Goal: Task Accomplishment & Management: Manage account settings

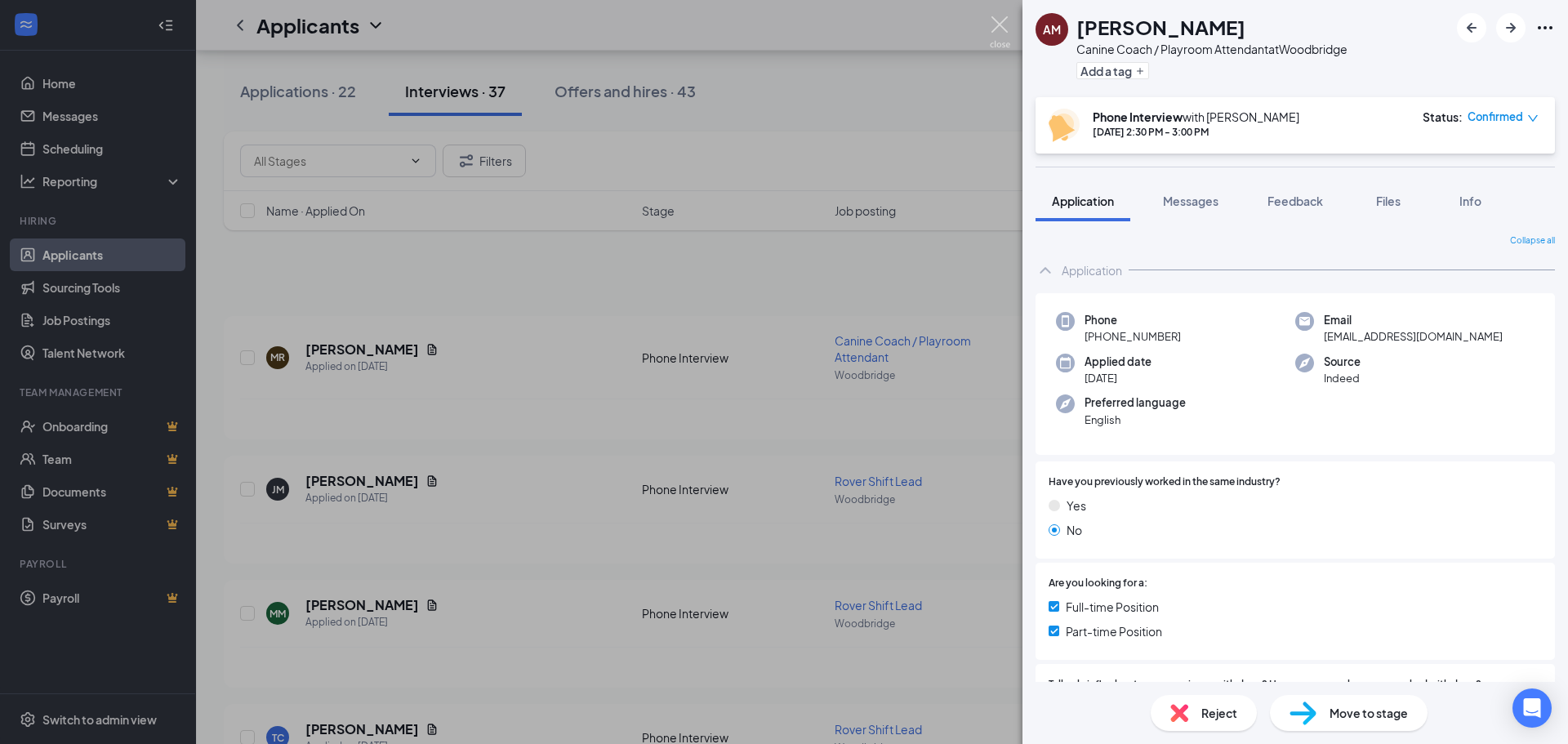
click at [1008, 19] on img at bounding box center [1000, 32] width 21 height 32
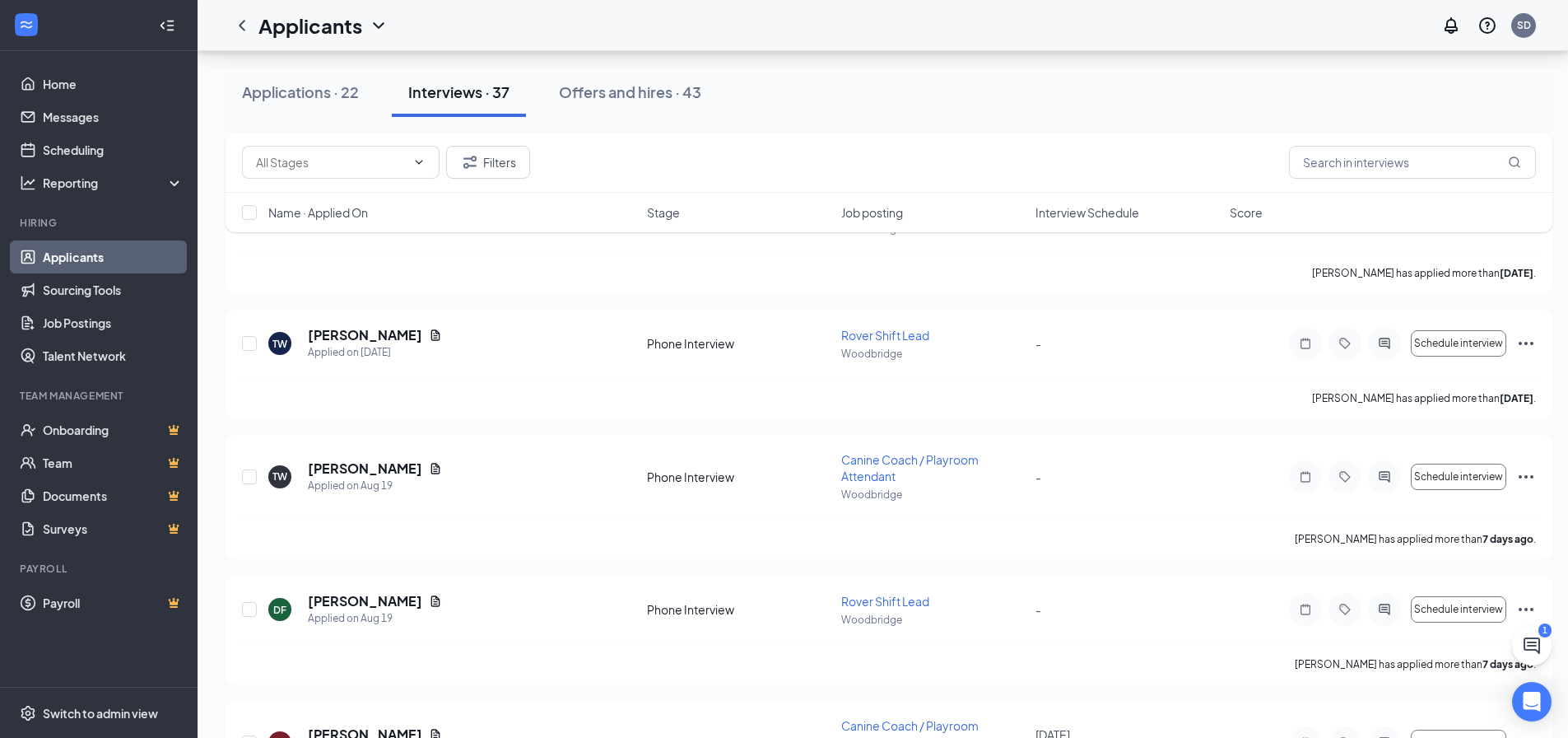
scroll to position [641, 0]
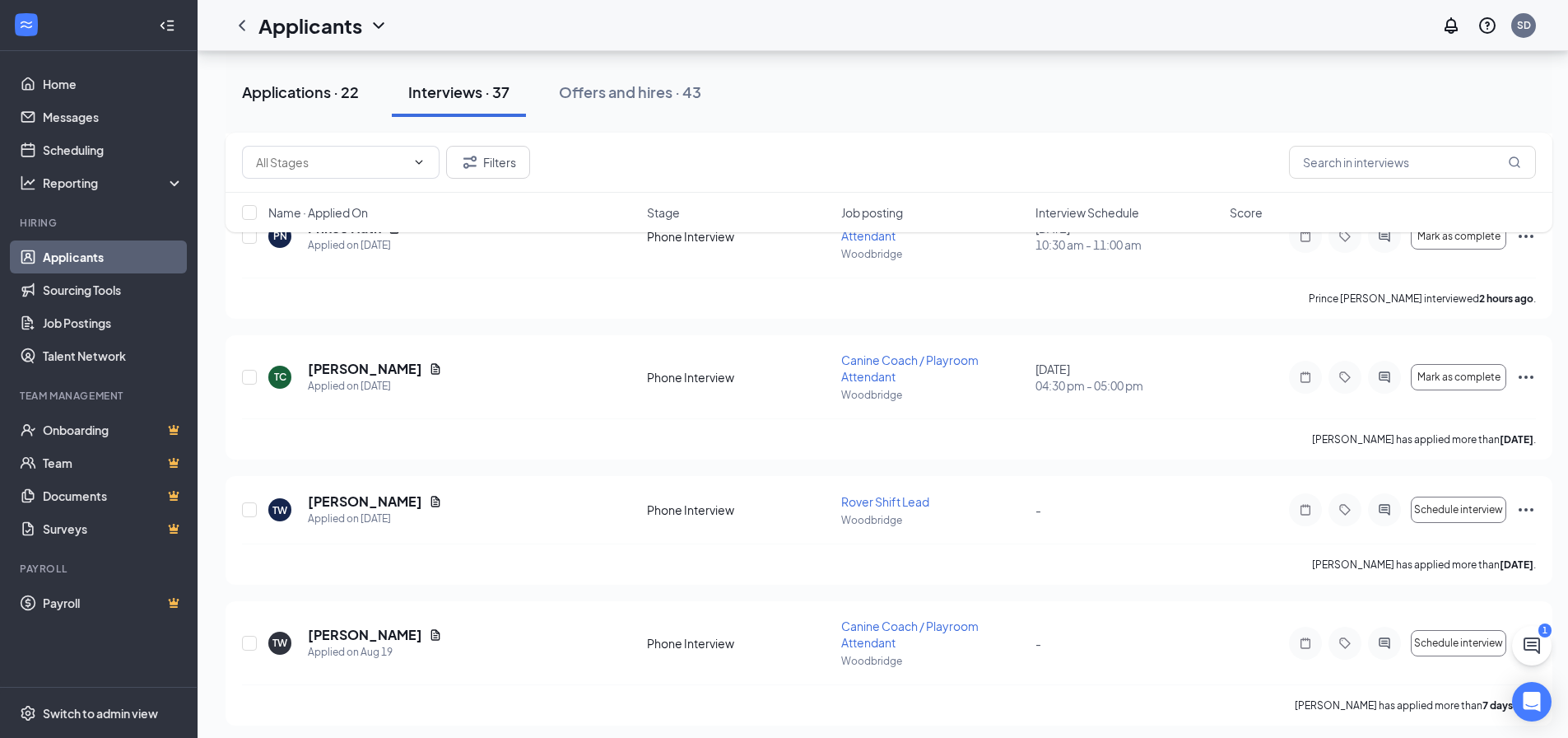
click at [287, 90] on div "Applications · 22" at bounding box center [300, 92] width 117 height 21
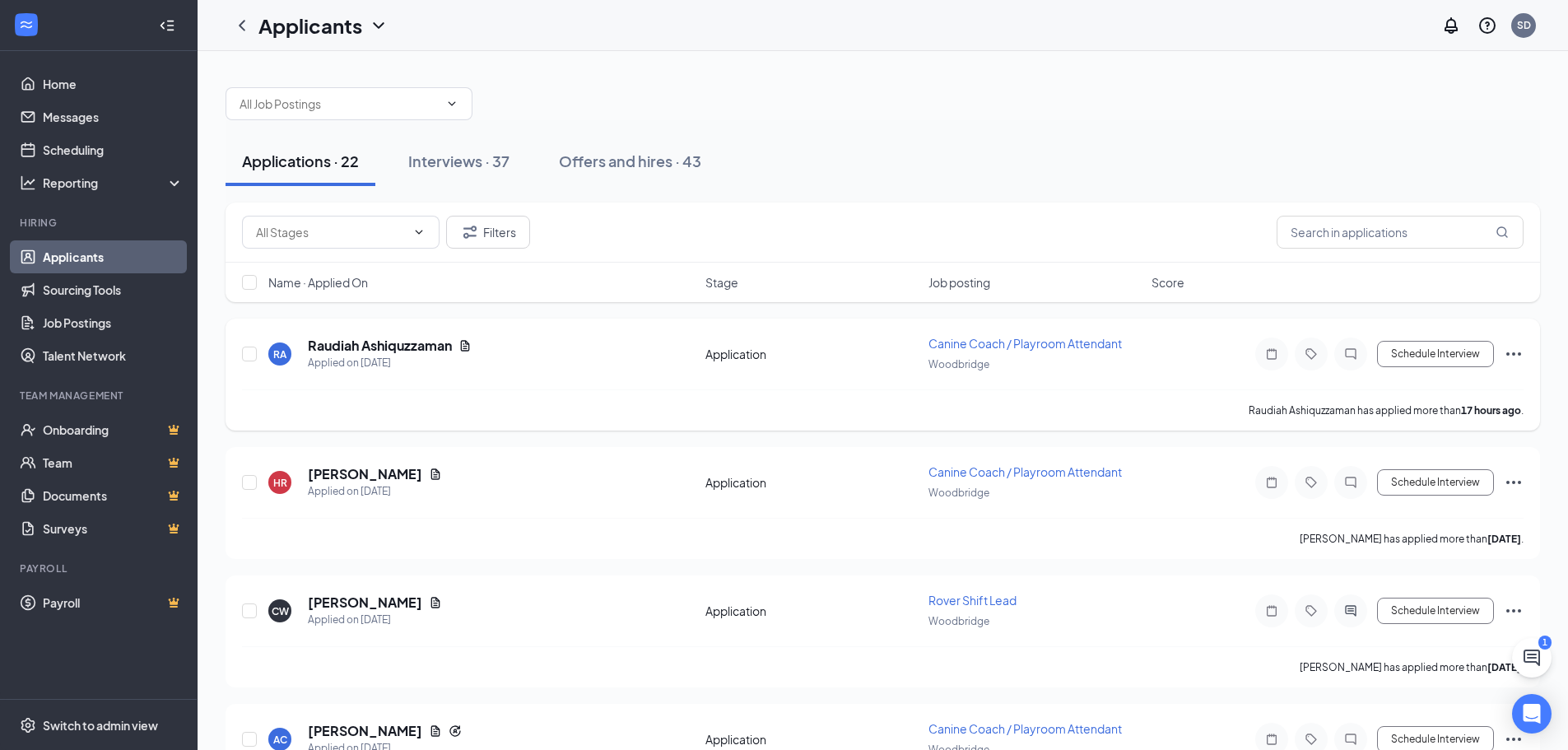
click at [1510, 356] on icon "Ellipses" at bounding box center [1514, 353] width 20 height 20
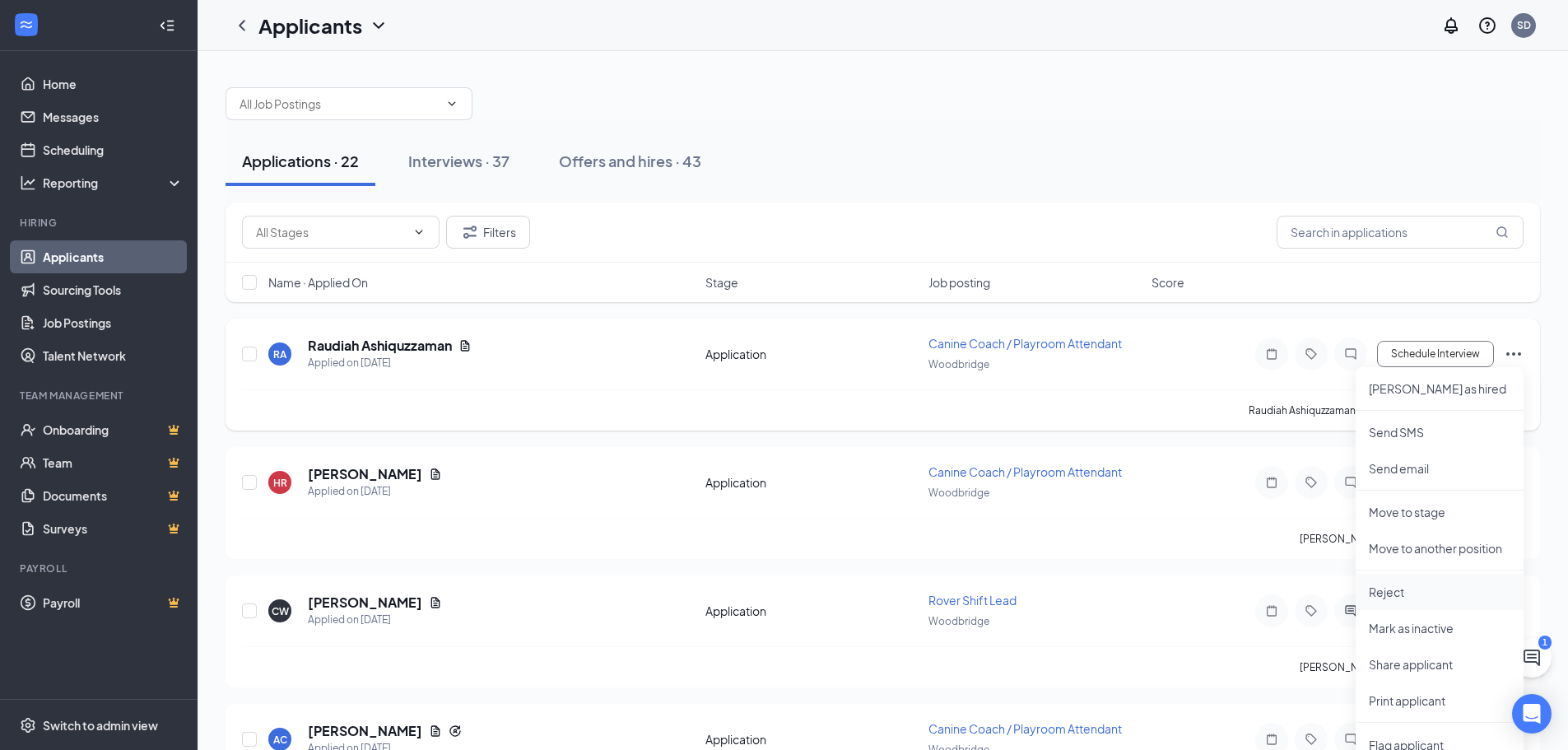
click at [1419, 593] on p "Reject" at bounding box center [1439, 591] width 142 height 16
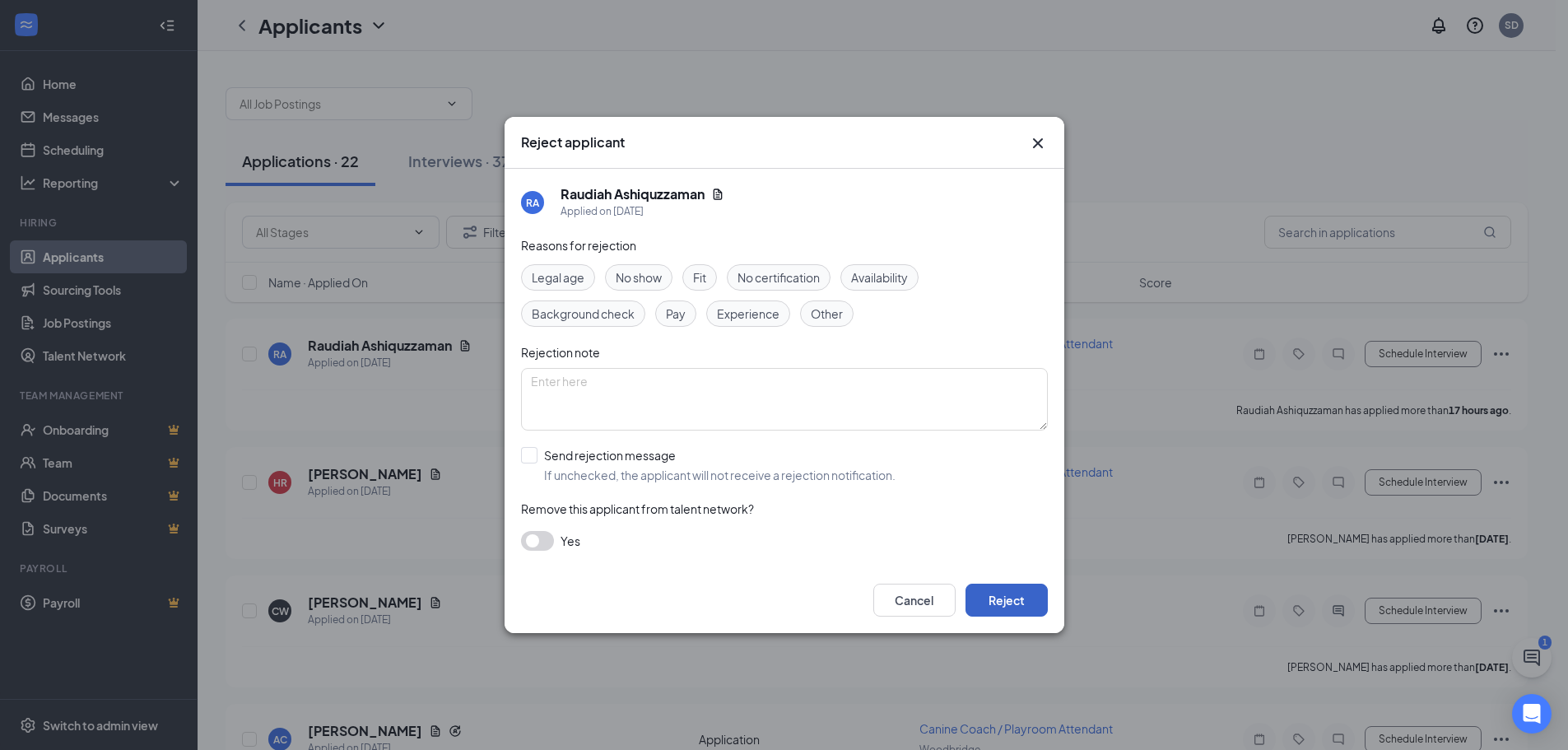
click at [998, 602] on button "Reject" at bounding box center [1006, 600] width 82 height 33
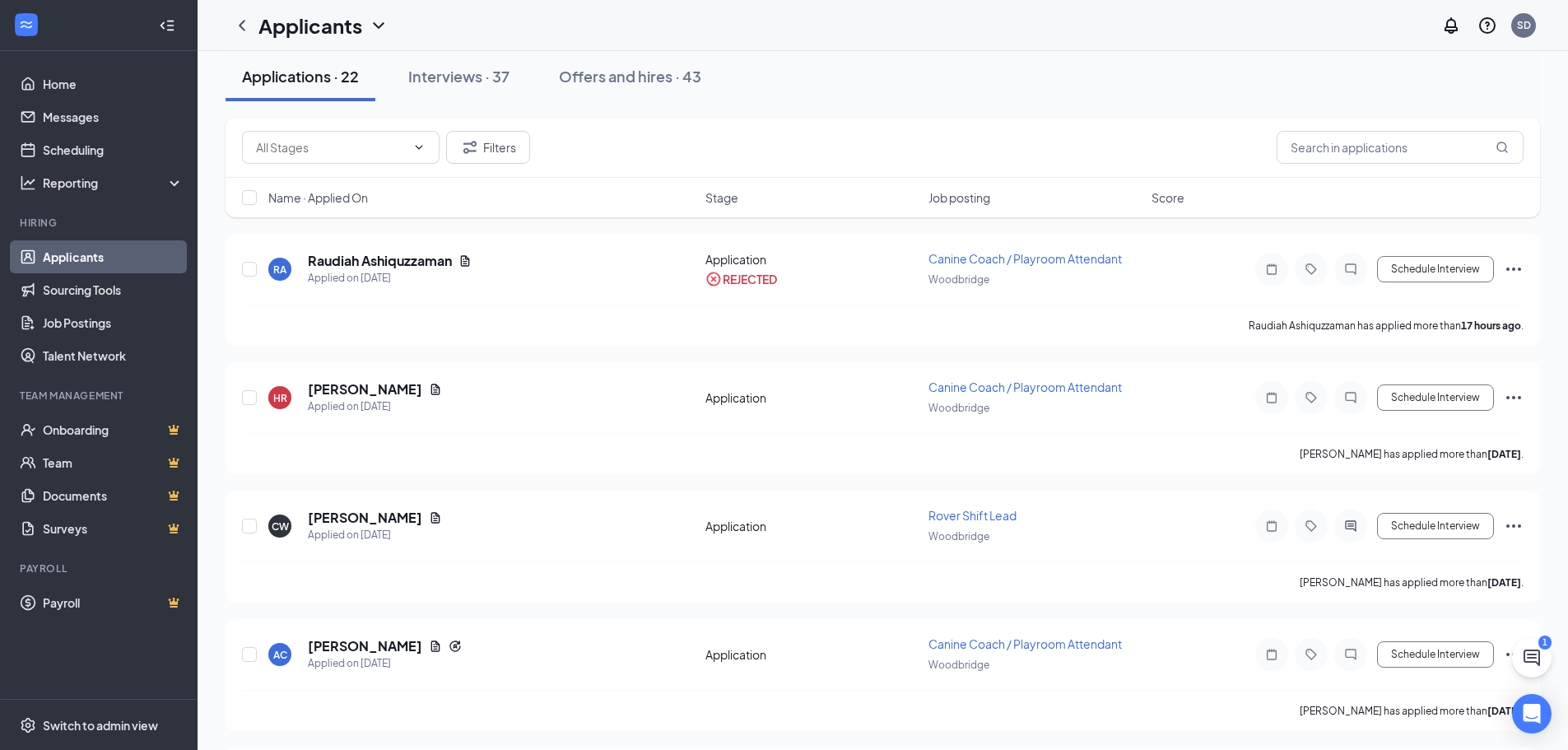
scroll to position [165, 0]
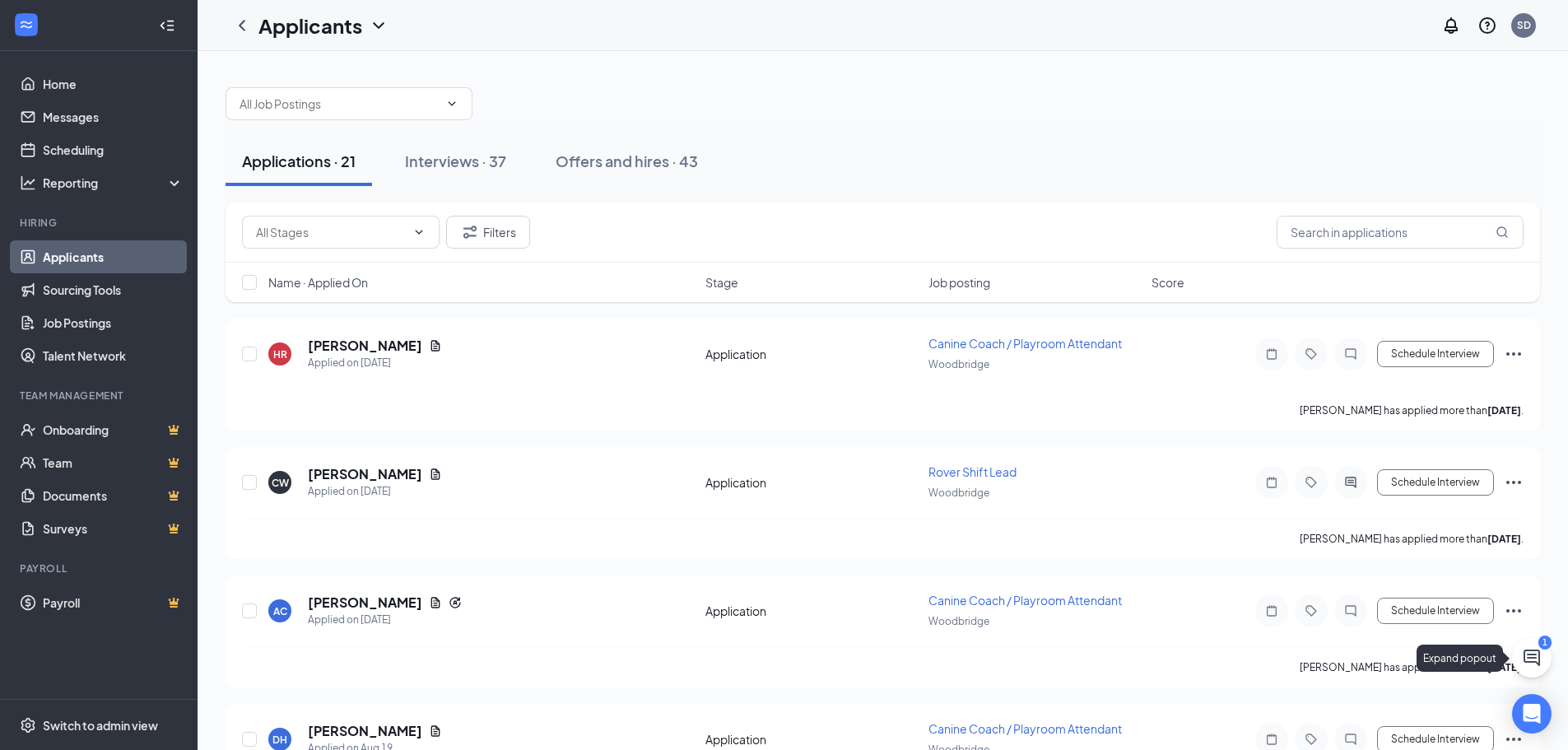
click at [1524, 665] on button at bounding box center [1532, 658] width 40 height 40
click at [1292, 739] on div "Chat 1" at bounding box center [1338, 729] width 252 height 27
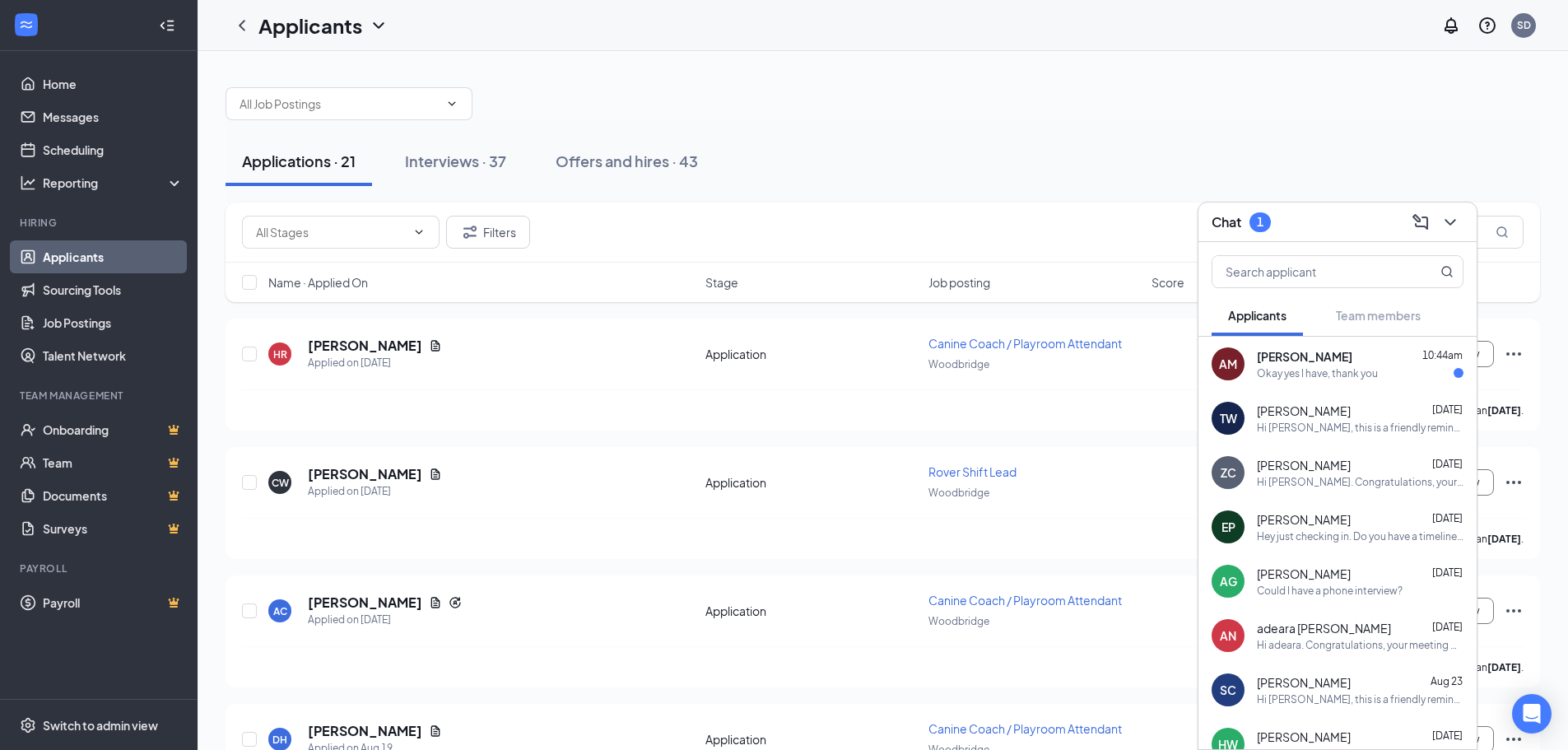
click at [1271, 380] on div "Okay yes I have, thank you" at bounding box center [1317, 373] width 121 height 14
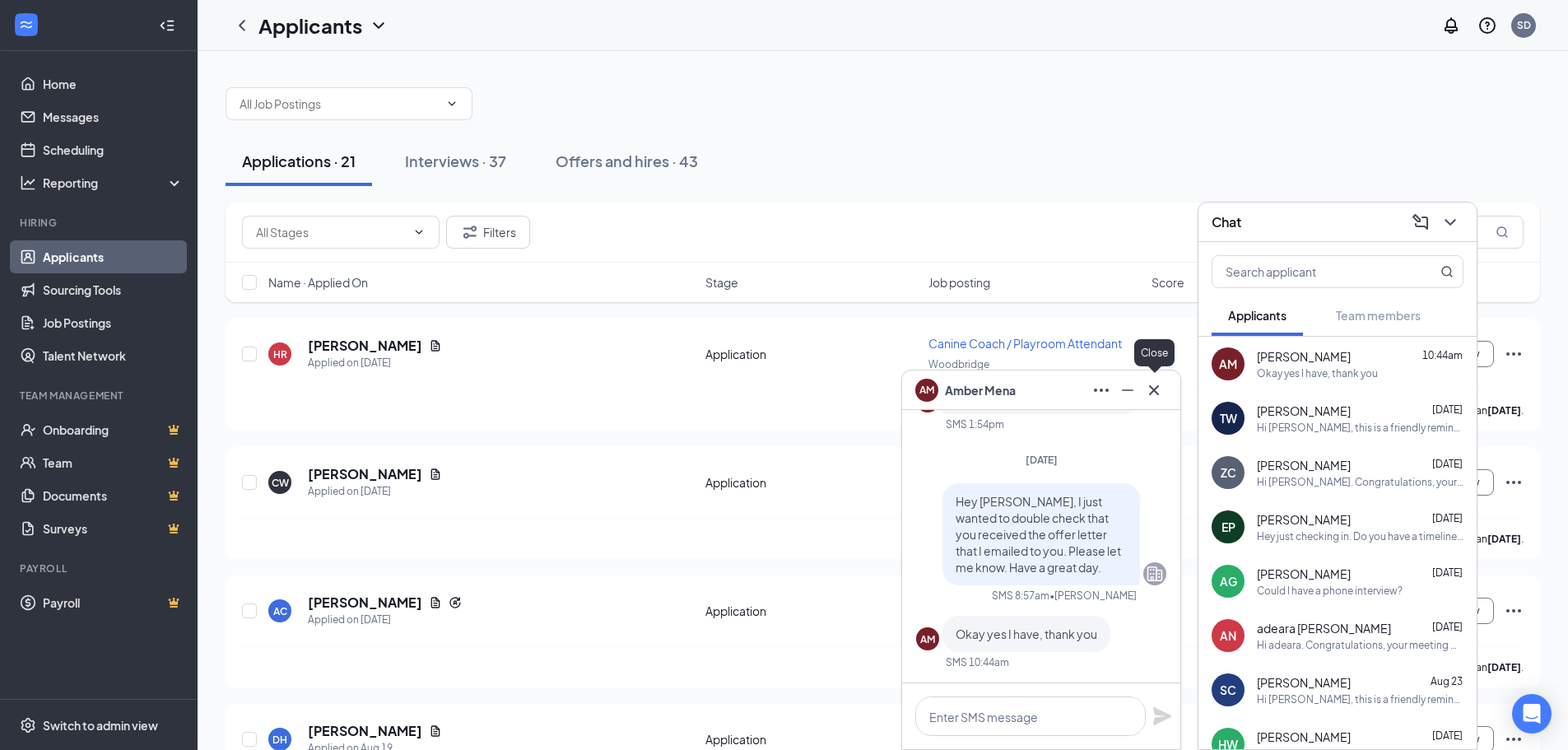
click at [1161, 388] on icon "Cross" at bounding box center [1154, 389] width 20 height 20
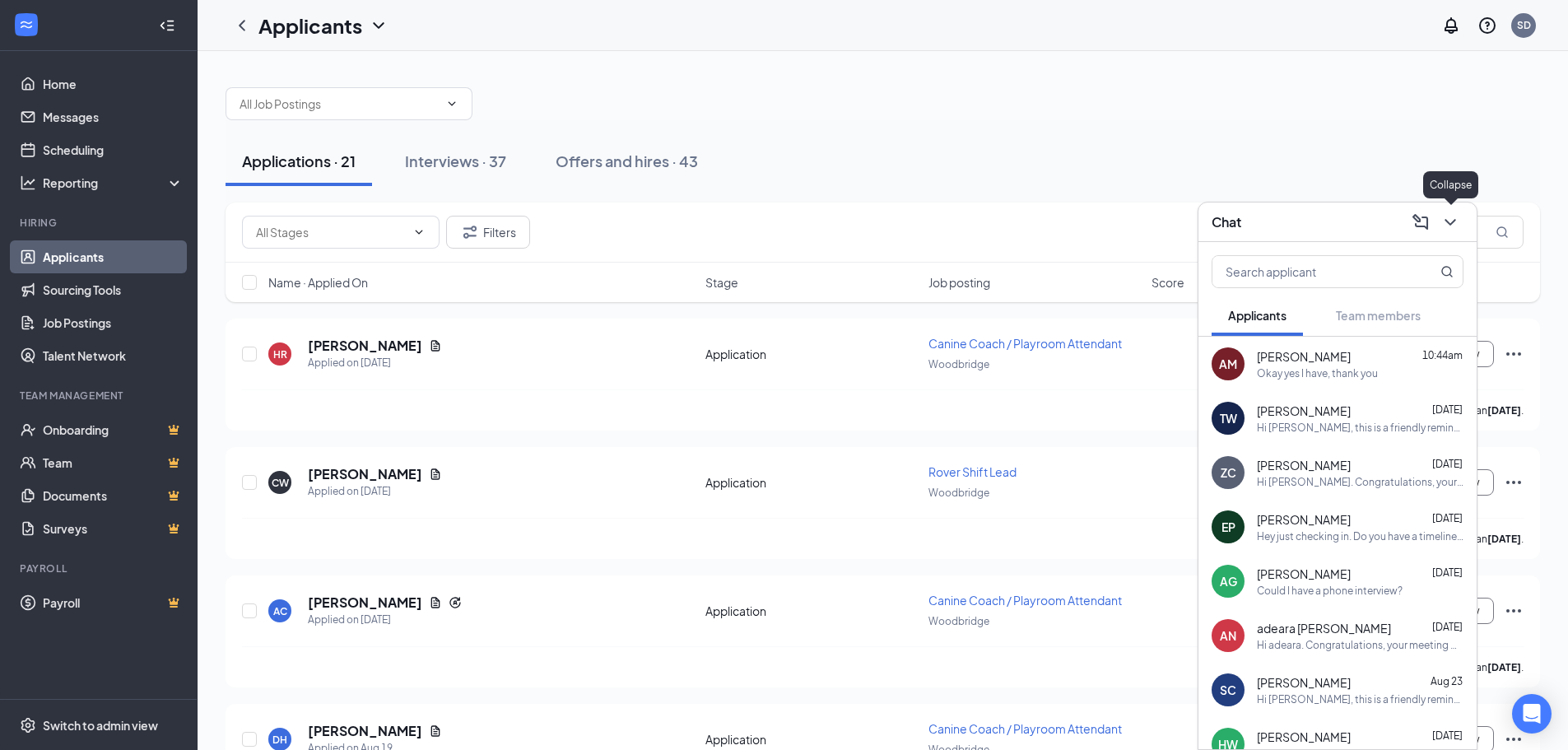
click at [1460, 222] on button at bounding box center [1451, 223] width 27 height 27
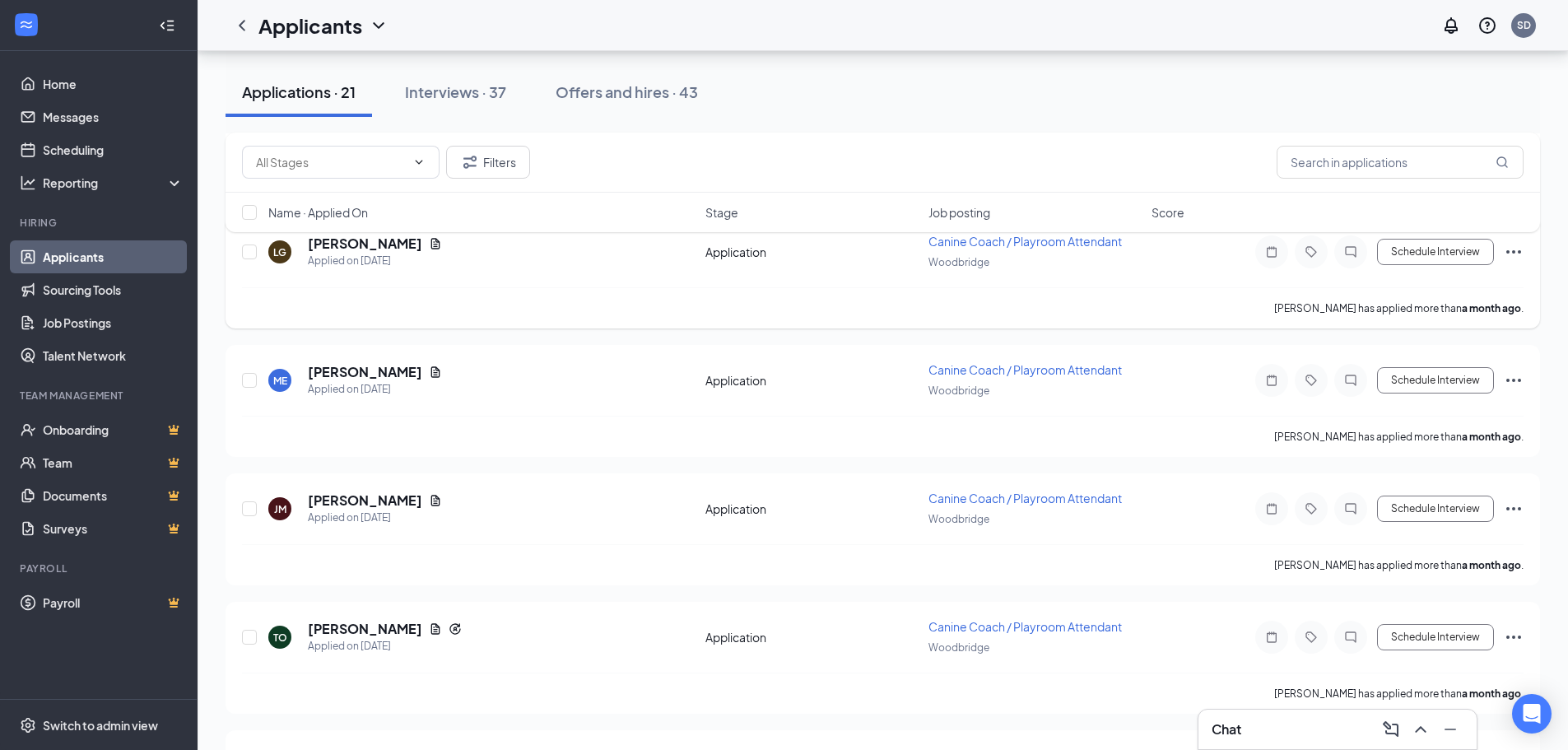
scroll to position [2268, 0]
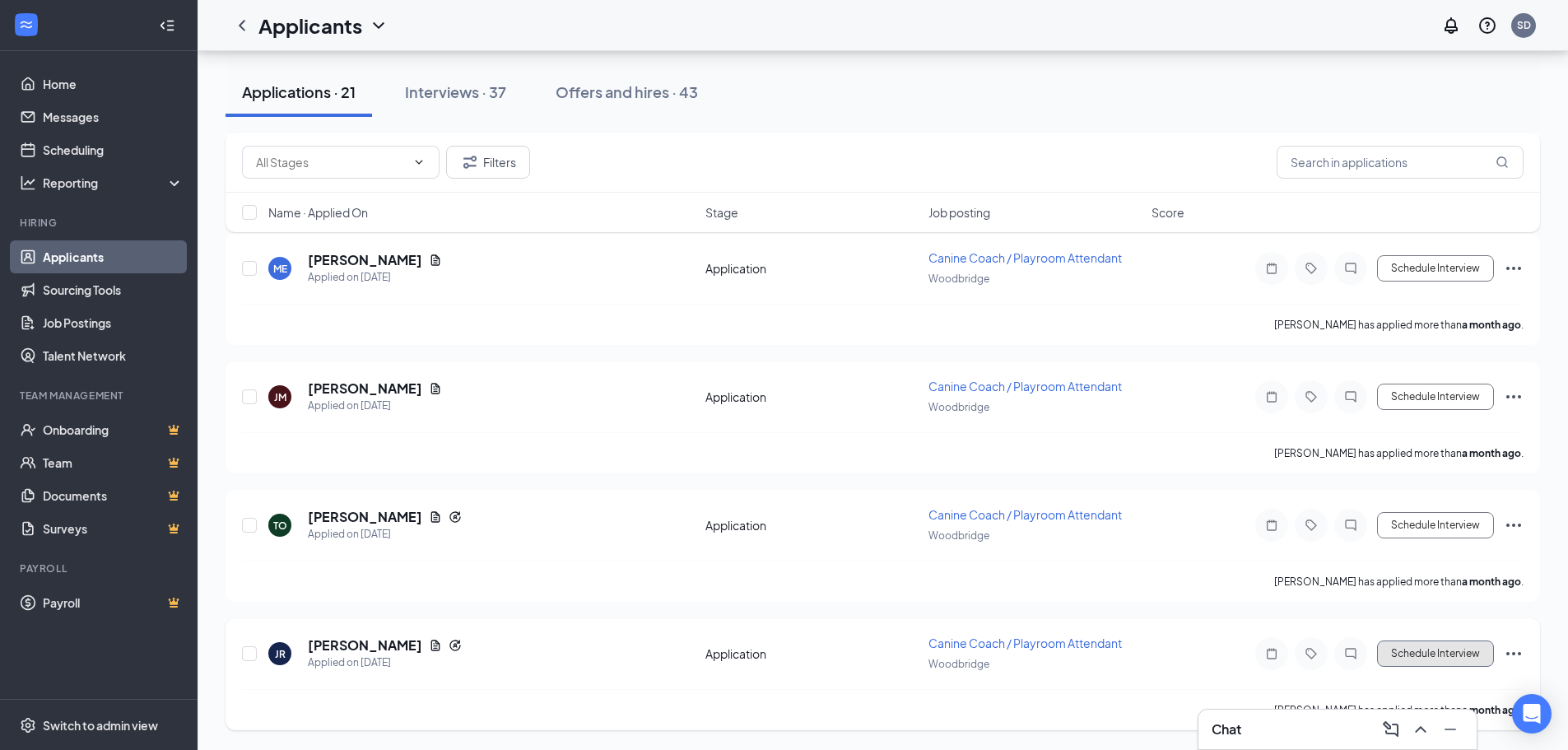
click at [1471, 648] on button "Schedule Interview" at bounding box center [1436, 654] width 117 height 27
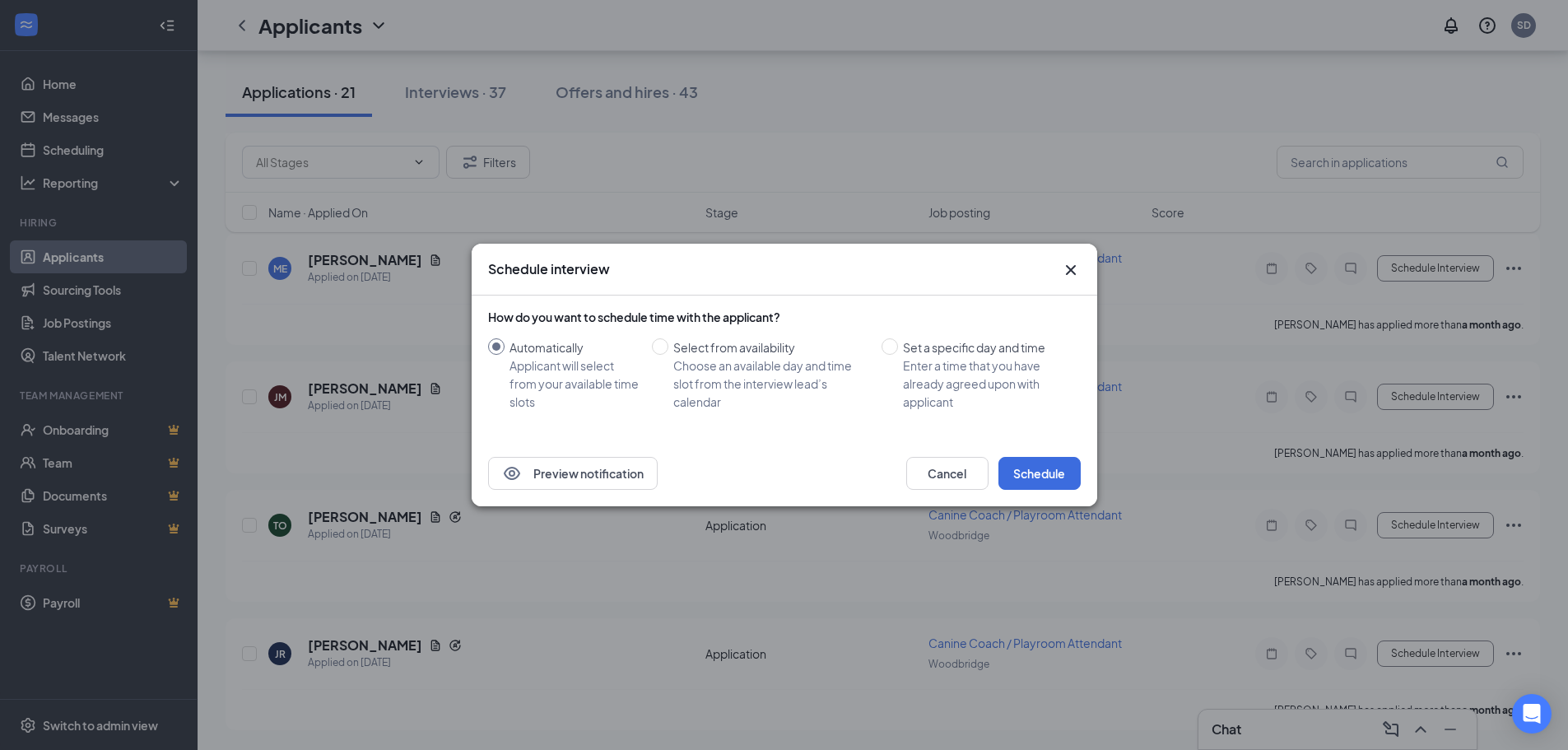
click at [1074, 270] on icon "Cross" at bounding box center [1071, 269] width 20 height 20
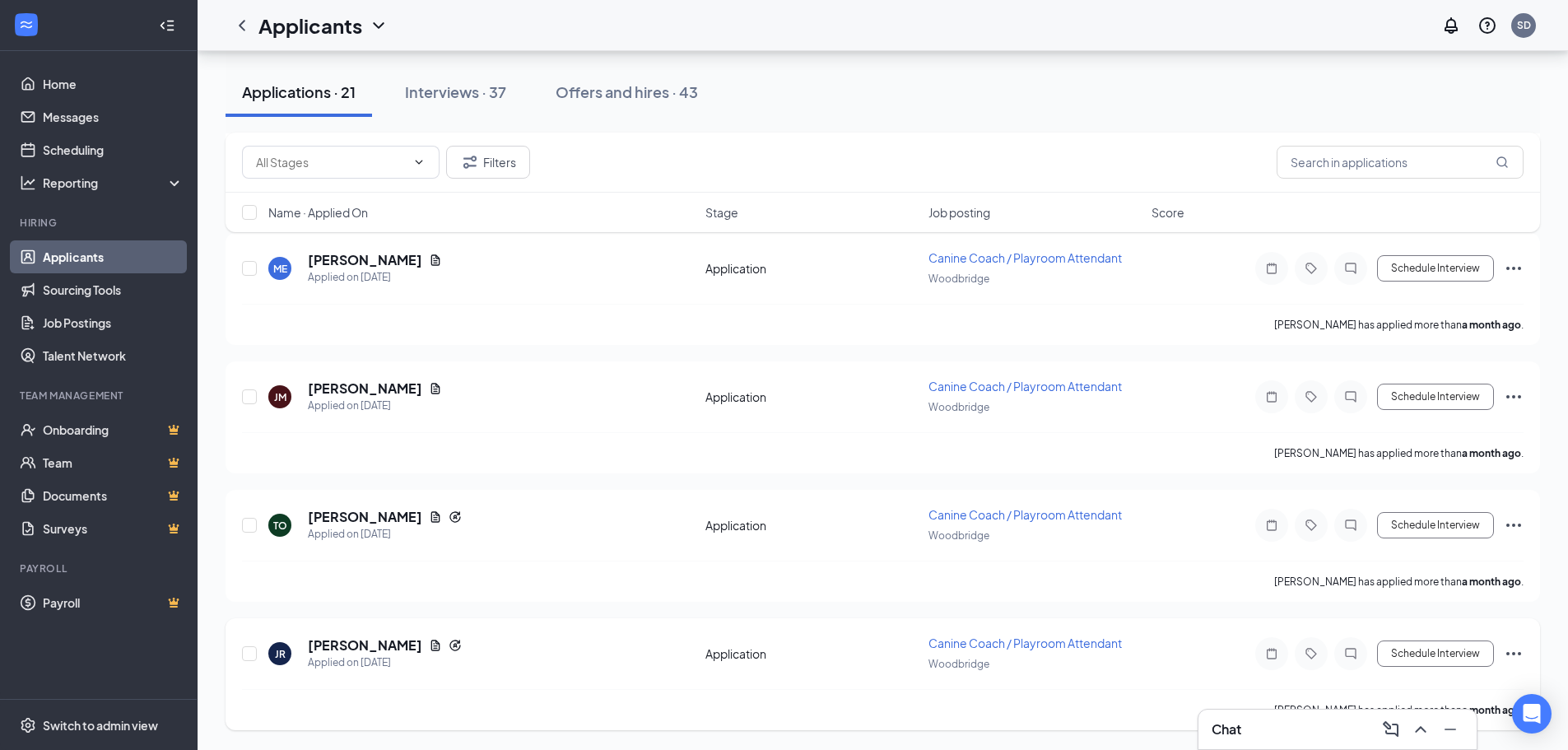
click at [1513, 651] on icon "Ellipses" at bounding box center [1514, 653] width 20 height 20
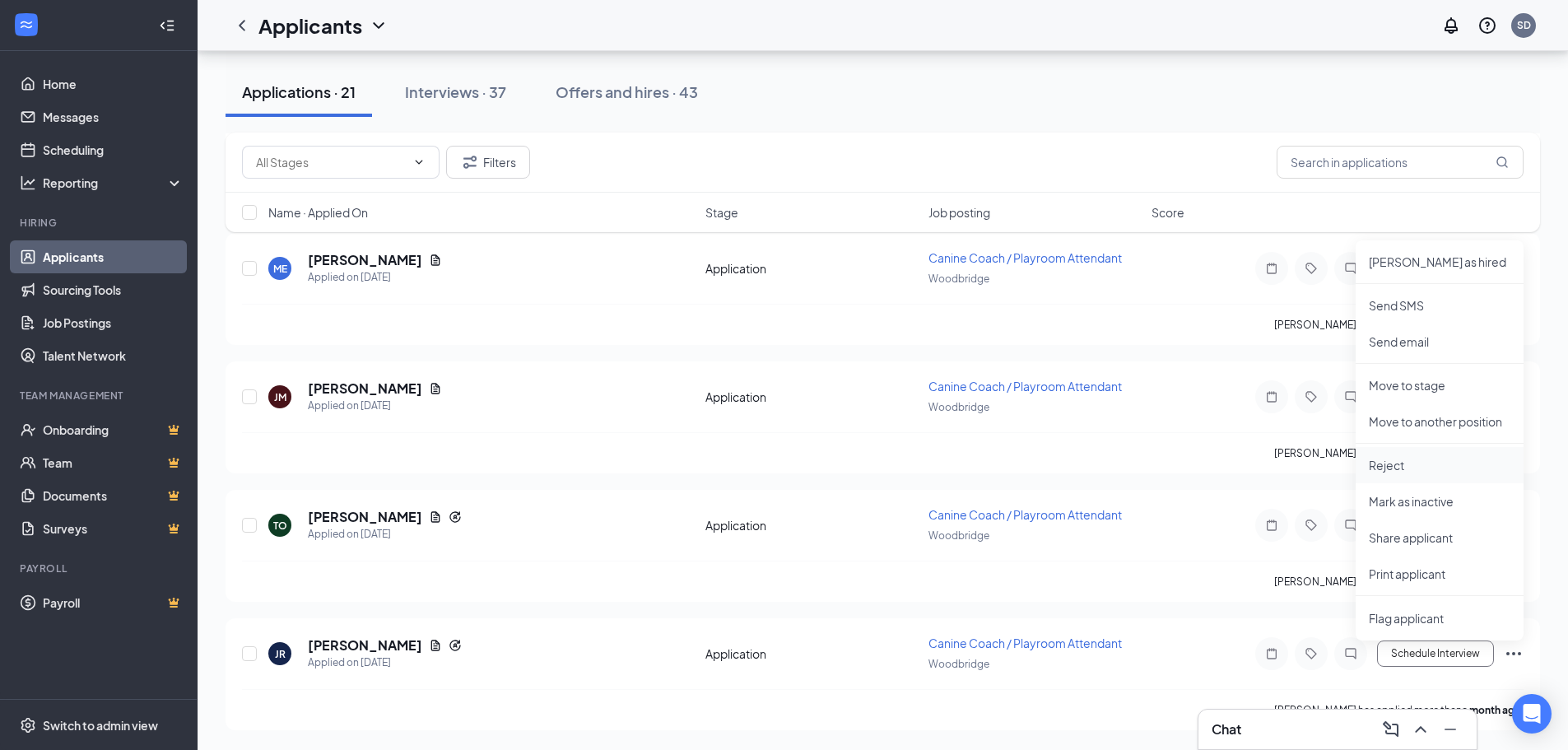
click at [1390, 464] on p "Reject" at bounding box center [1439, 464] width 142 height 16
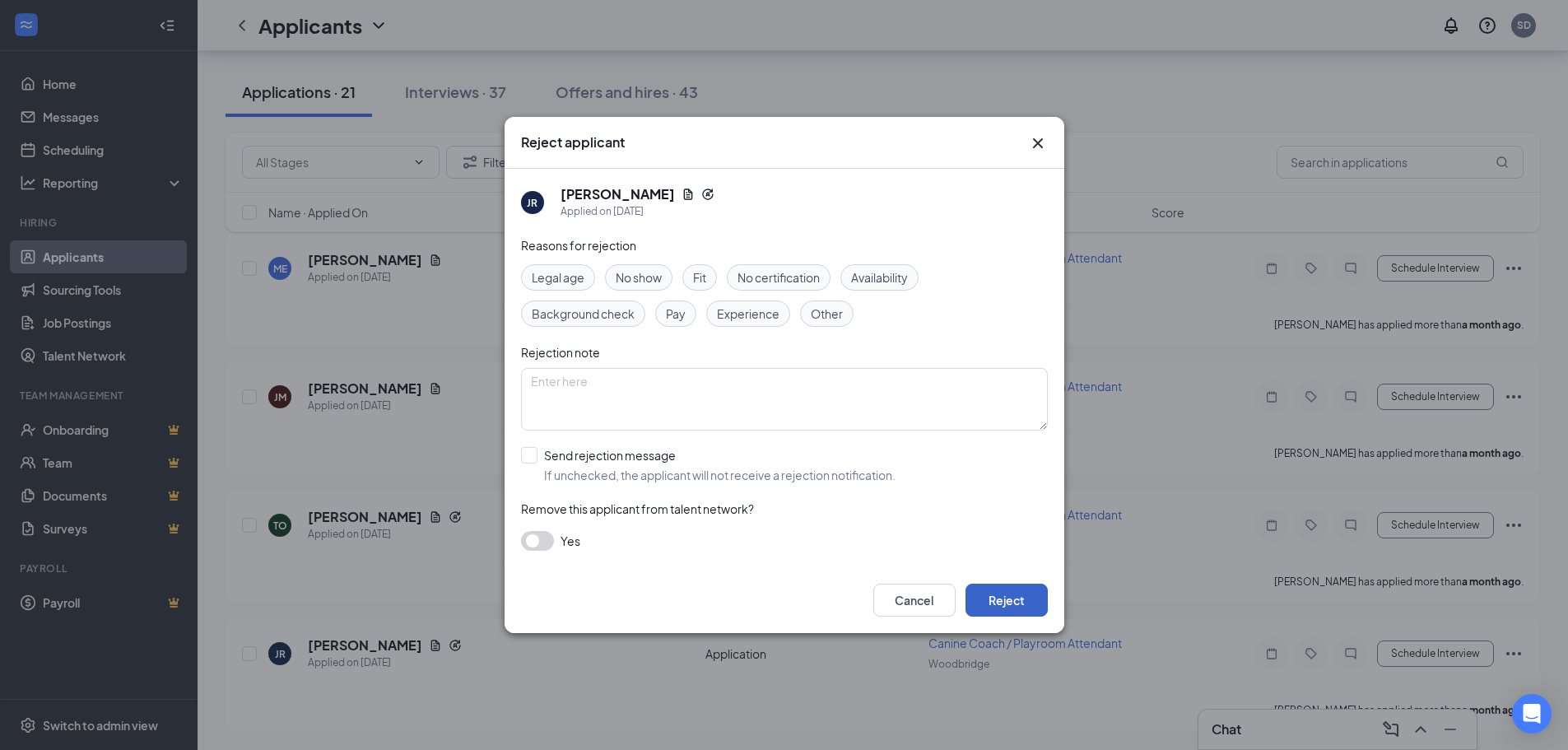
click at [1019, 608] on button "Reject" at bounding box center [1006, 600] width 82 height 33
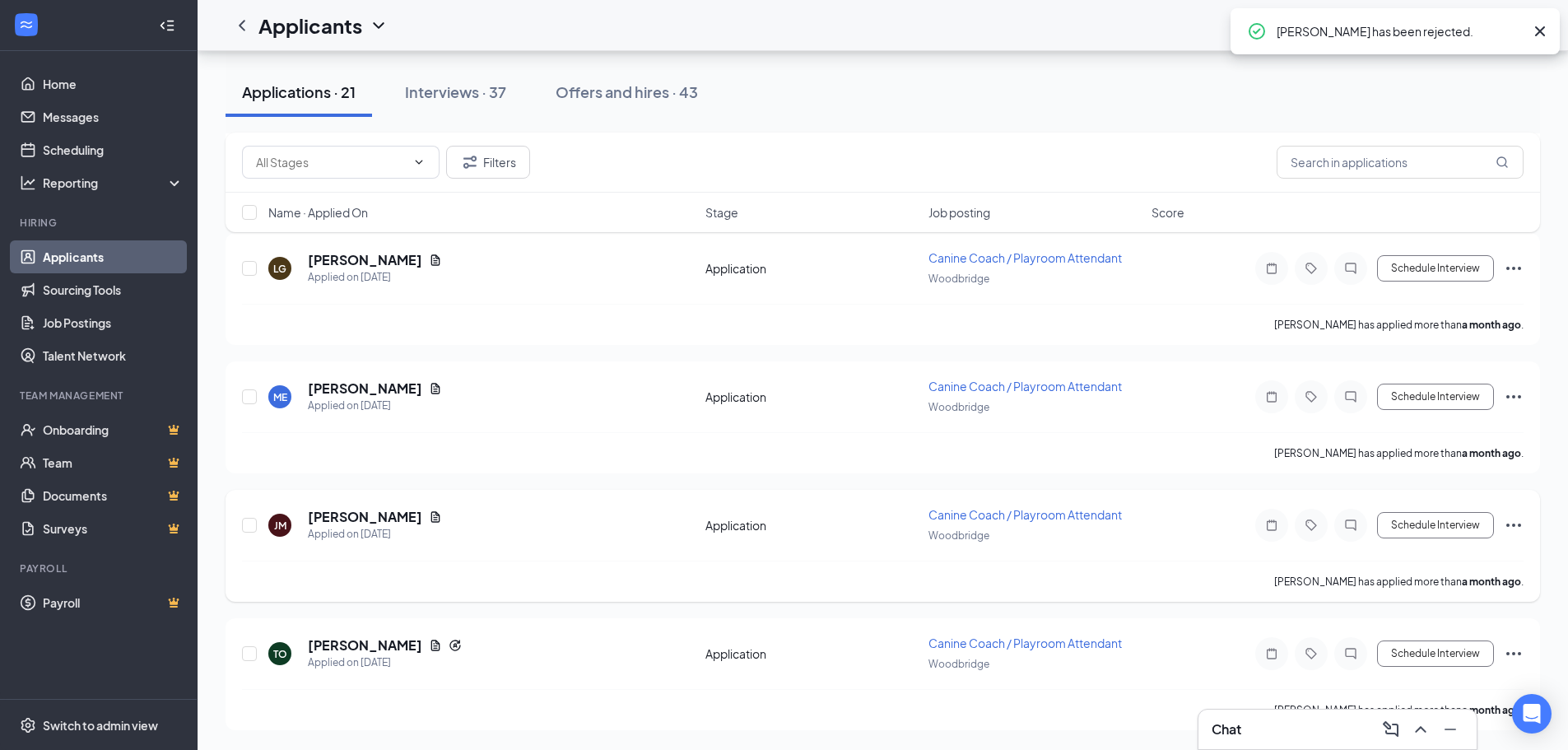
scroll to position [2140, 0]
click at [1514, 520] on icon "Ellipses" at bounding box center [1514, 524] width 20 height 20
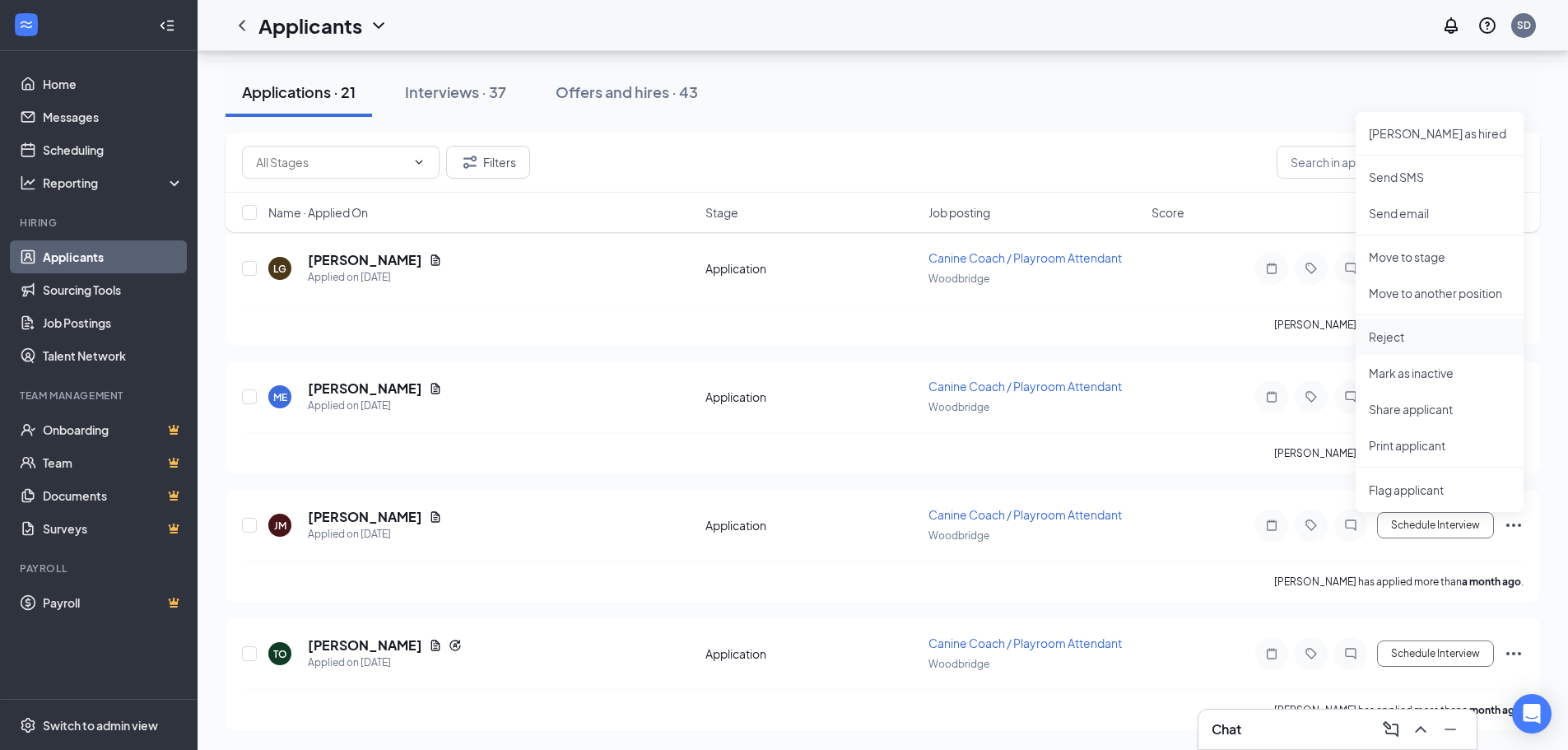
click at [1419, 331] on p "Reject" at bounding box center [1439, 336] width 142 height 16
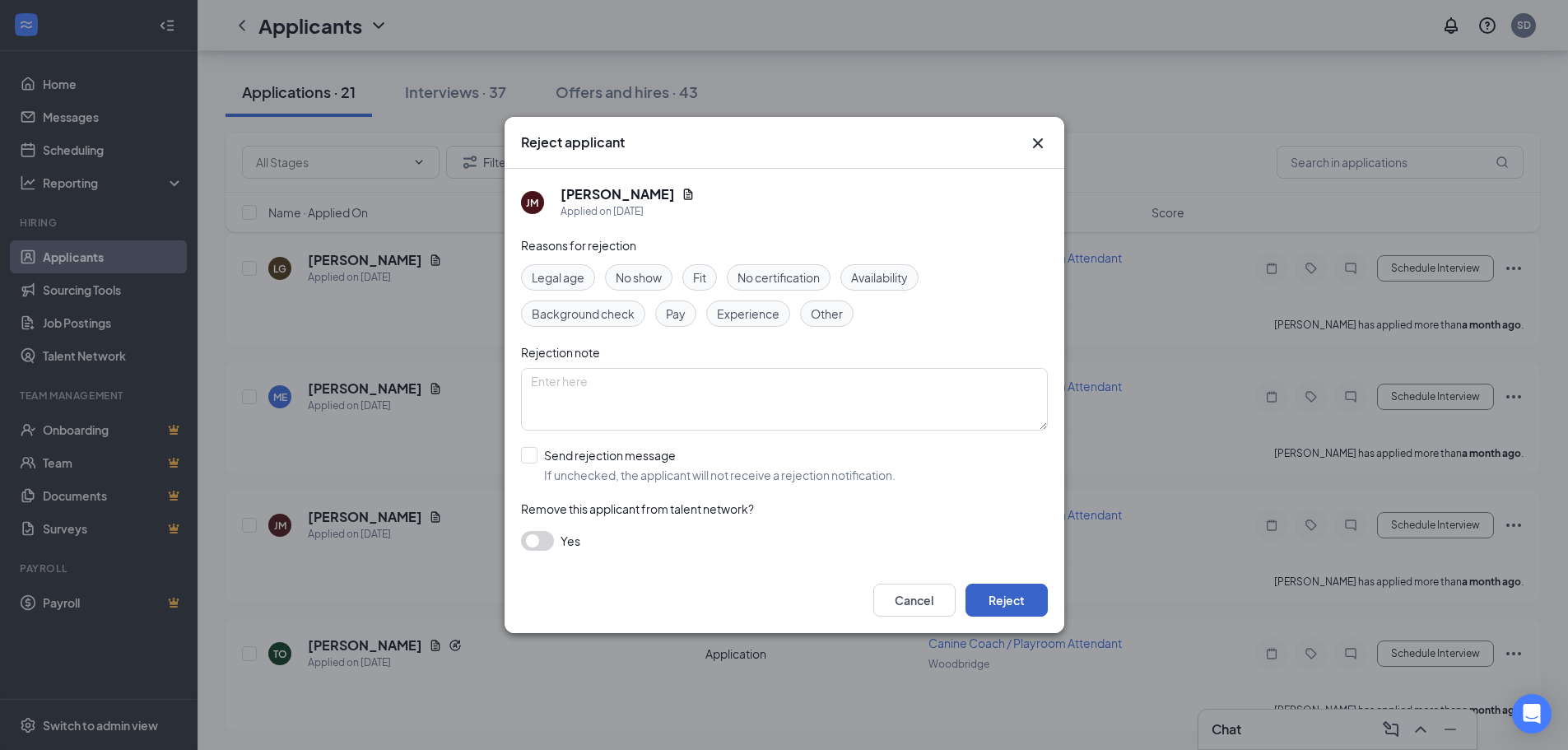
click at [1017, 591] on button "Reject" at bounding box center [1006, 600] width 82 height 33
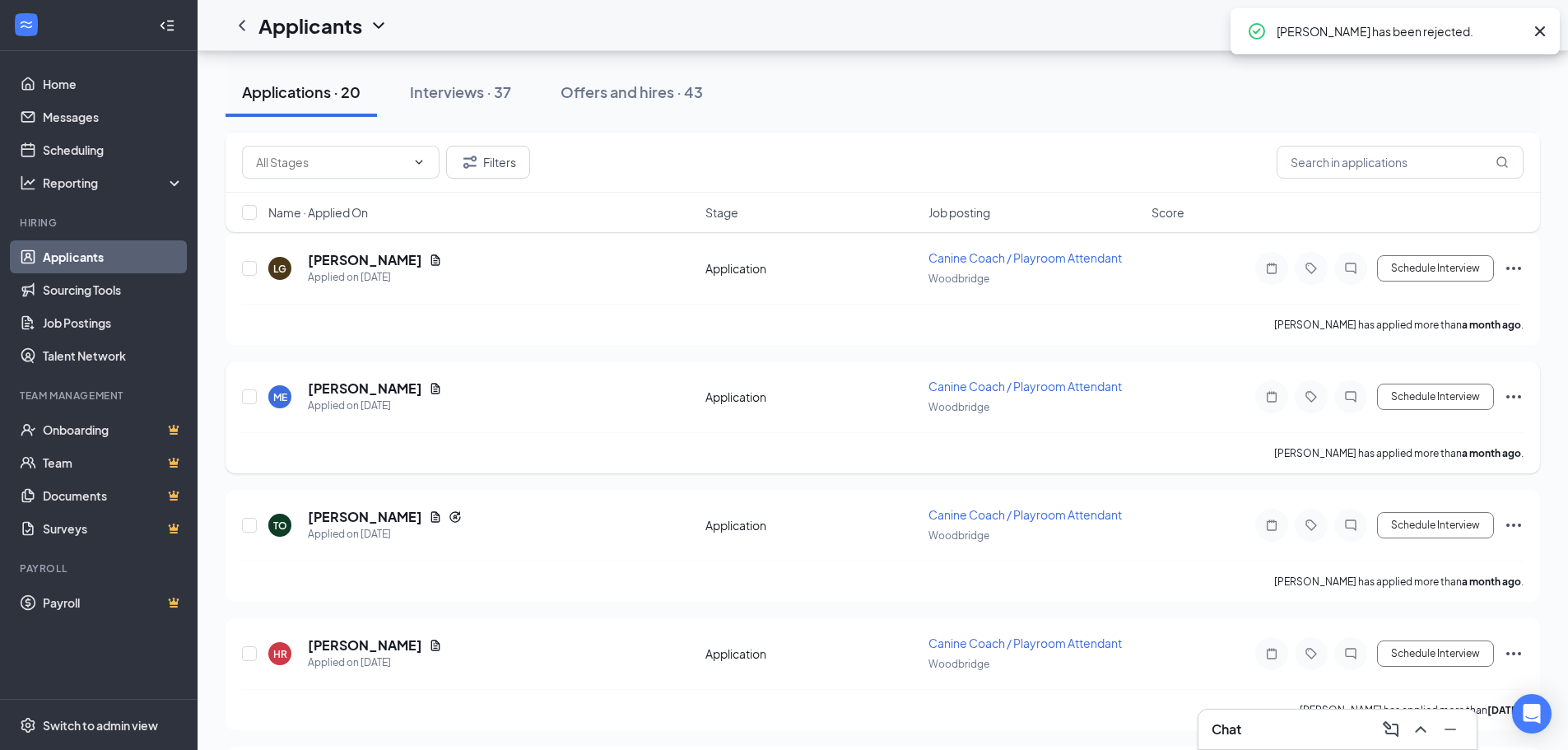
click at [1509, 395] on icon "Ellipses" at bounding box center [1514, 396] width 20 height 20
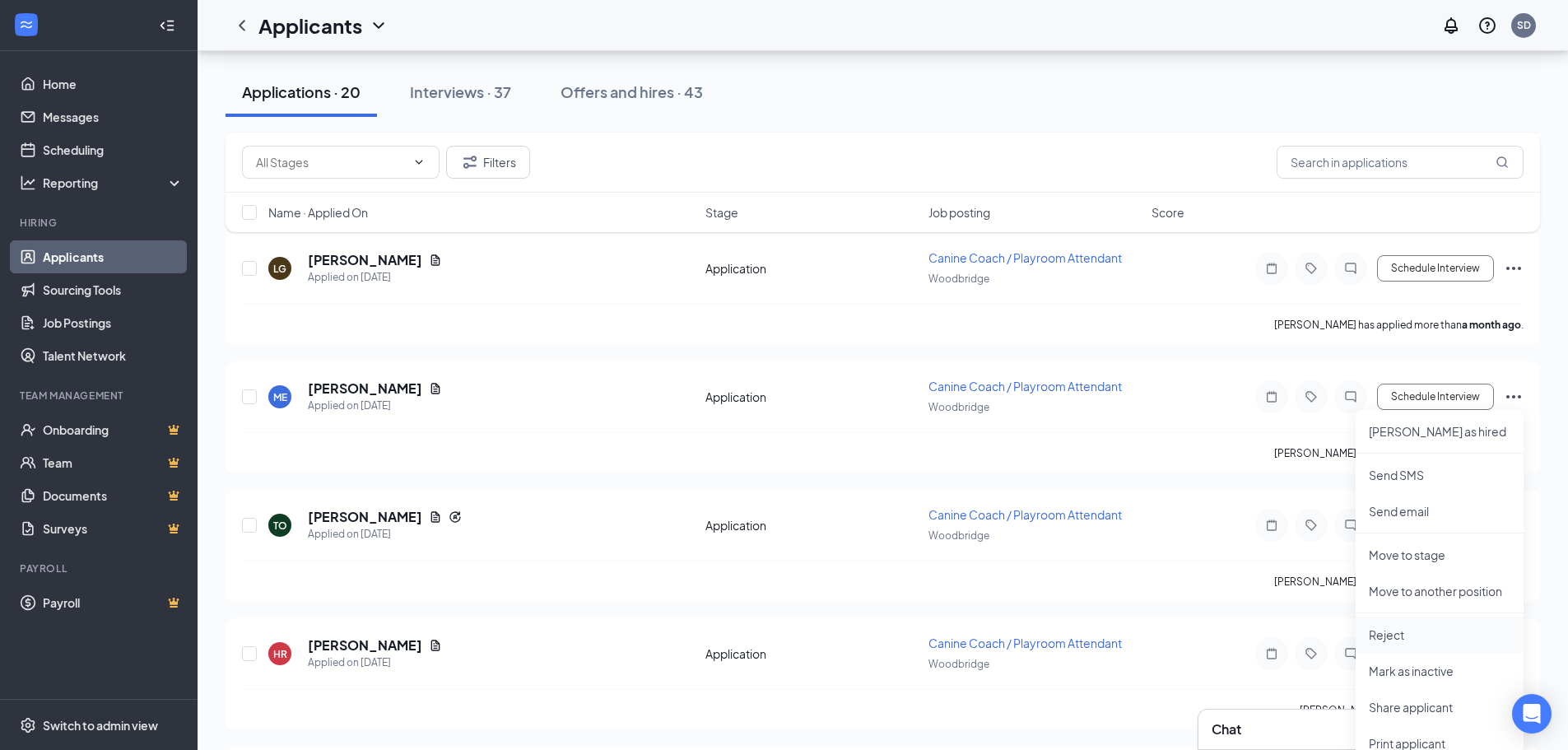
click at [1396, 627] on p "Reject" at bounding box center [1439, 634] width 142 height 16
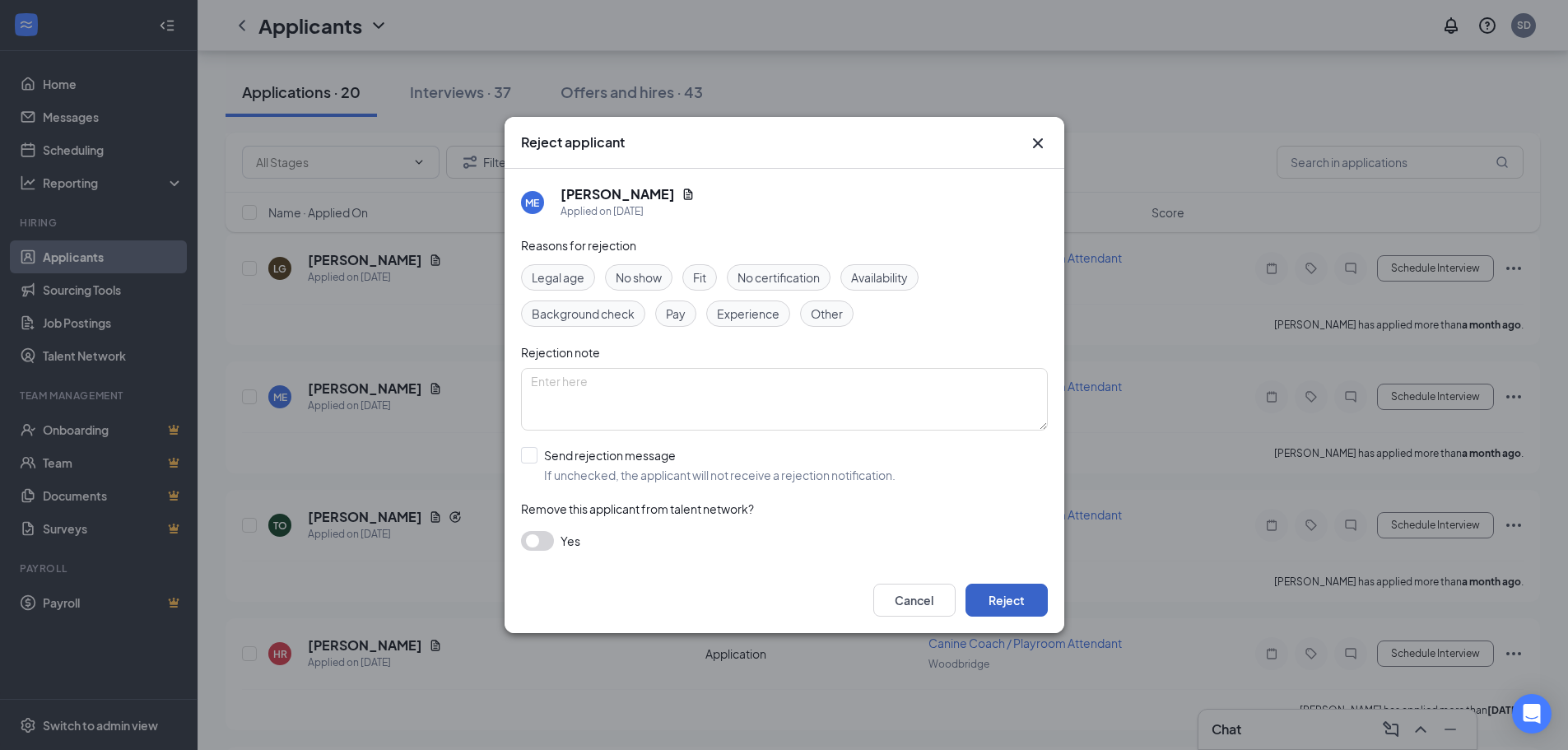
click at [1034, 602] on button "Reject" at bounding box center [1006, 600] width 82 height 33
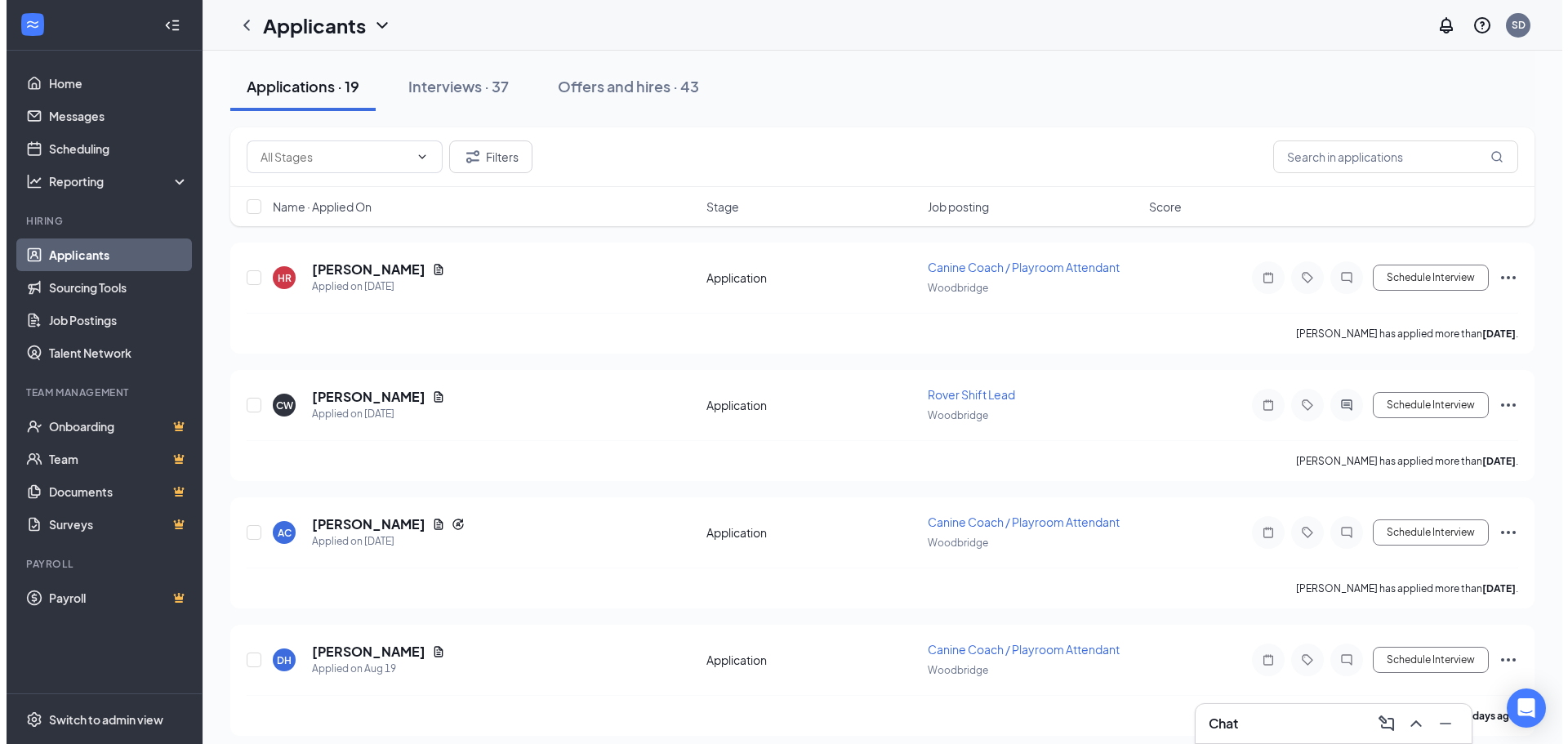
scroll to position [0, 0]
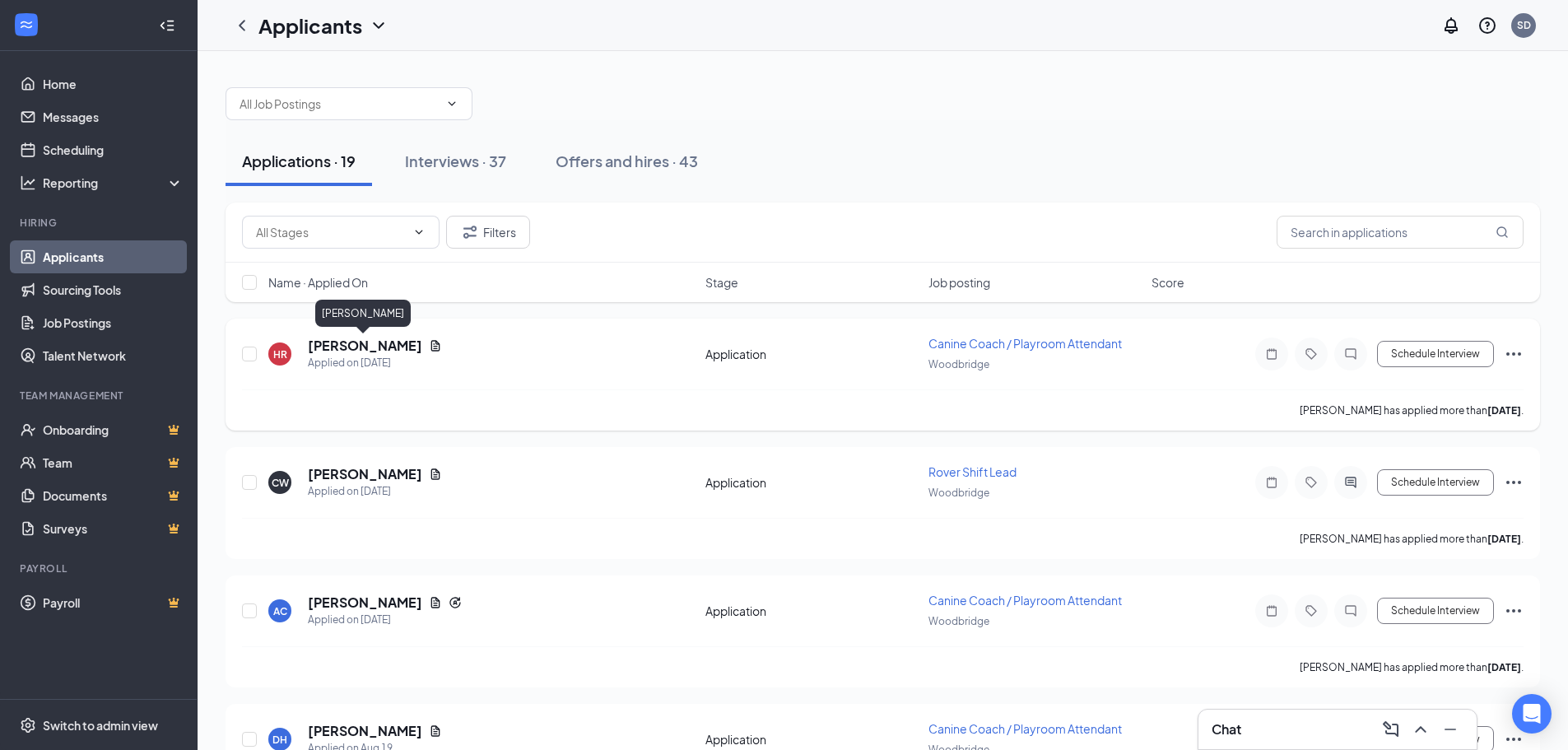
click at [405, 347] on h5 "Hayley Reichard" at bounding box center [365, 345] width 114 height 18
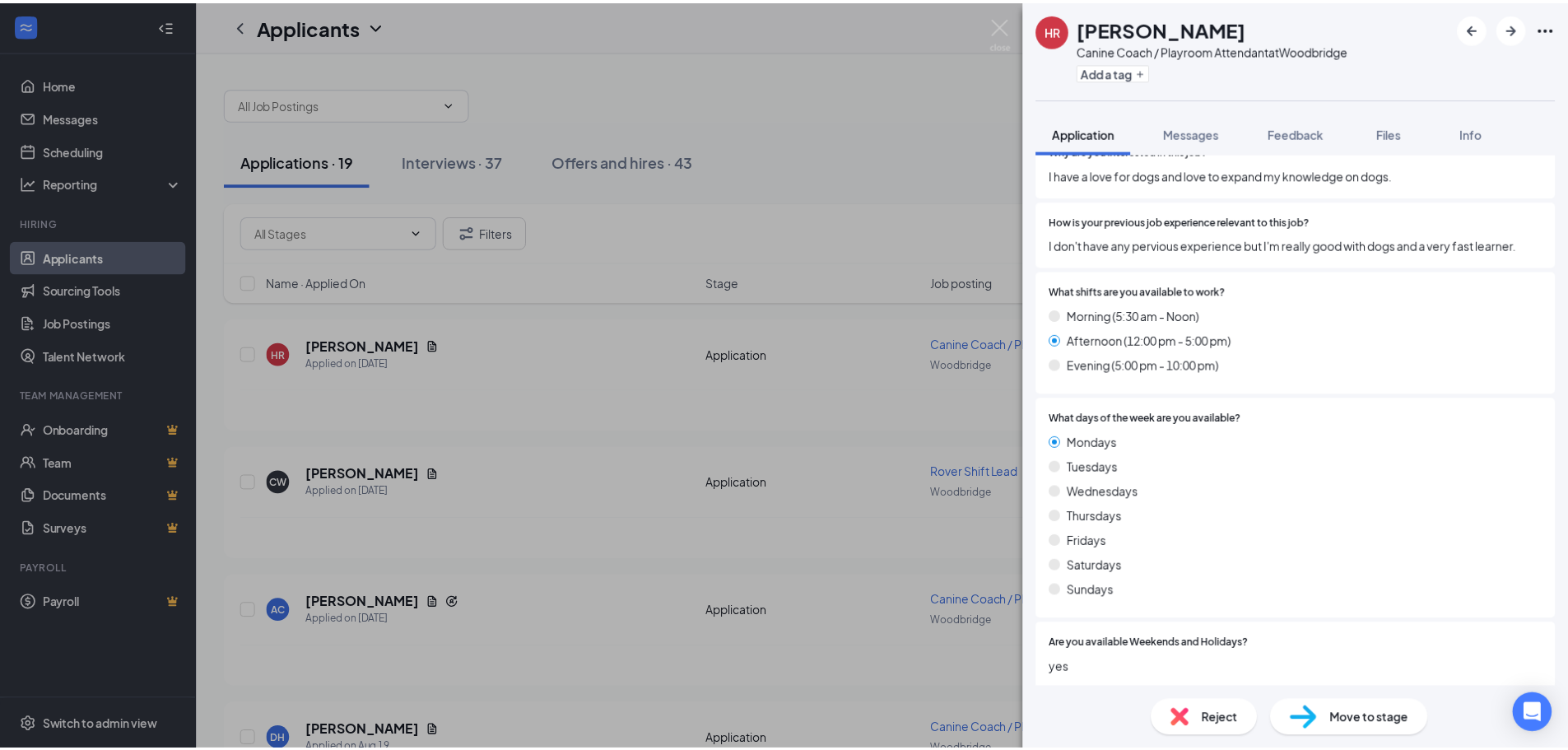
scroll to position [740, 0]
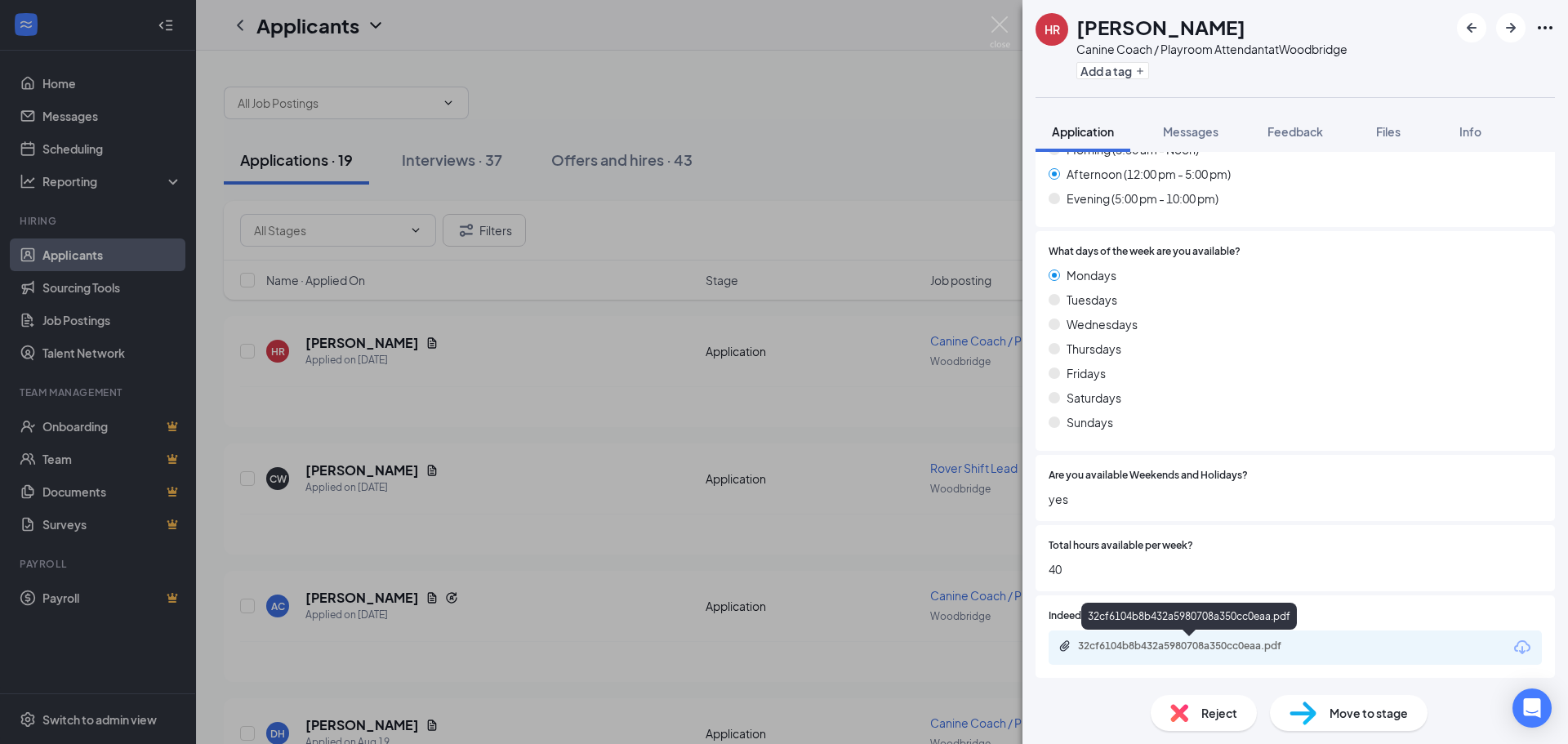
click at [1168, 643] on div "32cf6104b8b432a5980708a350cc0eaa.pdf" at bounding box center [1192, 646] width 229 height 13
click at [989, 25] on div "HR Hayley Reichard Canine Coach / Playroom Attendant at Woodbridge Add a tag Ap…" at bounding box center [784, 372] width 1568 height 744
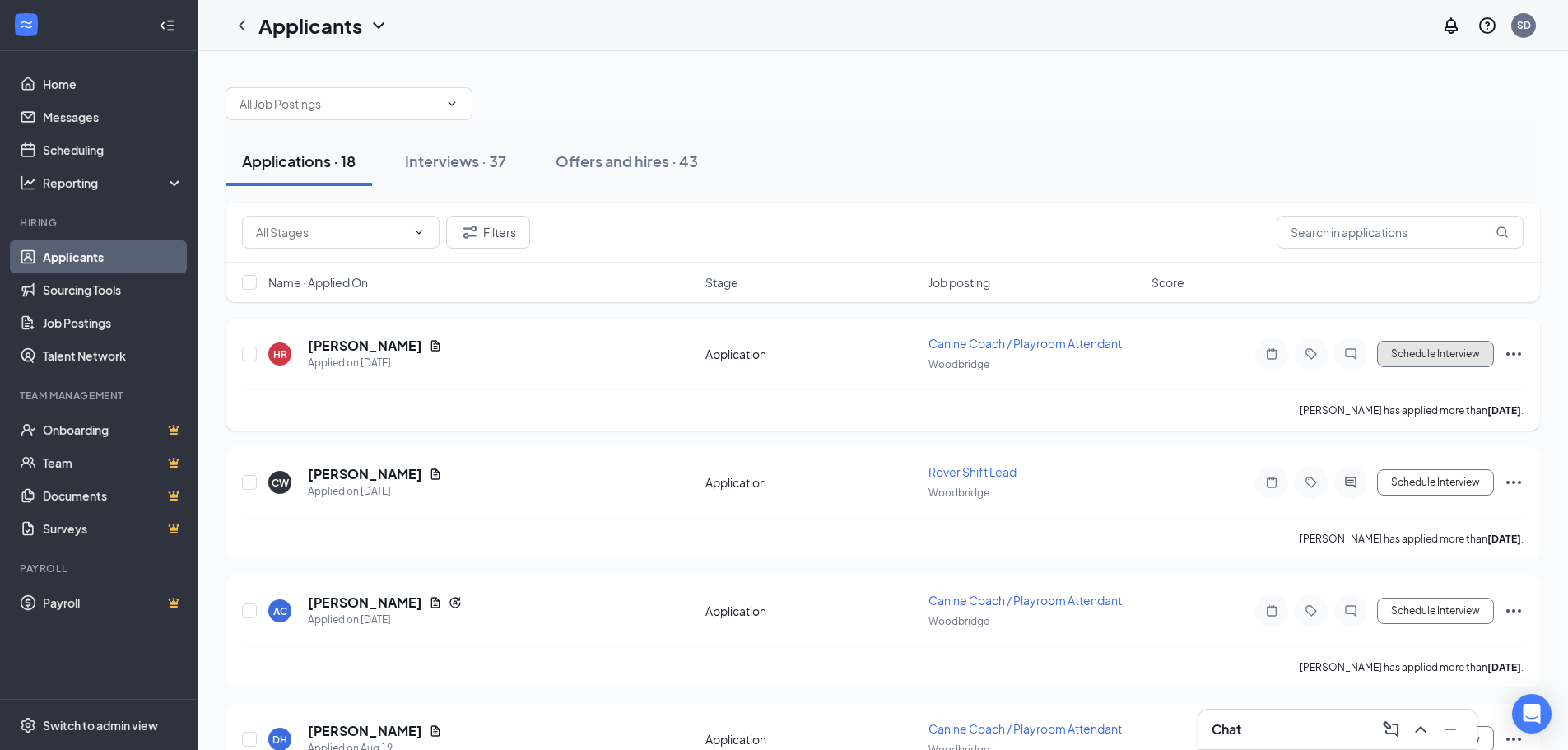
click at [1446, 356] on button "Schedule Interview" at bounding box center [1436, 354] width 117 height 27
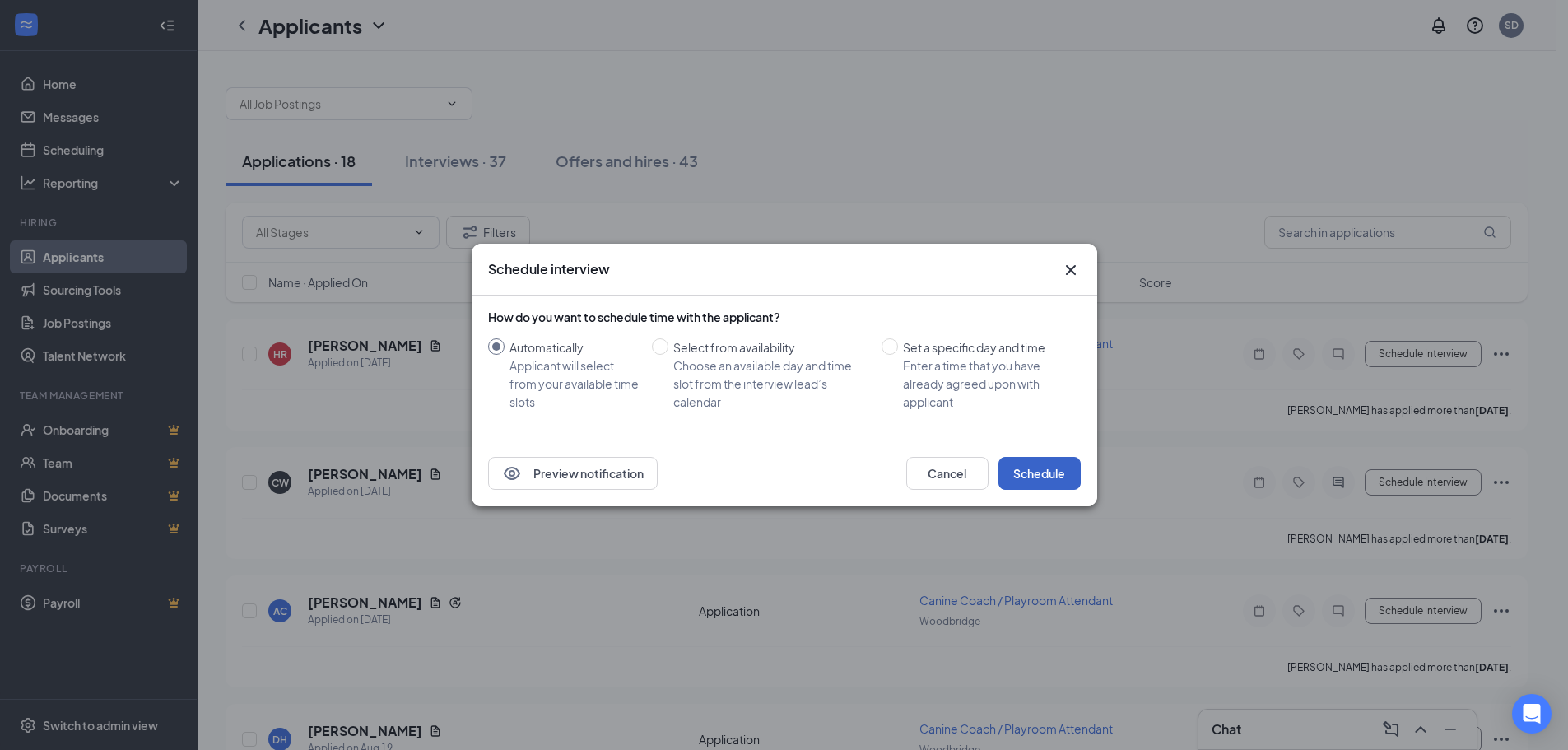
click at [1043, 464] on button "Schedule" at bounding box center [1040, 473] width 82 height 33
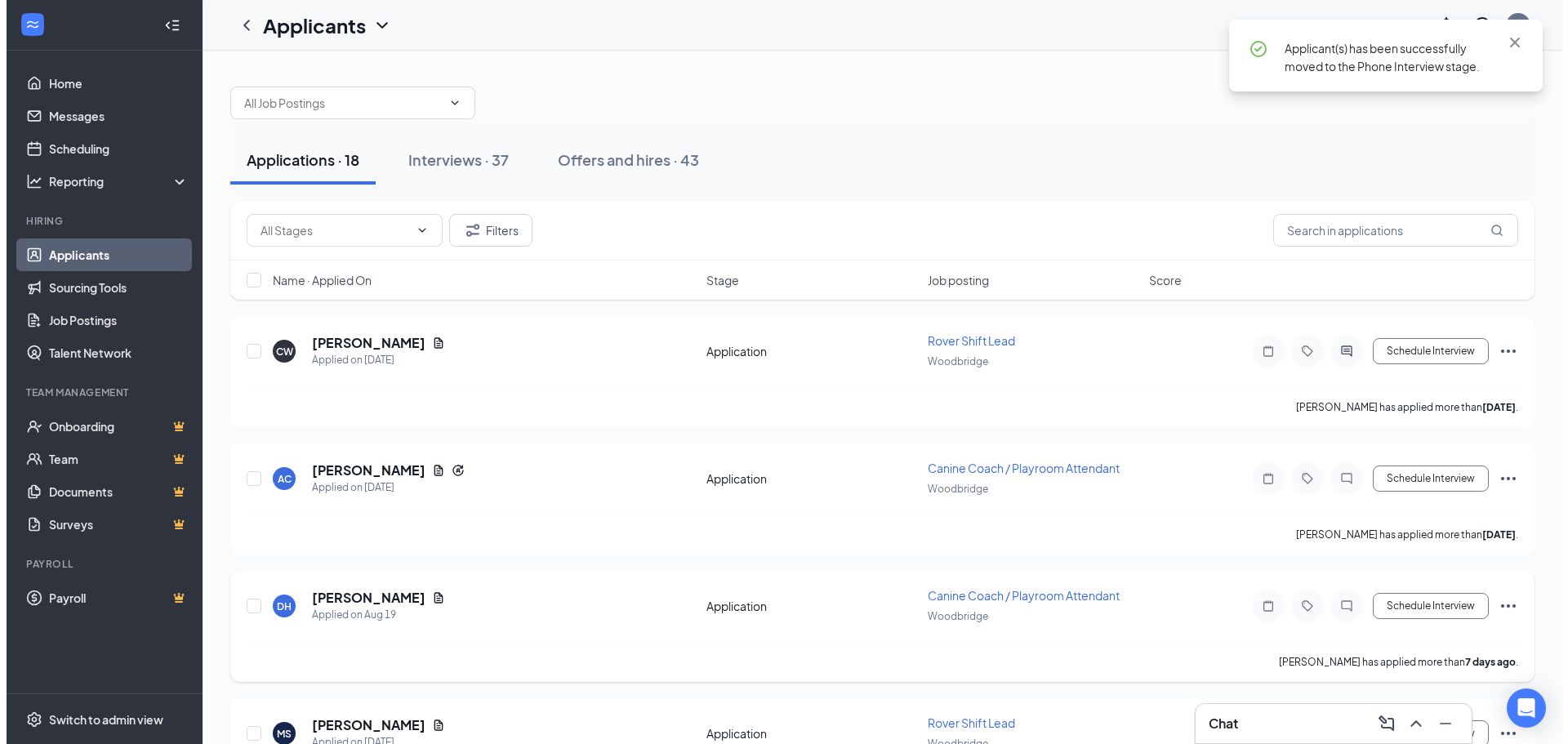
scroll to position [163, 0]
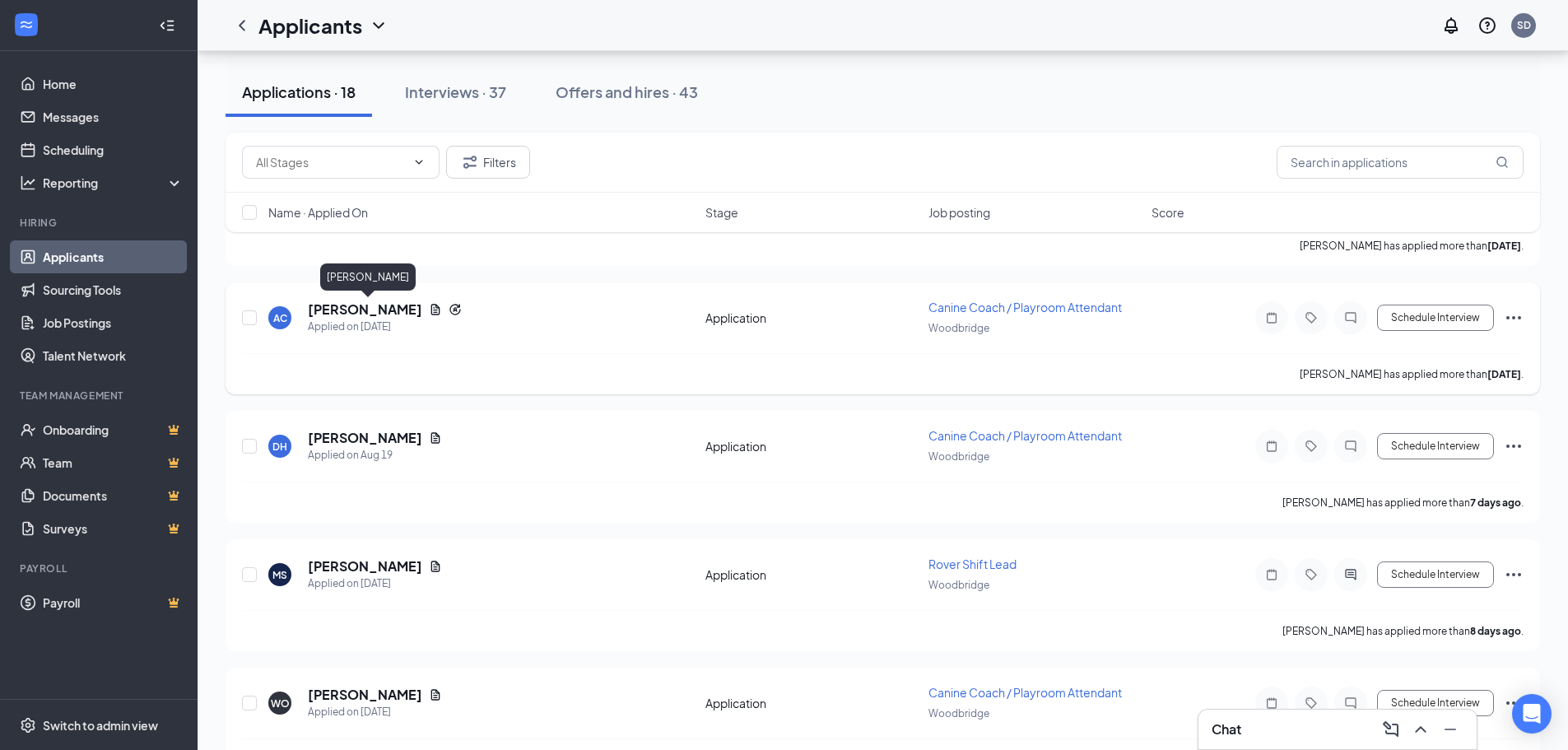
click at [359, 308] on h5 "Alexandra Carpenter" at bounding box center [365, 309] width 114 height 18
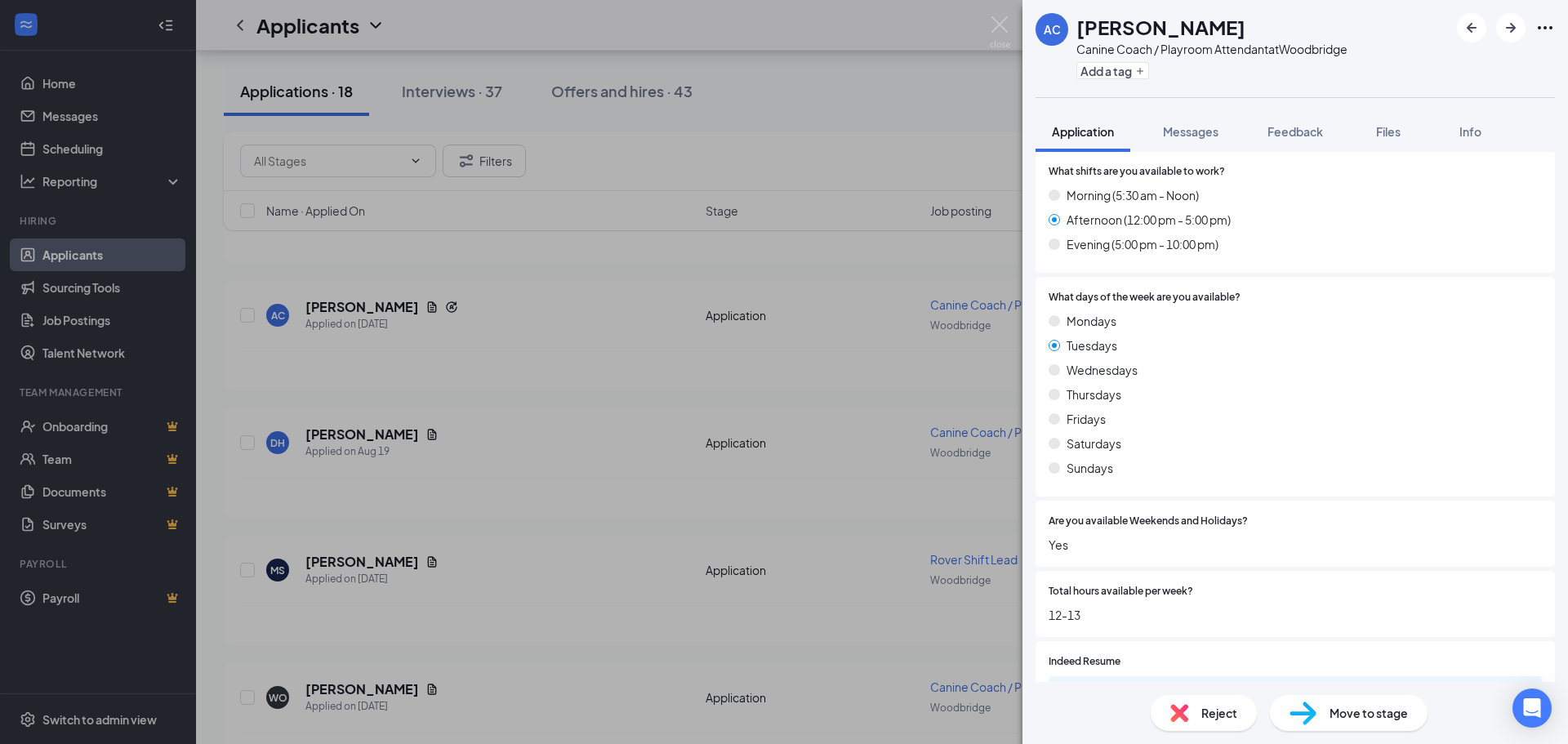
scroll to position [817, 0]
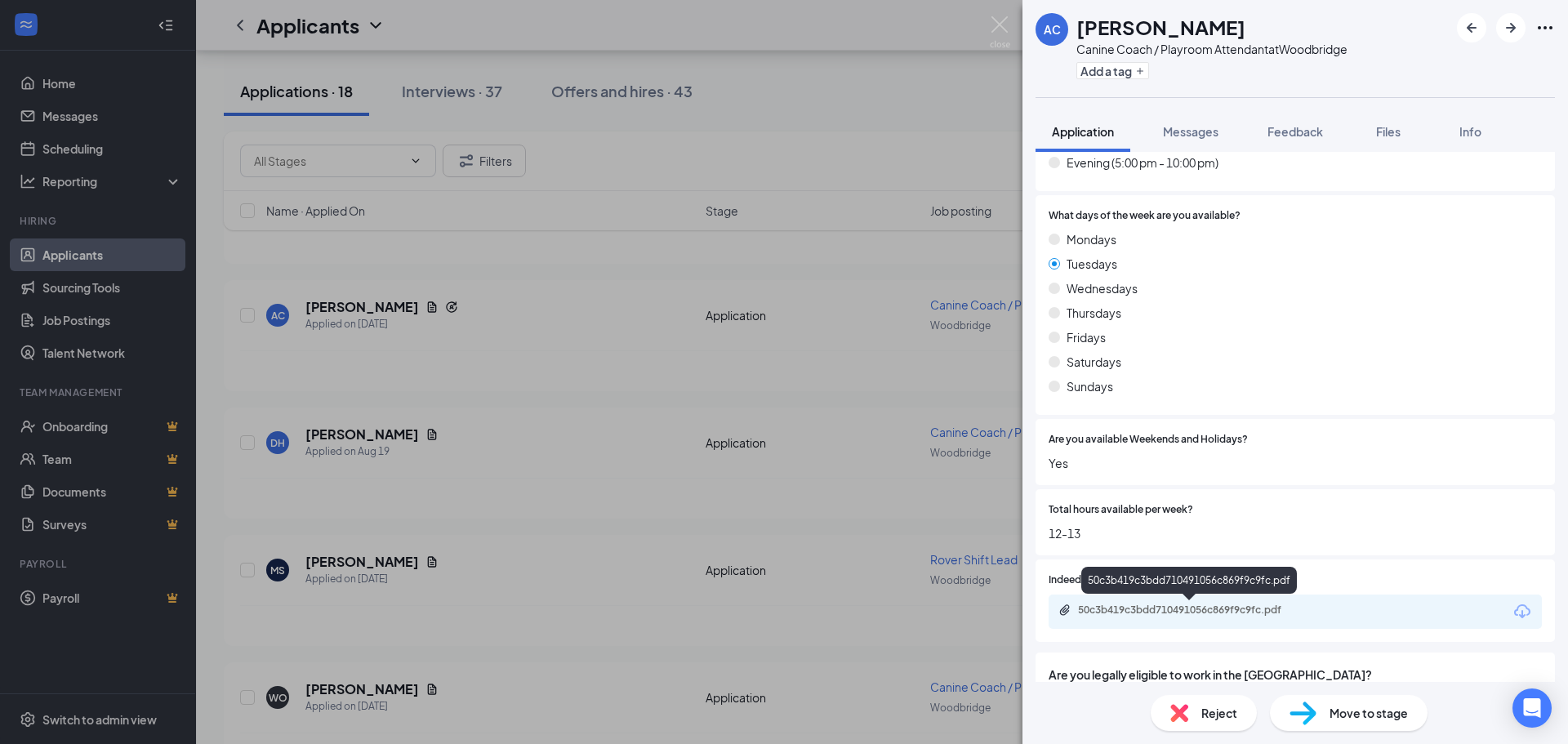
click at [1182, 612] on div "50c3b419c3bdd710491056c869f9c9fc.pdf" at bounding box center [1192, 610] width 229 height 13
click at [1187, 719] on img at bounding box center [1179, 712] width 18 height 18
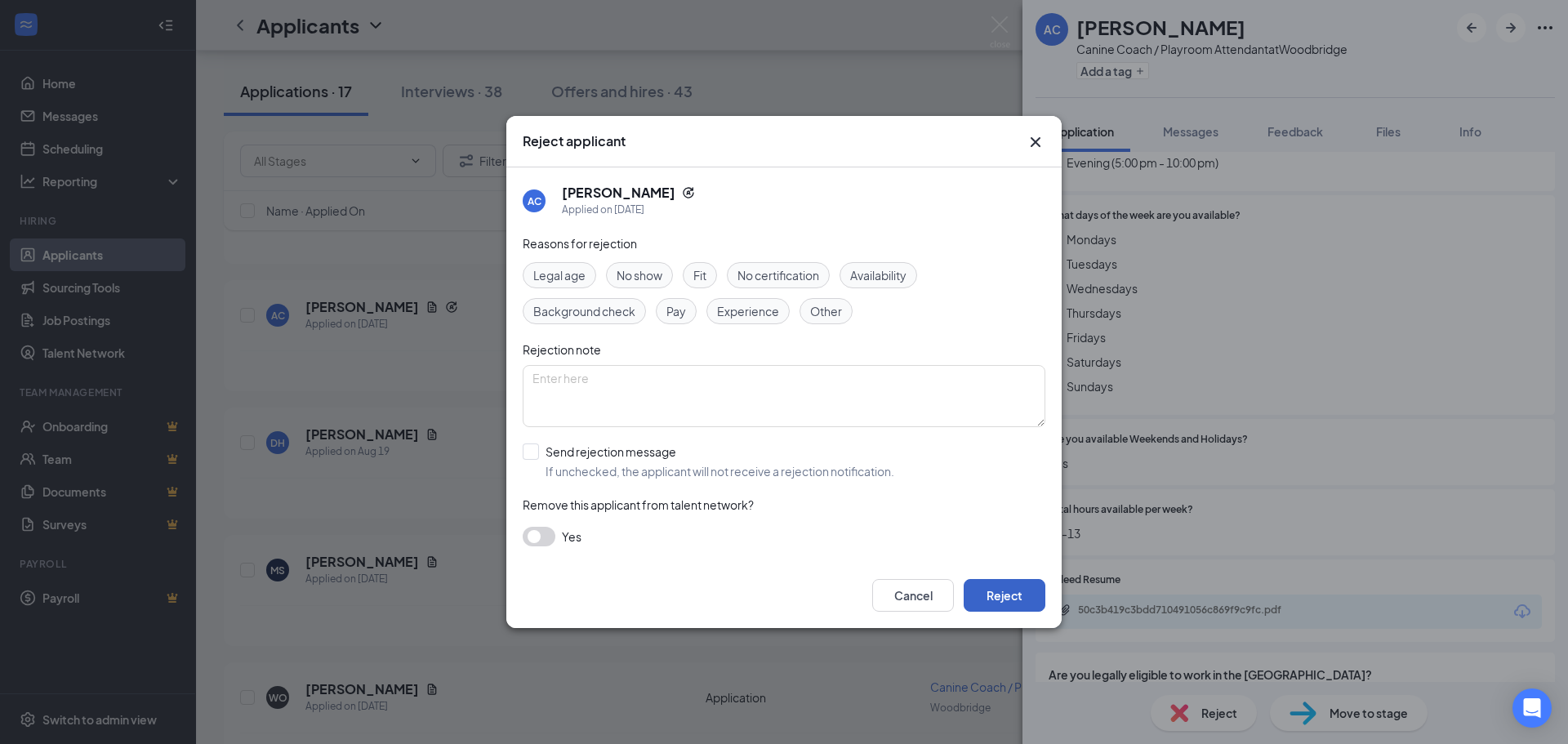
click at [994, 594] on button "Reject" at bounding box center [1004, 595] width 81 height 33
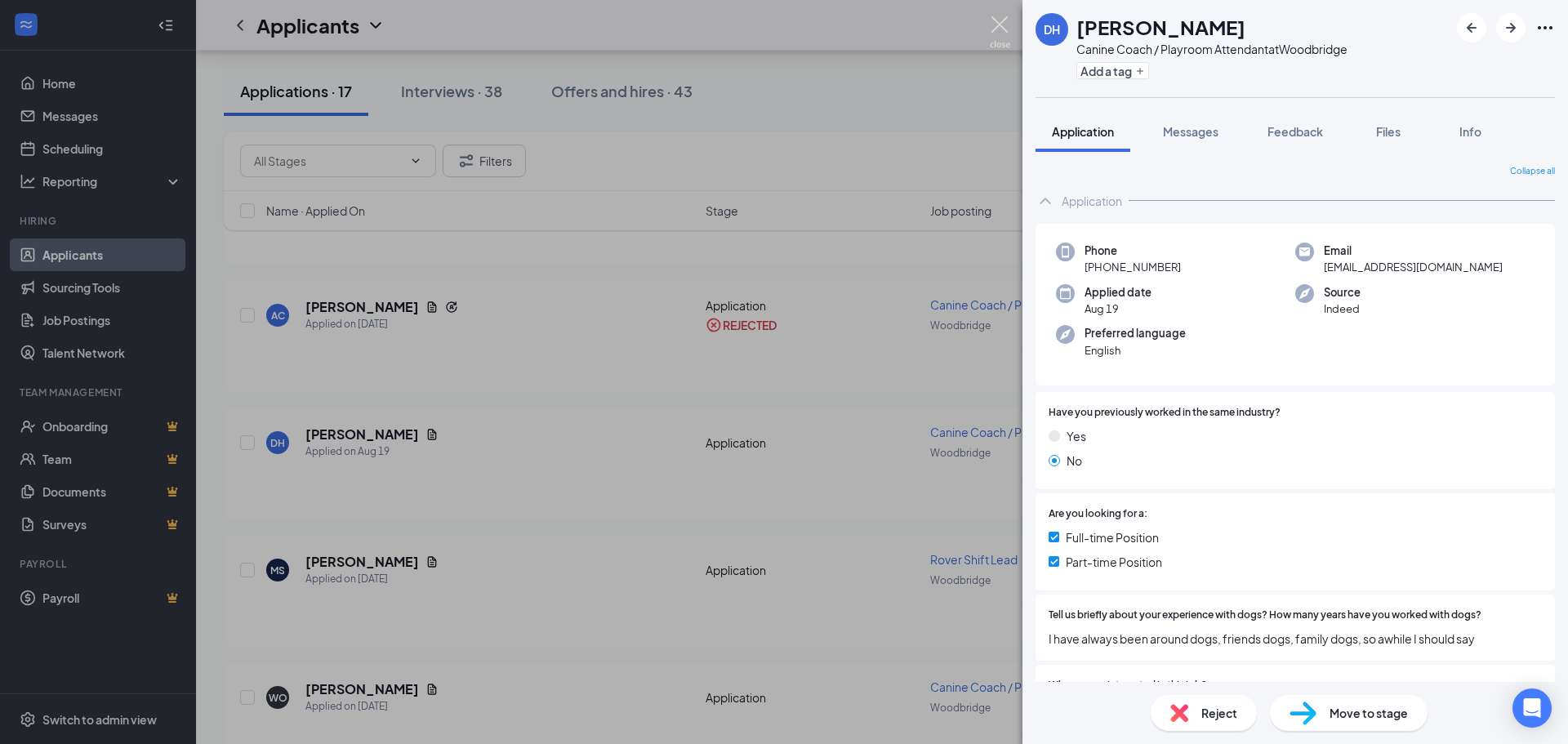
click at [1008, 23] on img at bounding box center [1000, 32] width 21 height 32
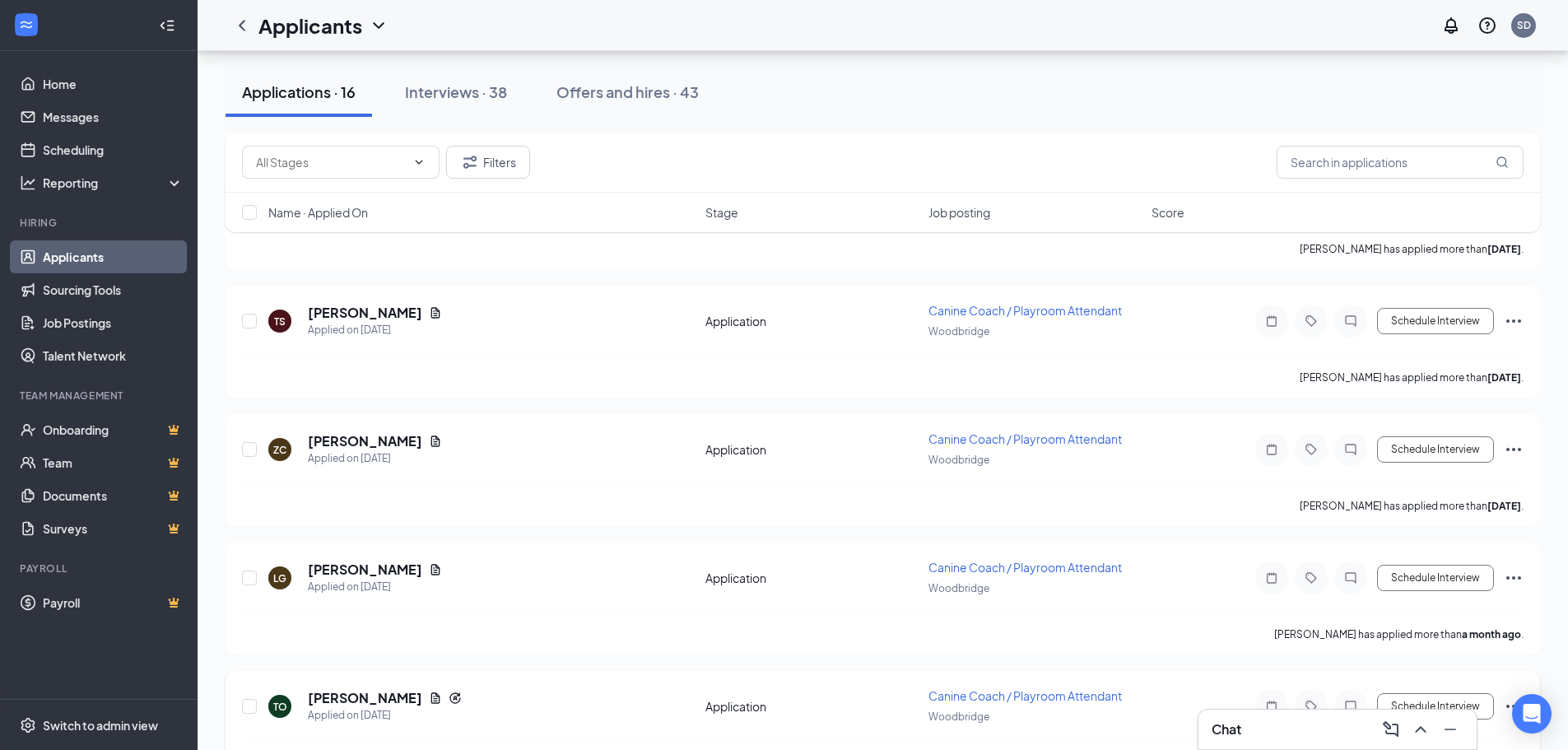
scroll to position [1627, 0]
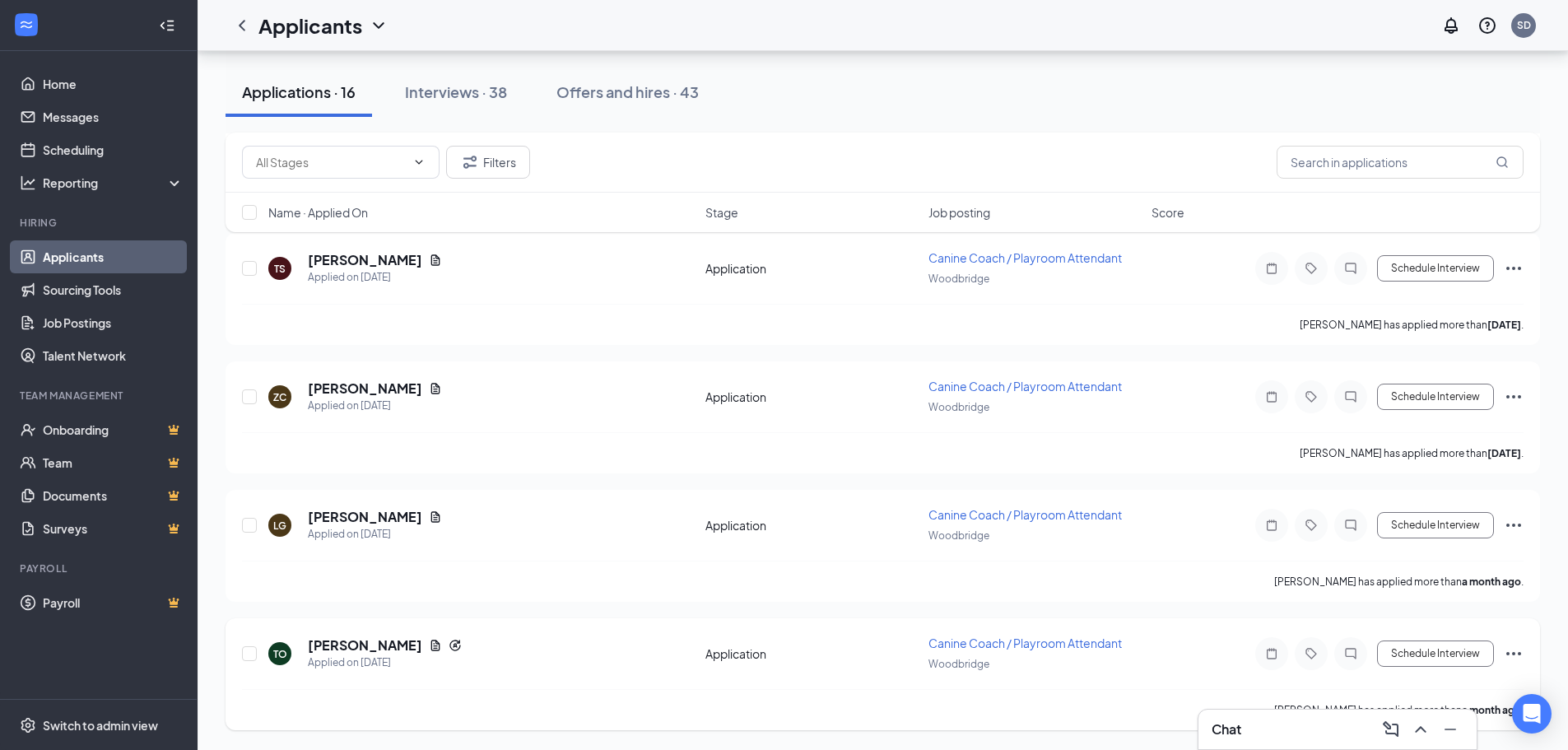
click at [1512, 654] on icon "Ellipses" at bounding box center [1514, 653] width 20 height 20
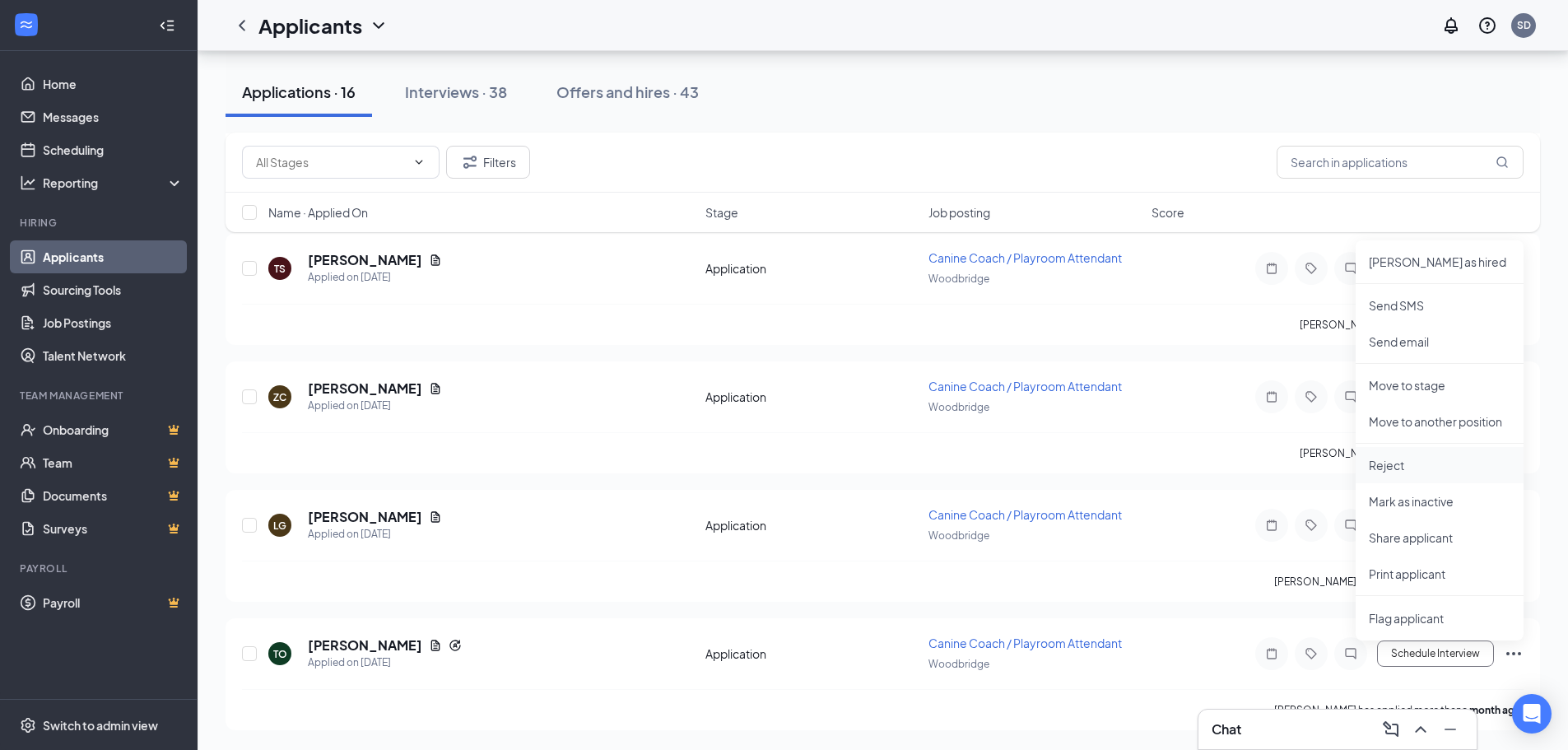
click at [1415, 465] on p "Reject" at bounding box center [1439, 464] width 142 height 16
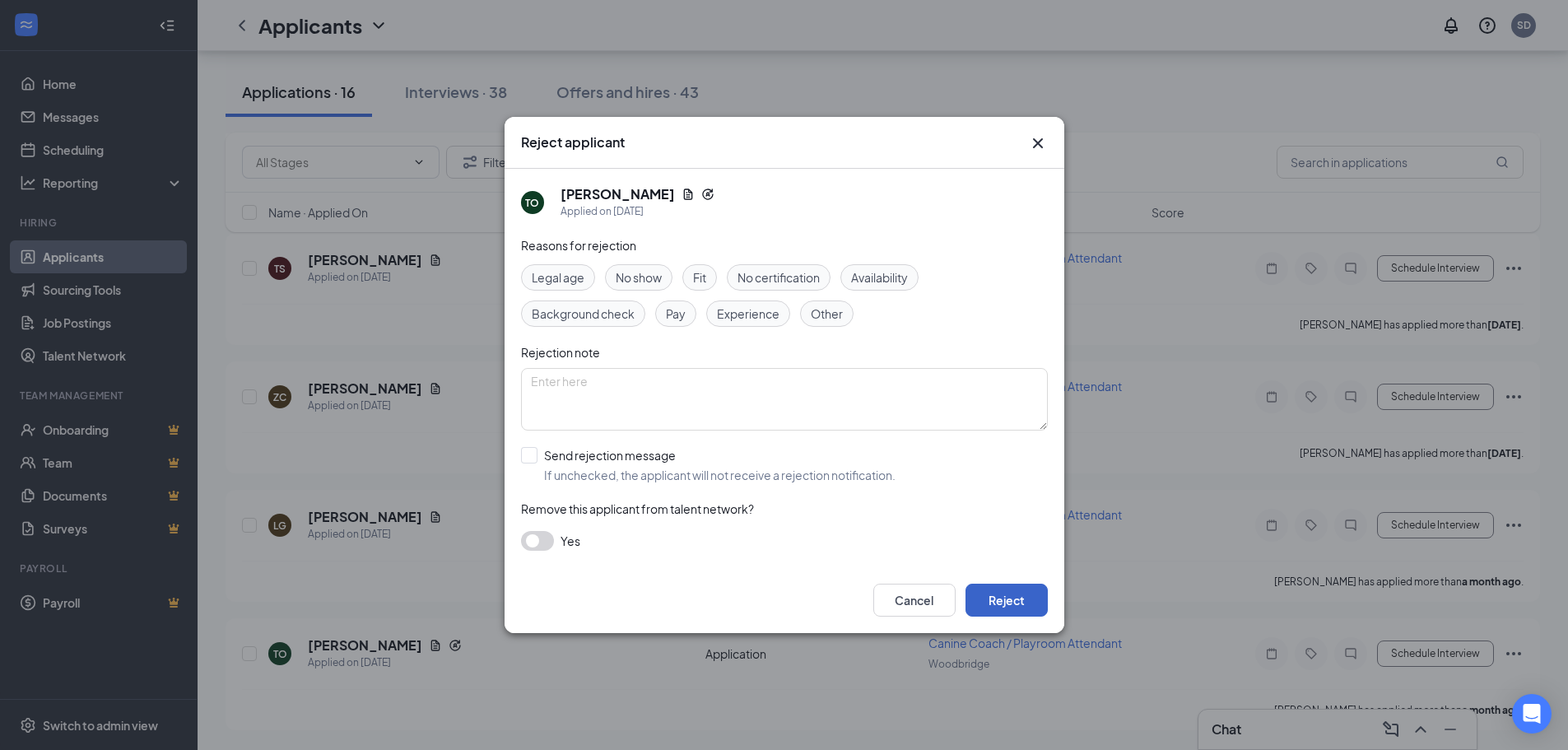
click at [1009, 611] on button "Reject" at bounding box center [1006, 600] width 82 height 33
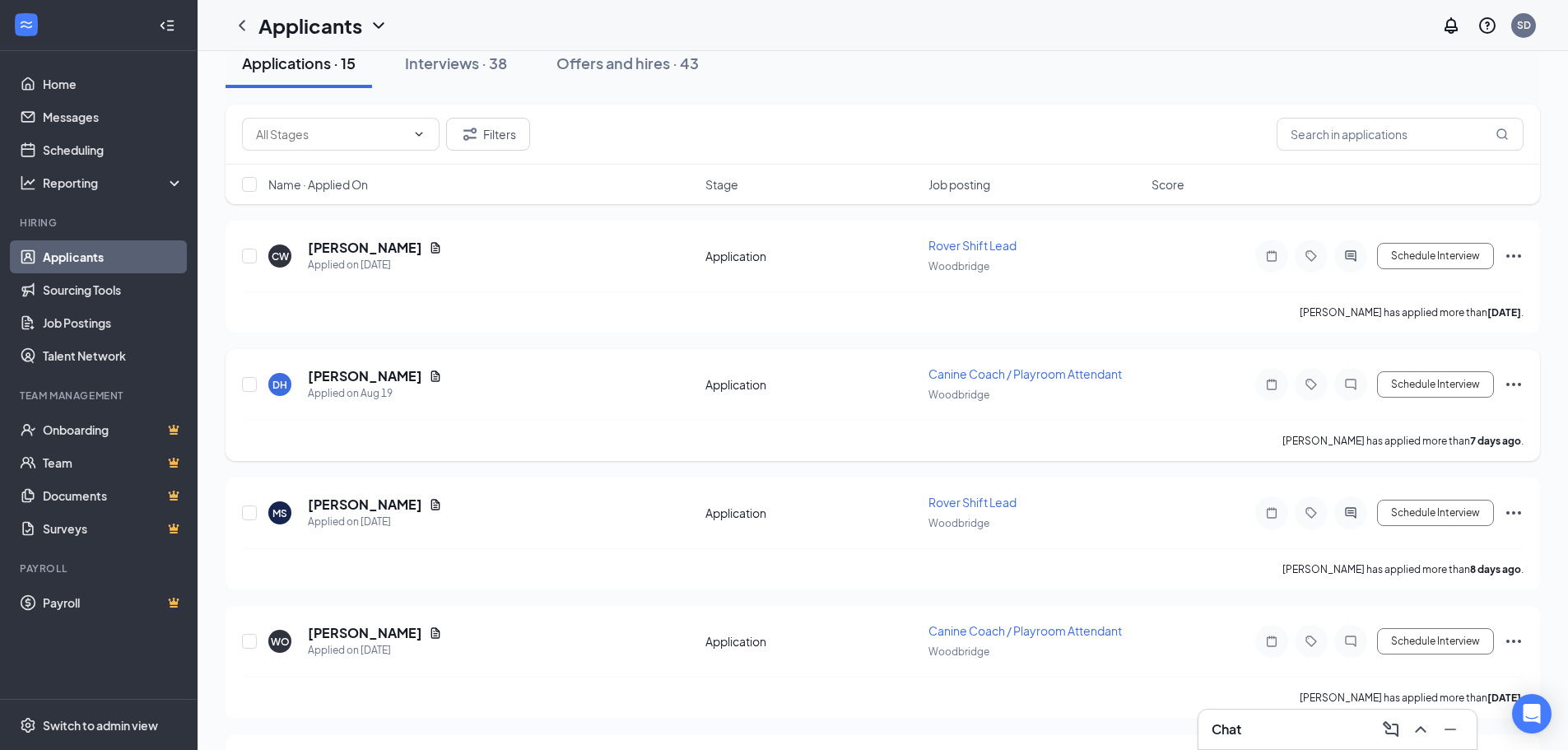
scroll to position [0, 0]
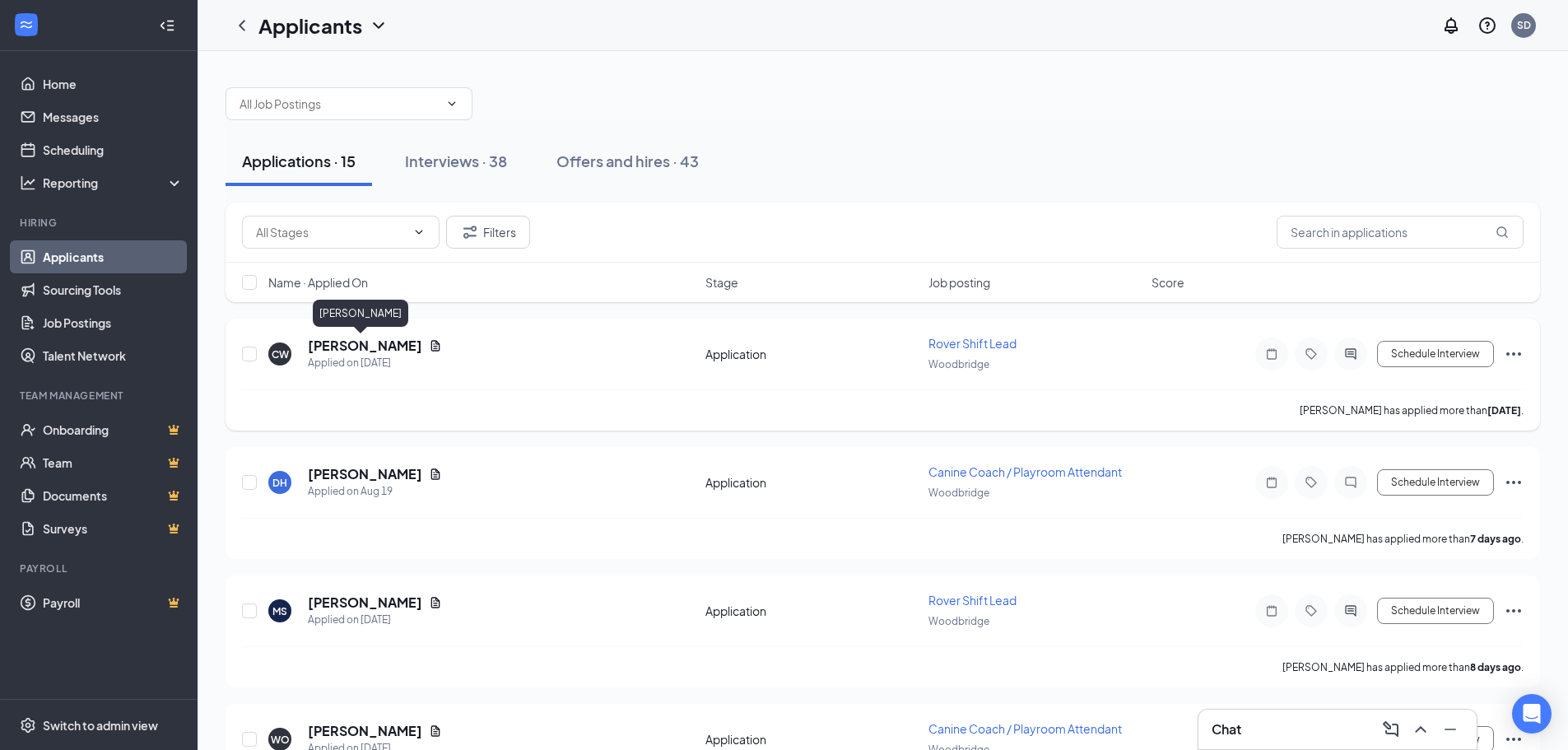
click at [339, 344] on h5 "caylb Walker" at bounding box center [365, 345] width 114 height 18
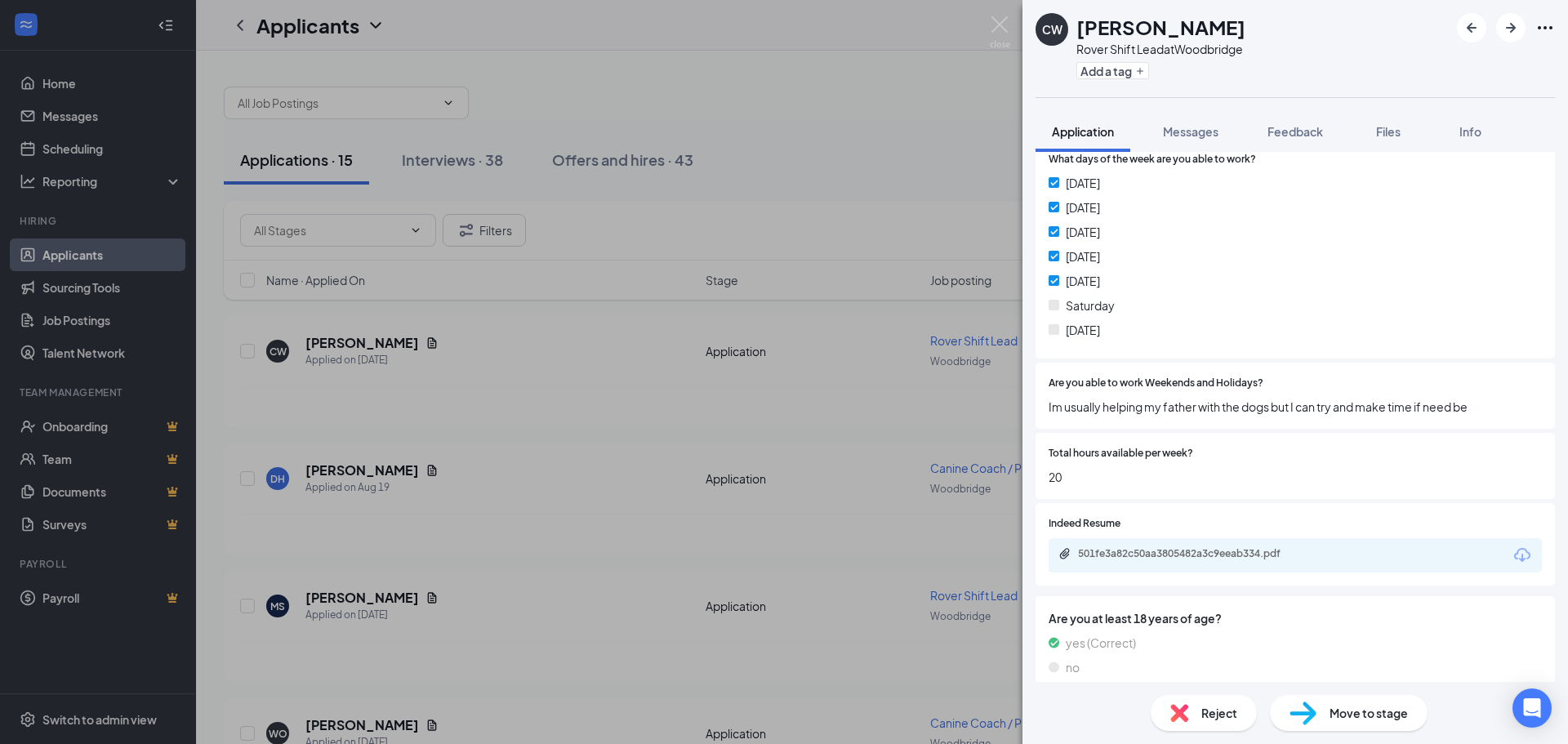
scroll to position [898, 0]
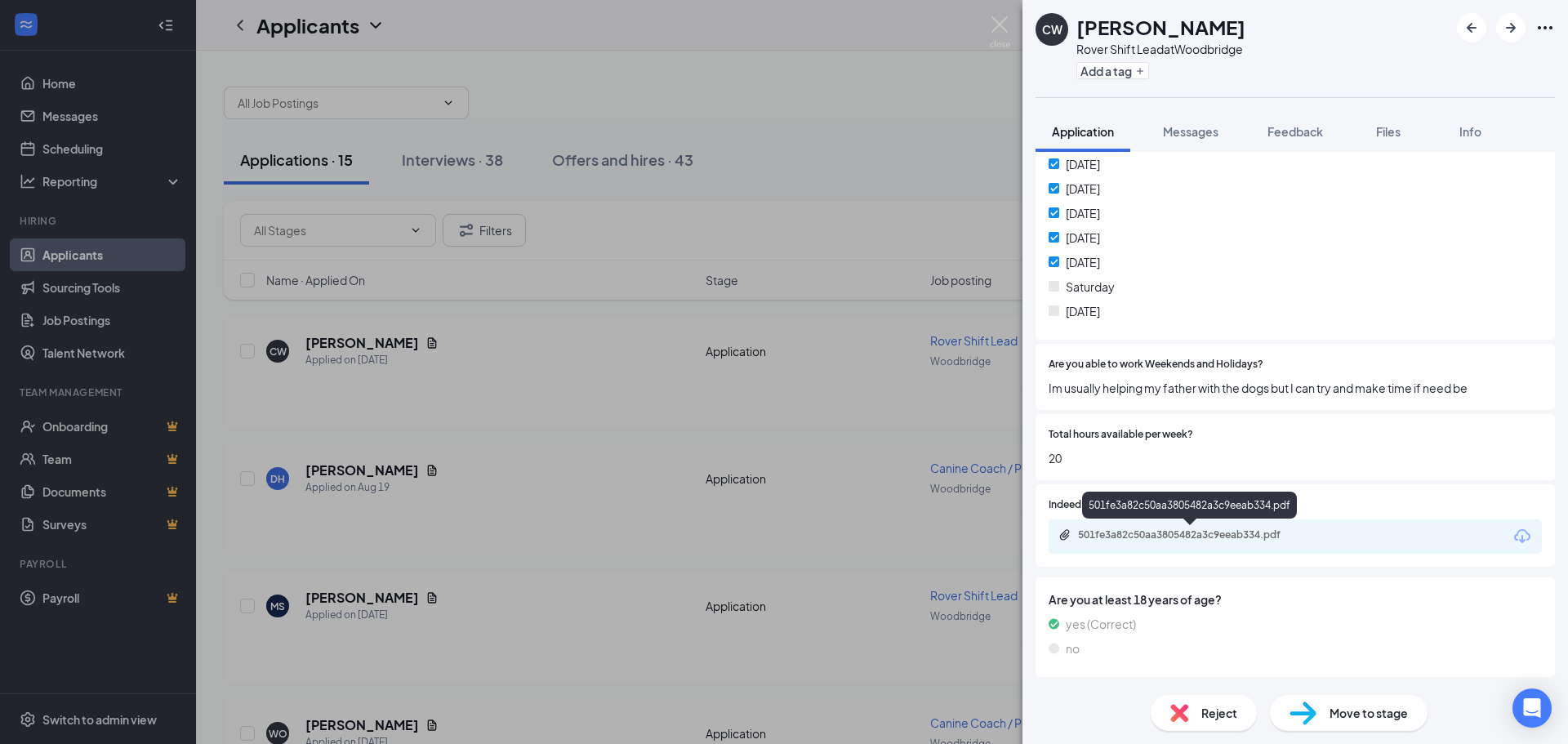
click at [1131, 540] on div "501fe3a82c50aa3805482a3c9eeab334.pdf" at bounding box center [1192, 534] width 229 height 13
click at [1219, 721] on span "Reject" at bounding box center [1219, 712] width 36 height 18
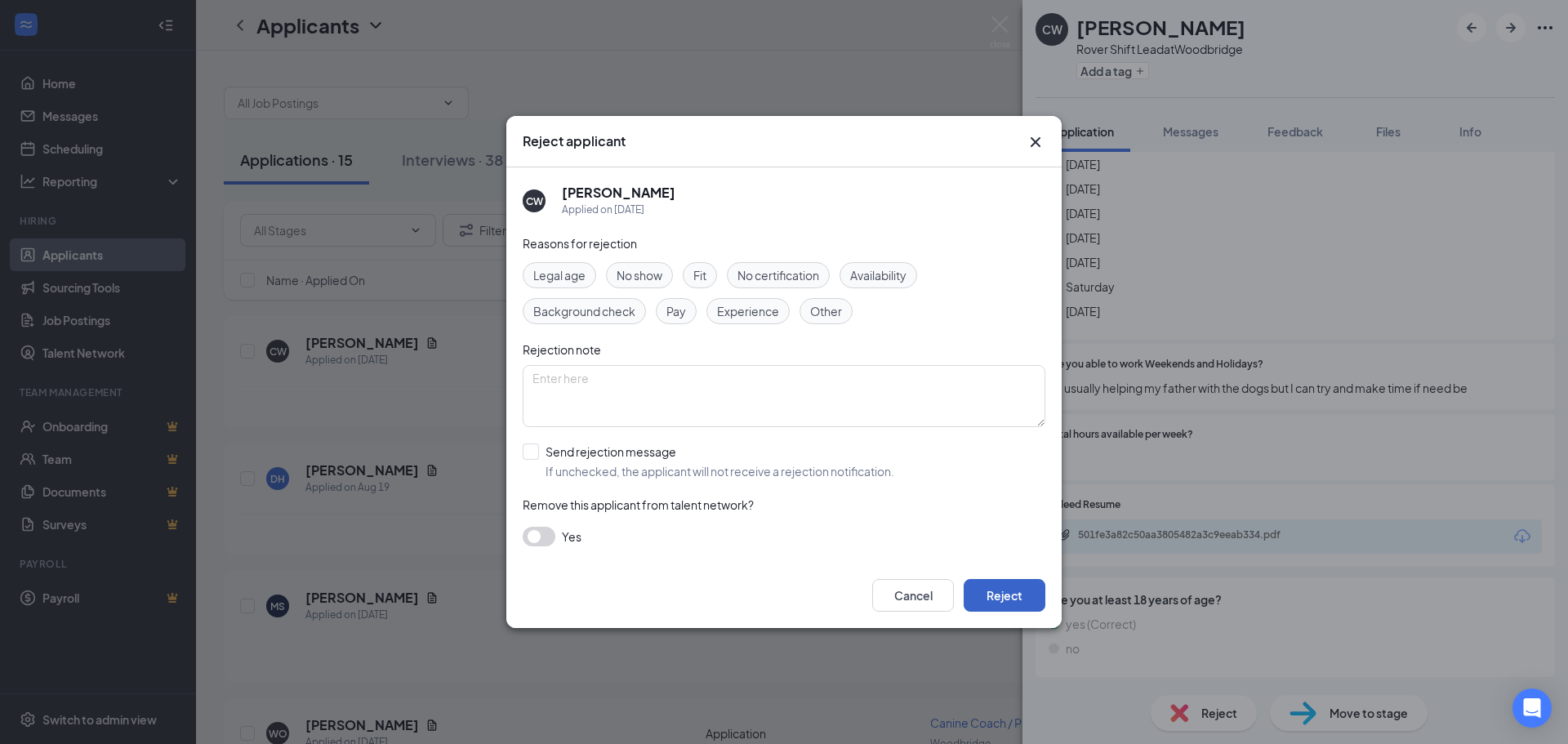
click at [999, 585] on button "Reject" at bounding box center [1004, 595] width 81 height 33
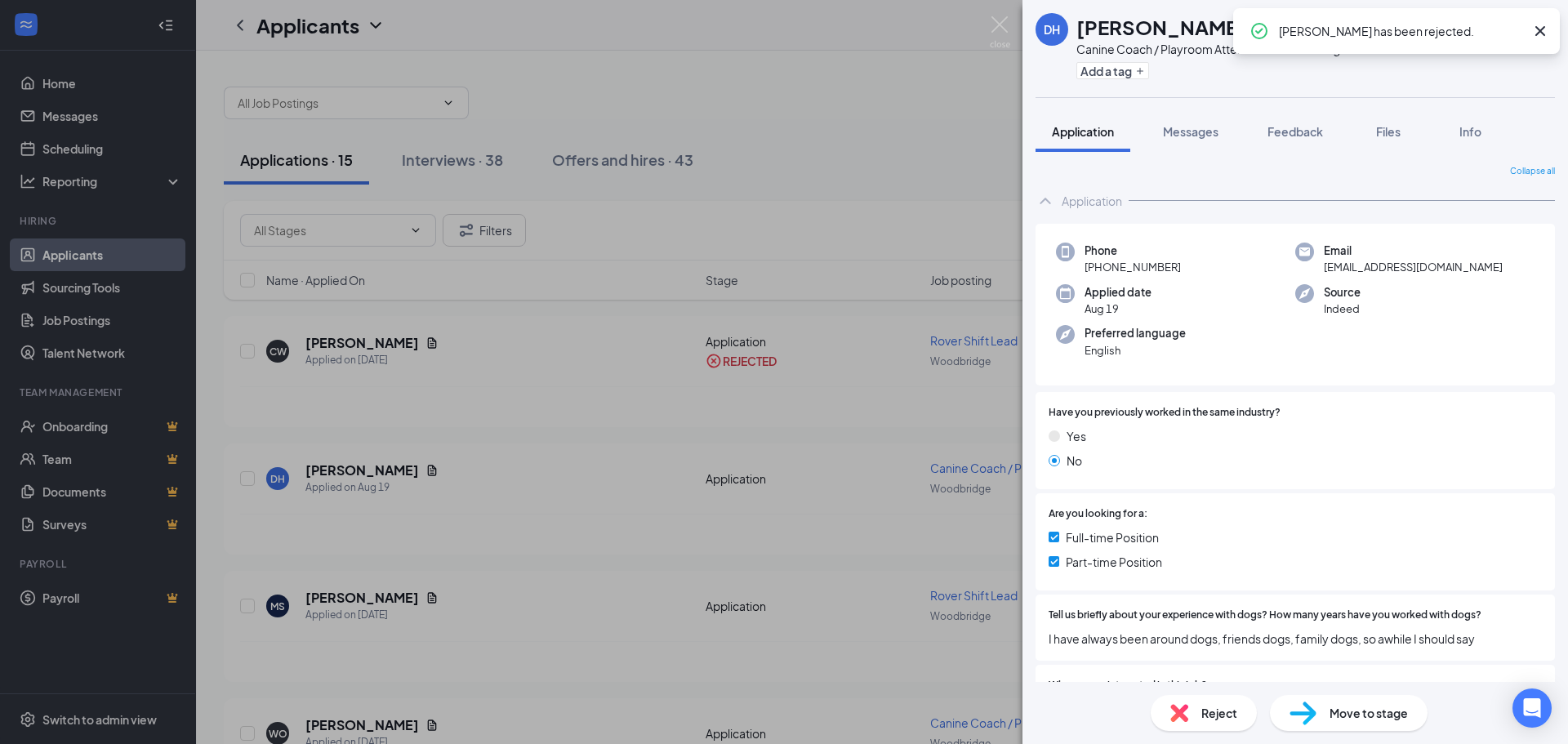
click at [1008, 15] on div "DH Danielle Heisler Canine Coach / Playroom Attendant at Woodbridge Add a tag A…" at bounding box center [784, 372] width 1568 height 744
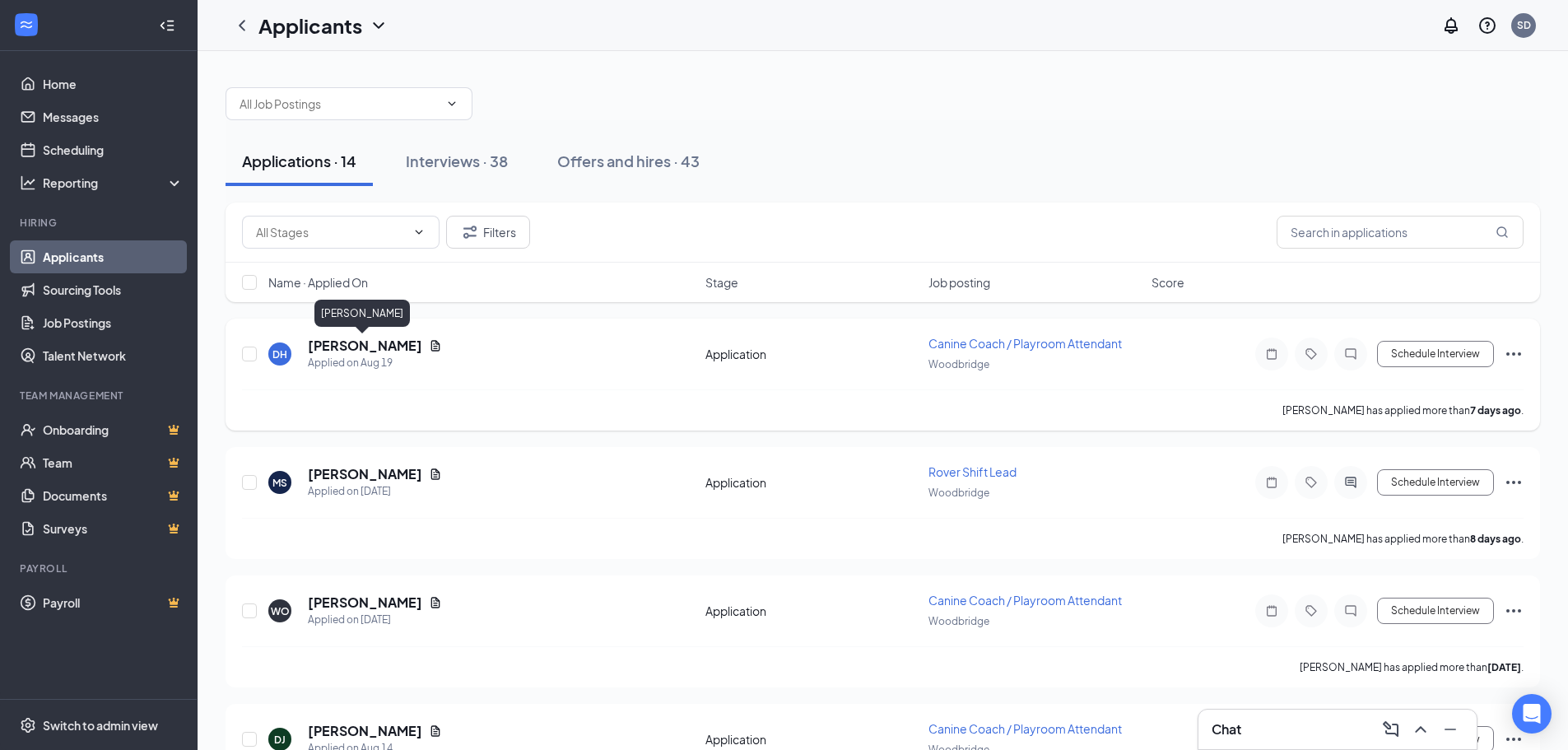
click at [362, 346] on h5 "[PERSON_NAME]" at bounding box center [365, 345] width 114 height 18
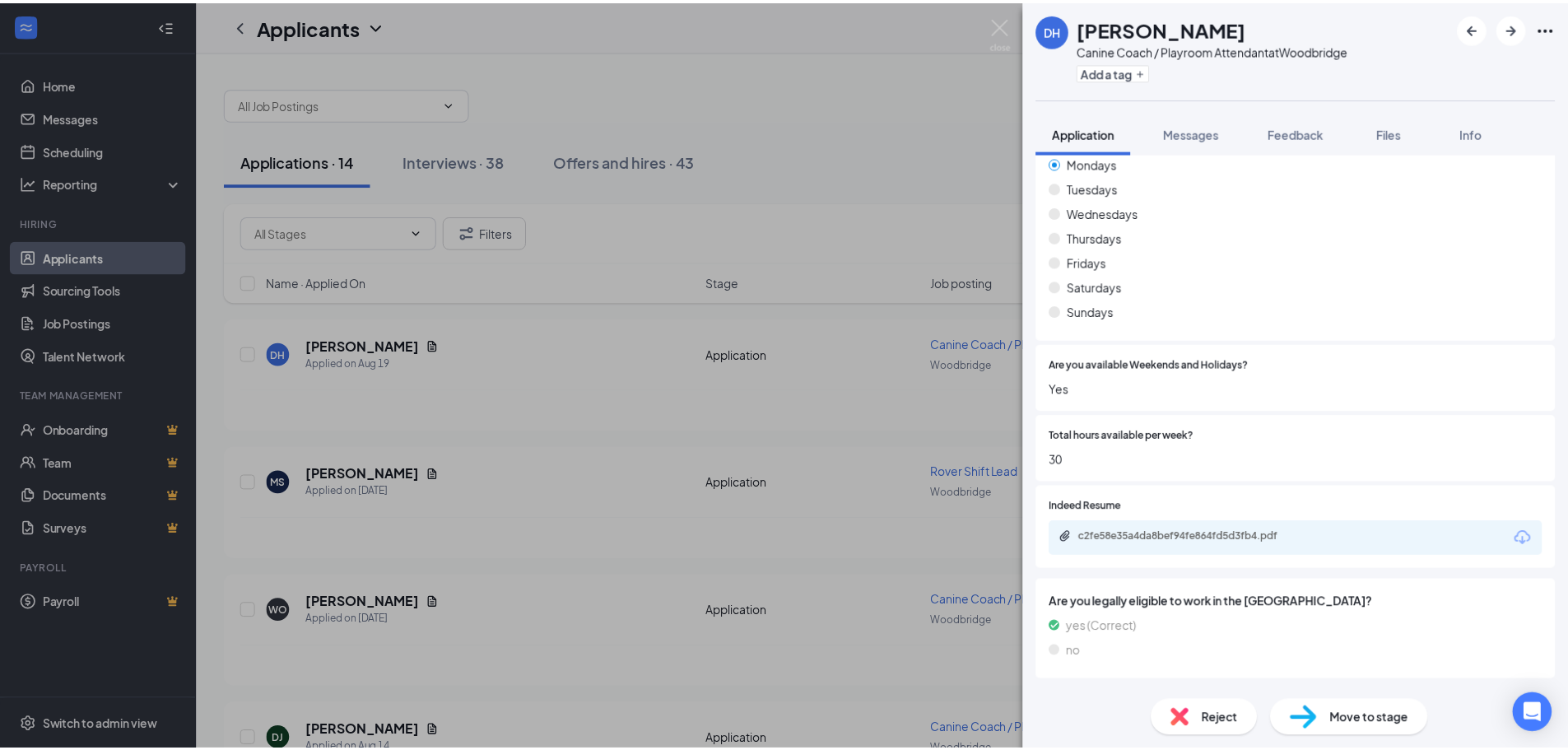
scroll to position [823, 0]
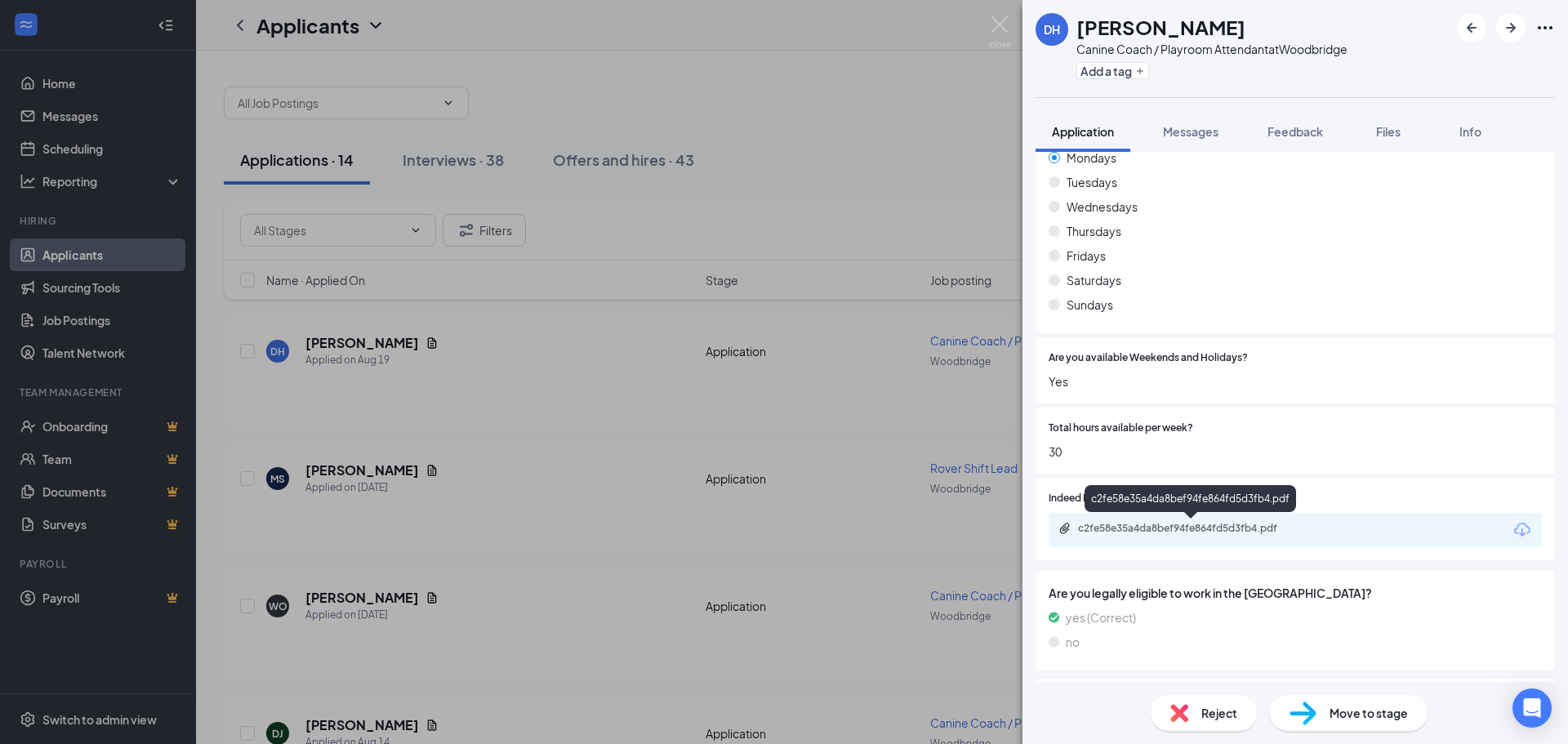
click at [1179, 528] on div "c2fe58e35a4da8bef94fe864fd5d3fb4.pdf" at bounding box center [1192, 529] width 229 height 13
click at [1014, 25] on div "DH Danielle Heisler Canine Coach / Playroom Attendant at Woodbridge Add a tag A…" at bounding box center [784, 372] width 1568 height 744
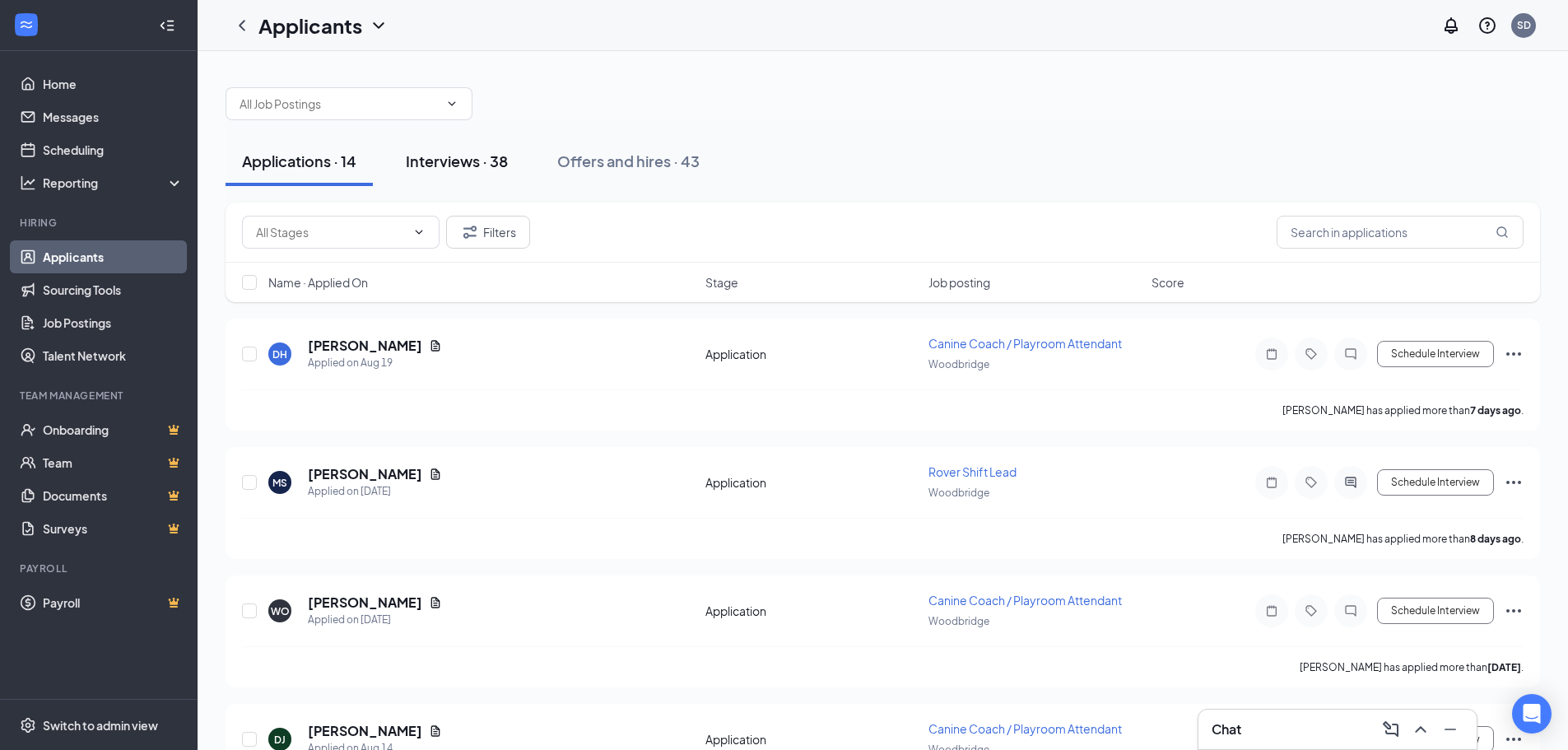
click at [452, 168] on div "Interviews · 38" at bounding box center [456, 161] width 102 height 21
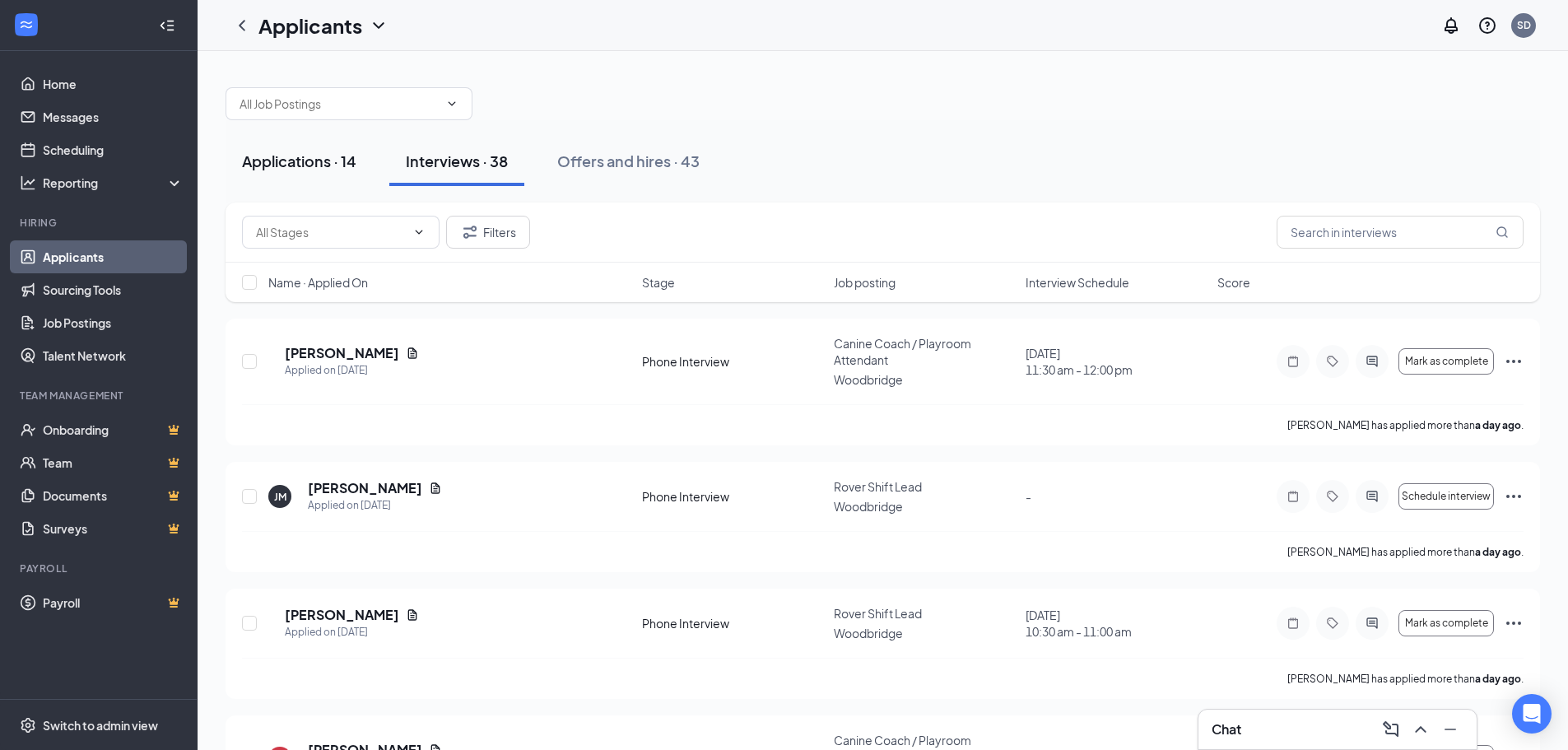
click at [298, 162] on div "Applications · 14" at bounding box center [299, 161] width 114 height 21
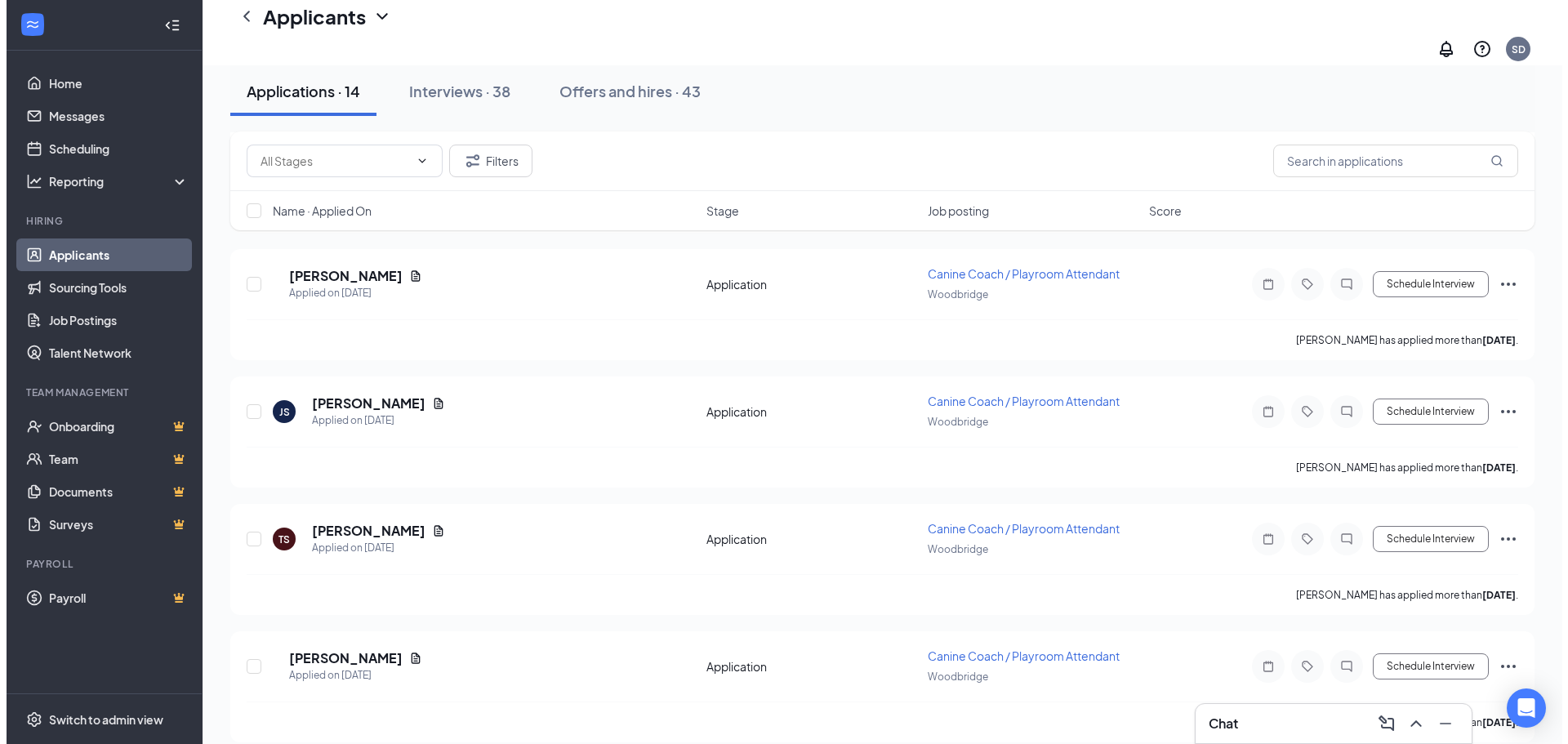
scroll to position [1359, 0]
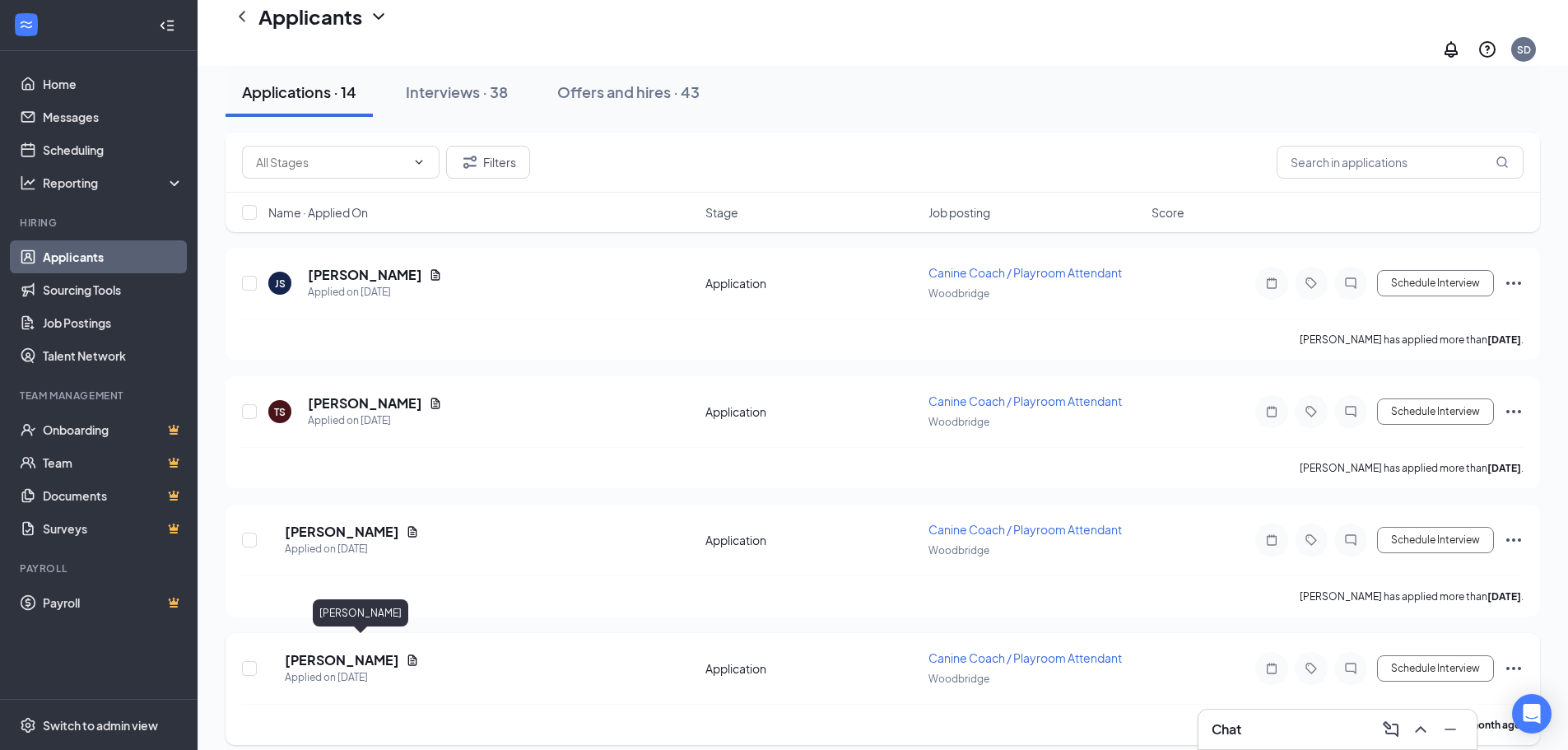
click at [367, 651] on h5 "Leila Guillory" at bounding box center [342, 660] width 114 height 18
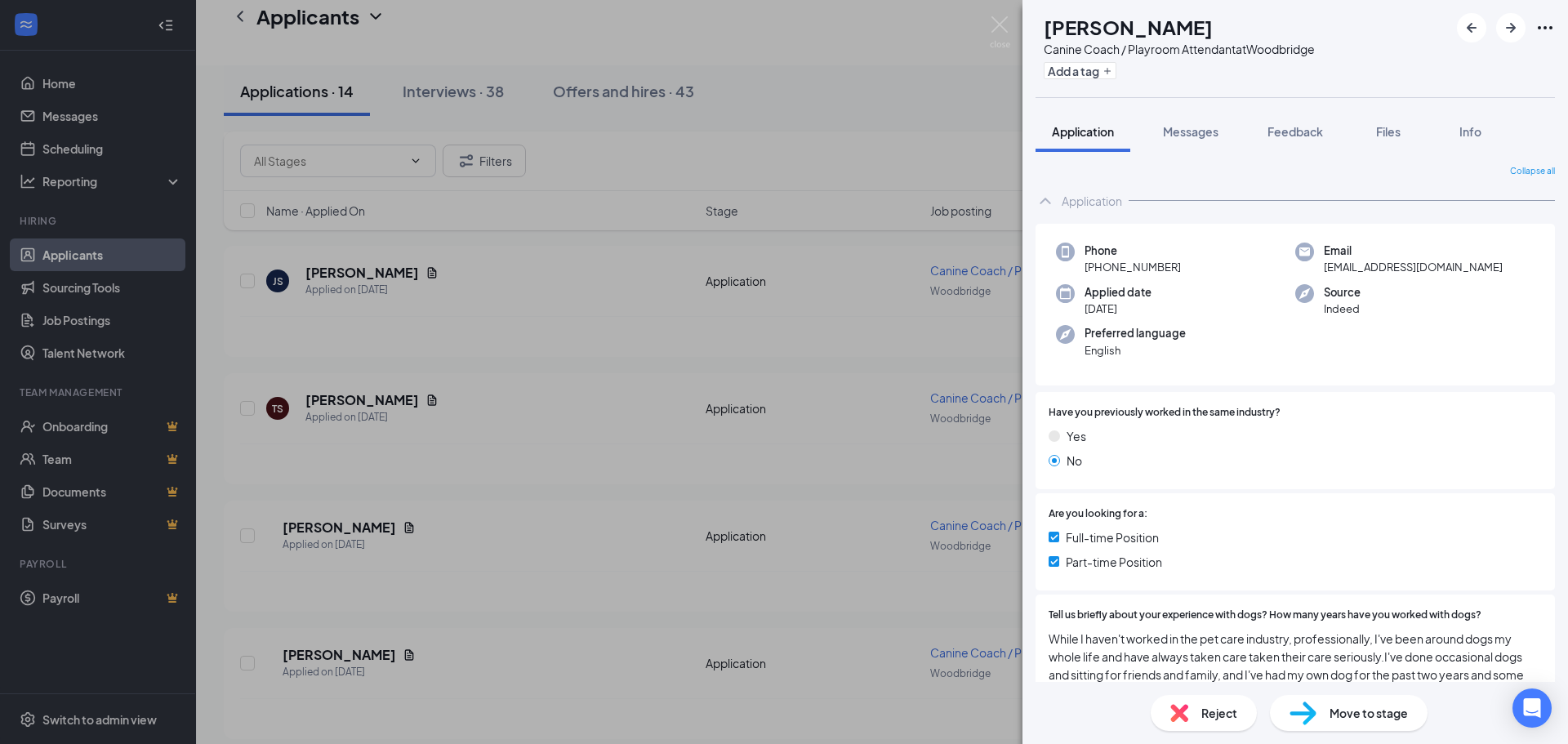
click at [1227, 716] on span "Reject" at bounding box center [1219, 712] width 36 height 18
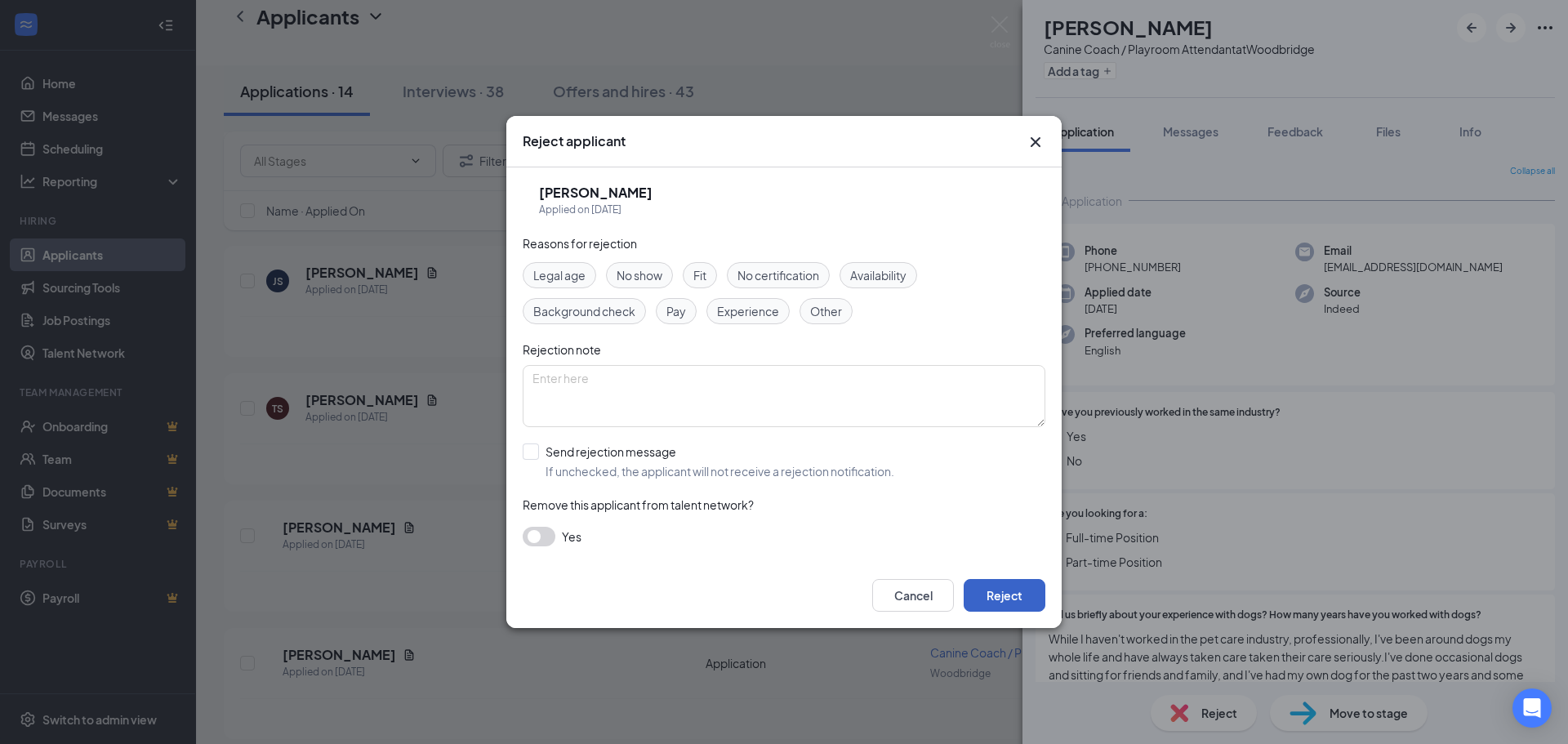
click at [1011, 609] on button "Reject" at bounding box center [1004, 595] width 81 height 33
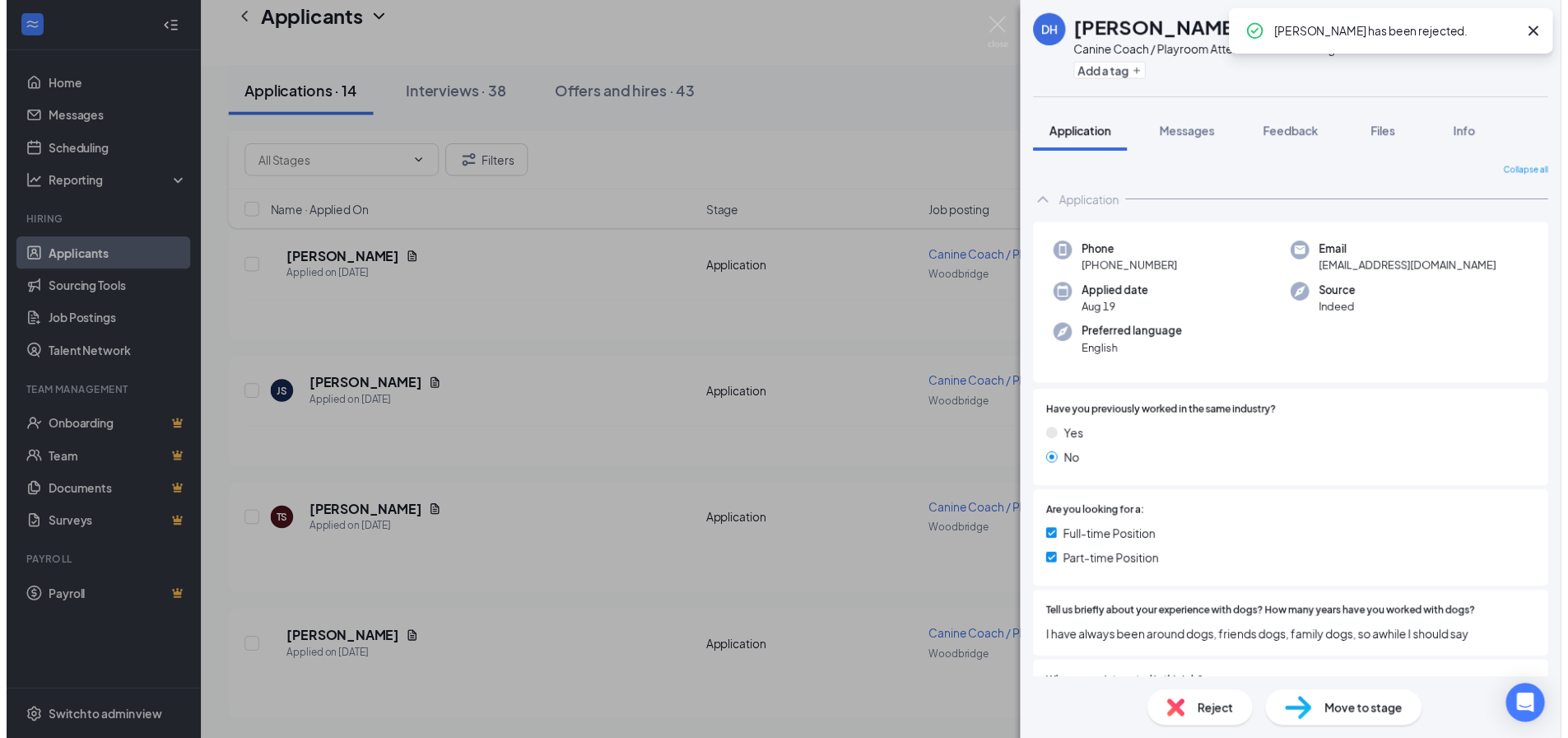
scroll to position [1242, 0]
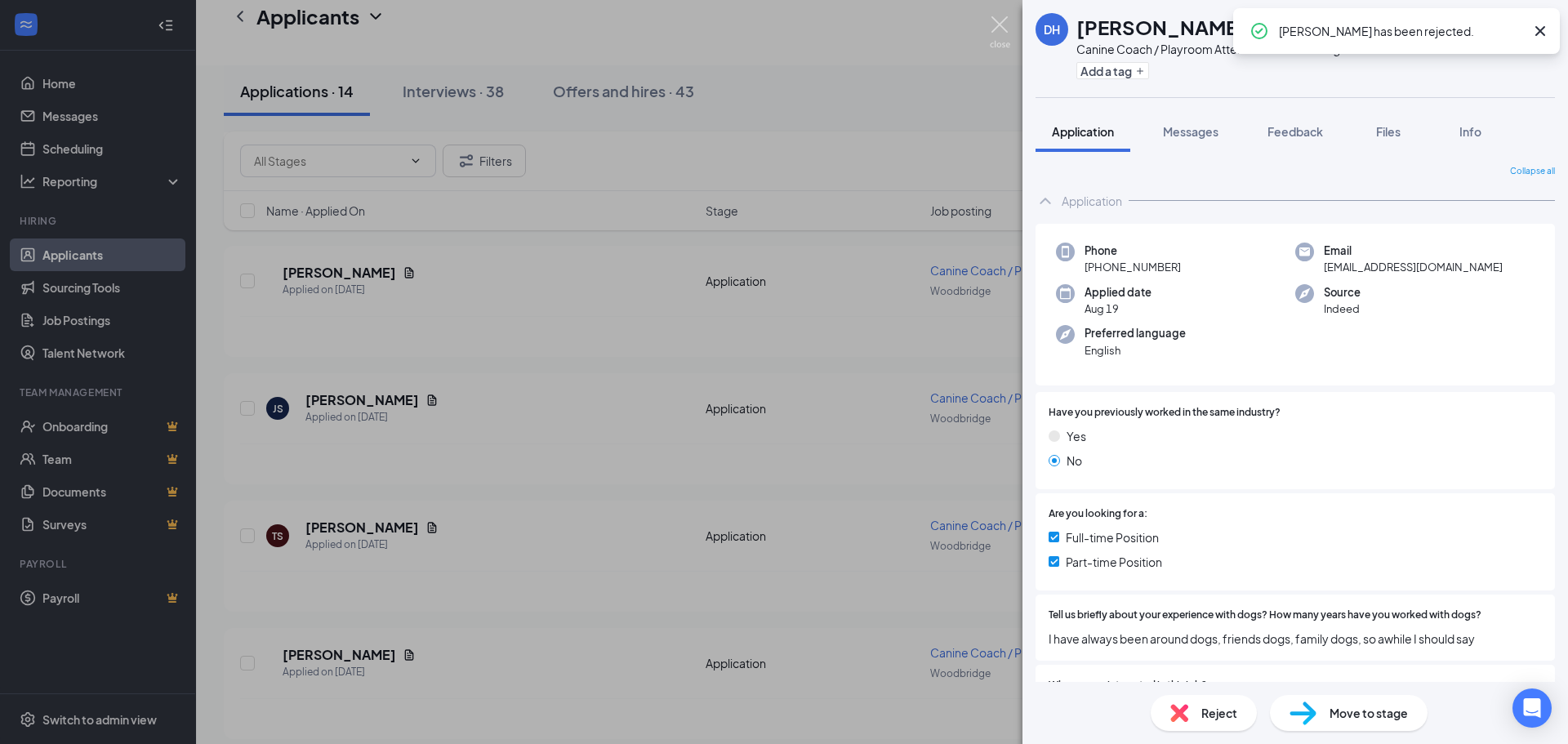
click at [1003, 22] on img at bounding box center [1000, 32] width 21 height 32
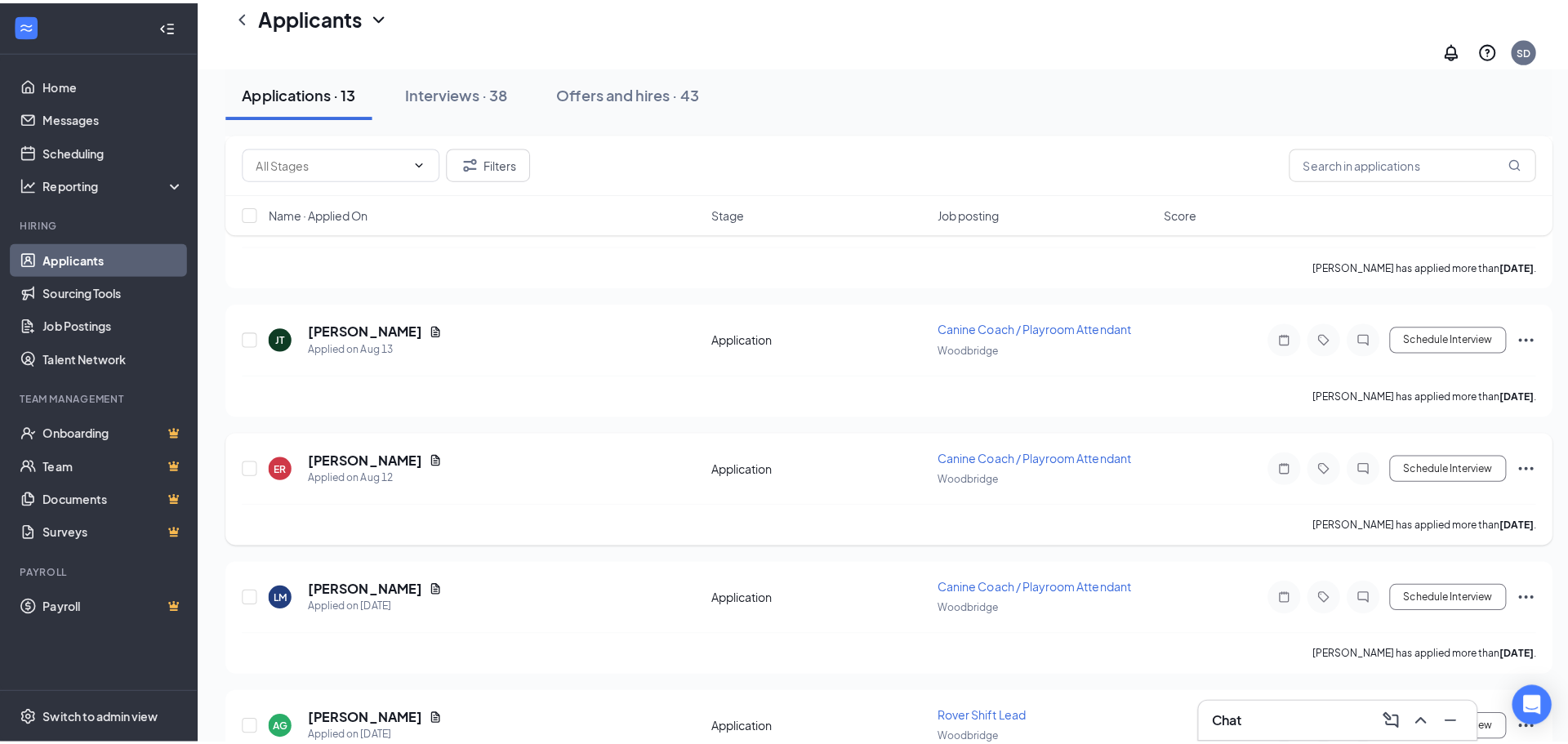
scroll to position [497, 0]
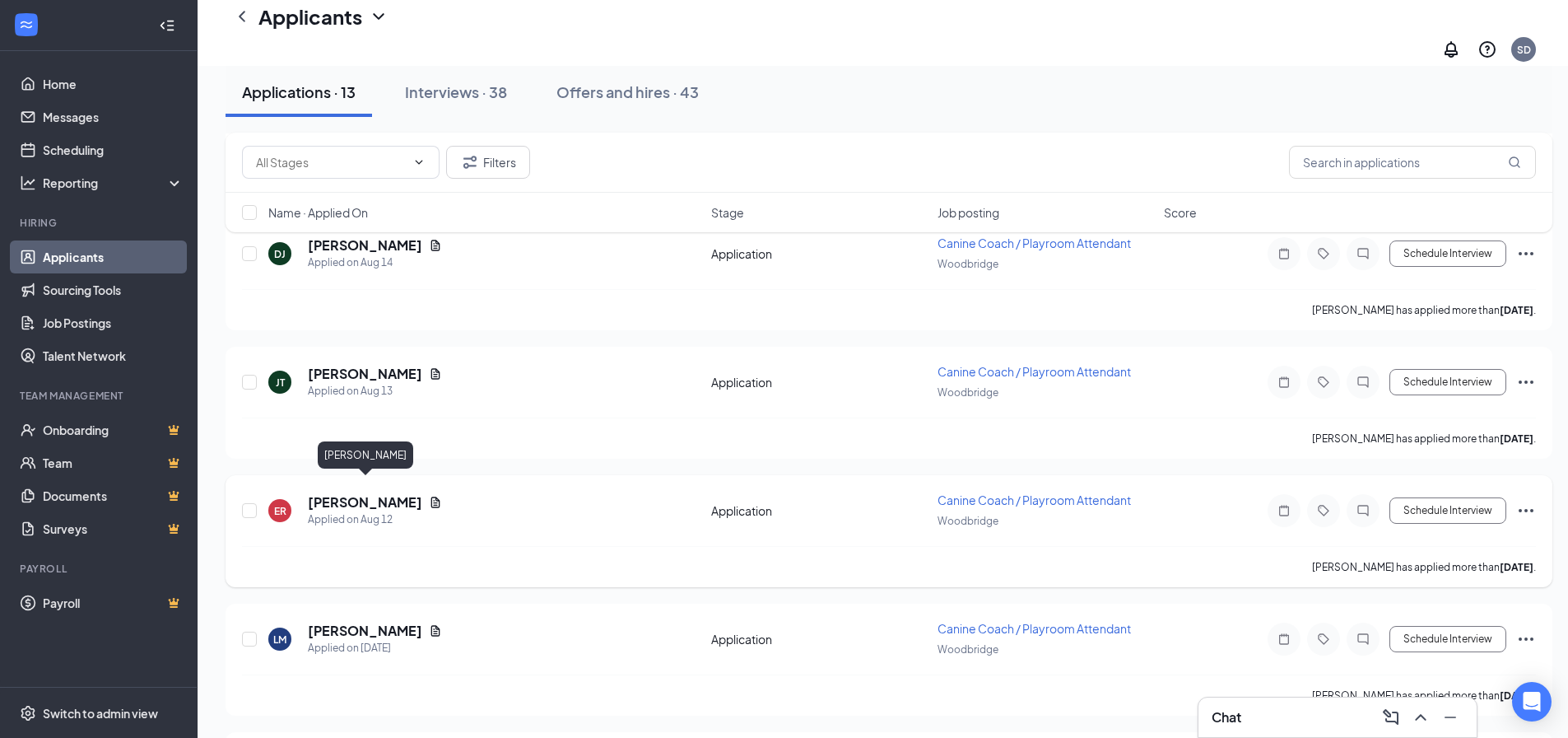
click at [373, 493] on h5 "Elizabeth Rathburn" at bounding box center [365, 502] width 114 height 18
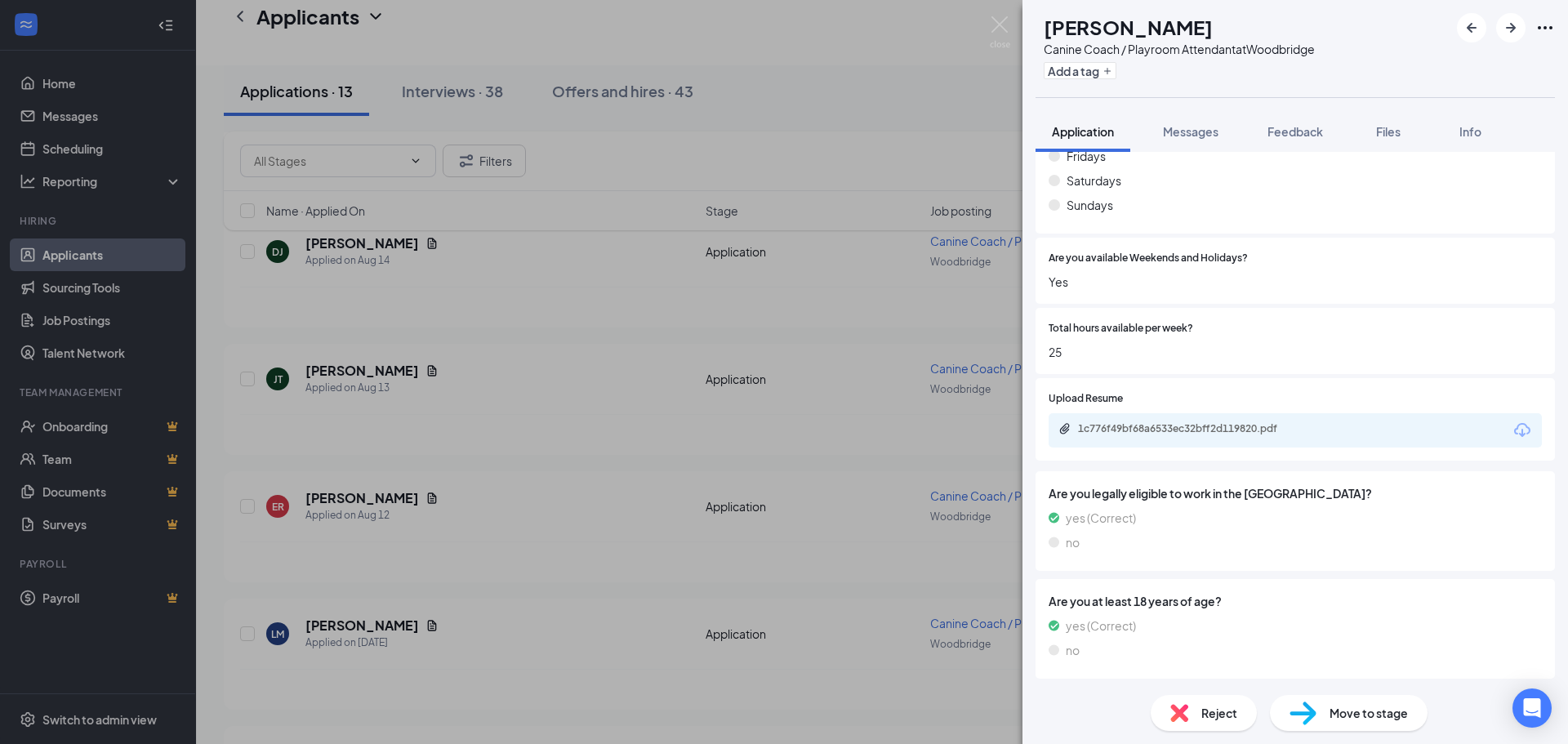
scroll to position [989, 0]
click at [1149, 425] on div "1c776f49bf68a6533ec32bff2d119820.pdf" at bounding box center [1192, 428] width 229 height 13
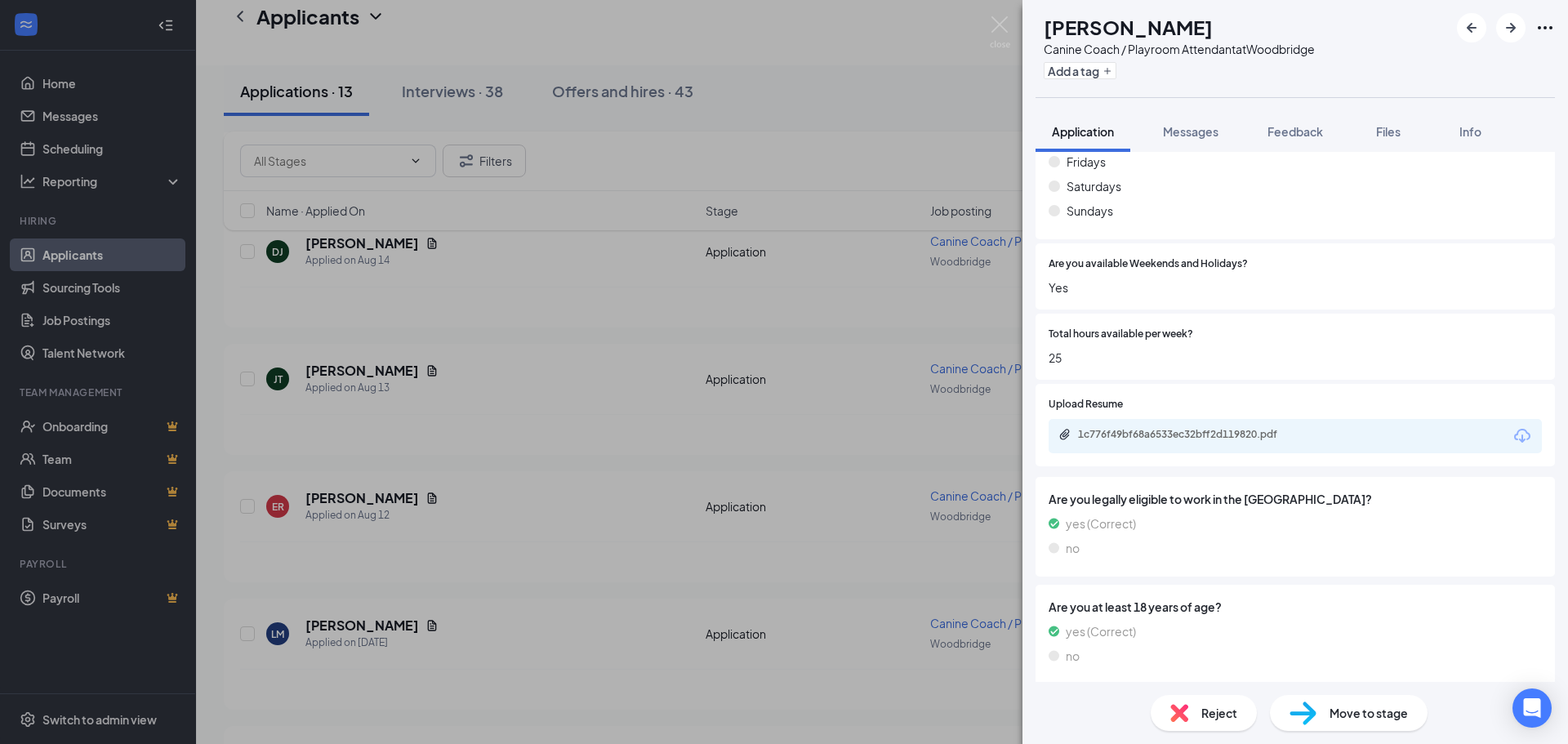
click at [1220, 721] on div "Reject" at bounding box center [1203, 713] width 106 height 36
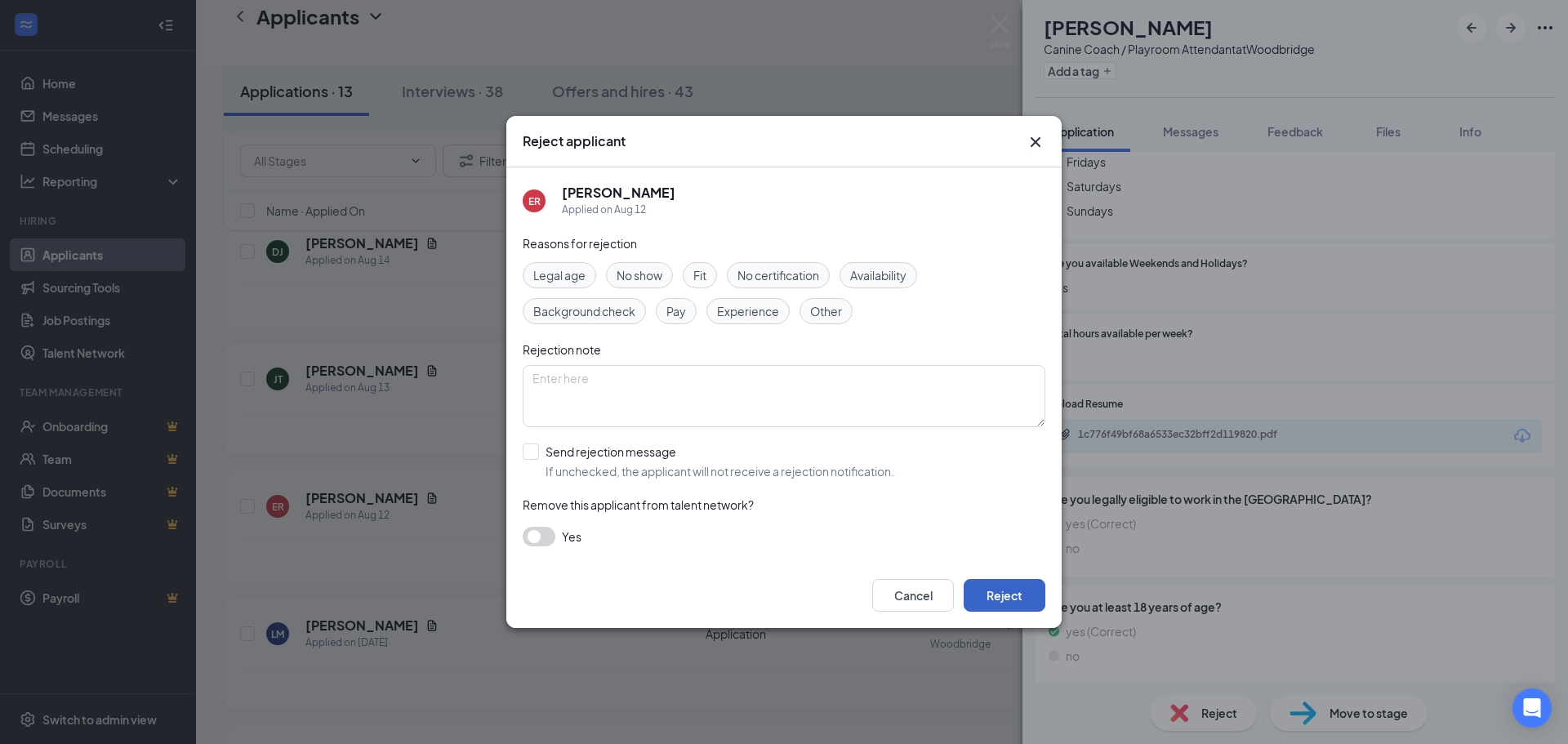
click at [999, 594] on button "Reject" at bounding box center [1004, 595] width 81 height 33
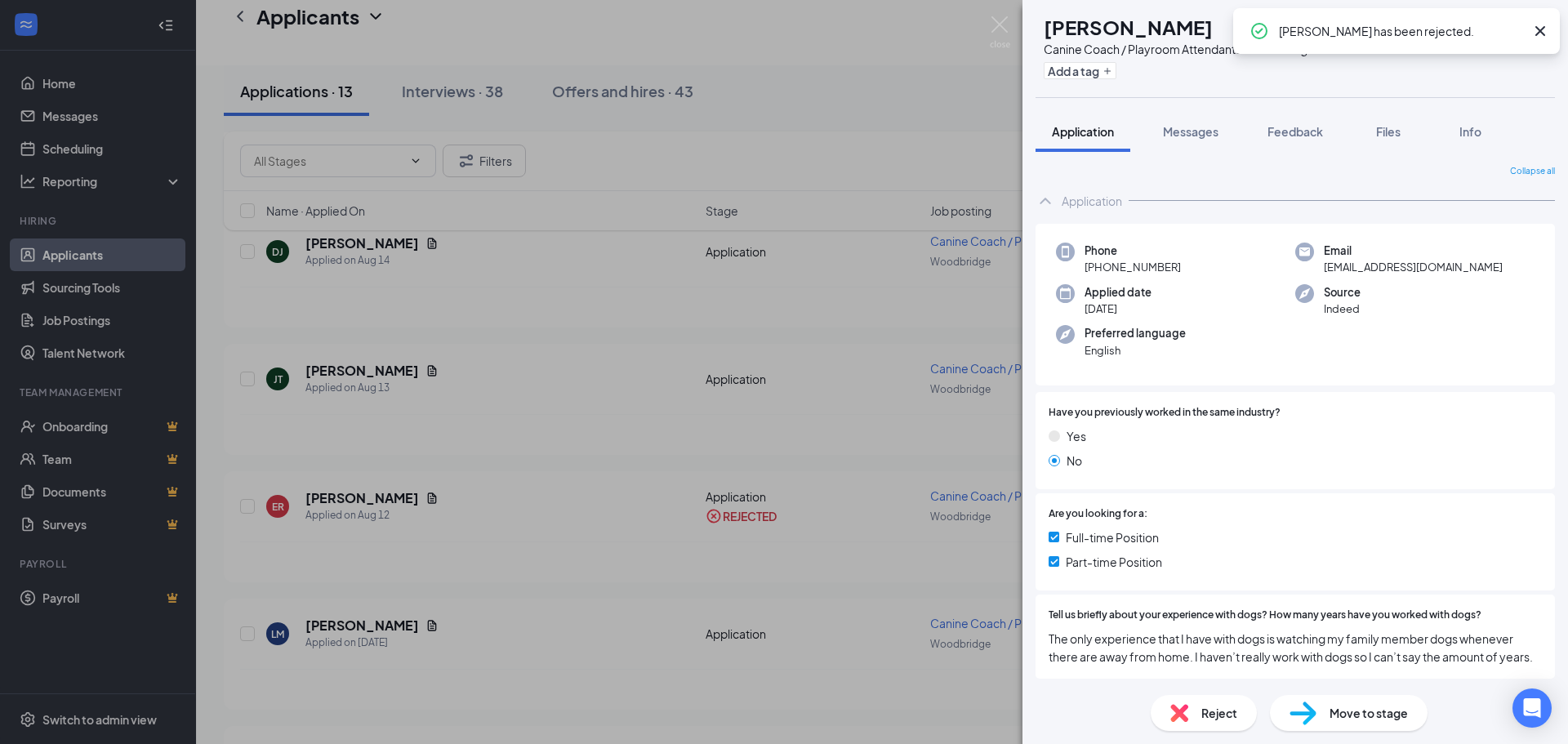
click at [994, 15] on div "LM Lawrence Meh Canine Coach / Playroom Attendant at Woodbridge Add a tag Appli…" at bounding box center [784, 372] width 1568 height 744
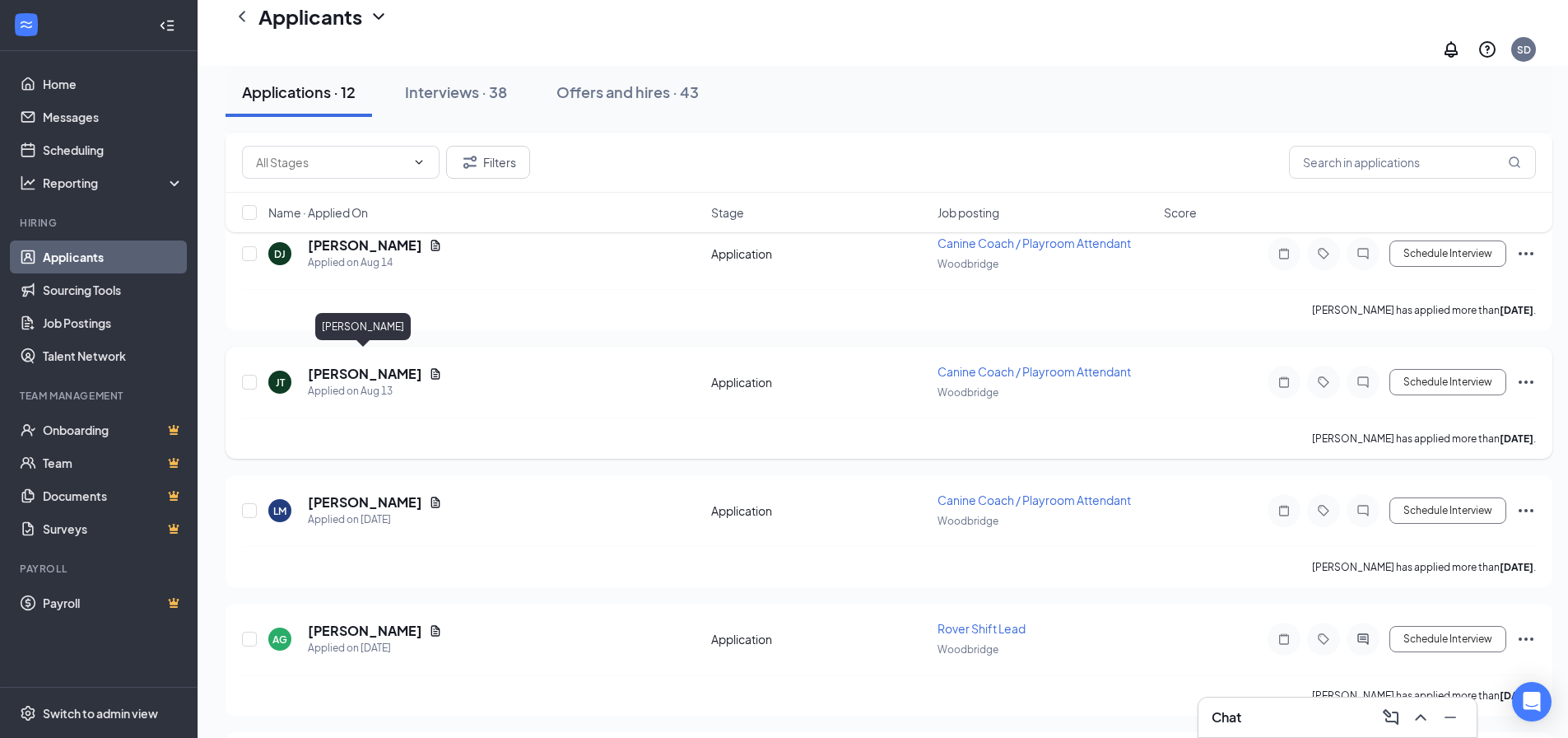
click at [387, 365] on h5 "Jashaye Thomas" at bounding box center [365, 373] width 114 height 18
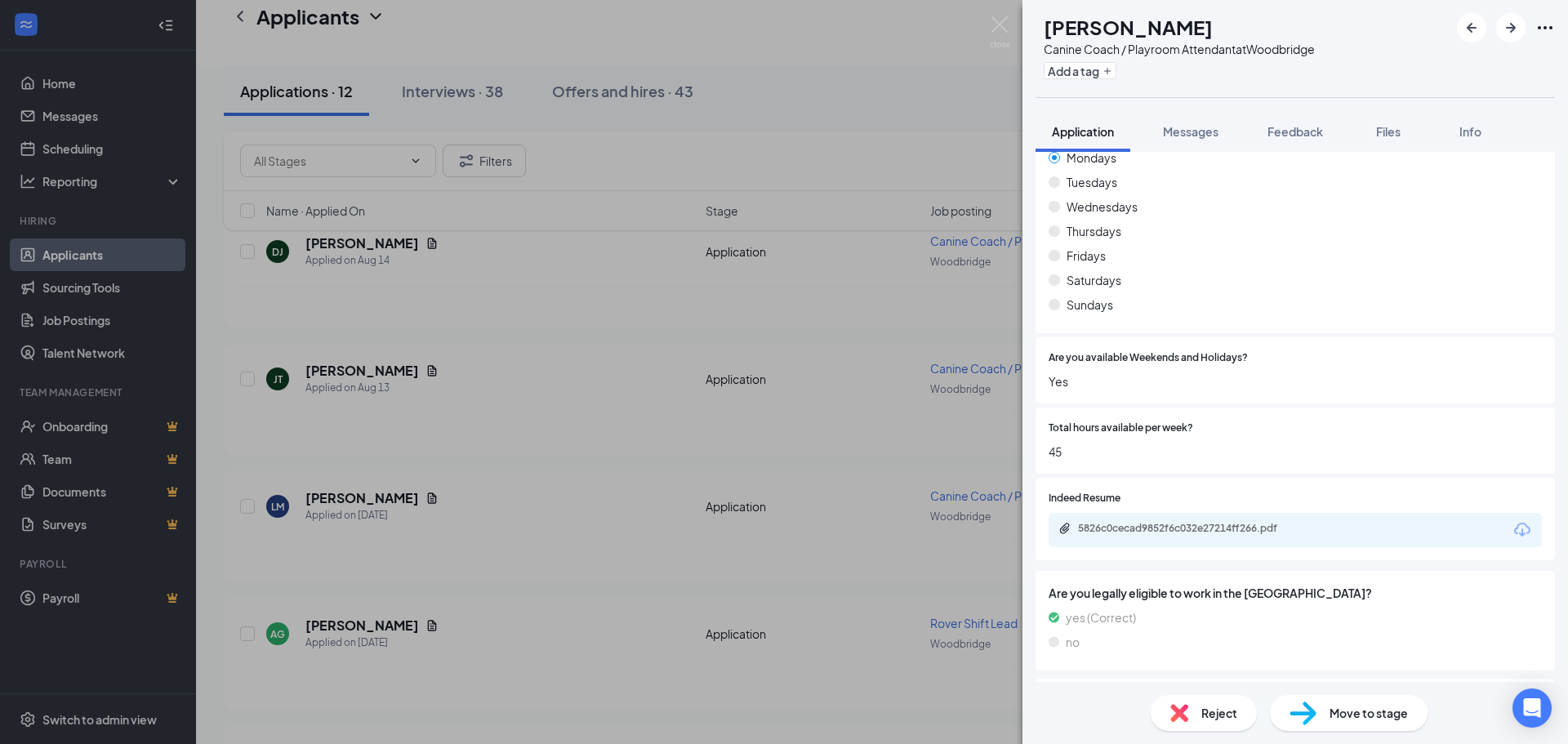
scroll to position [898, 0]
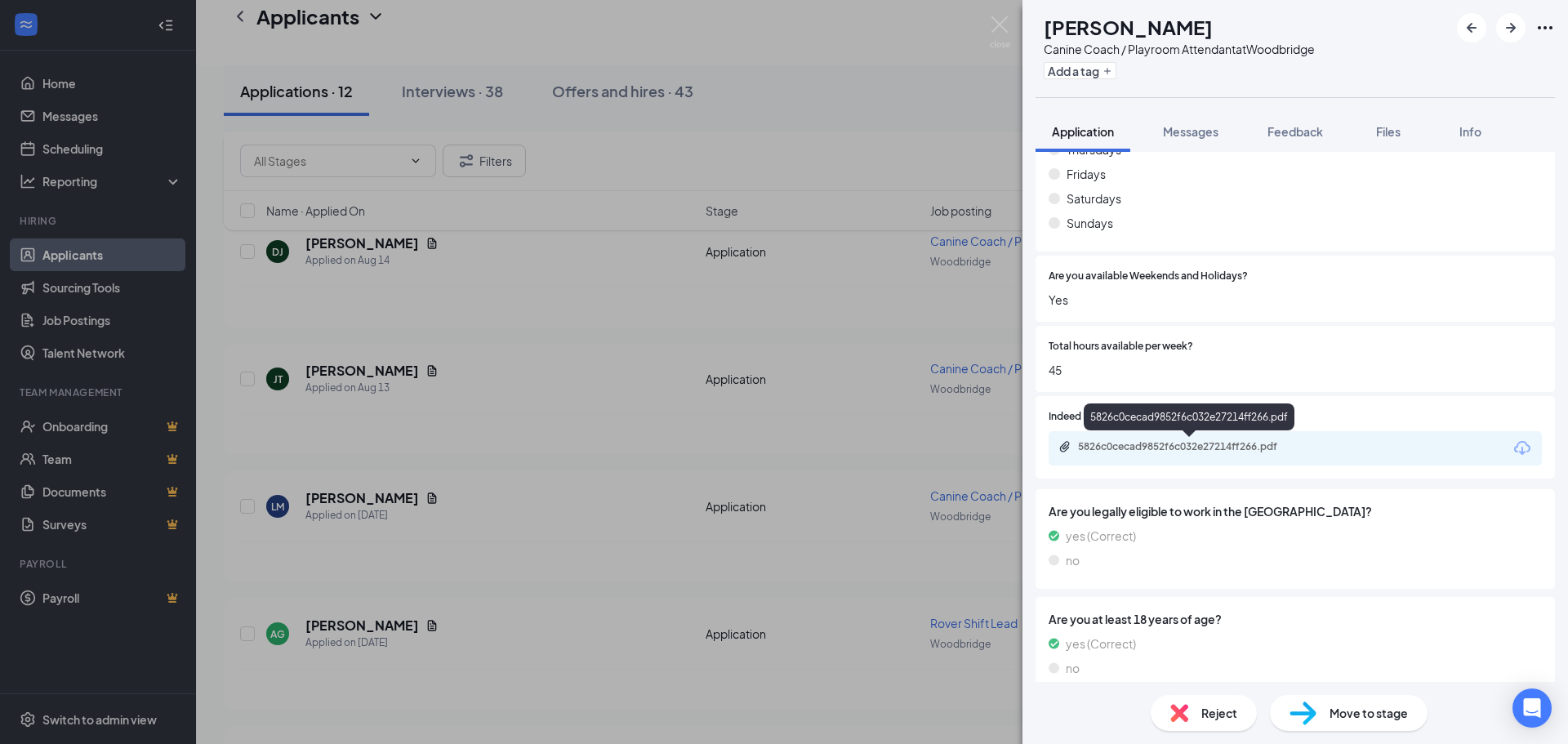
click at [1189, 446] on div "5826c0cecad9852f6c032e27214ff266.pdf" at bounding box center [1192, 447] width 229 height 13
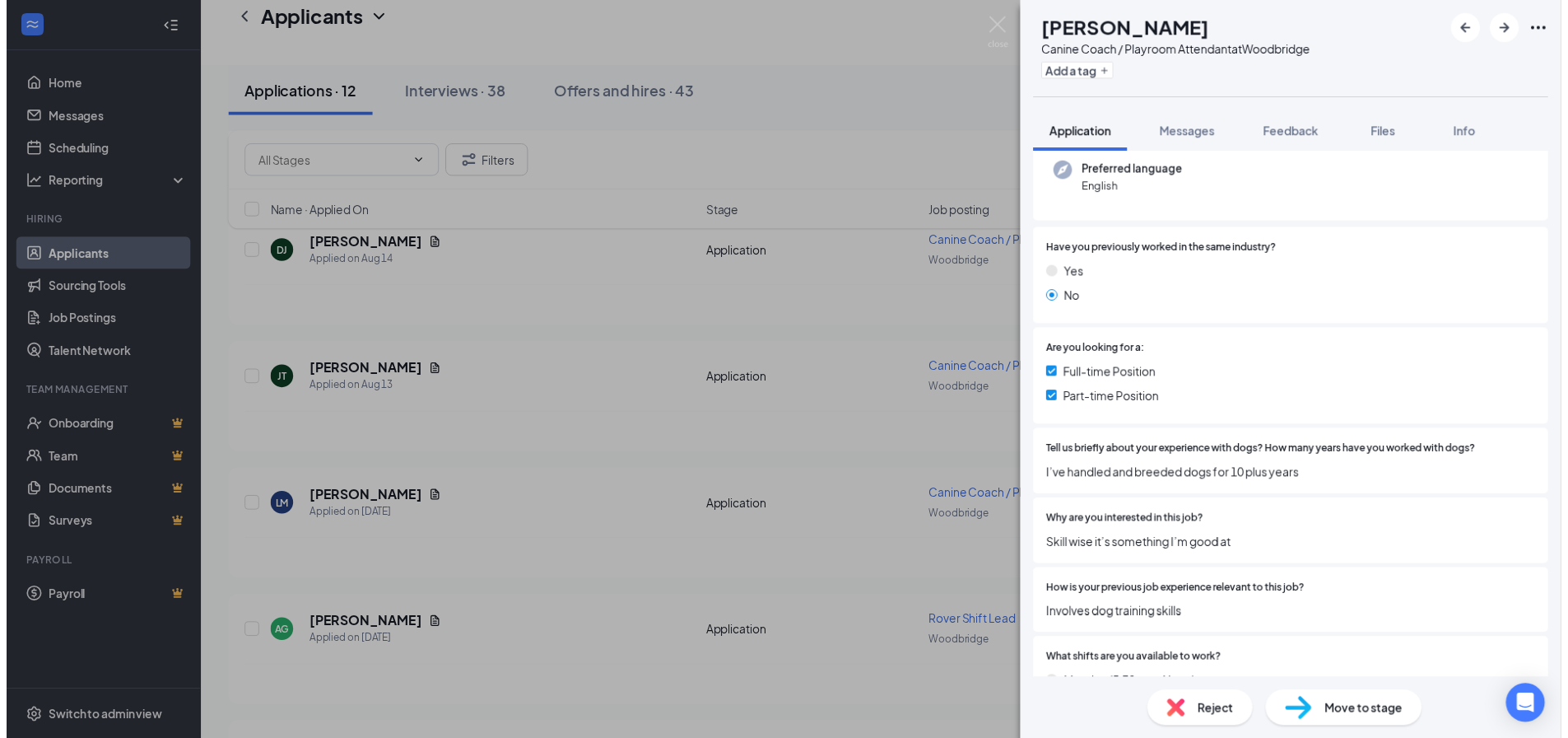
scroll to position [0, 0]
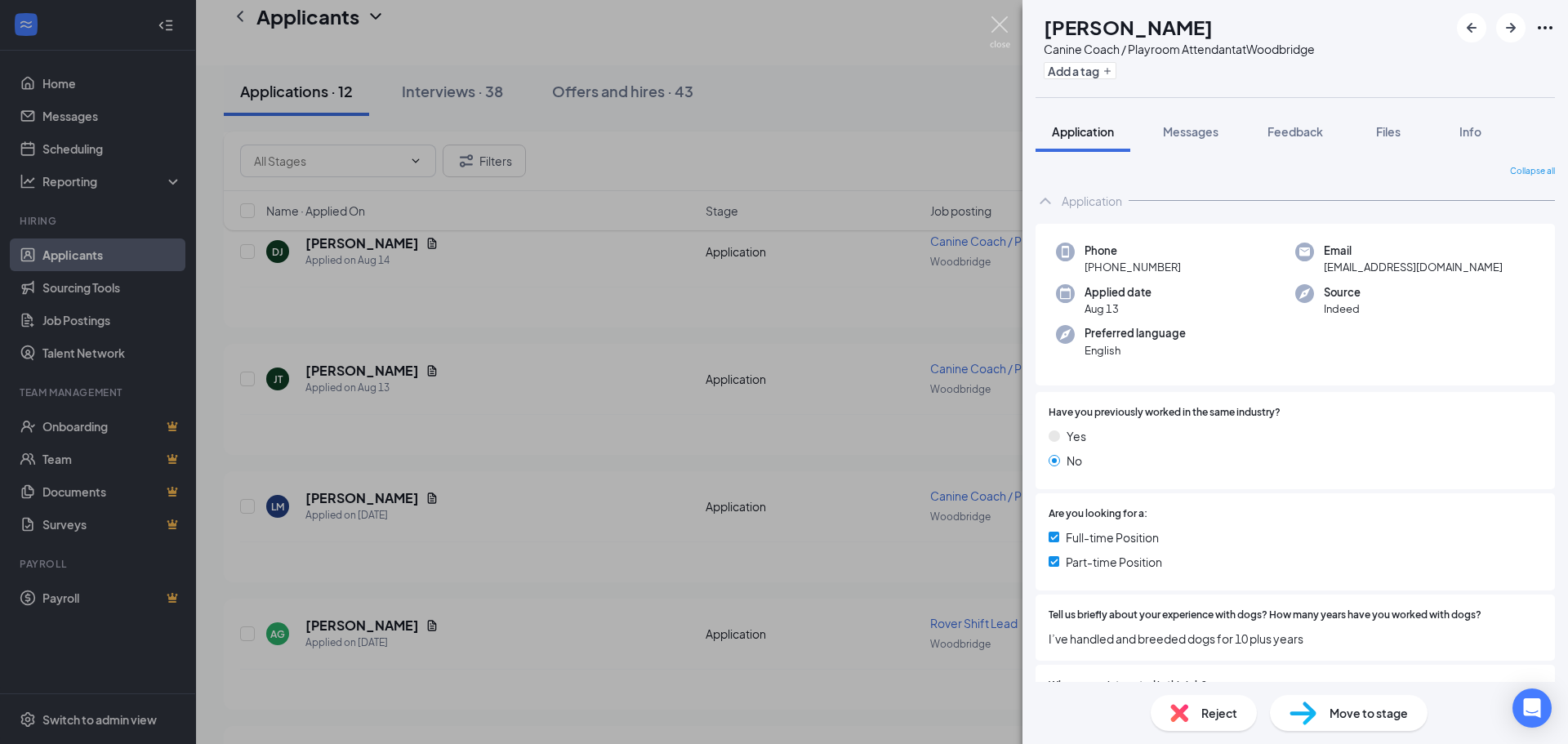
click at [996, 21] on img at bounding box center [1000, 32] width 21 height 32
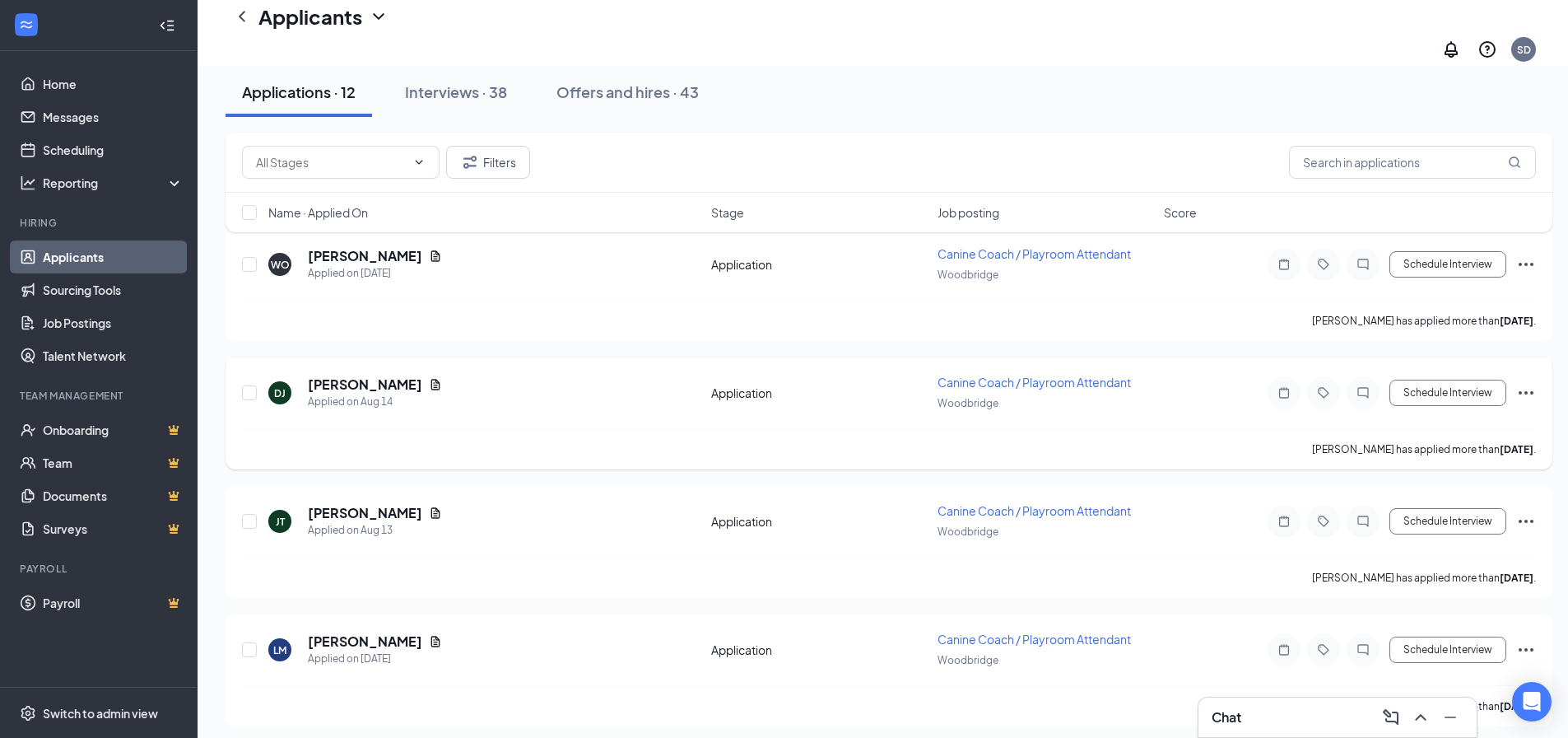
scroll to position [336, 0]
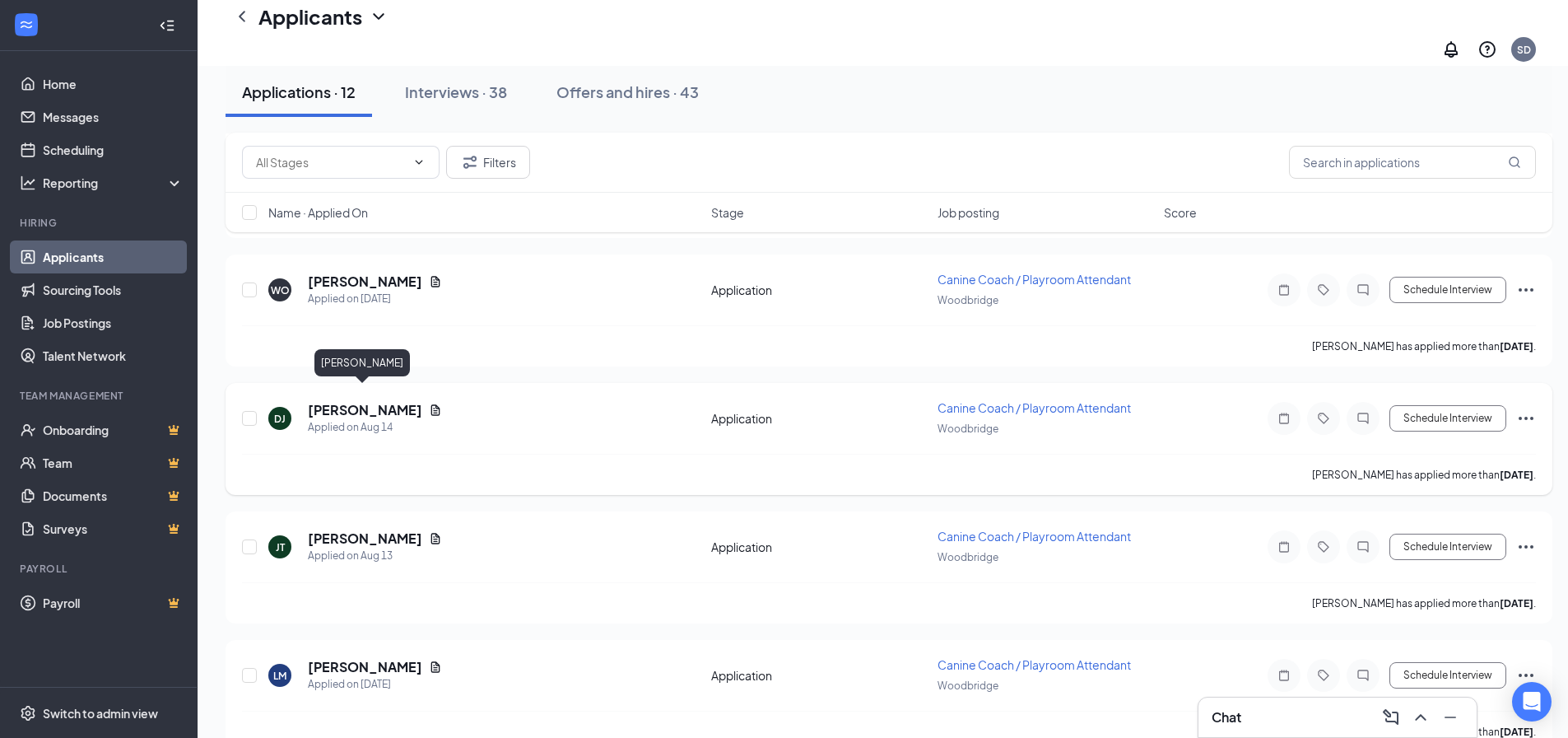
click at [362, 401] on h5 "Donna Jackson" at bounding box center [365, 409] width 114 height 18
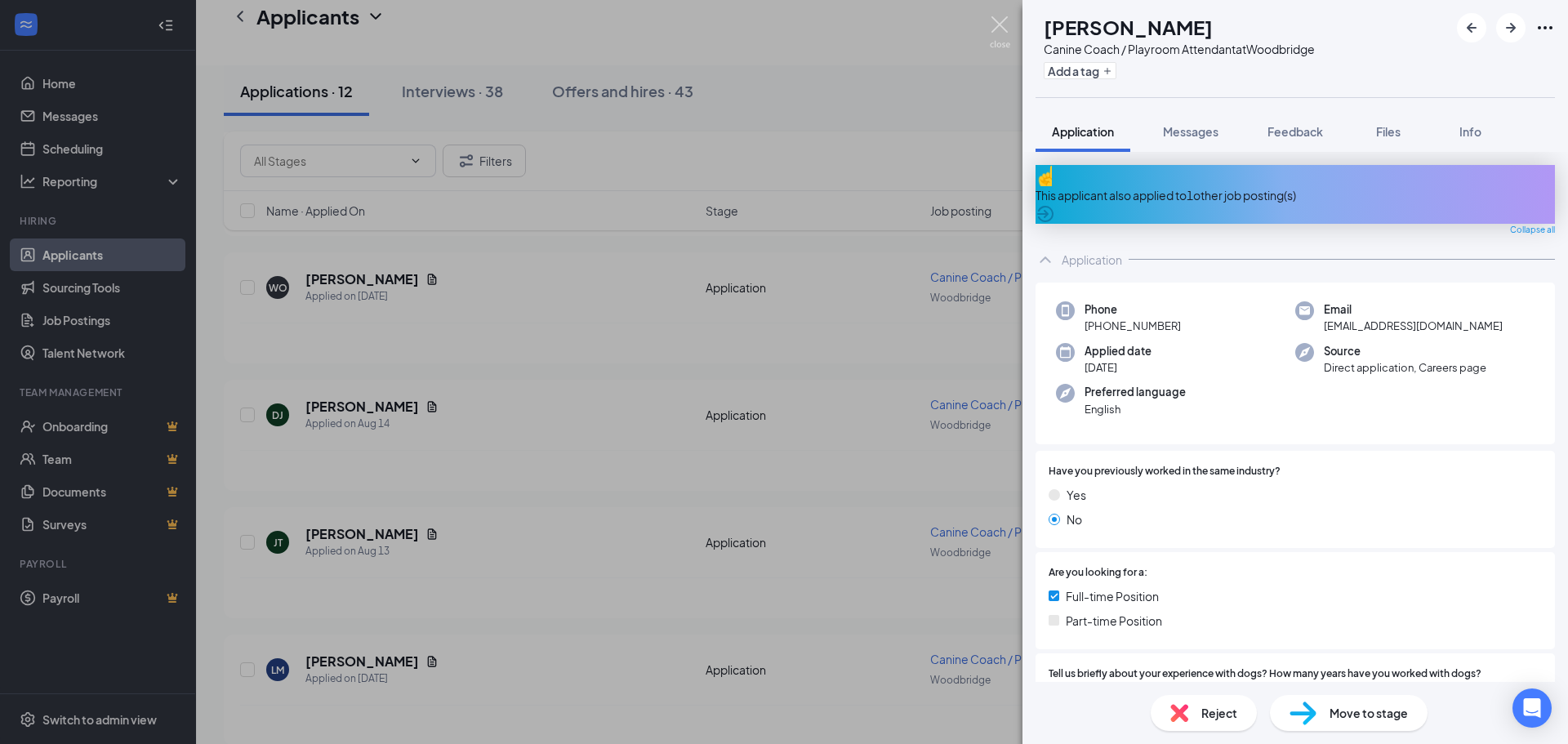
click at [1005, 25] on img at bounding box center [1000, 32] width 21 height 32
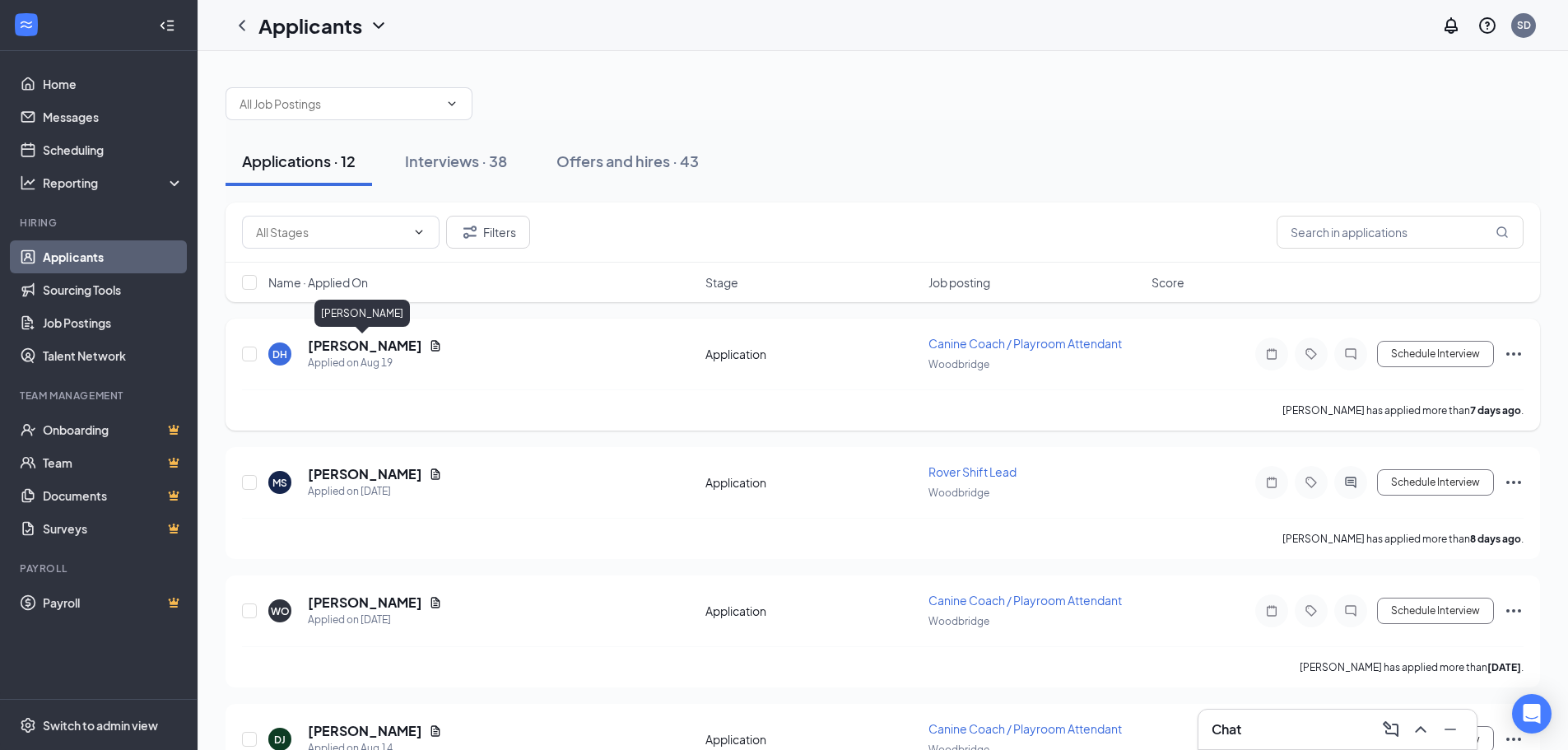
click at [377, 348] on h5 "[PERSON_NAME]" at bounding box center [365, 345] width 114 height 18
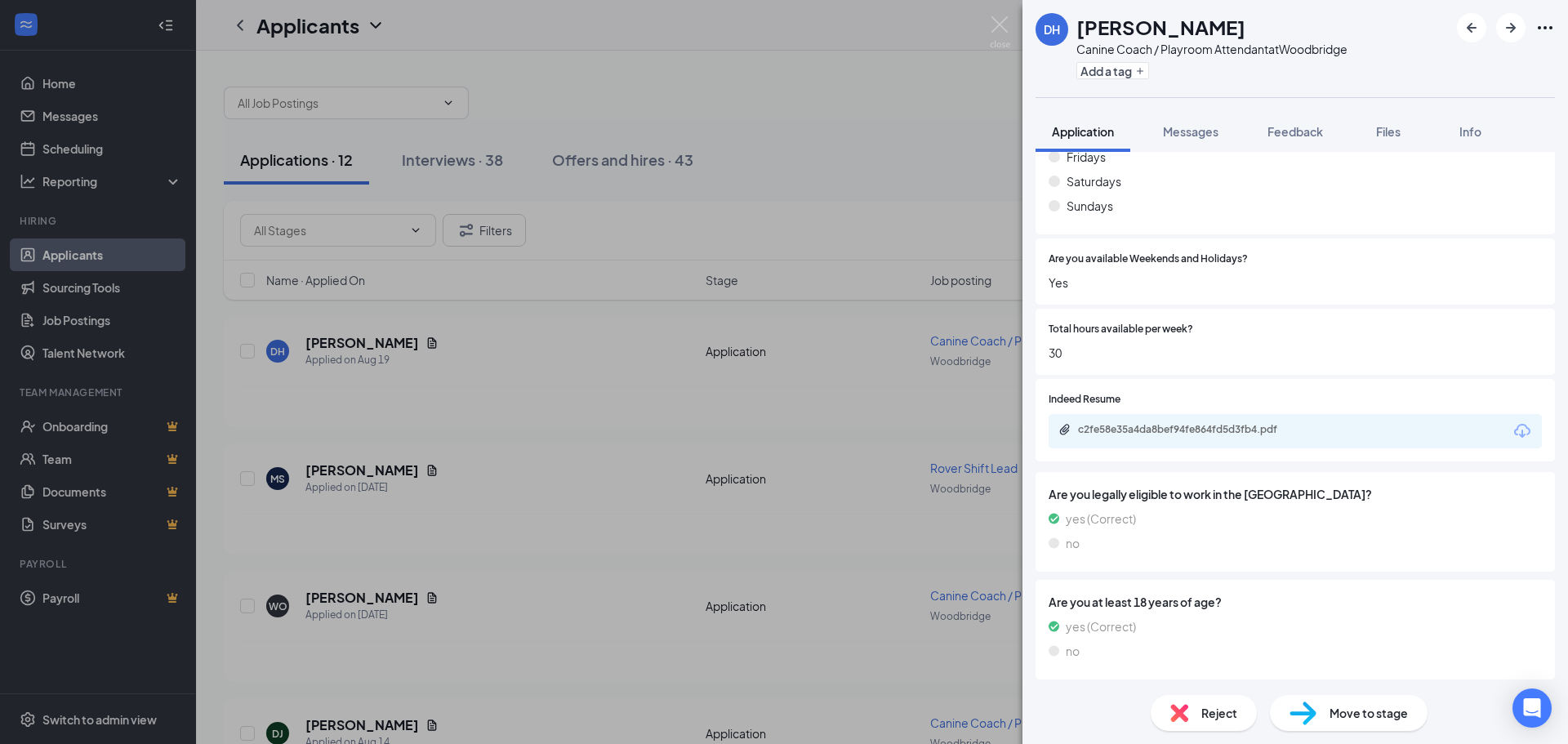
scroll to position [917, 0]
click at [1228, 431] on div "c2fe58e35a4da8bef94fe864fd5d3fb4.pdf" at bounding box center [1192, 428] width 229 height 13
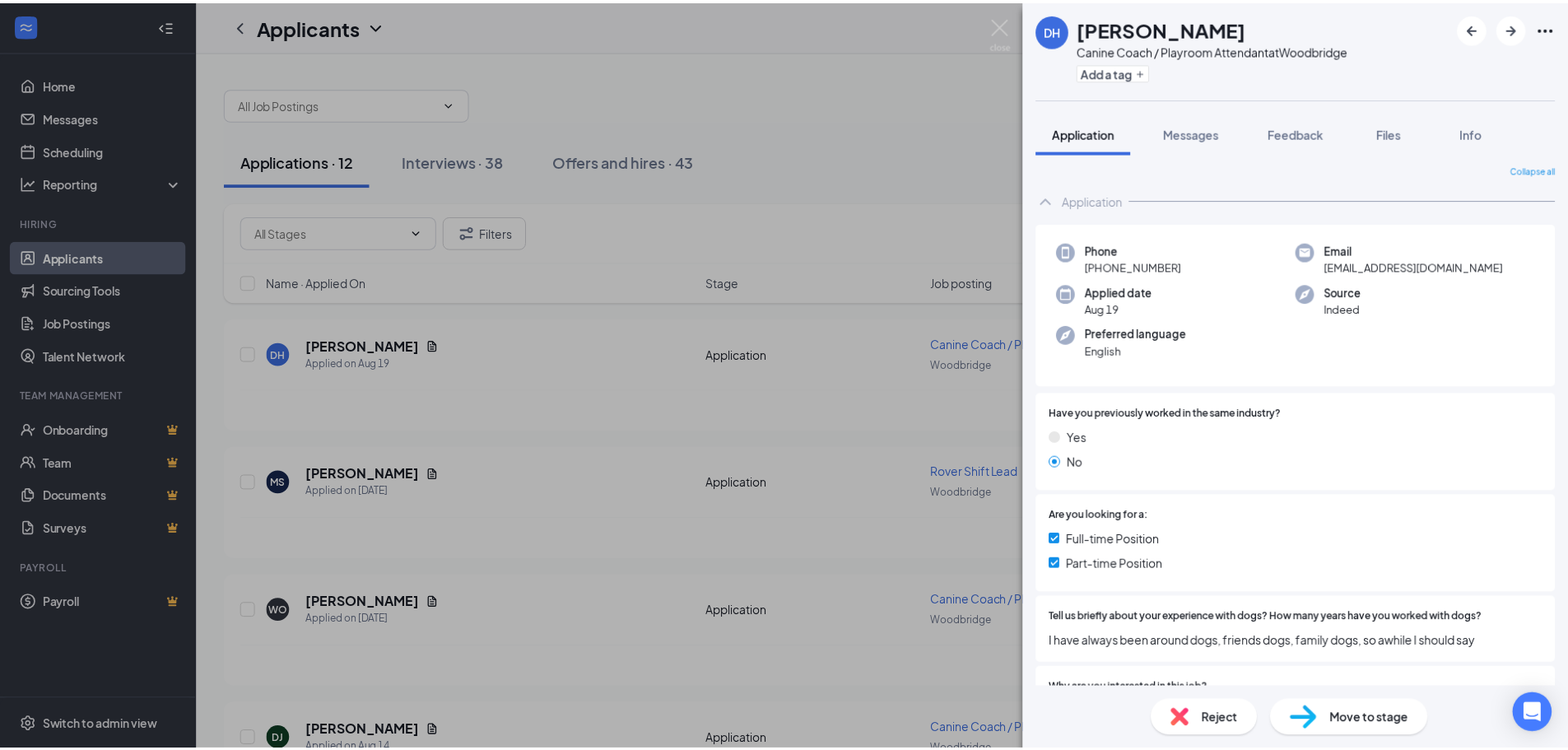
scroll to position [0, 0]
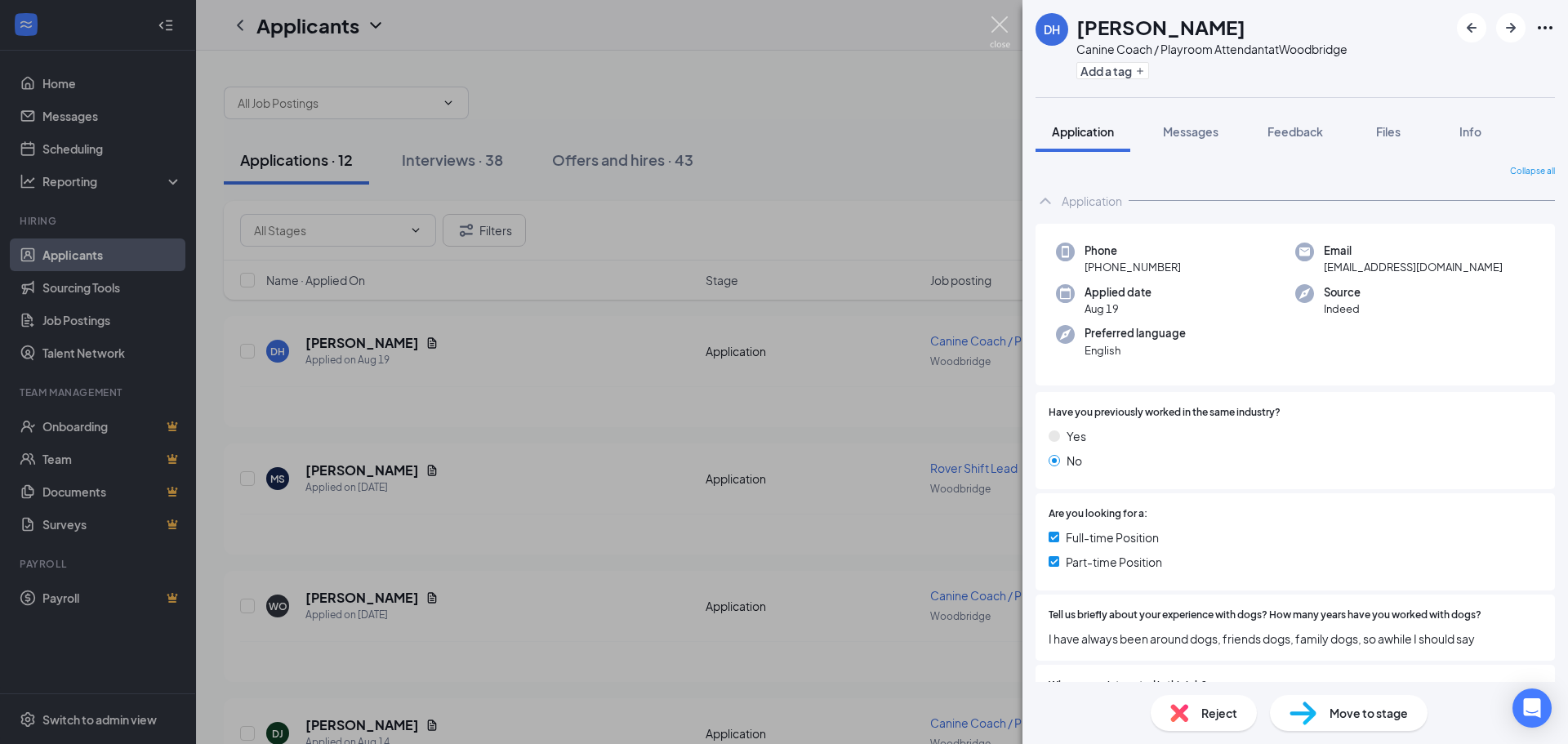
drag, startPoint x: 1008, startPoint y: 24, endPoint x: 992, endPoint y: 33, distance: 18.4
click at [1008, 24] on img at bounding box center [1000, 32] width 21 height 32
click at [992, 33] on div "Applicants SD" at bounding box center [877, 25] width 1360 height 51
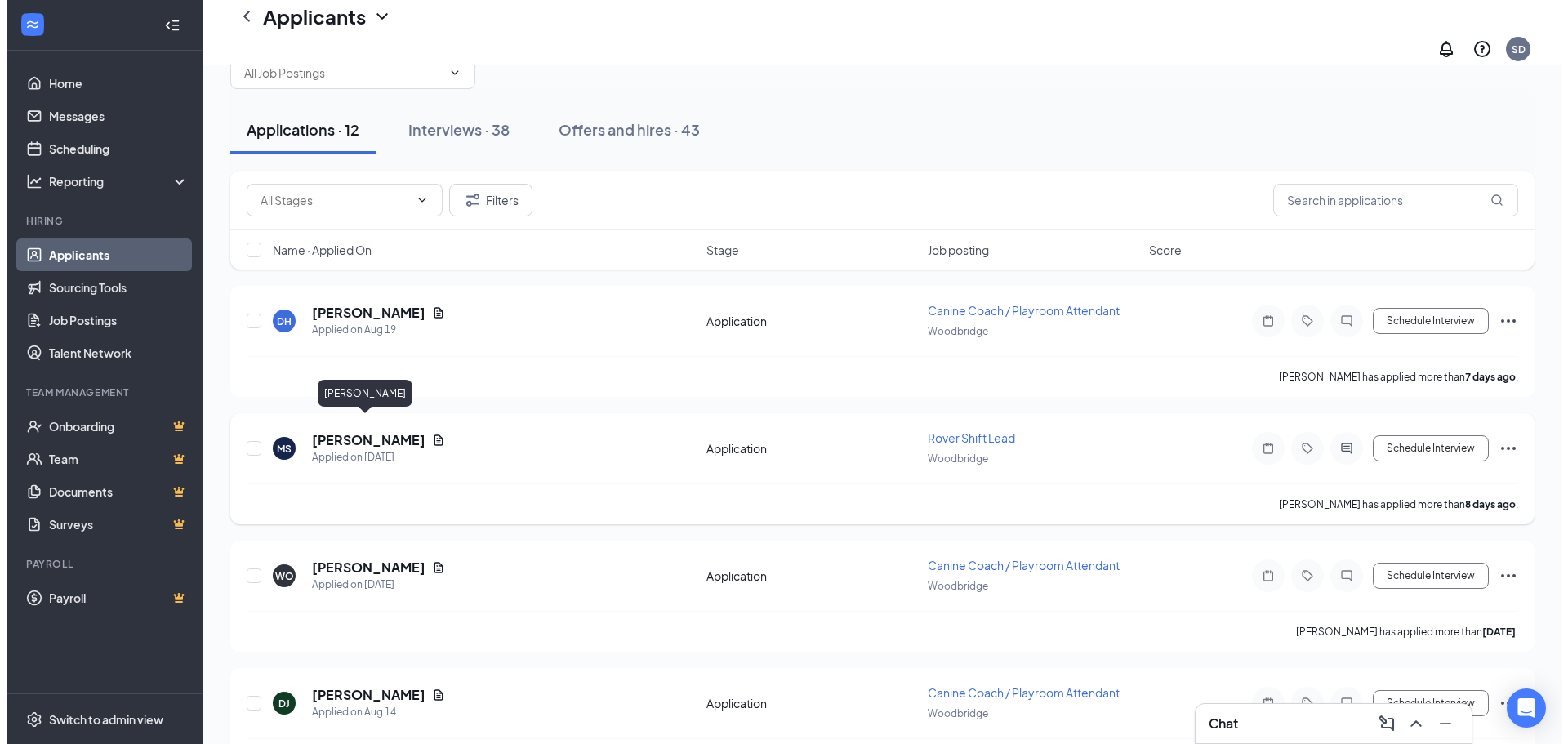
scroll to position [81, 0]
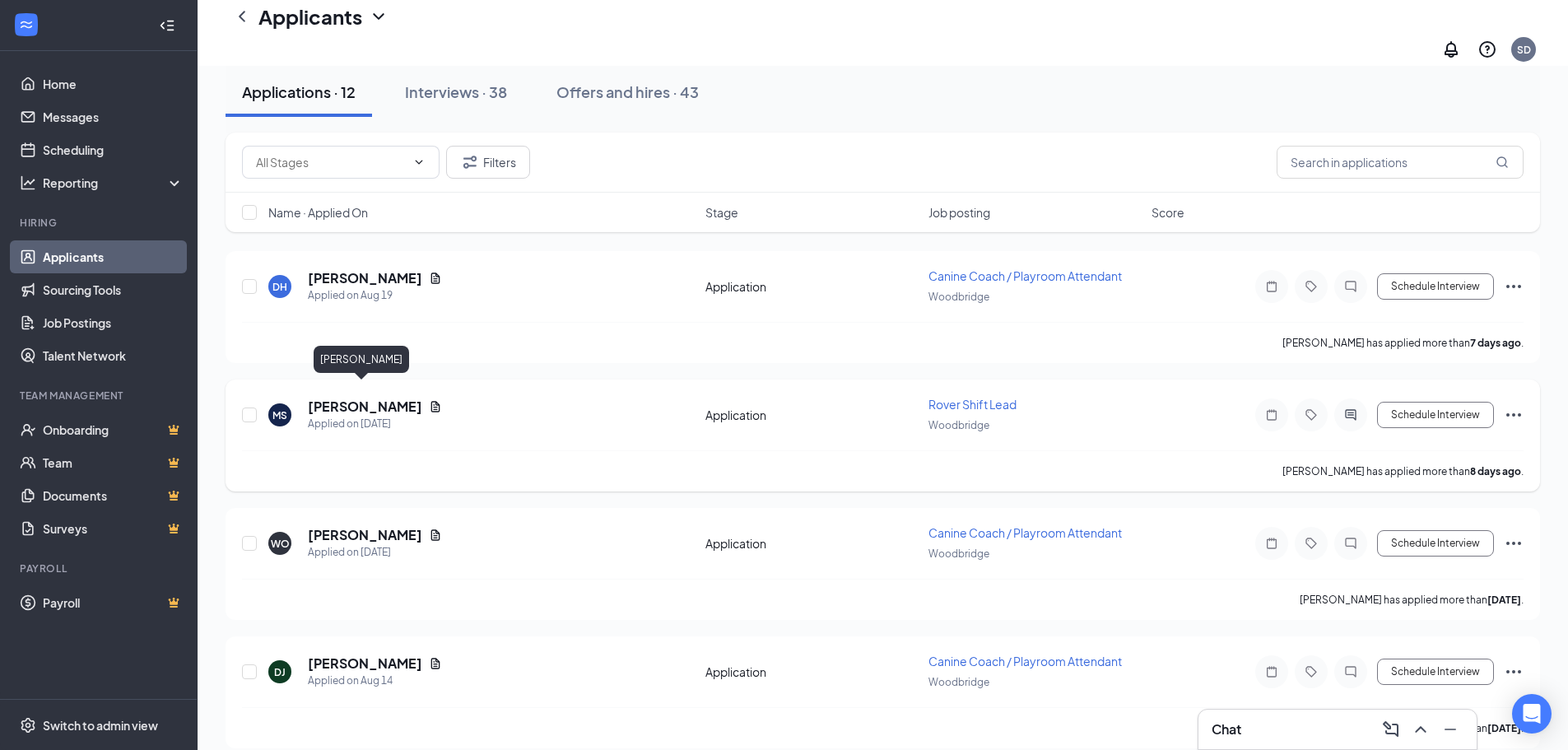
click at [346, 398] on h5 "[PERSON_NAME]" at bounding box center [365, 406] width 114 height 18
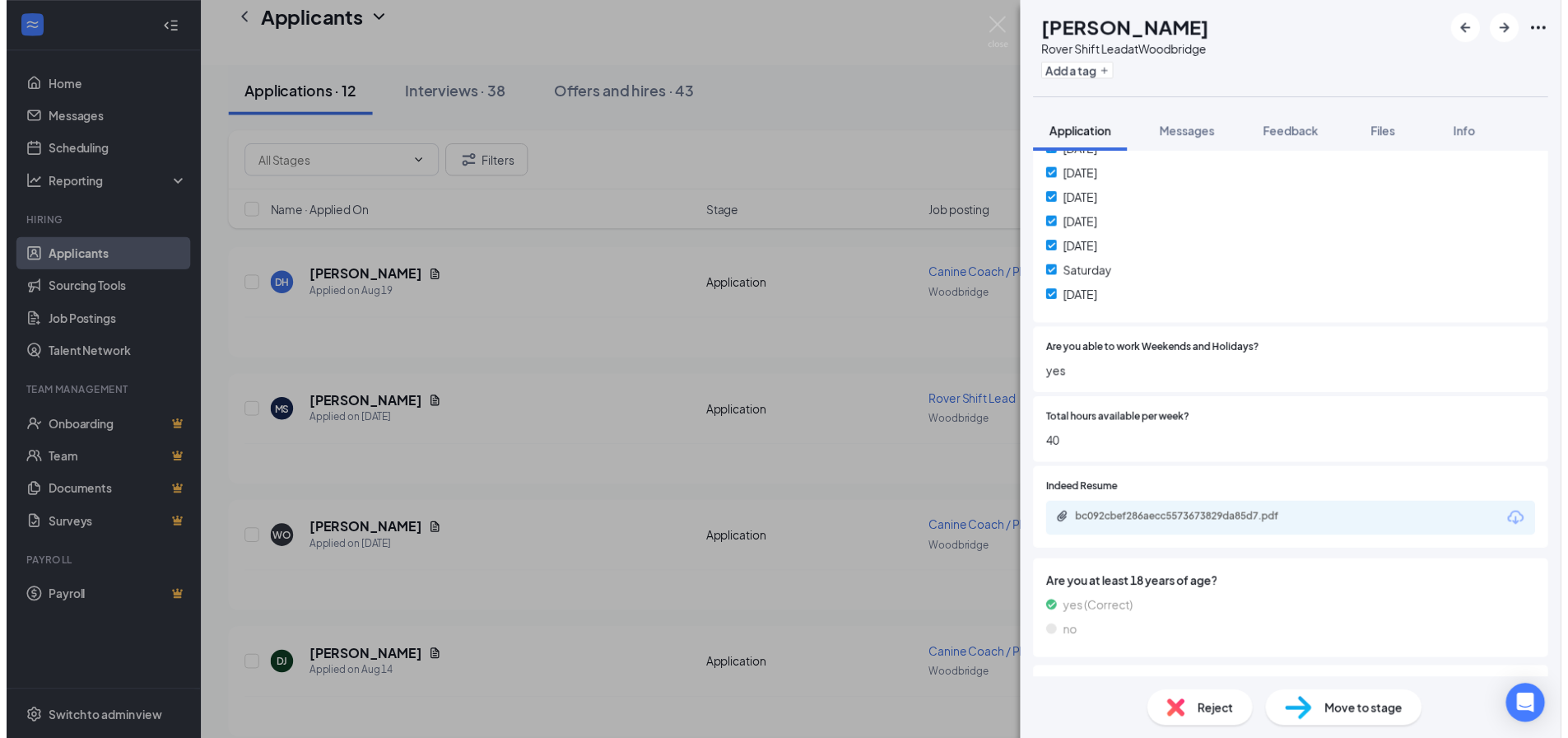
scroll to position [906, 0]
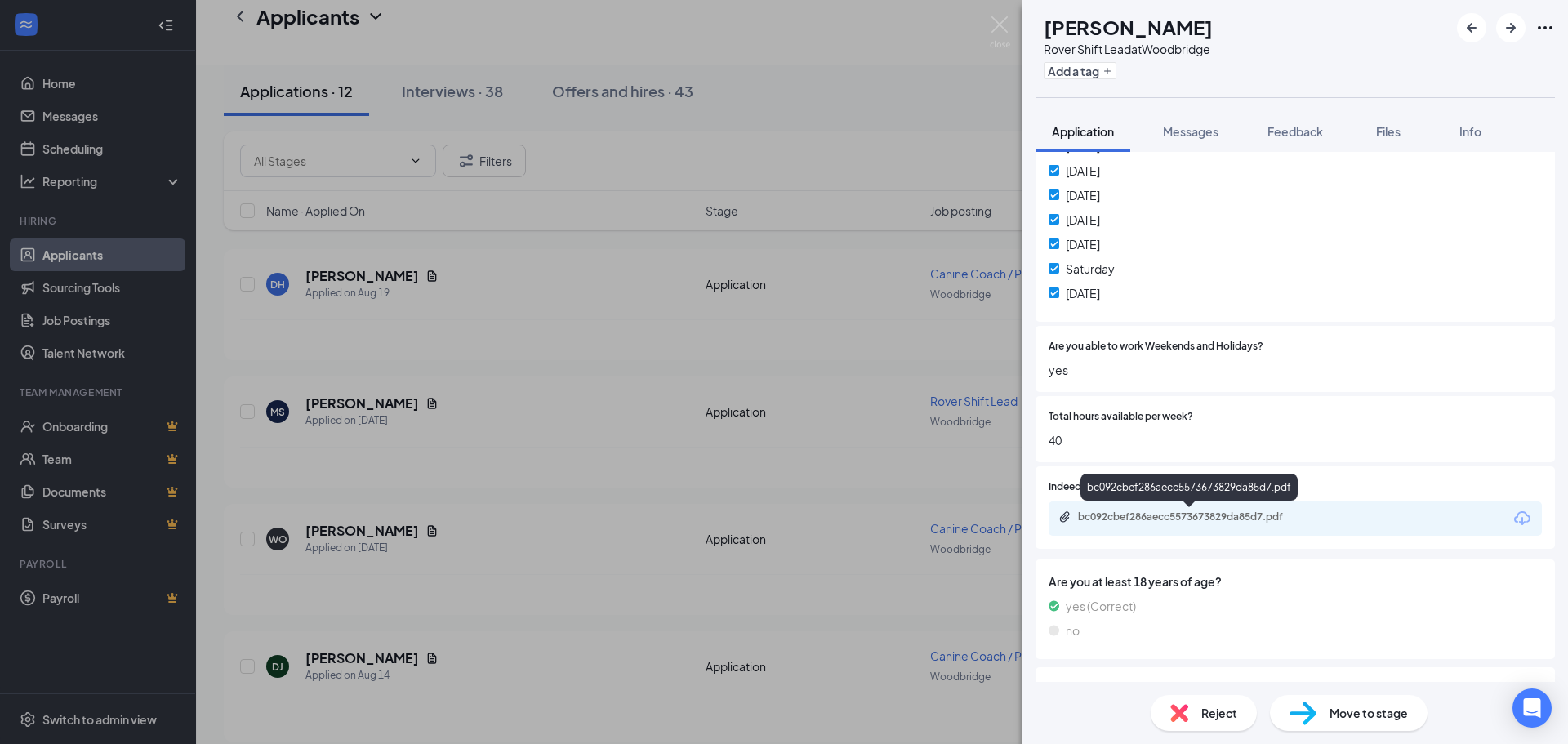
click at [1155, 519] on div "bc092cbef286aecc5573673829da85d7.pdf" at bounding box center [1192, 516] width 229 height 13
click at [1006, 27] on img at bounding box center [1000, 32] width 21 height 32
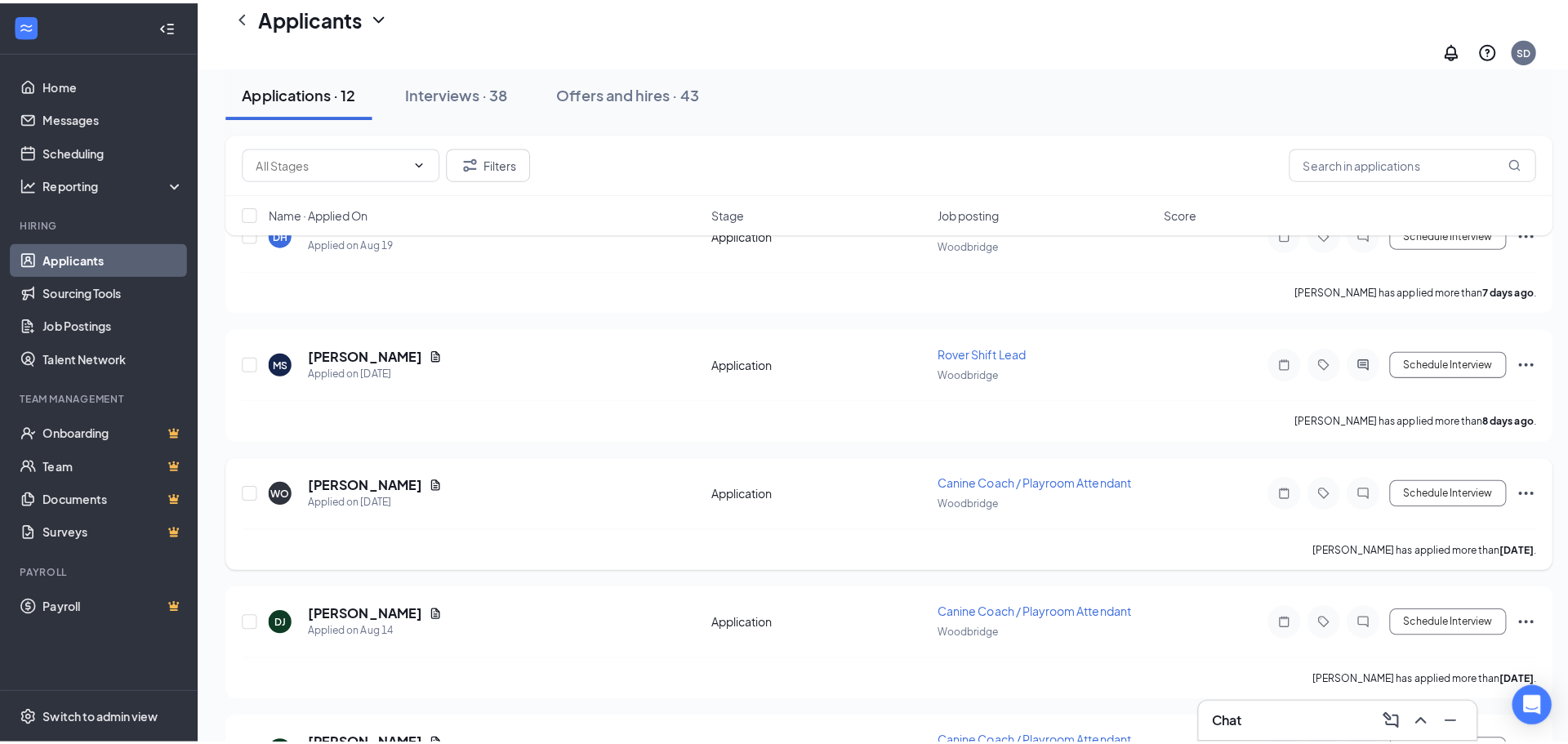
scroll to position [163, 0]
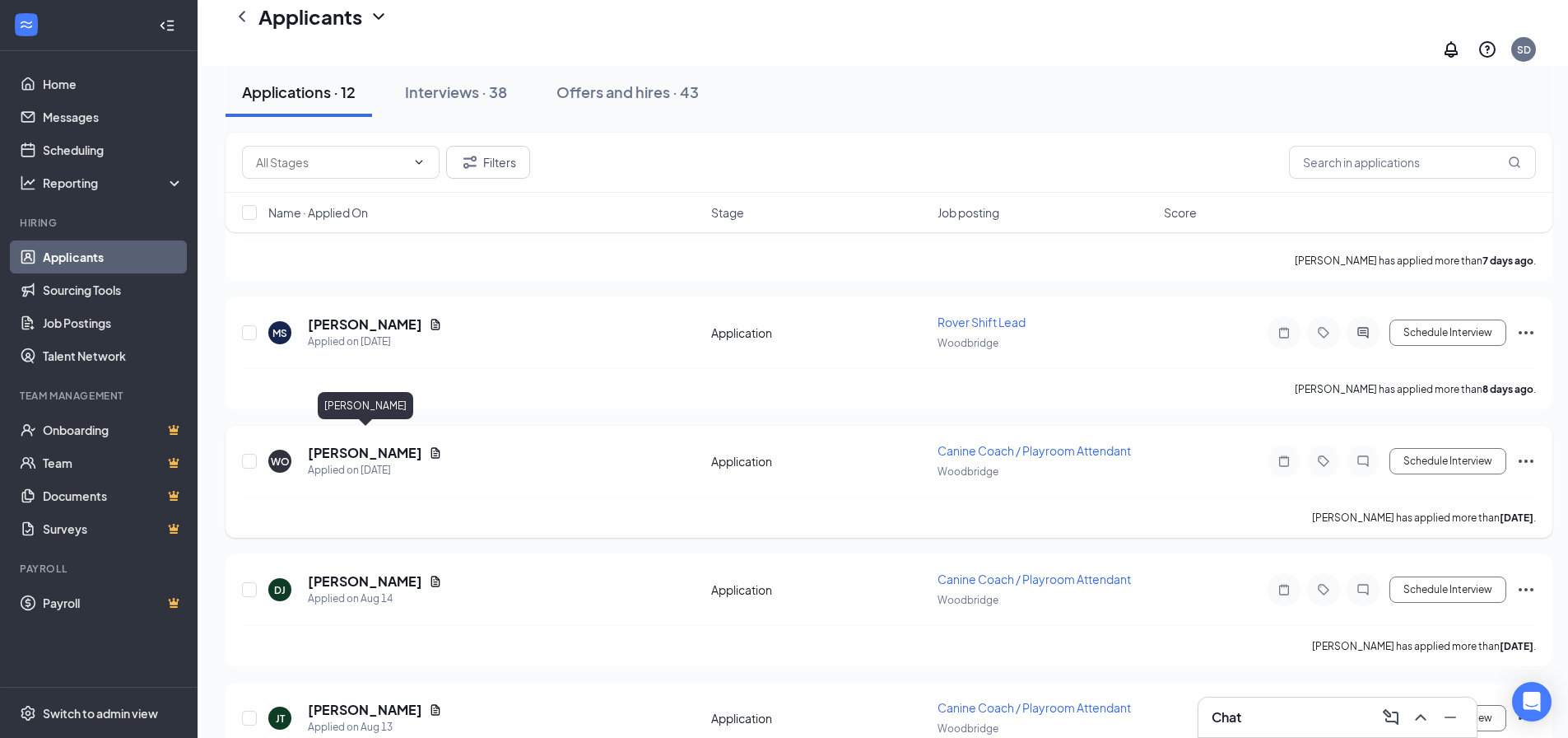
click at [407, 444] on h5 "William O’Donnell" at bounding box center [365, 452] width 114 height 18
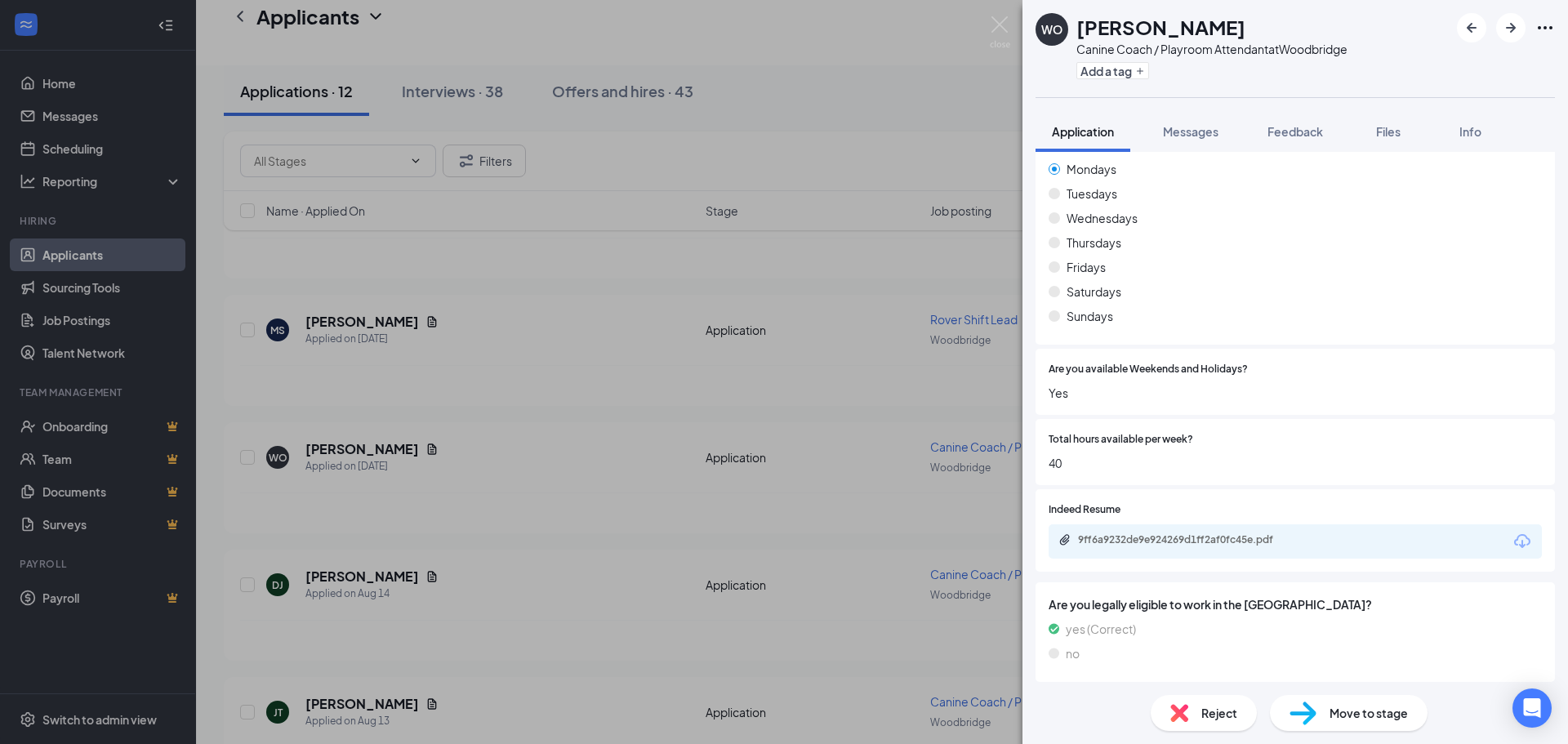
scroll to position [898, 0]
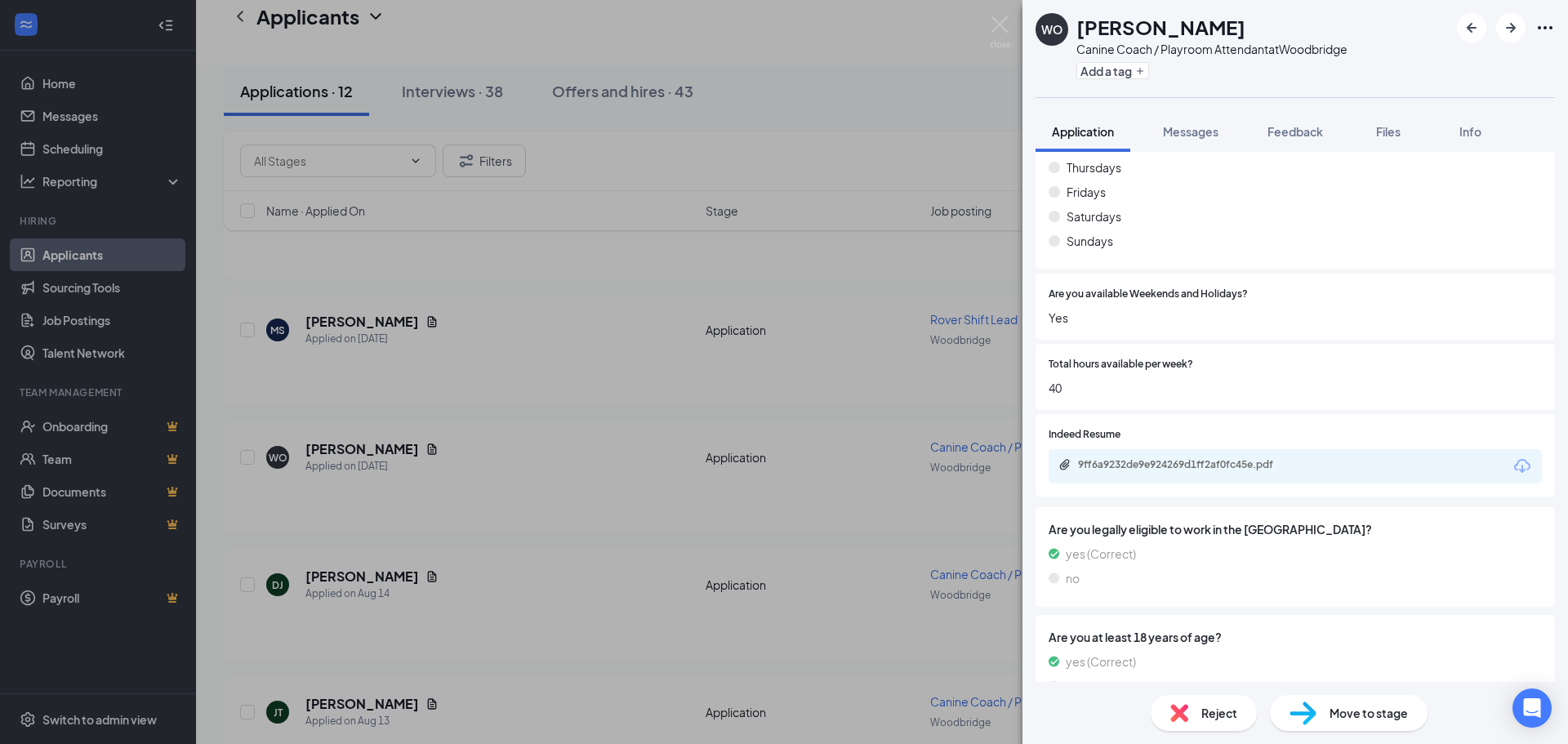
click at [1142, 462] on div "9ff6a9232de9e924269d1ff2af0fc45e.pdf" at bounding box center [1192, 465] width 229 height 13
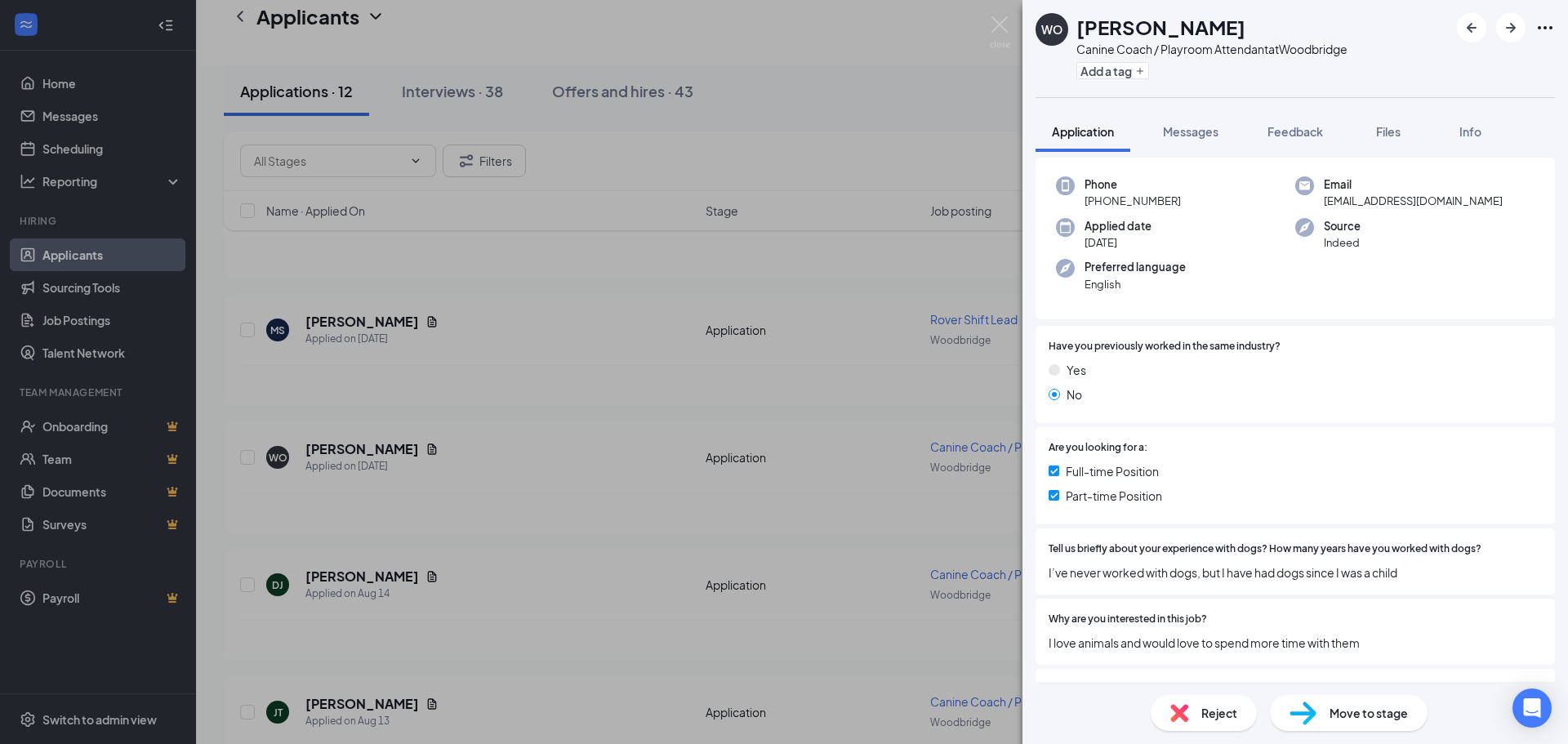
scroll to position [81, 0]
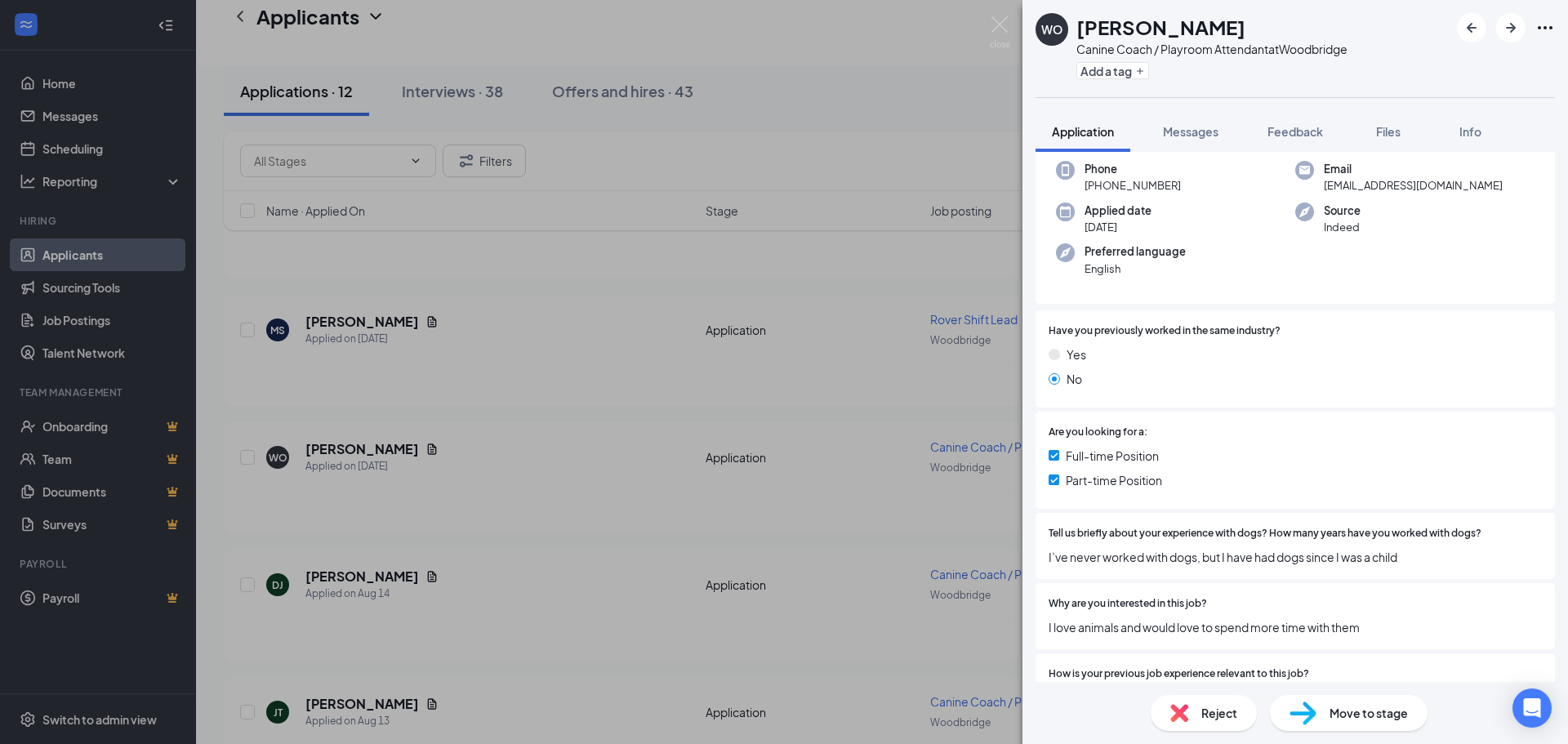
click at [1211, 719] on span "Reject" at bounding box center [1219, 712] width 36 height 18
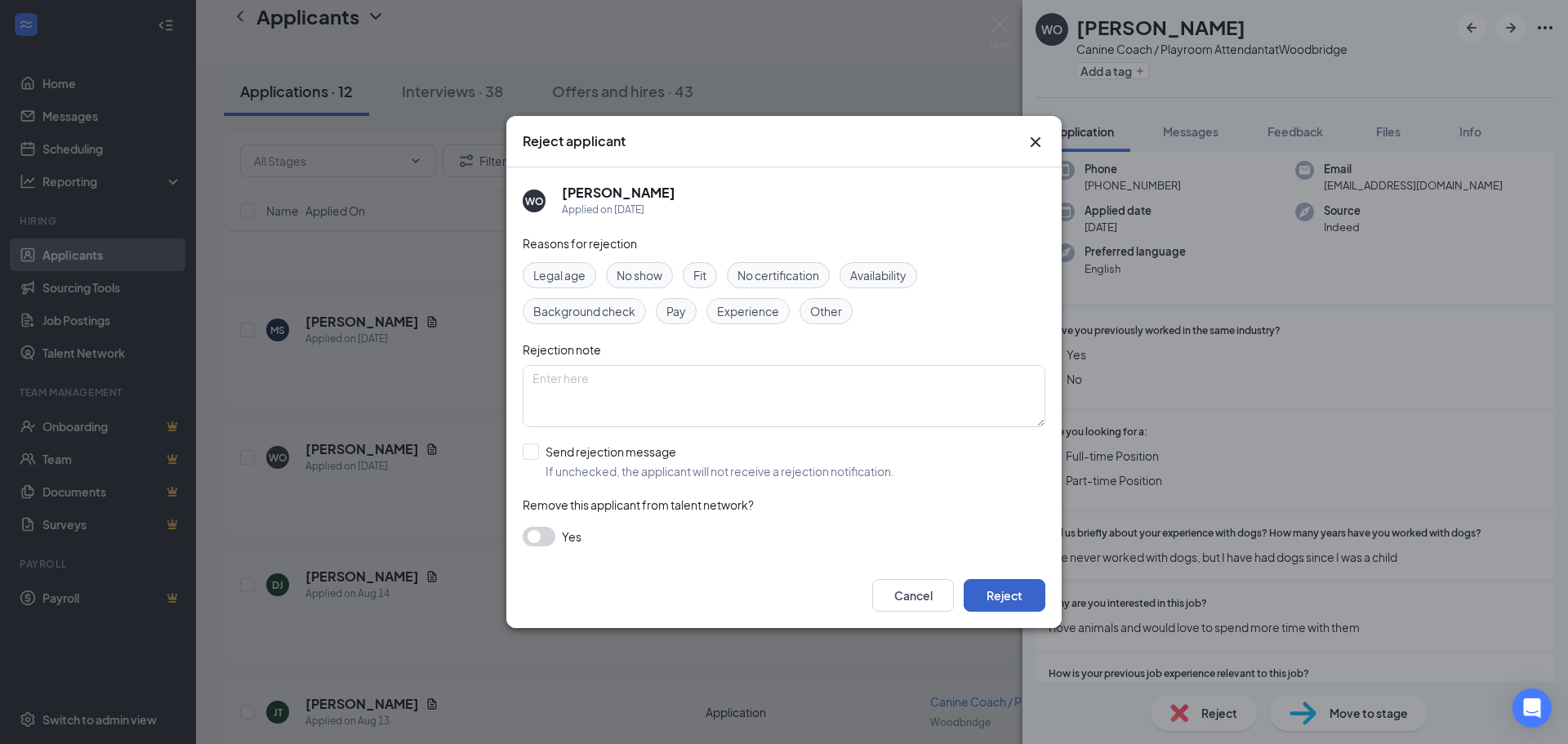
click at [1006, 590] on button "Reject" at bounding box center [1004, 595] width 81 height 33
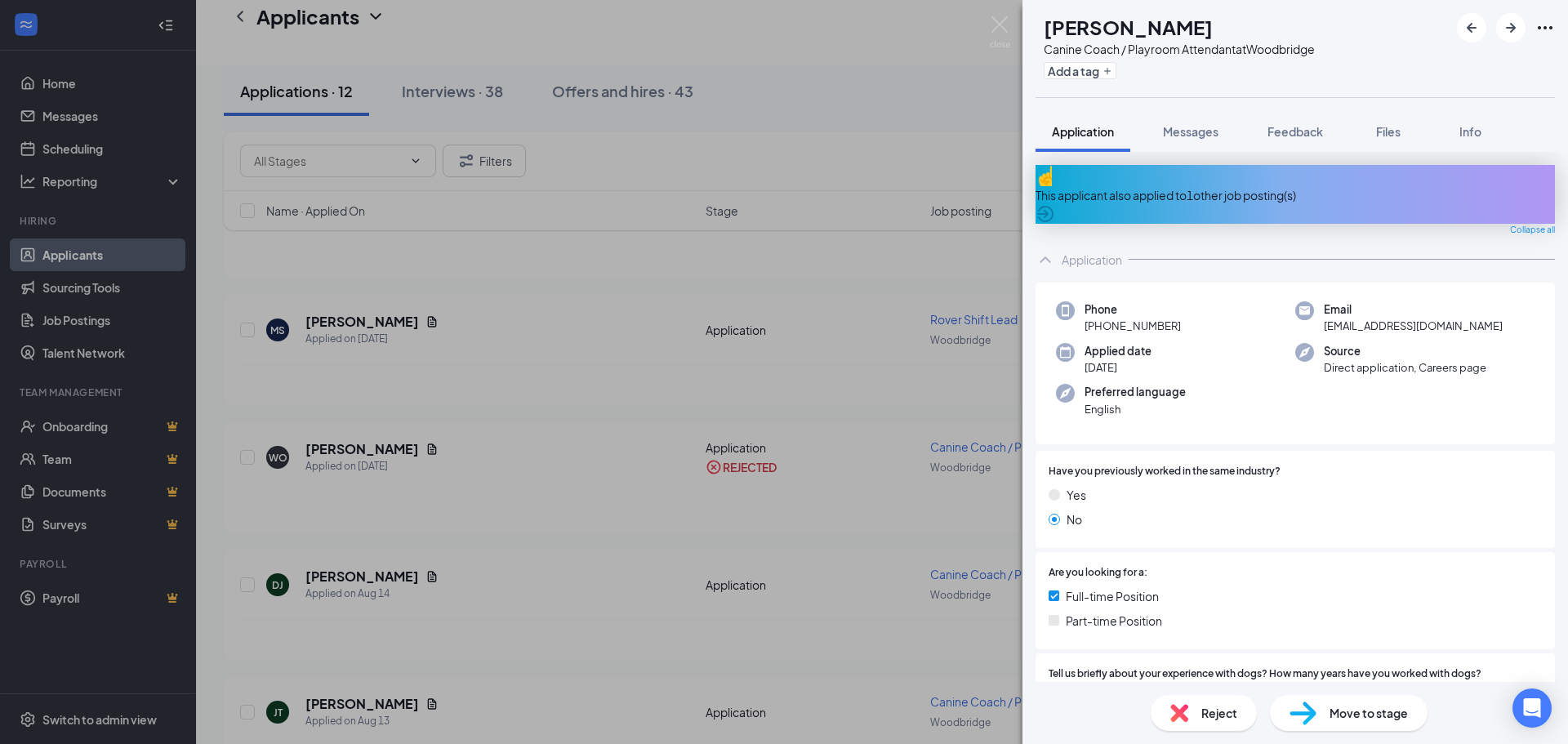
click at [1014, 21] on div "DJ Donna Jackson Canine Coach / Playroom Attendant at Woodbridge Add a tag Appl…" at bounding box center [784, 372] width 1568 height 744
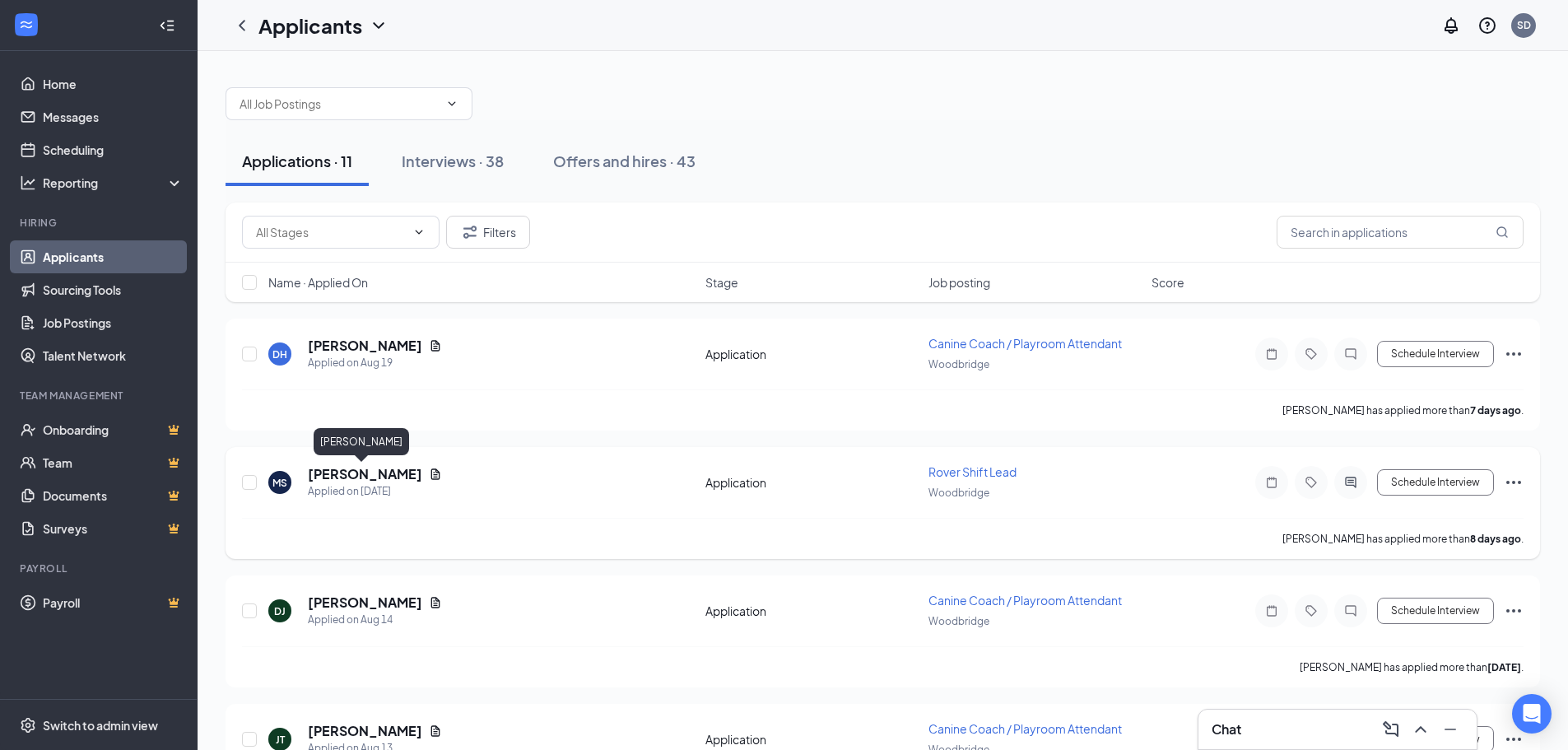
click at [351, 477] on h5 "[PERSON_NAME]" at bounding box center [365, 474] width 114 height 18
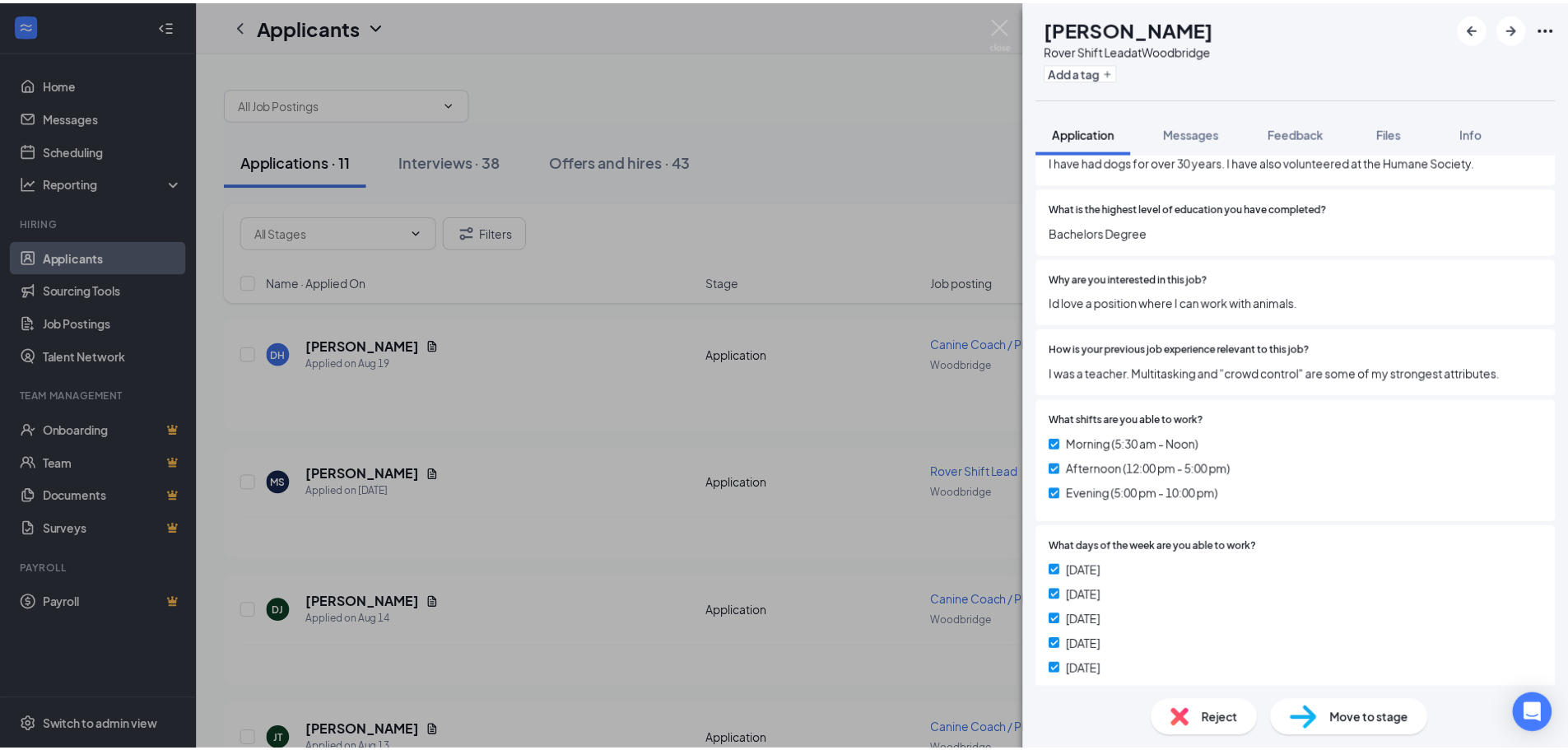
scroll to position [494, 0]
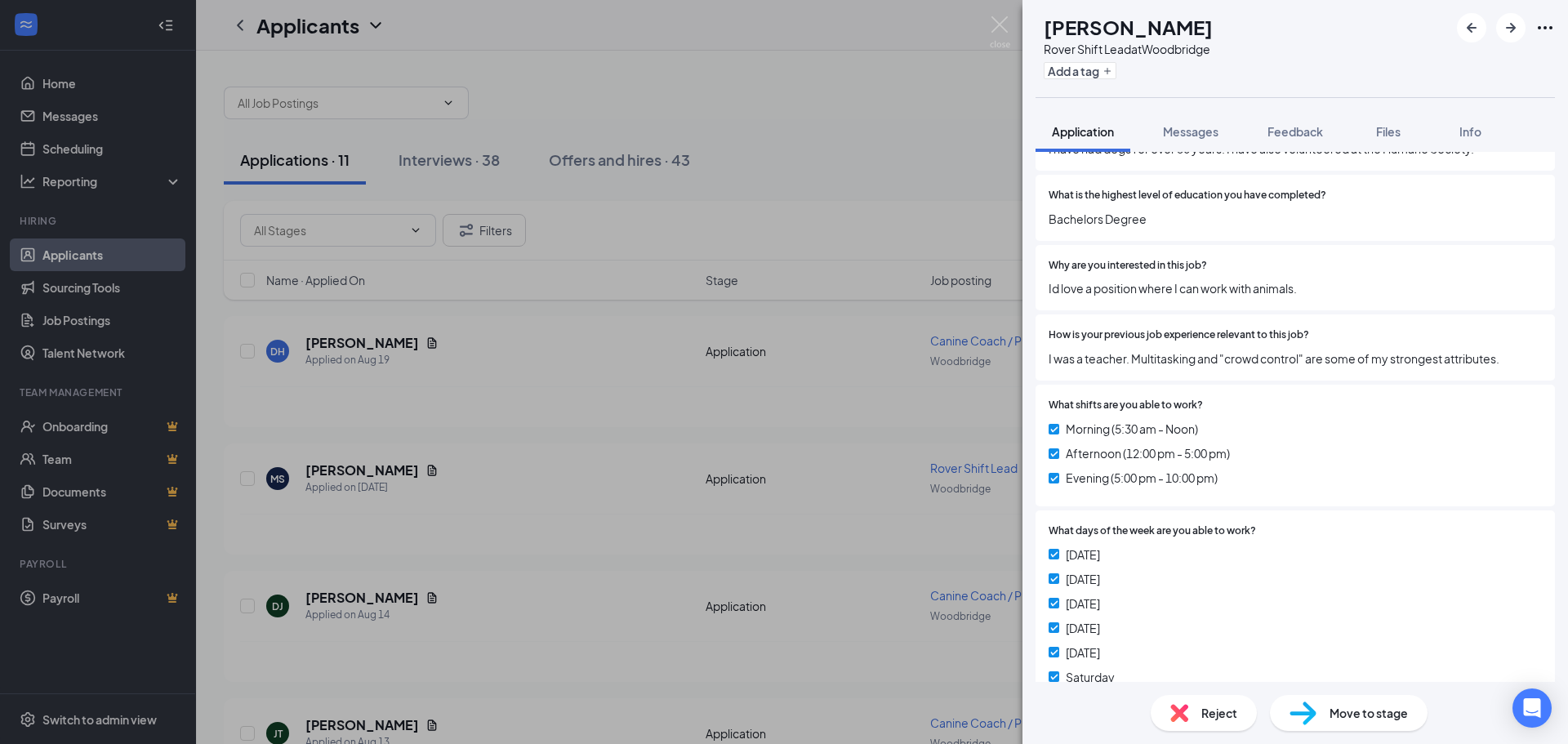
click at [1000, 15] on div "MS Melissa Sharp Rover Shift Lead at Woodbridge Add a tag Application Messages …" at bounding box center [784, 372] width 1568 height 744
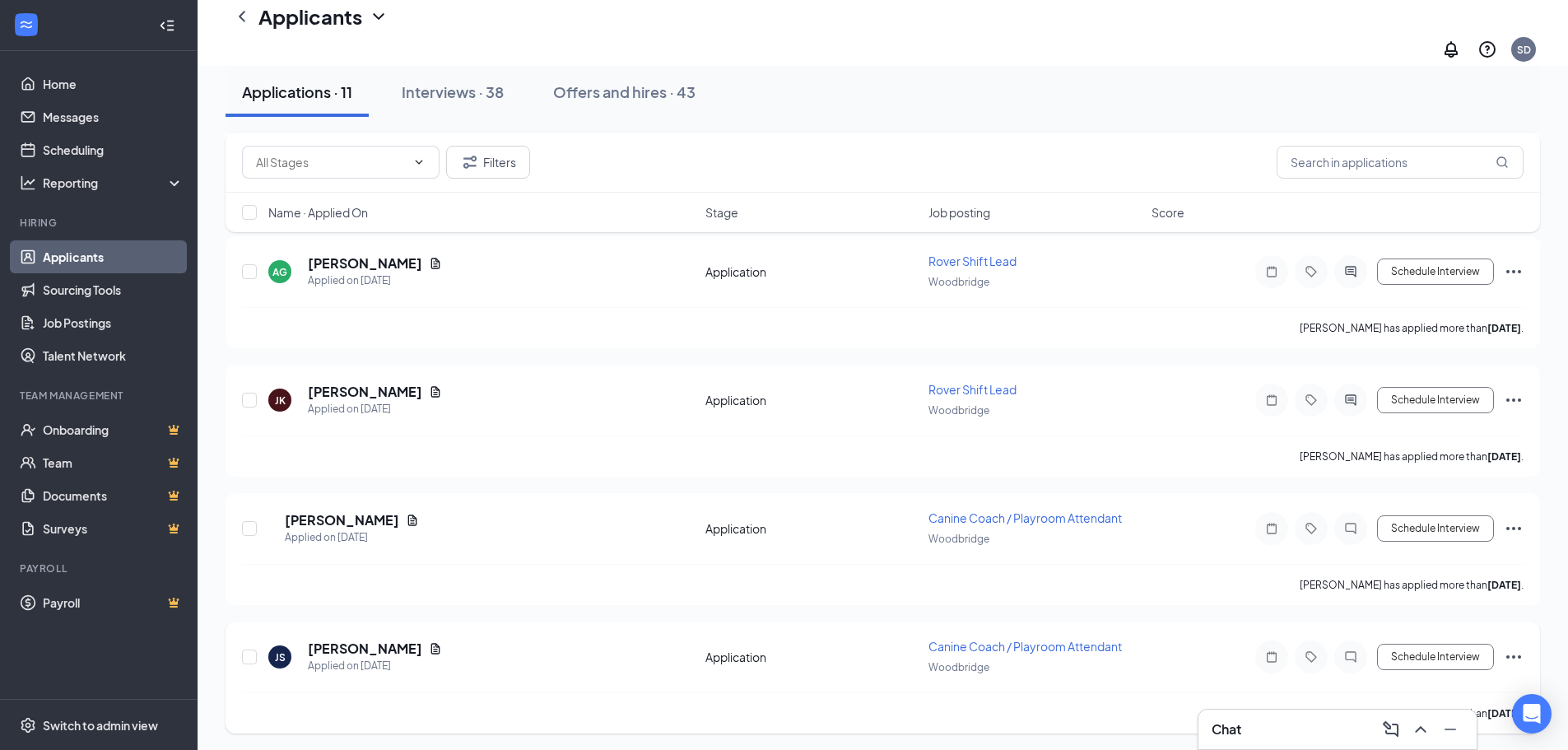
scroll to position [984, 0]
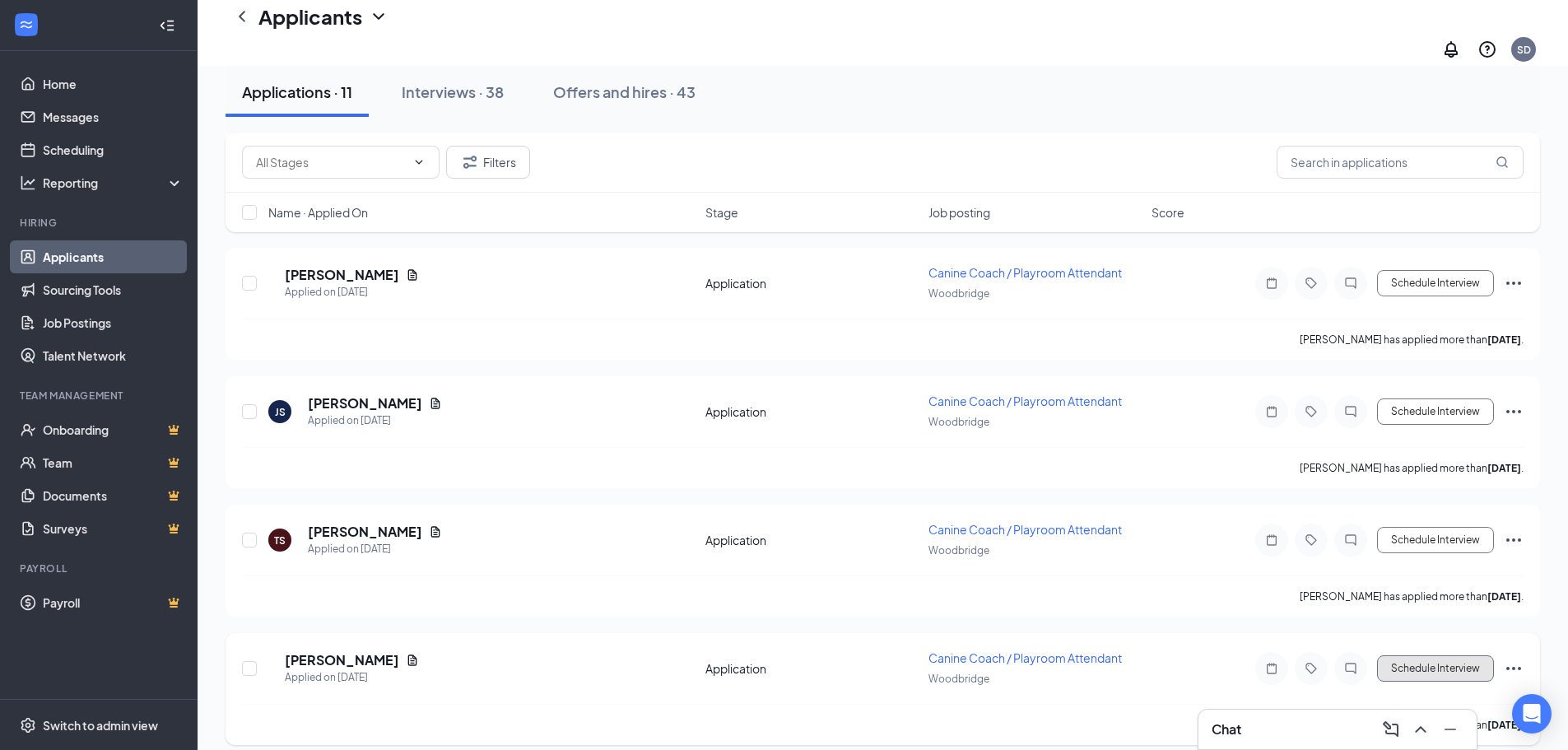
click at [1446, 655] on button "Schedule Interview" at bounding box center [1436, 668] width 117 height 27
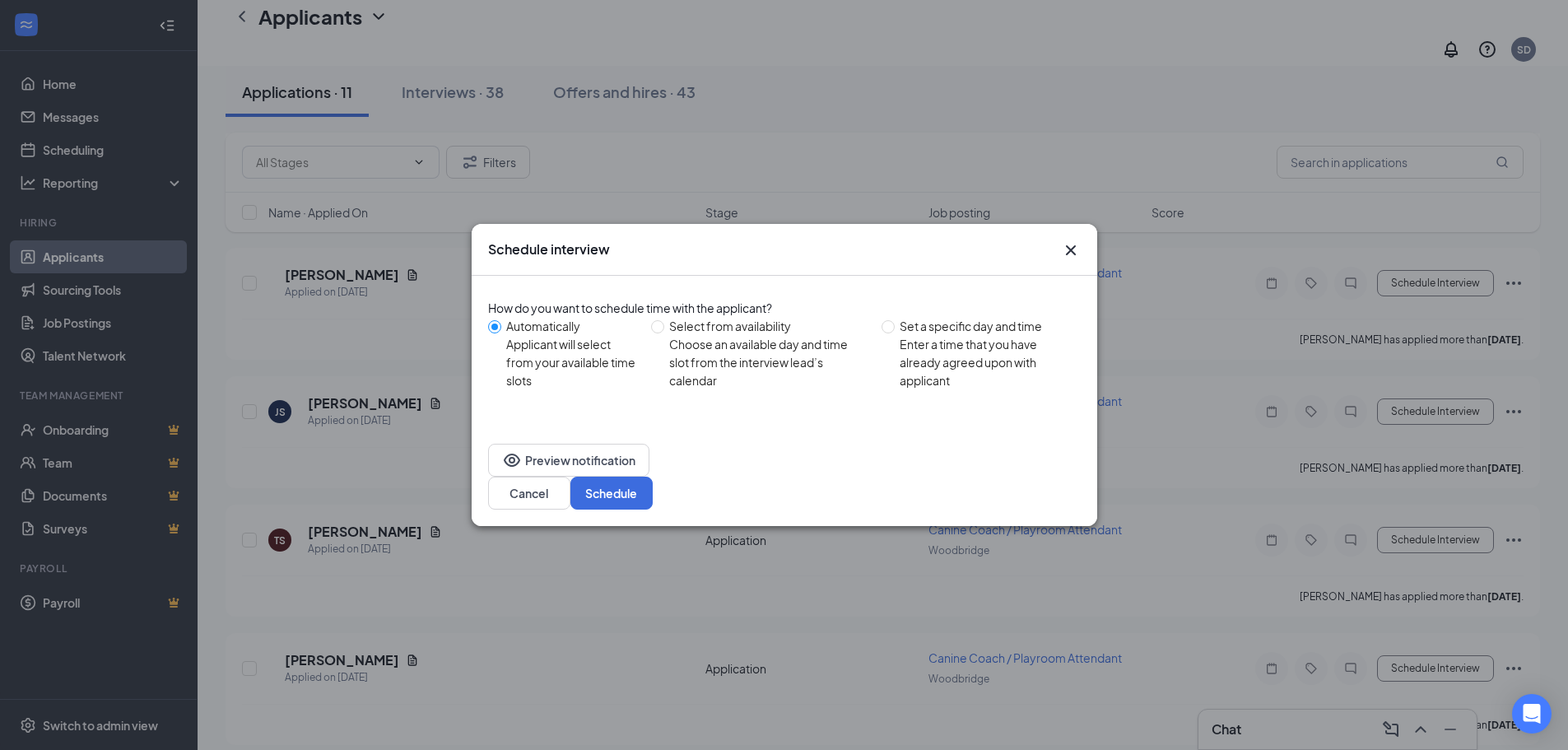
click at [1063, 260] on icon "Cross" at bounding box center [1071, 249] width 20 height 20
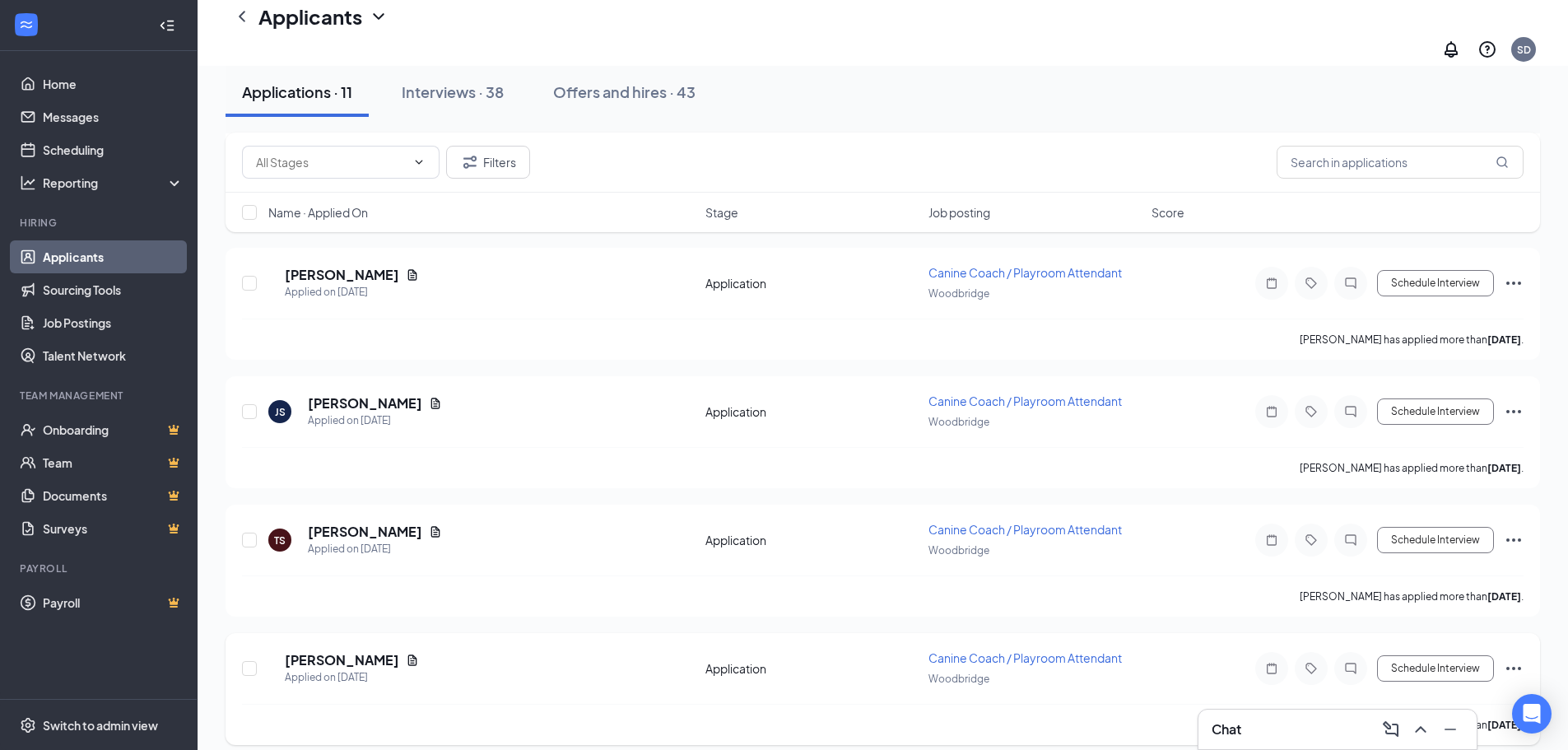
click at [1519, 659] on icon "Ellipses" at bounding box center [1514, 668] width 20 height 20
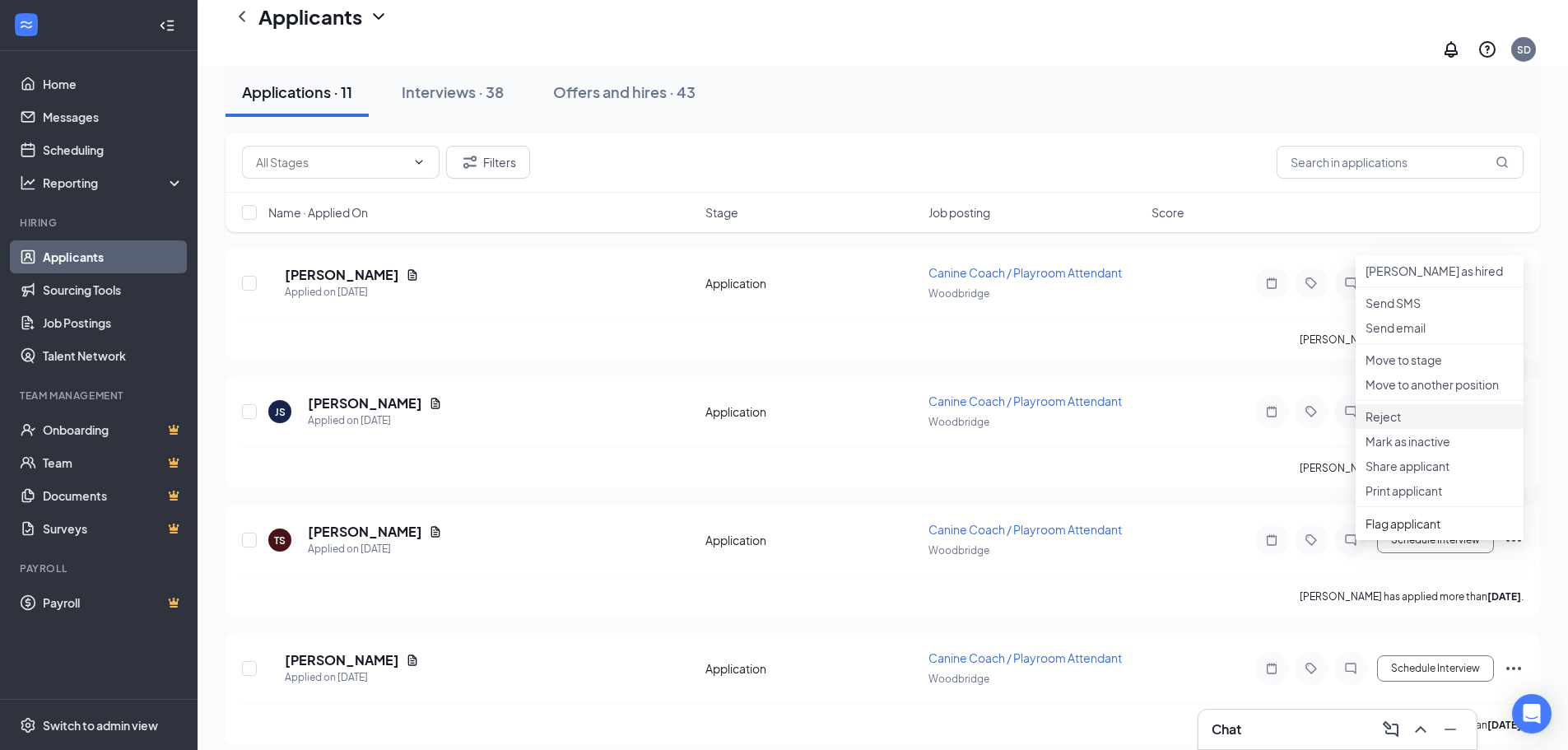
click at [1421, 424] on p "Reject" at bounding box center [1440, 416] width 149 height 16
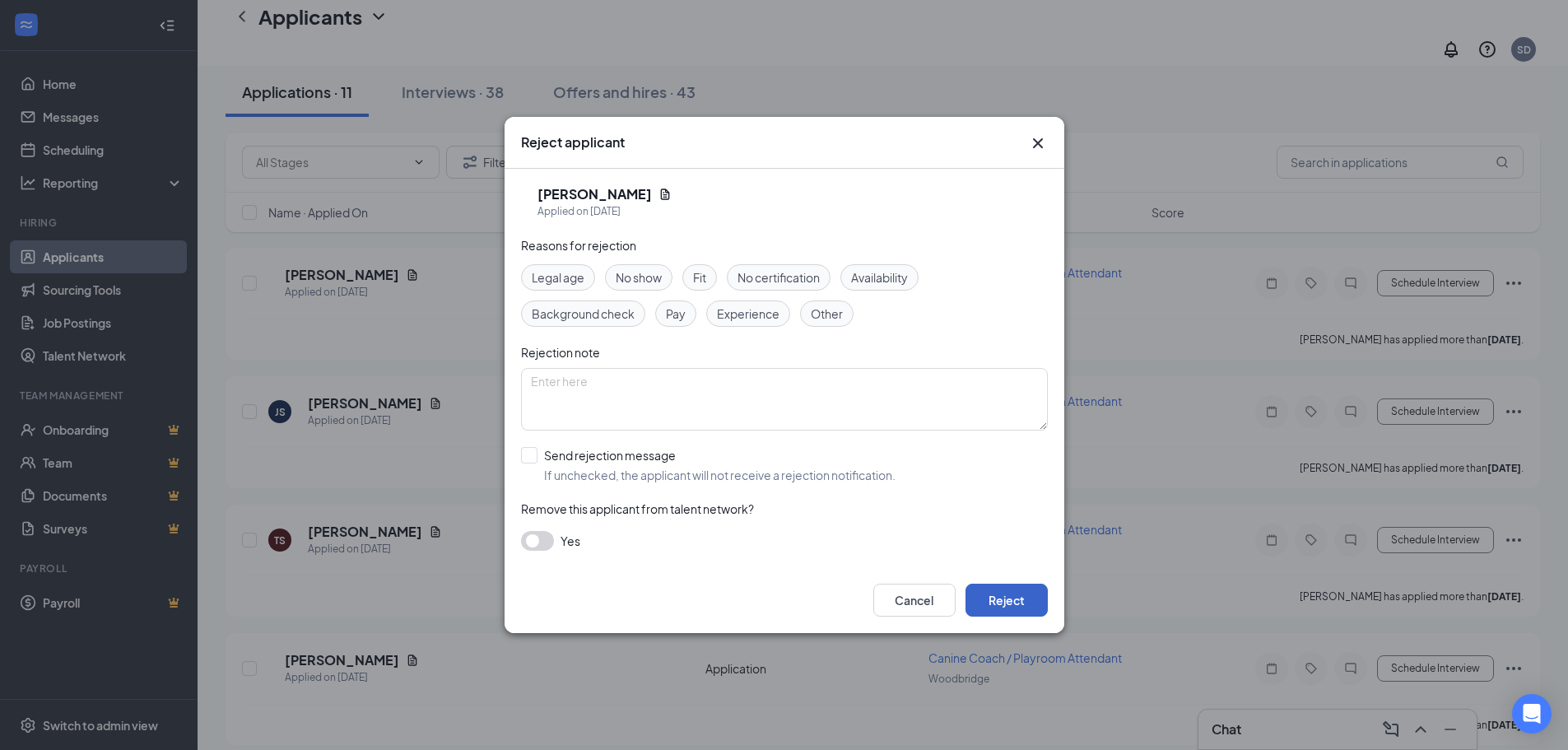
click at [1016, 587] on button "Reject" at bounding box center [1006, 600] width 82 height 33
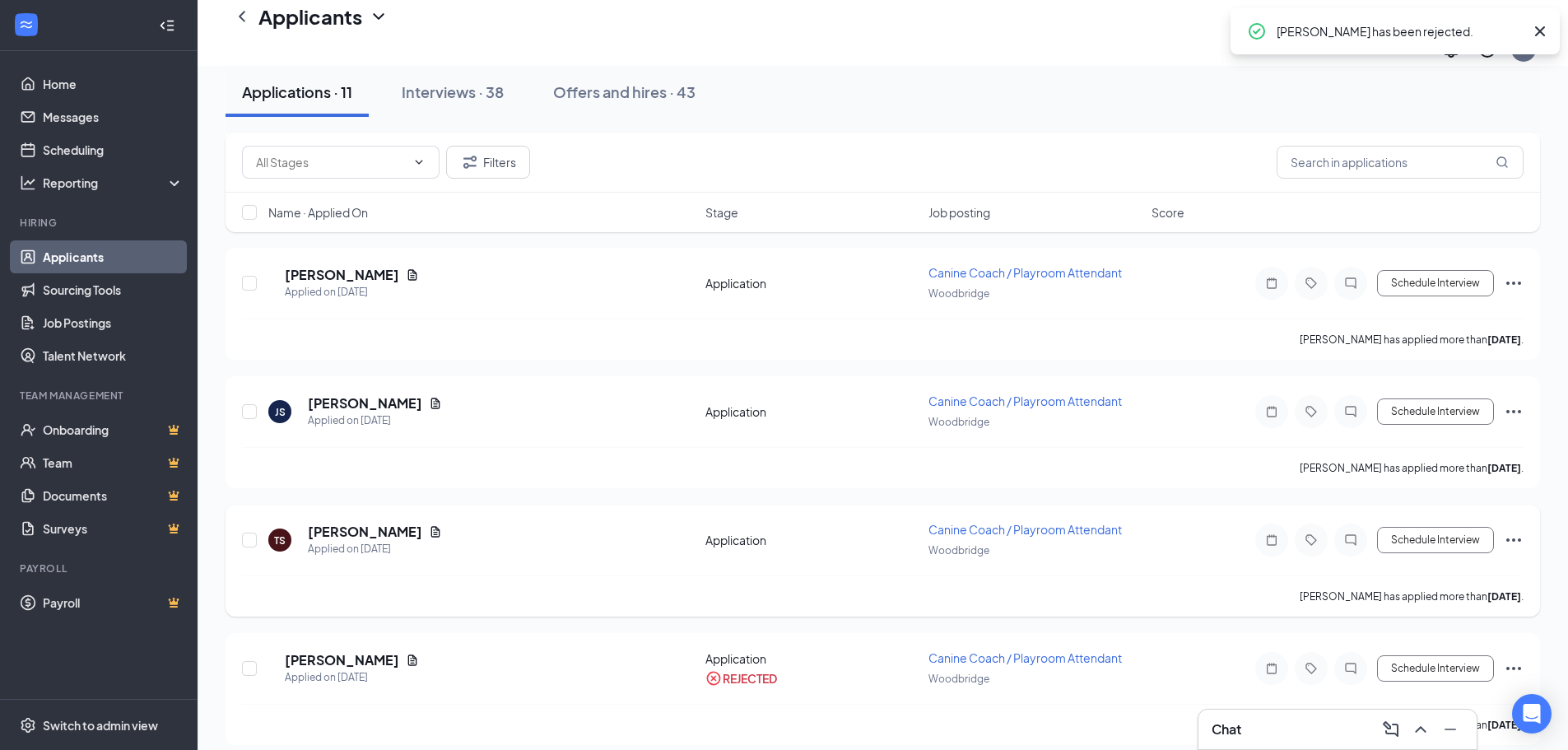
click at [1524, 526] on div "TS Ta’Nyah Sanchez Applied on Aug 2 Application Canine Coach / Playroom Attenda…" at bounding box center [883, 561] width 1315 height 112
click at [1523, 530] on icon "Ellipses" at bounding box center [1514, 540] width 20 height 20
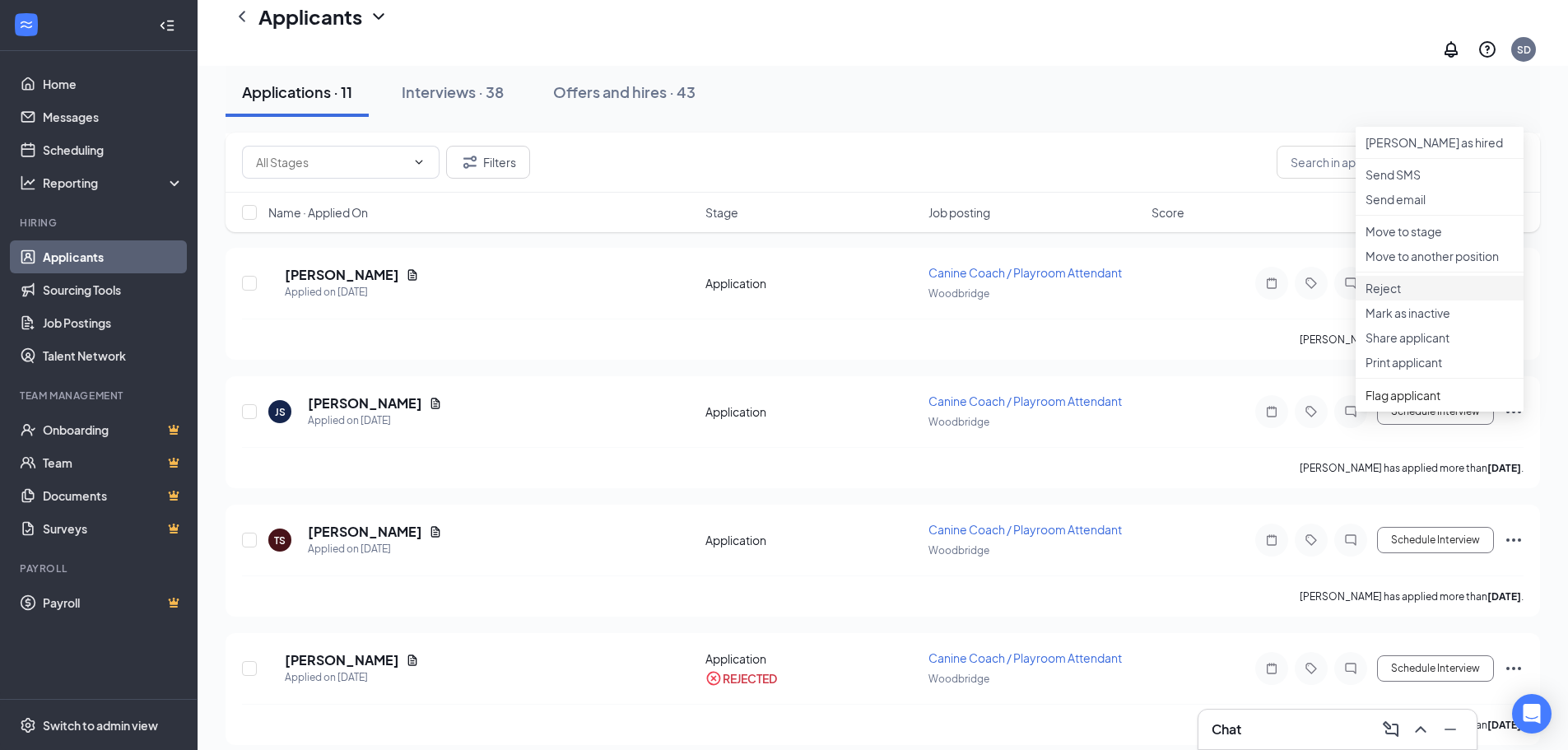
click at [1408, 296] on p "Reject" at bounding box center [1440, 287] width 149 height 16
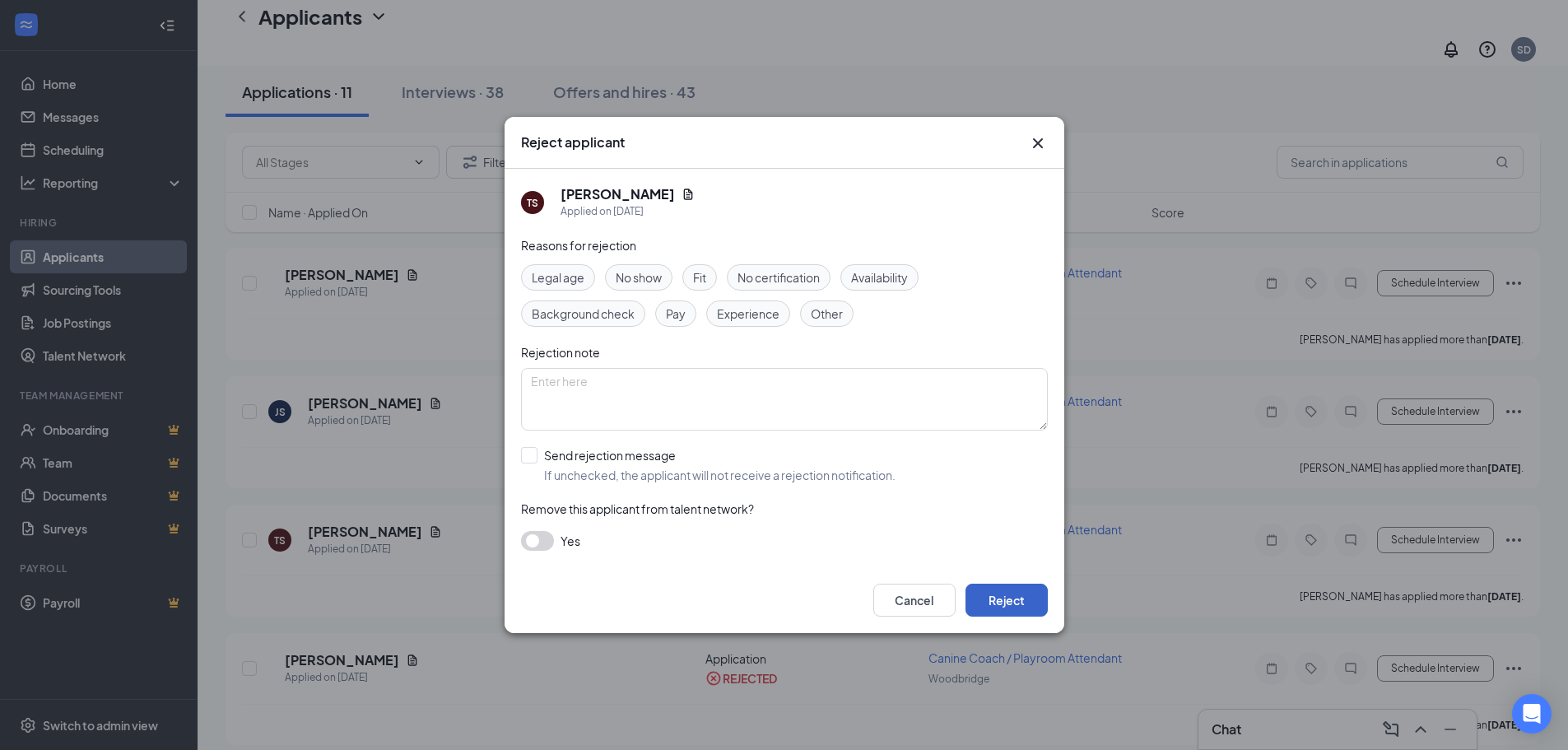
click at [1023, 598] on button "Reject" at bounding box center [1006, 600] width 82 height 33
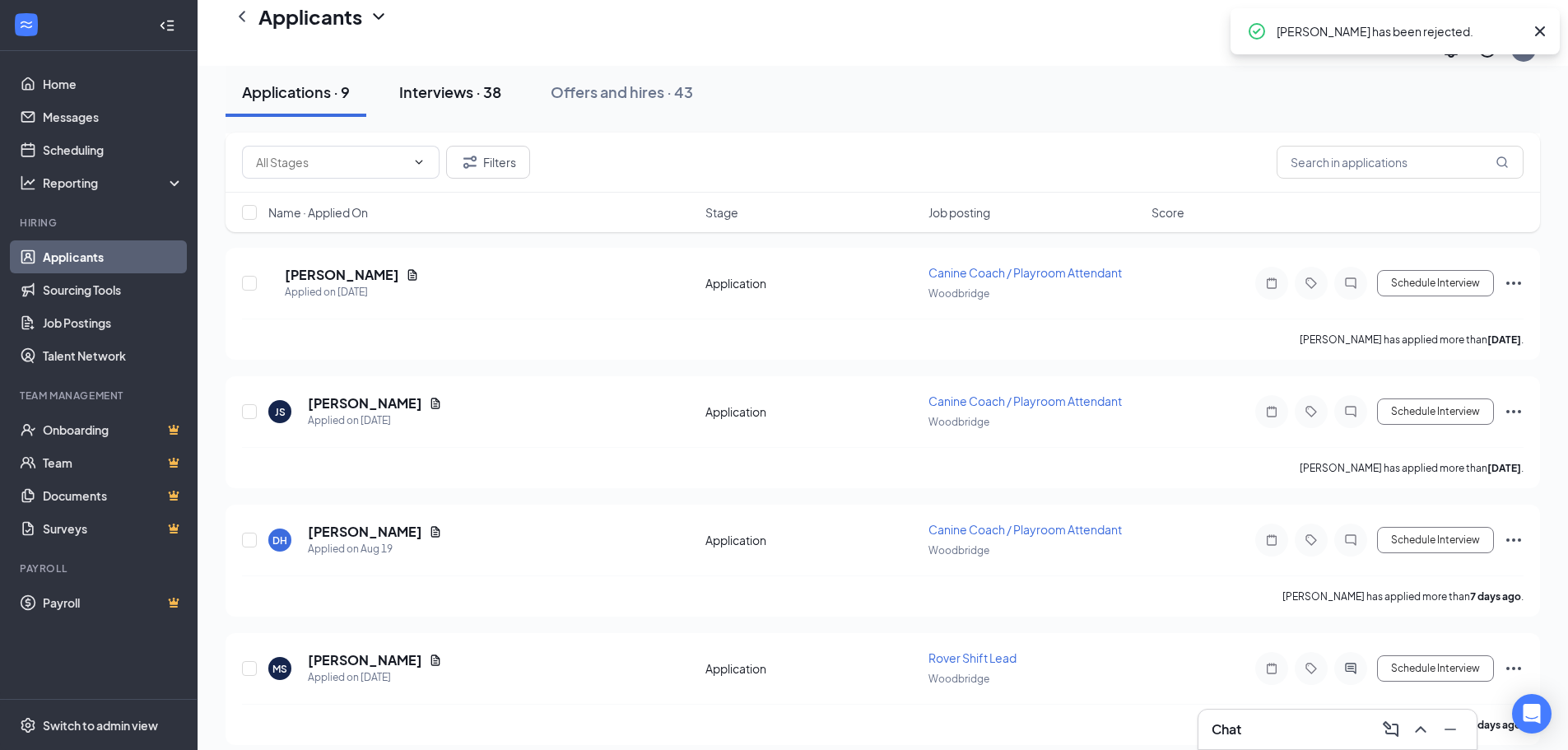
click at [448, 93] on div "Interviews · 38" at bounding box center [449, 92] width 102 height 21
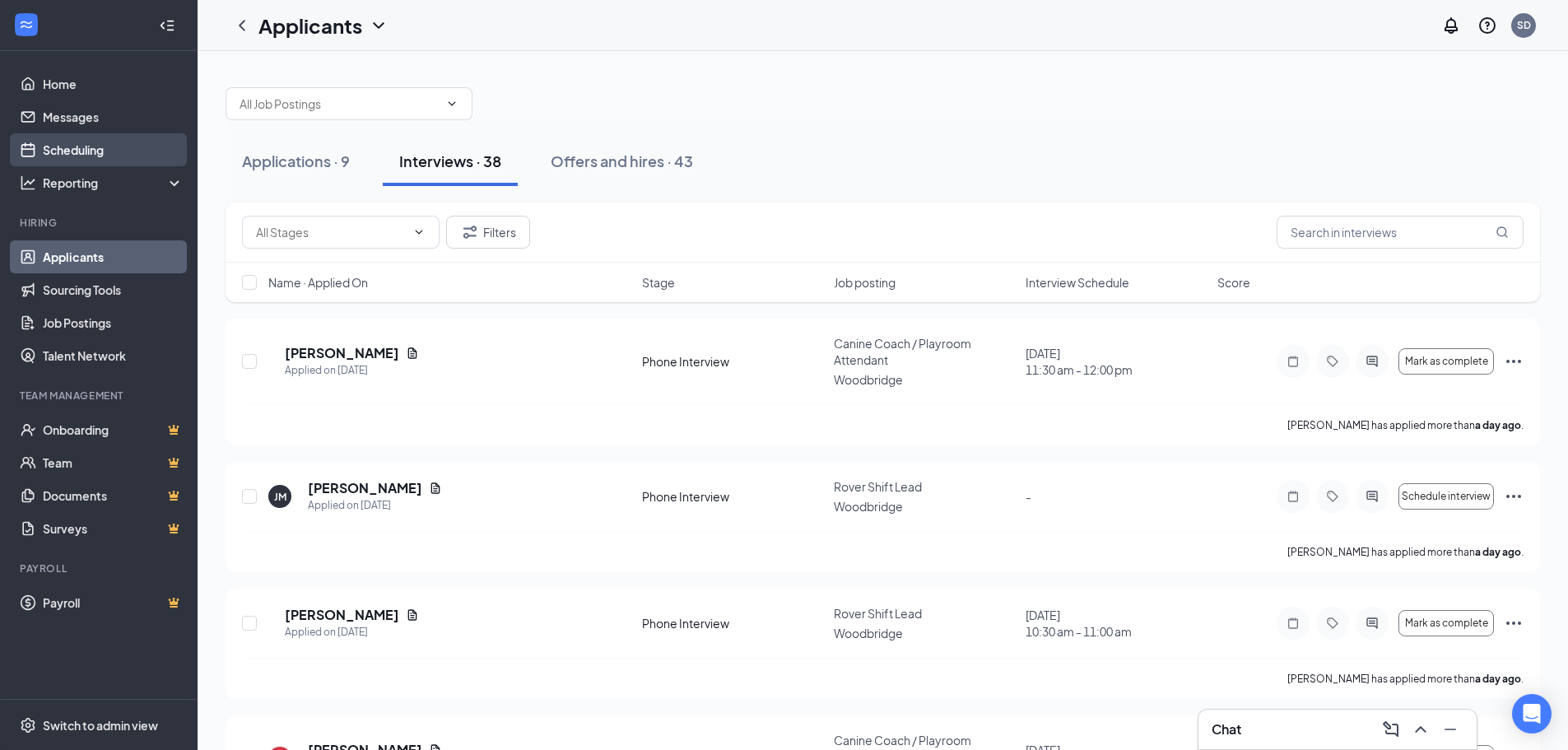
click at [121, 148] on link "Scheduling" at bounding box center [113, 149] width 141 height 33
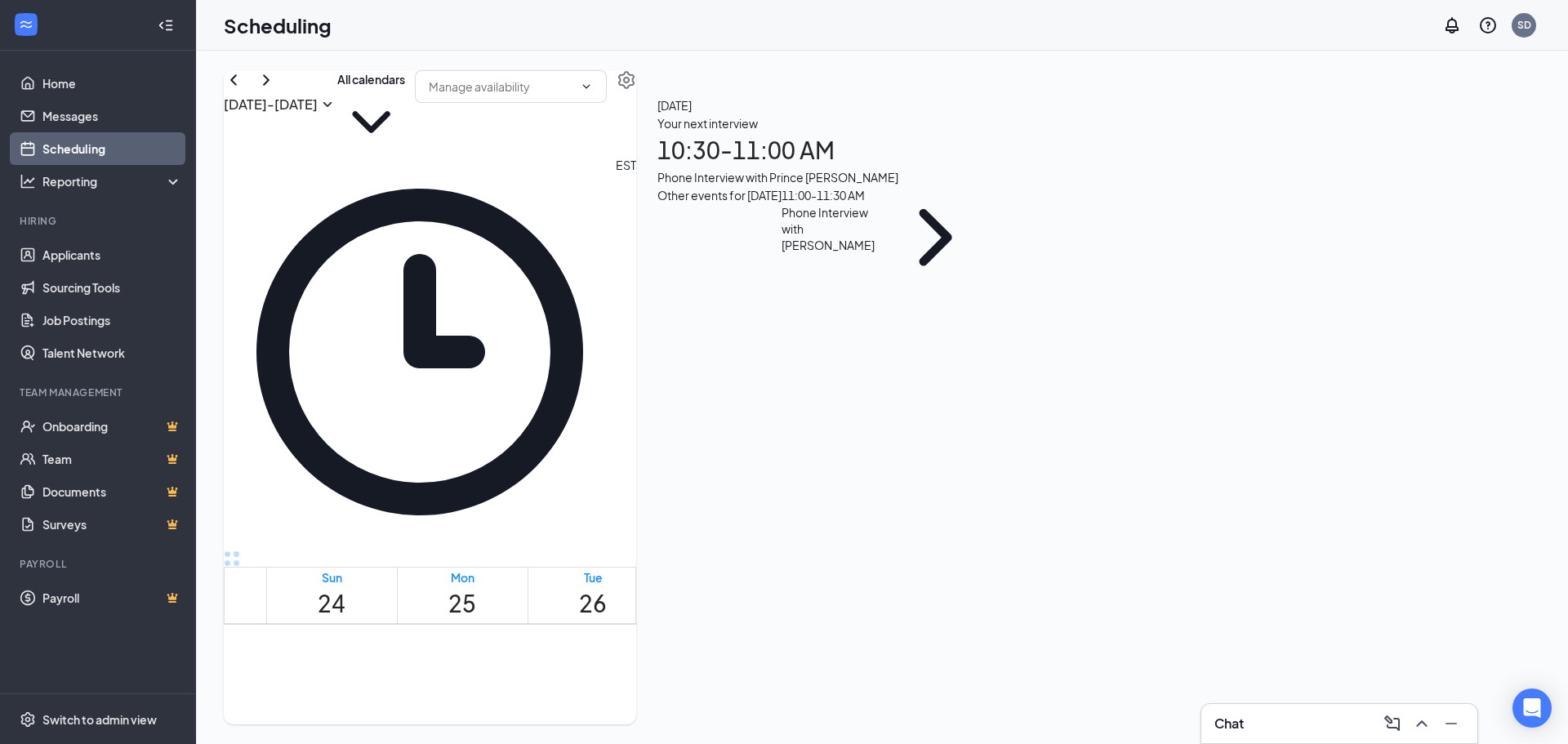
scroll to position [1293, 0]
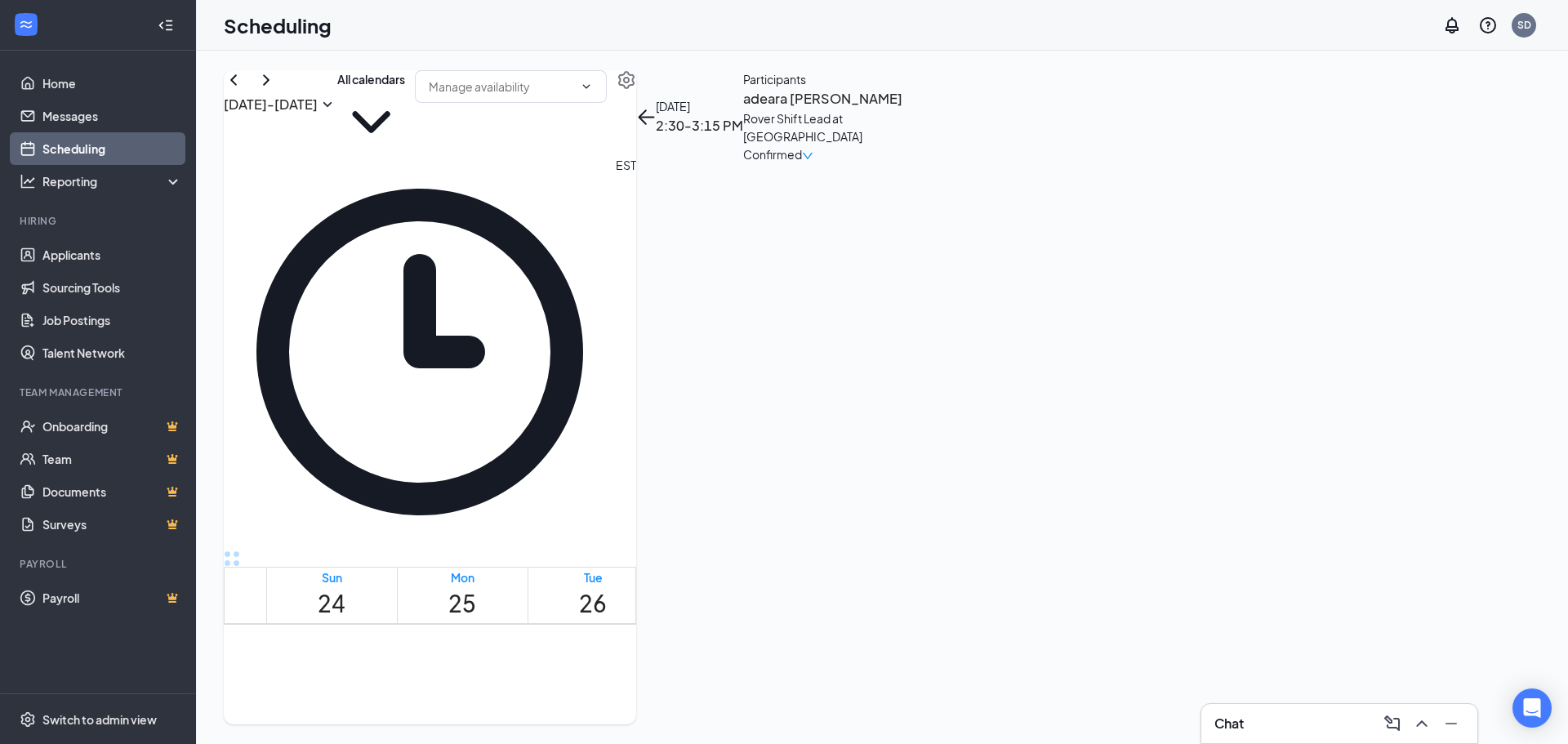
click at [276, 90] on icon "ChevronRight" at bounding box center [266, 79] width 20 height 20
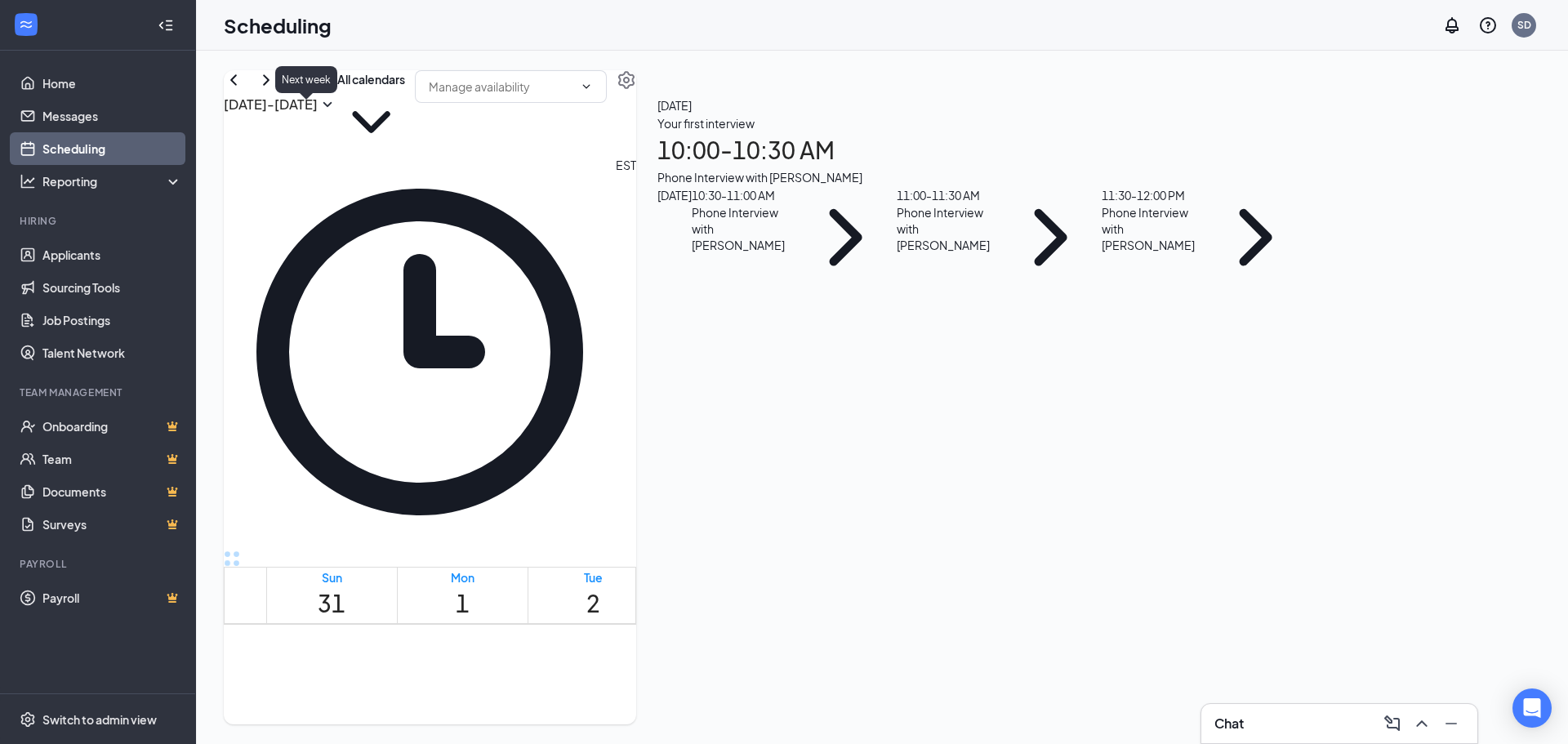
click at [276, 90] on icon "ChevronRight" at bounding box center [266, 79] width 20 height 20
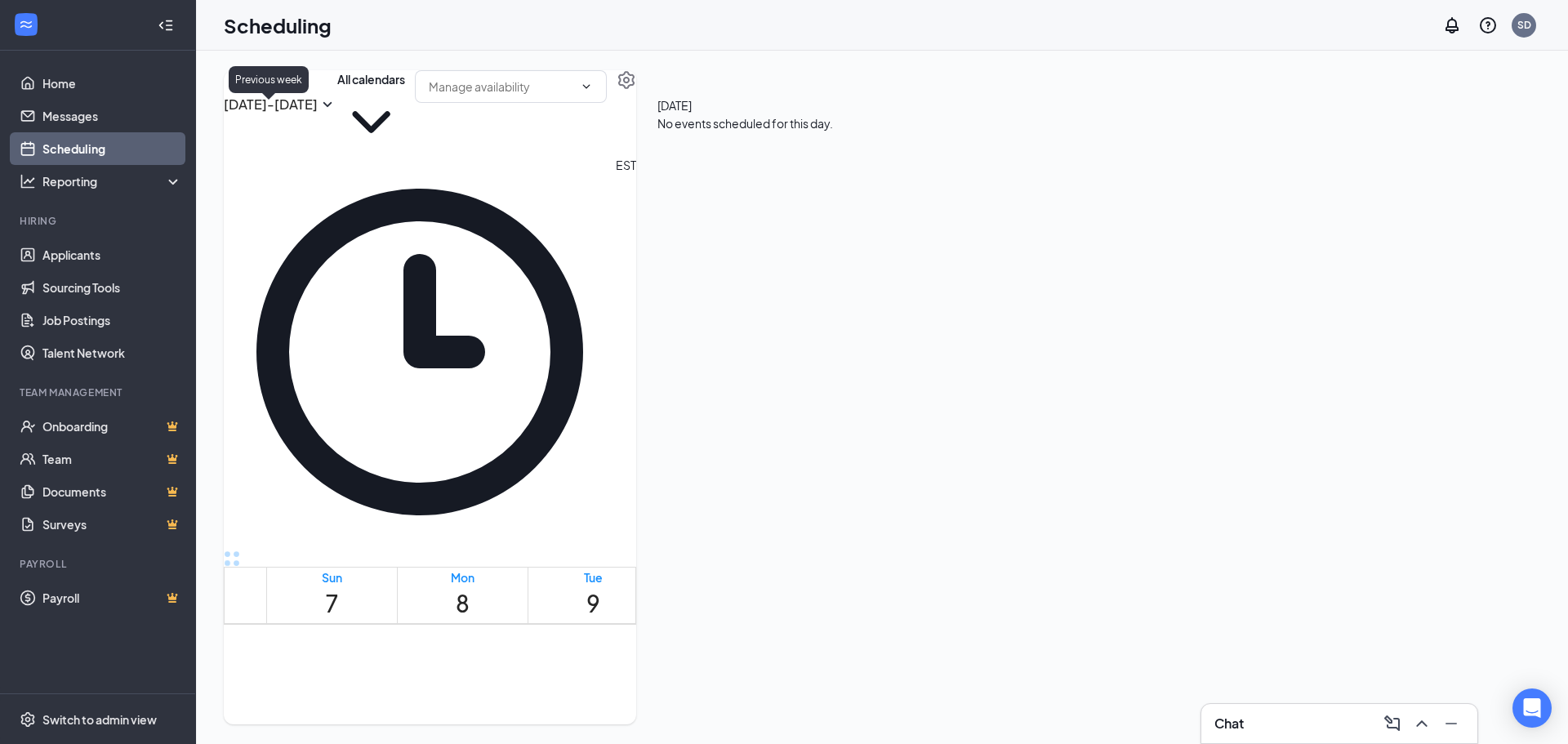
click at [244, 90] on icon "ChevronLeft" at bounding box center [233, 79] width 20 height 20
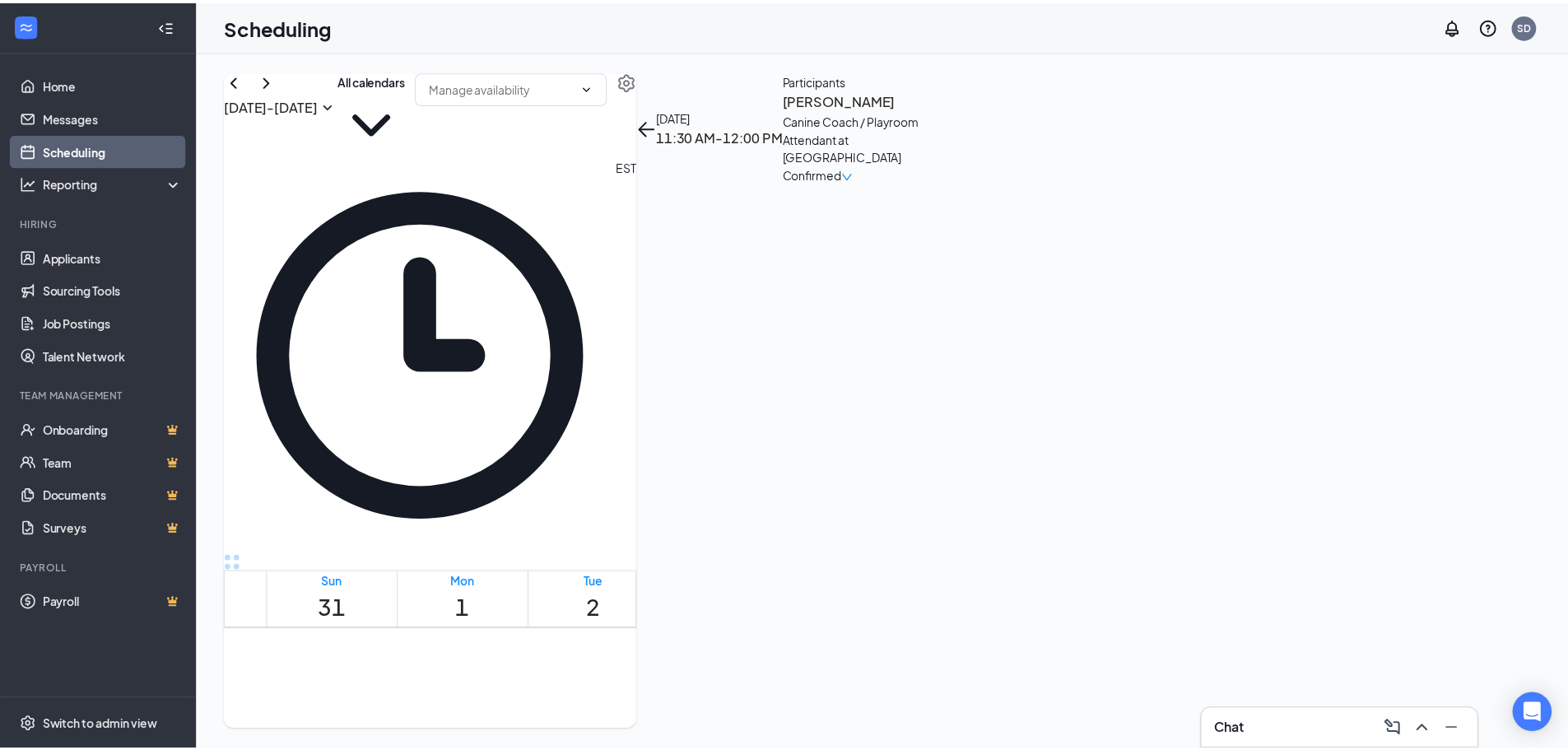
scroll to position [1303, 0]
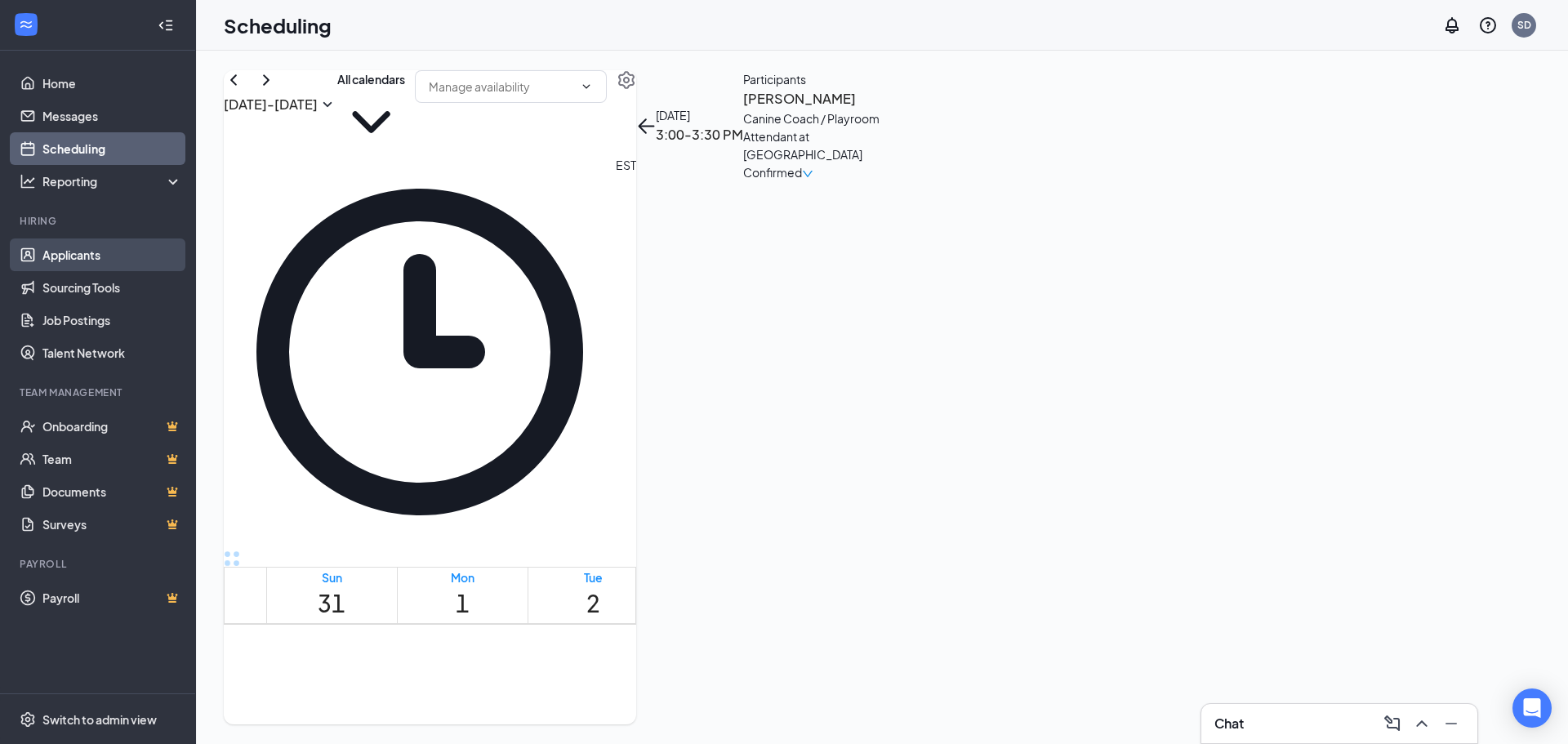
click at [45, 258] on link "Applicants" at bounding box center [112, 254] width 140 height 33
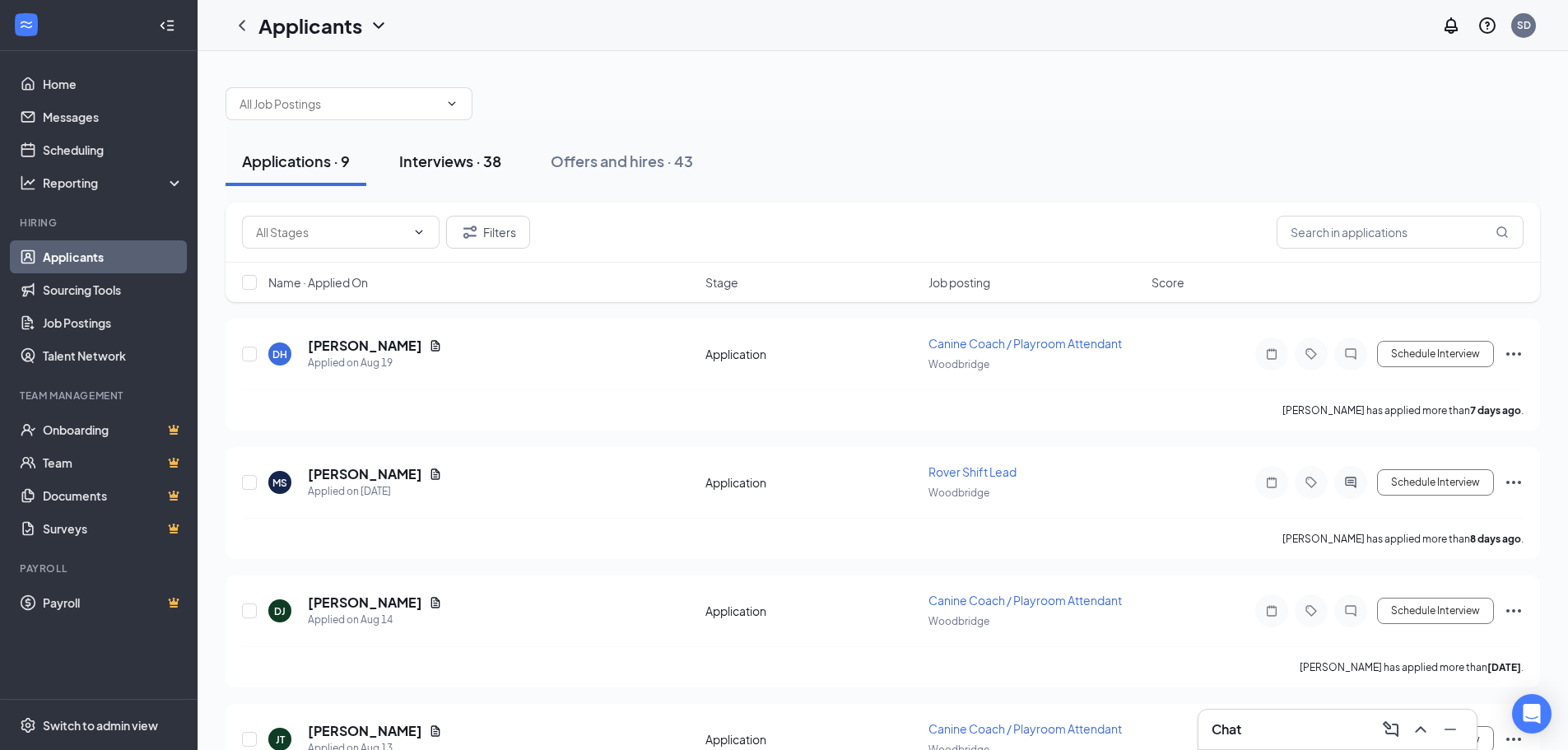
click at [447, 145] on button "Interviews · 38" at bounding box center [450, 162] width 135 height 49
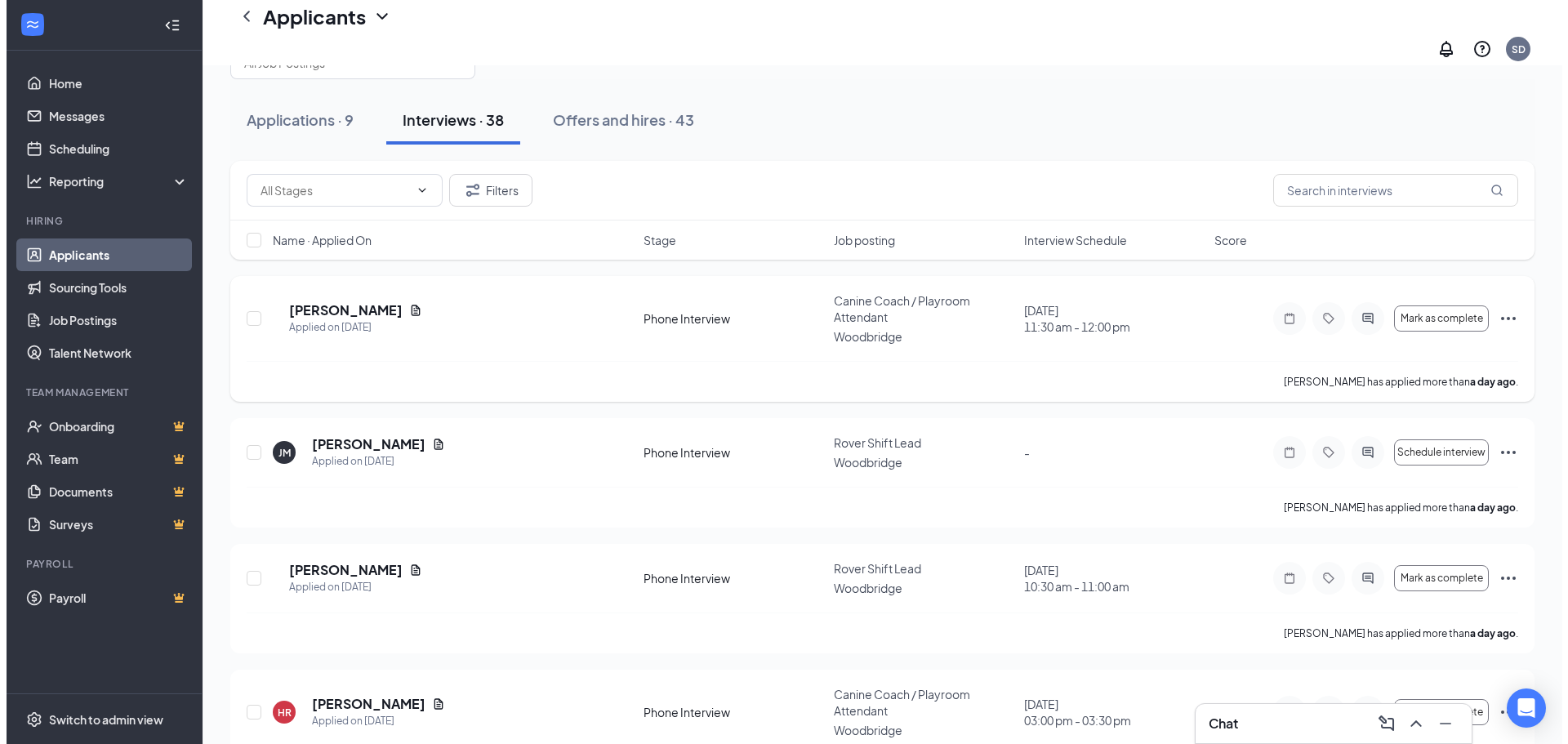
scroll to position [81, 0]
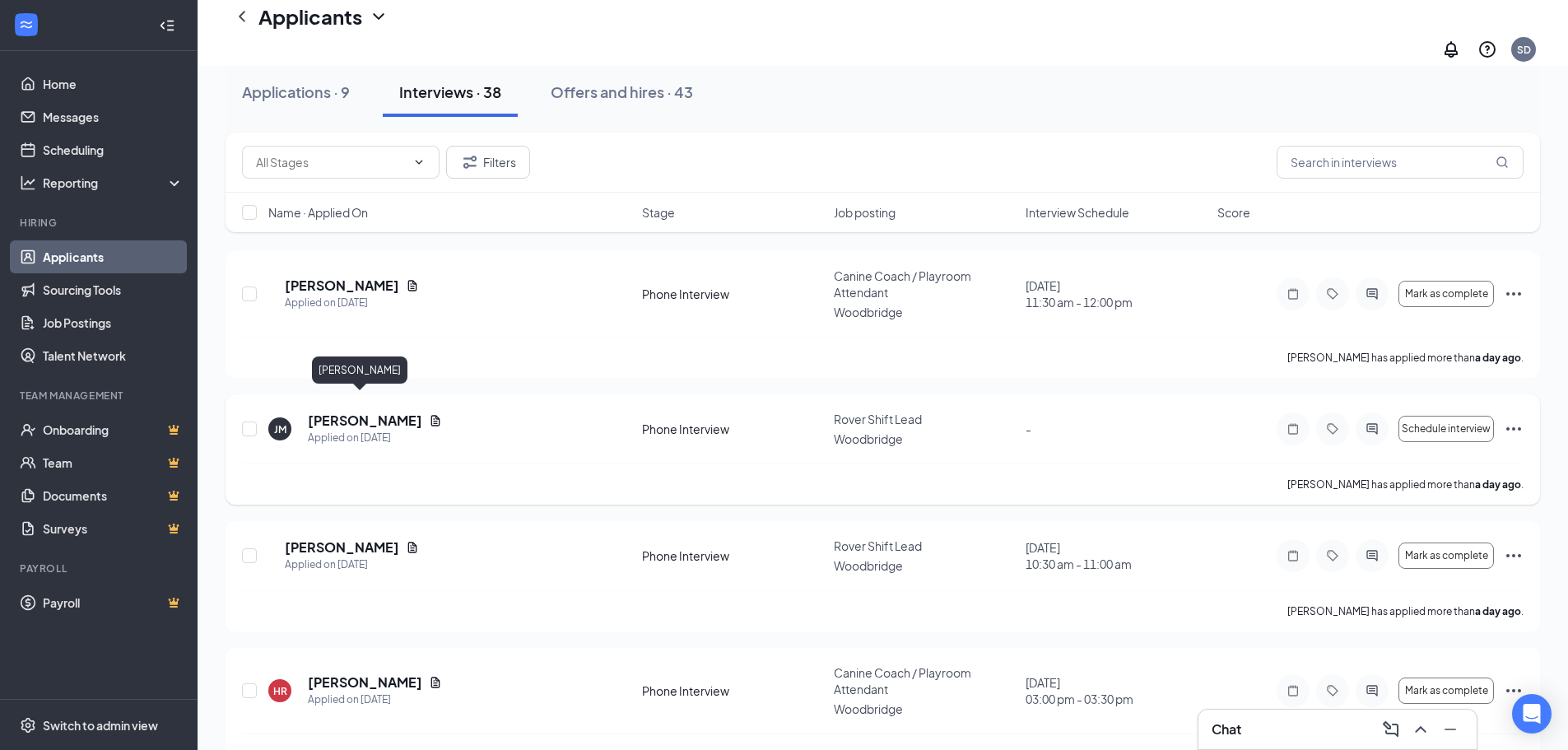
click at [338, 411] on h5 "Jess Moyler" at bounding box center [365, 420] width 114 height 18
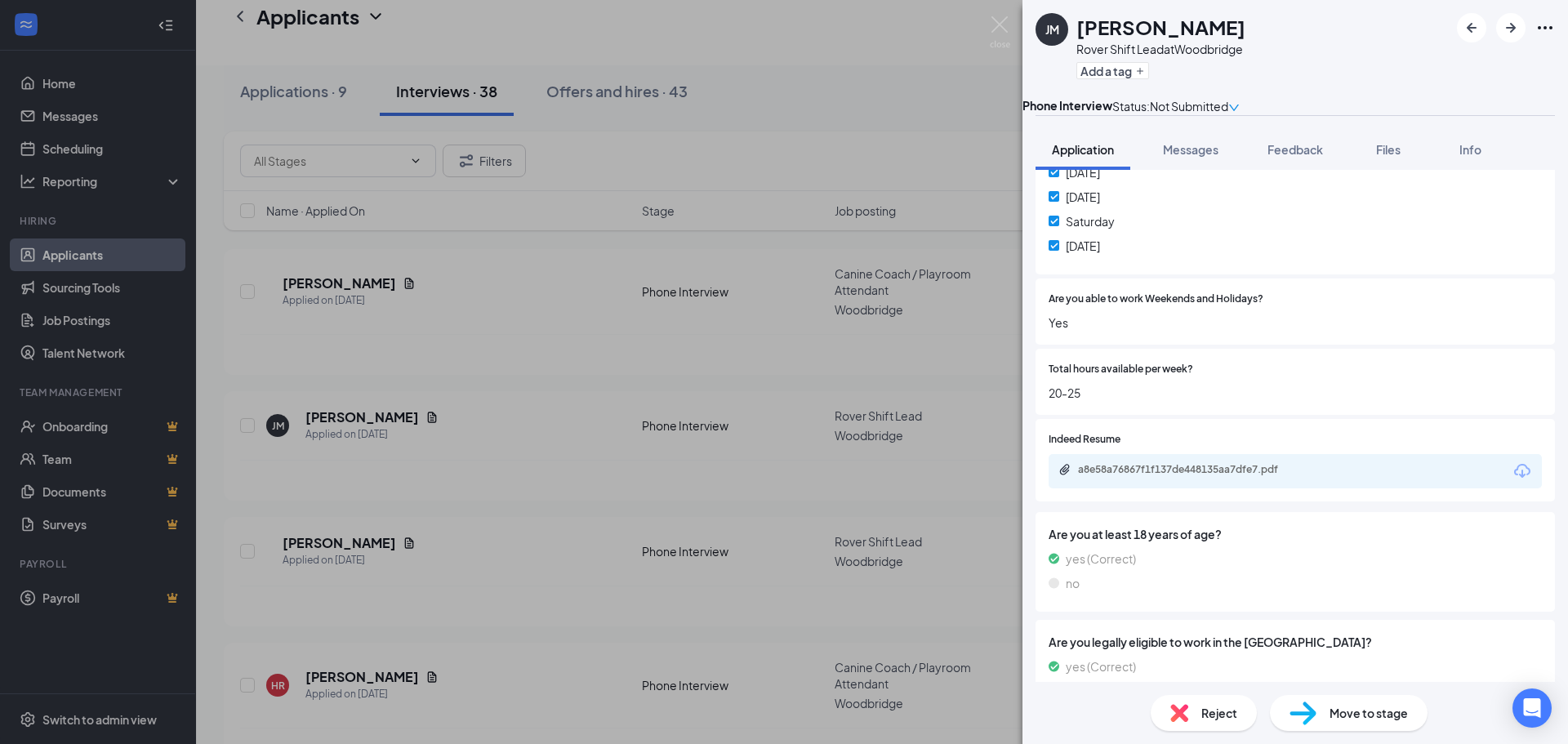
scroll to position [1057, 0]
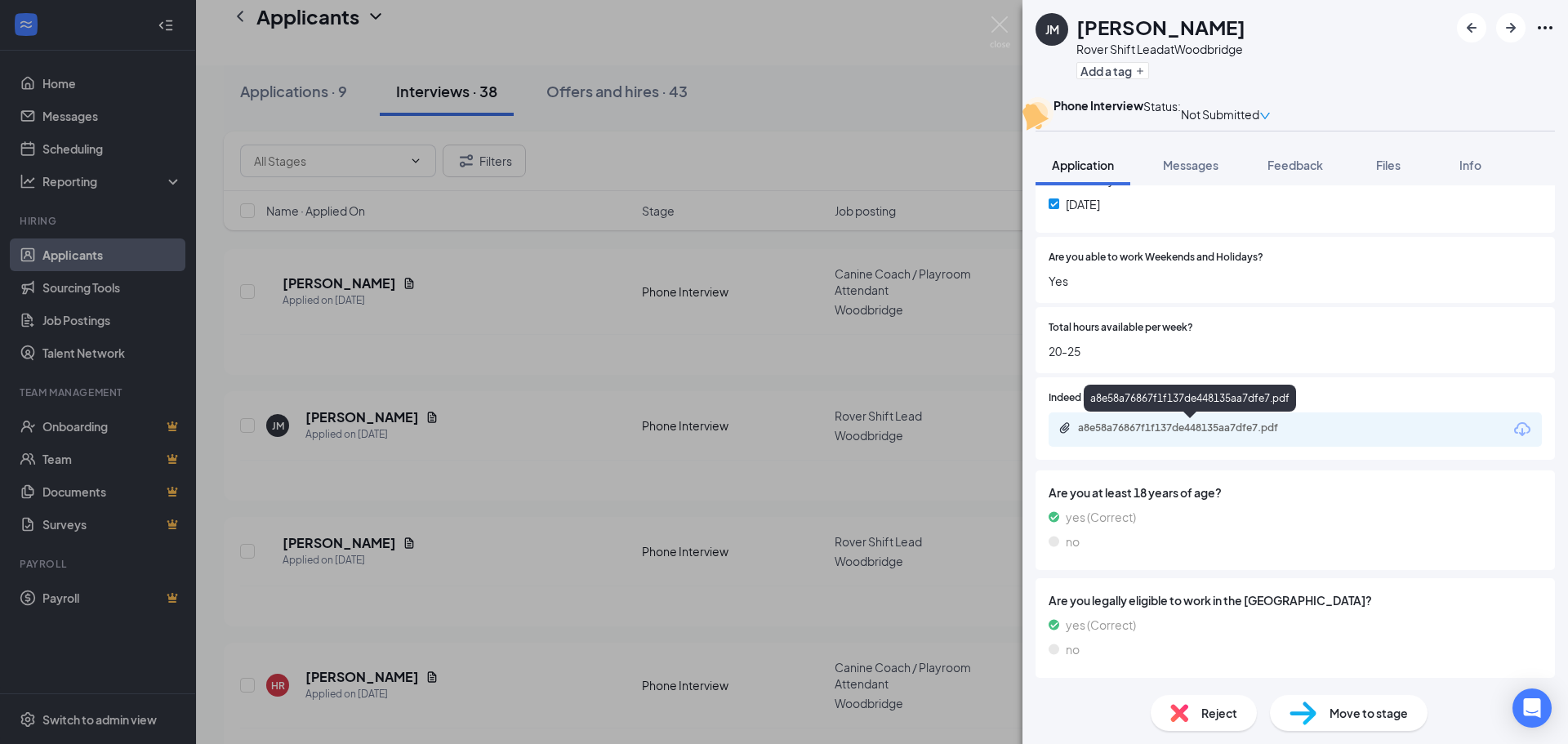
click at [1217, 425] on div "a8e58a76867f1f137de448135aa7dfe7.pdf" at bounding box center [1192, 428] width 229 height 13
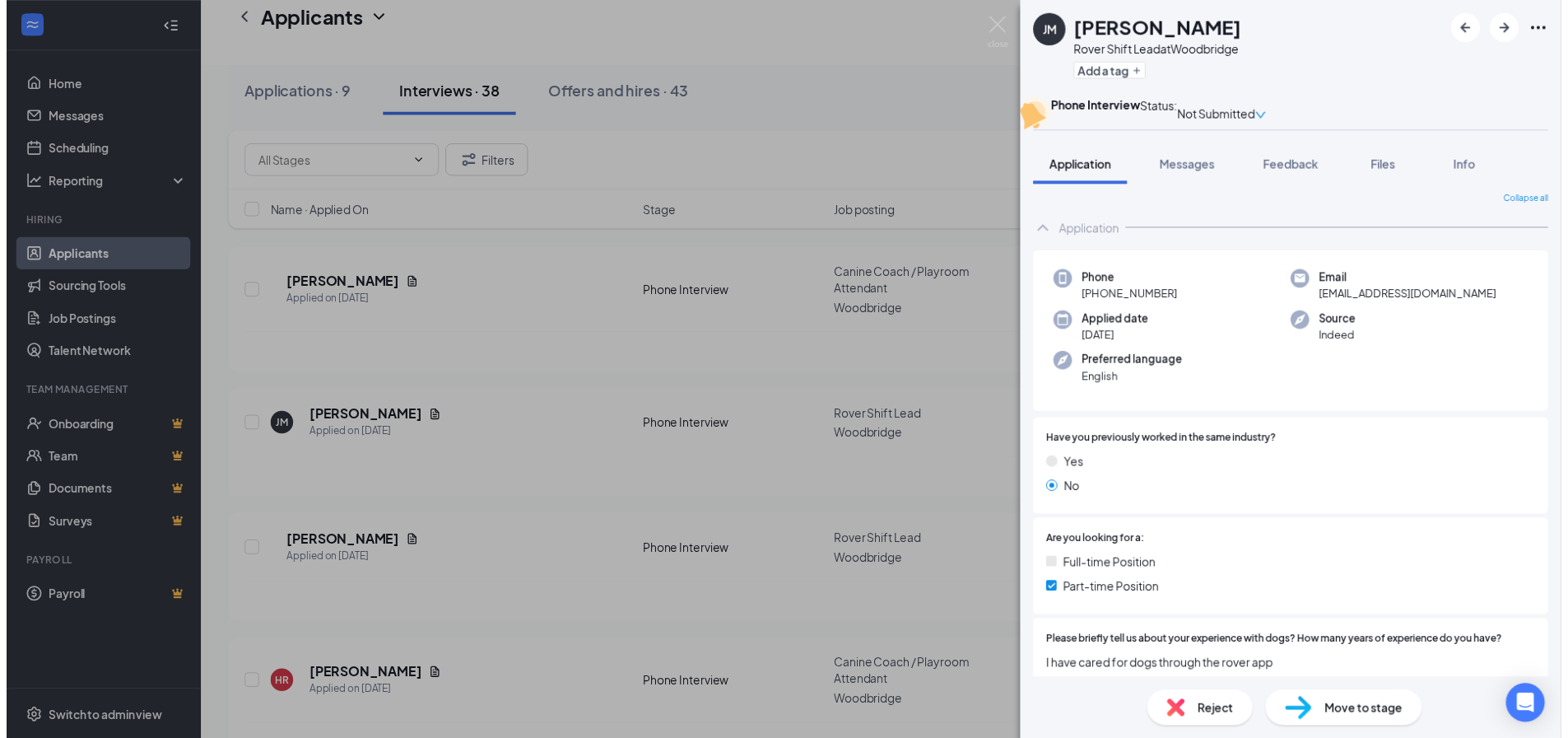
scroll to position [0, 0]
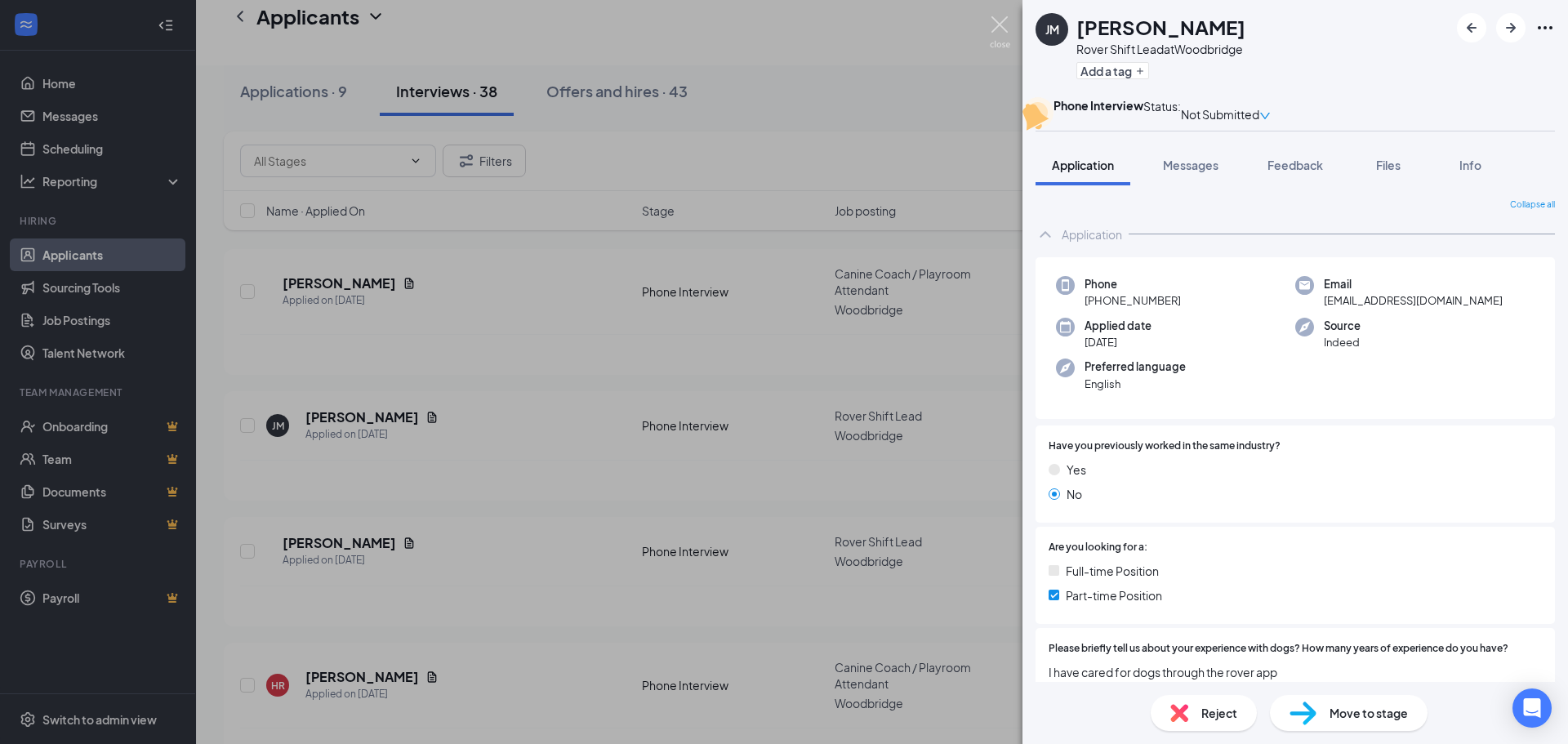
click at [1005, 26] on img at bounding box center [1000, 32] width 21 height 32
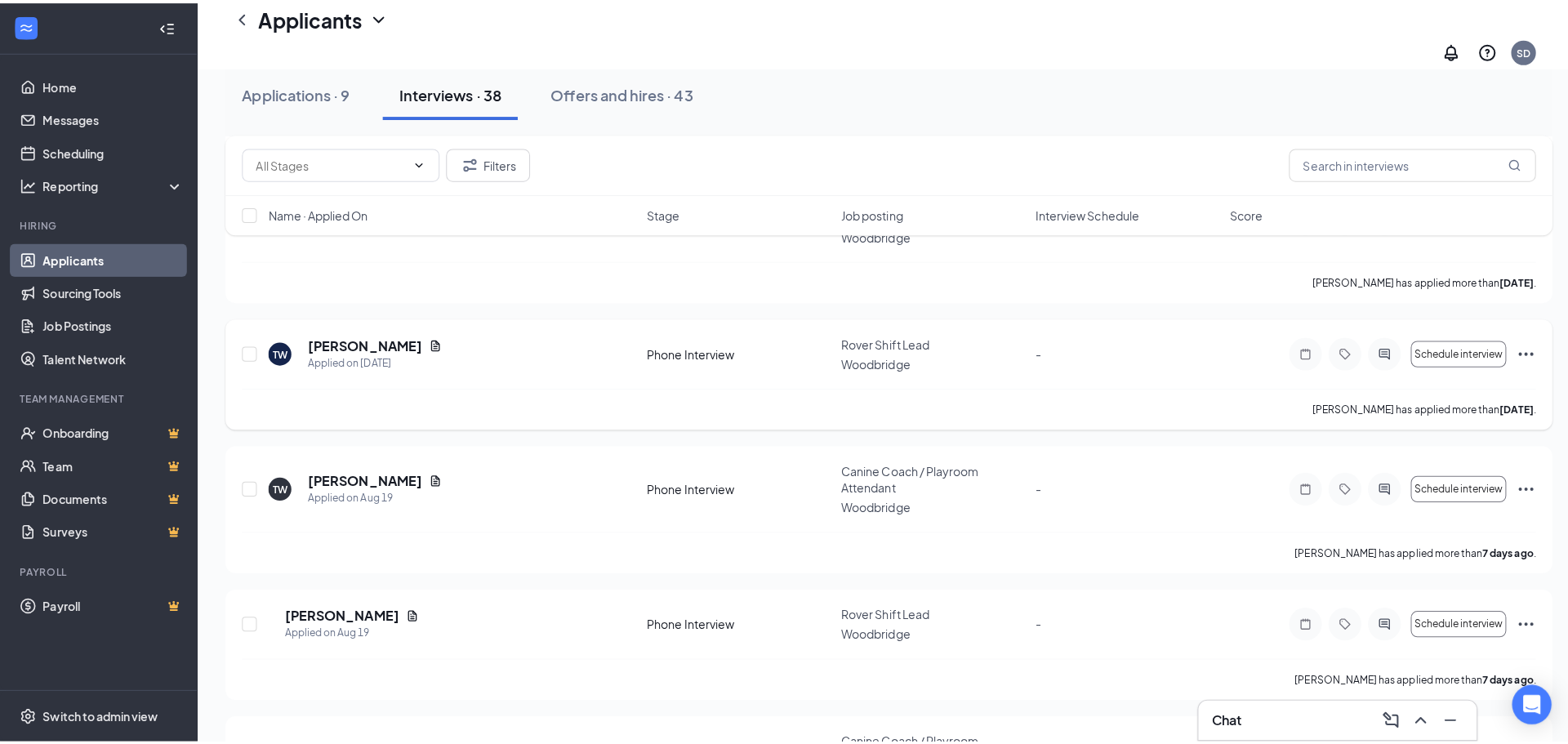
scroll to position [980, 0]
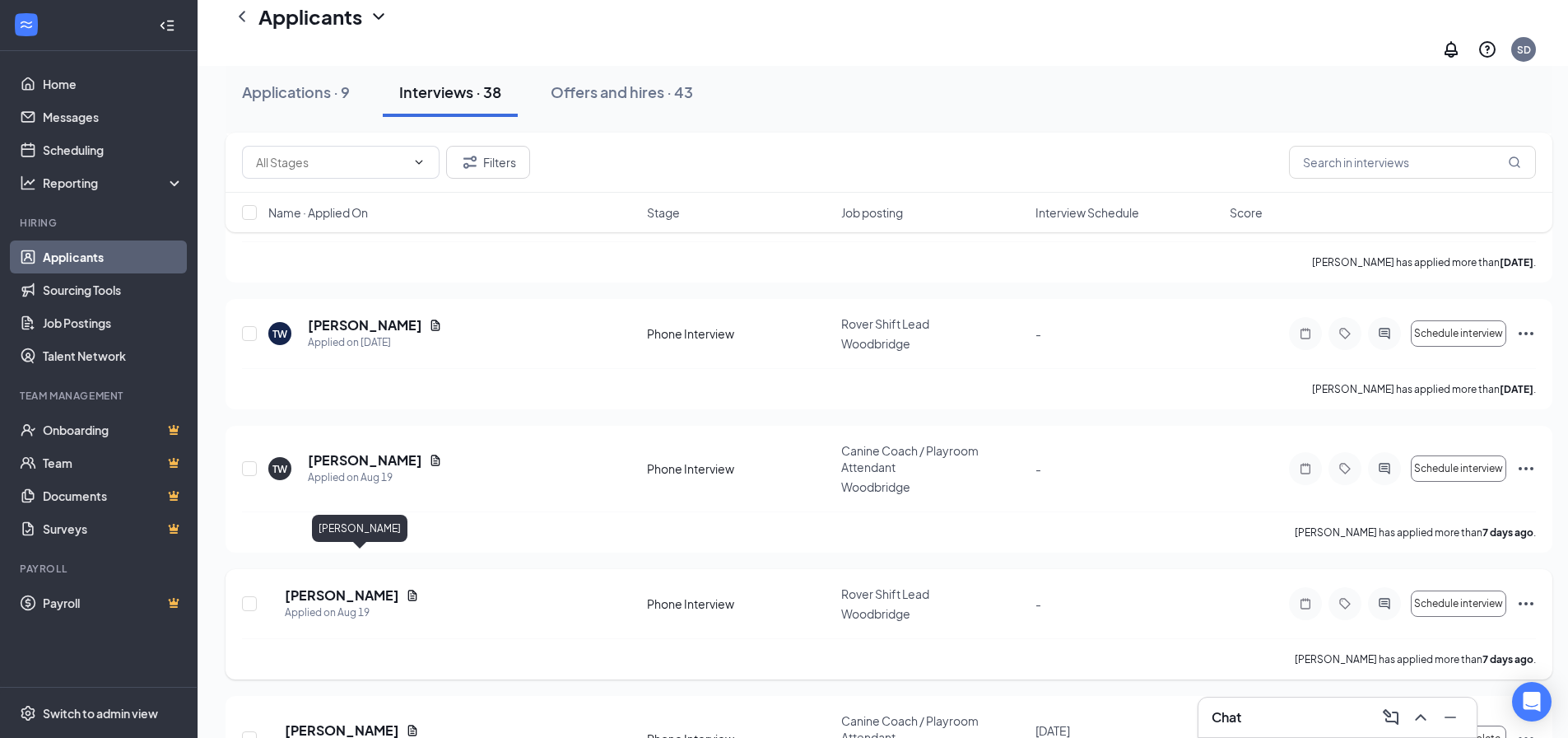
click at [339, 587] on h5 "Diego Flores" at bounding box center [342, 595] width 114 height 18
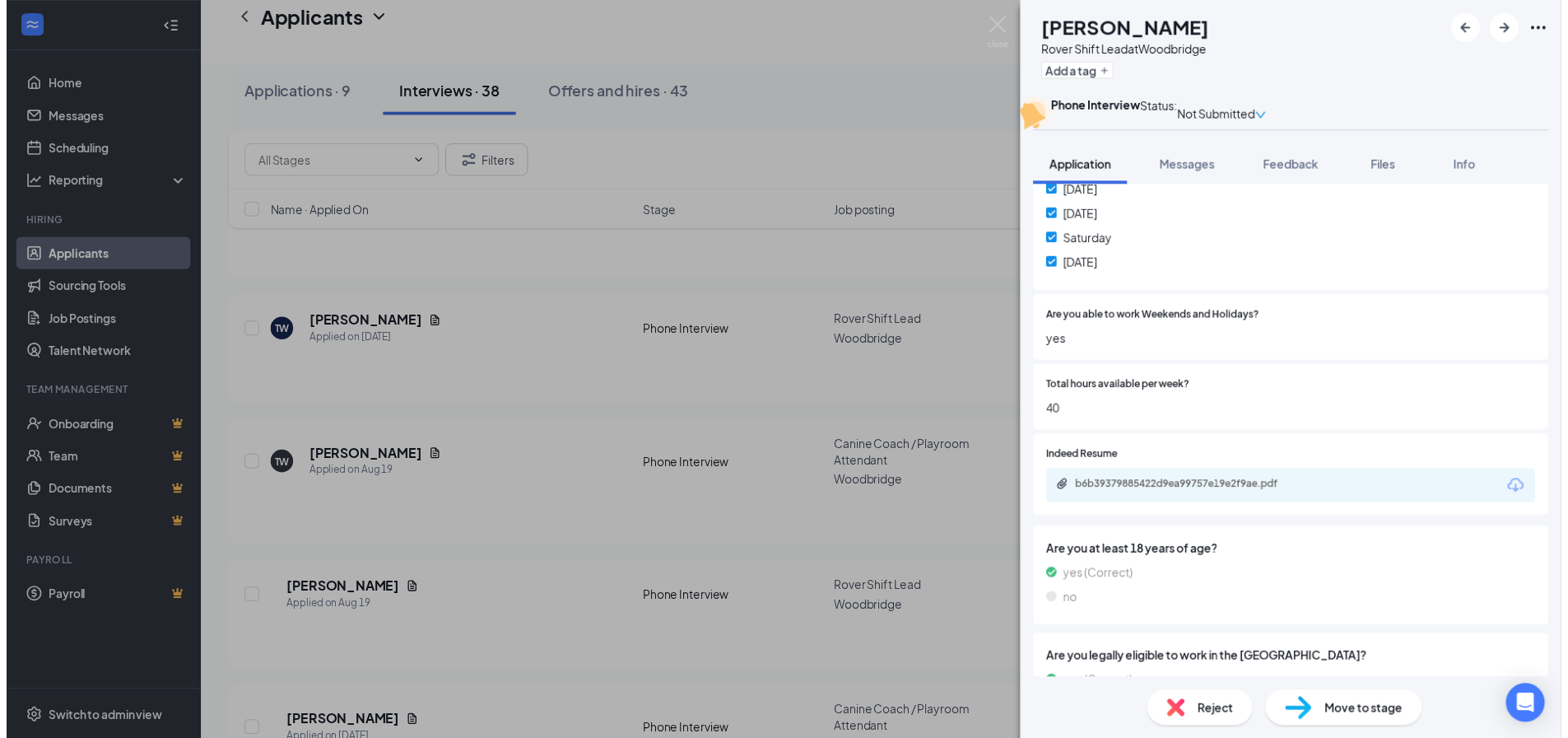
scroll to position [988, 0]
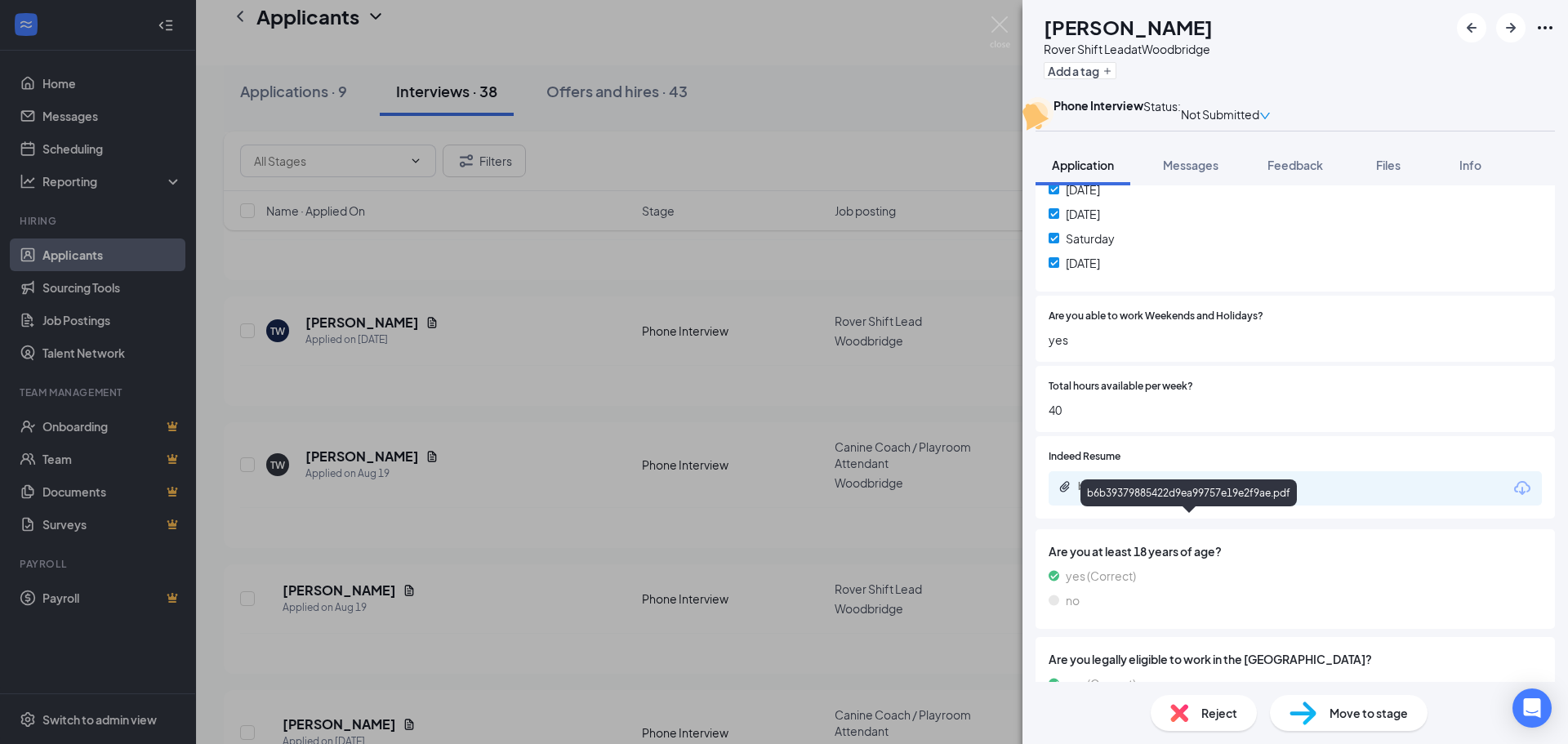
click at [1138, 493] on div "b6b39379885422d9ea99757e19e2f9ae.pdf" at bounding box center [1192, 486] width 229 height 13
click at [999, 31] on img at bounding box center [1000, 32] width 21 height 32
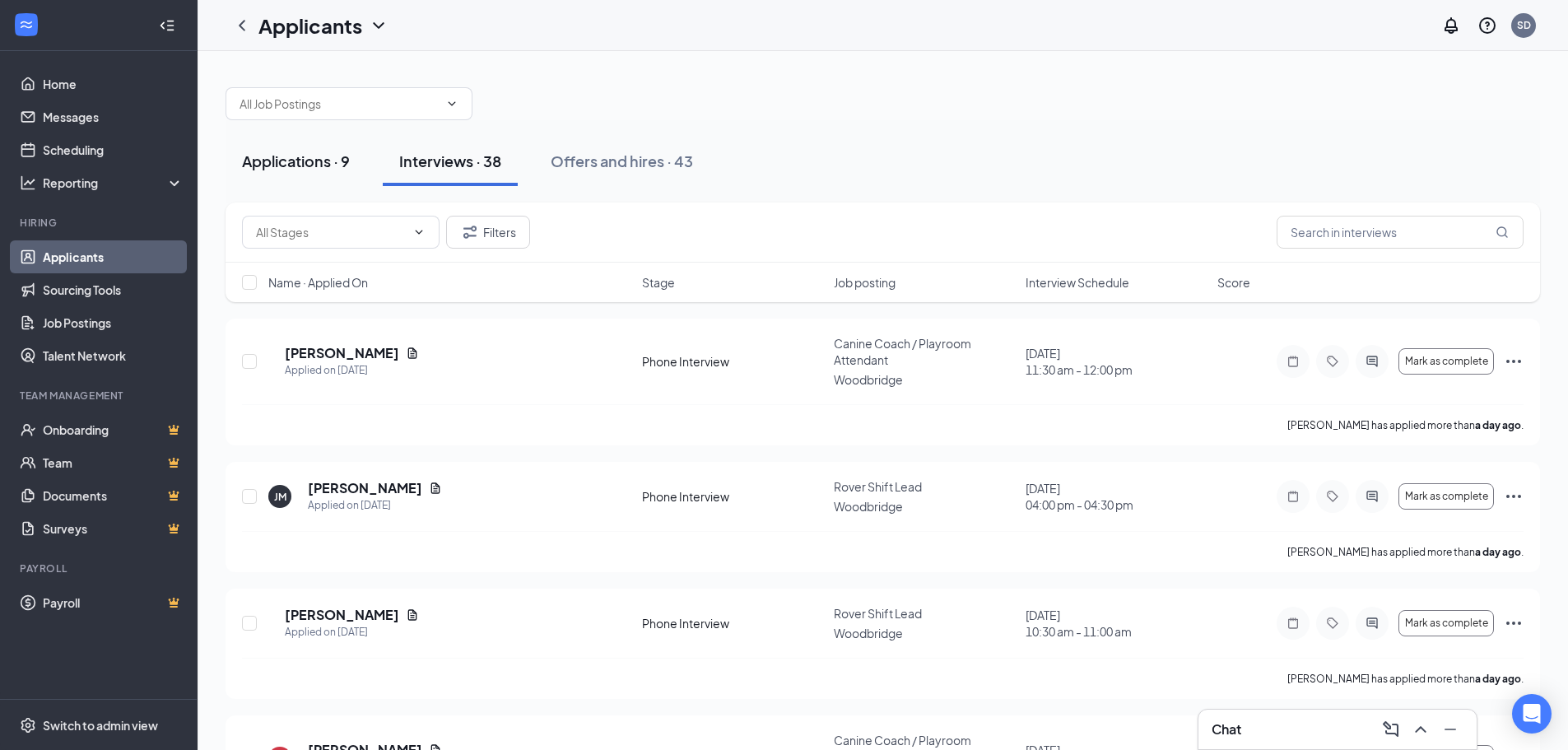
click at [282, 156] on div "Applications · 9" at bounding box center [295, 161] width 108 height 21
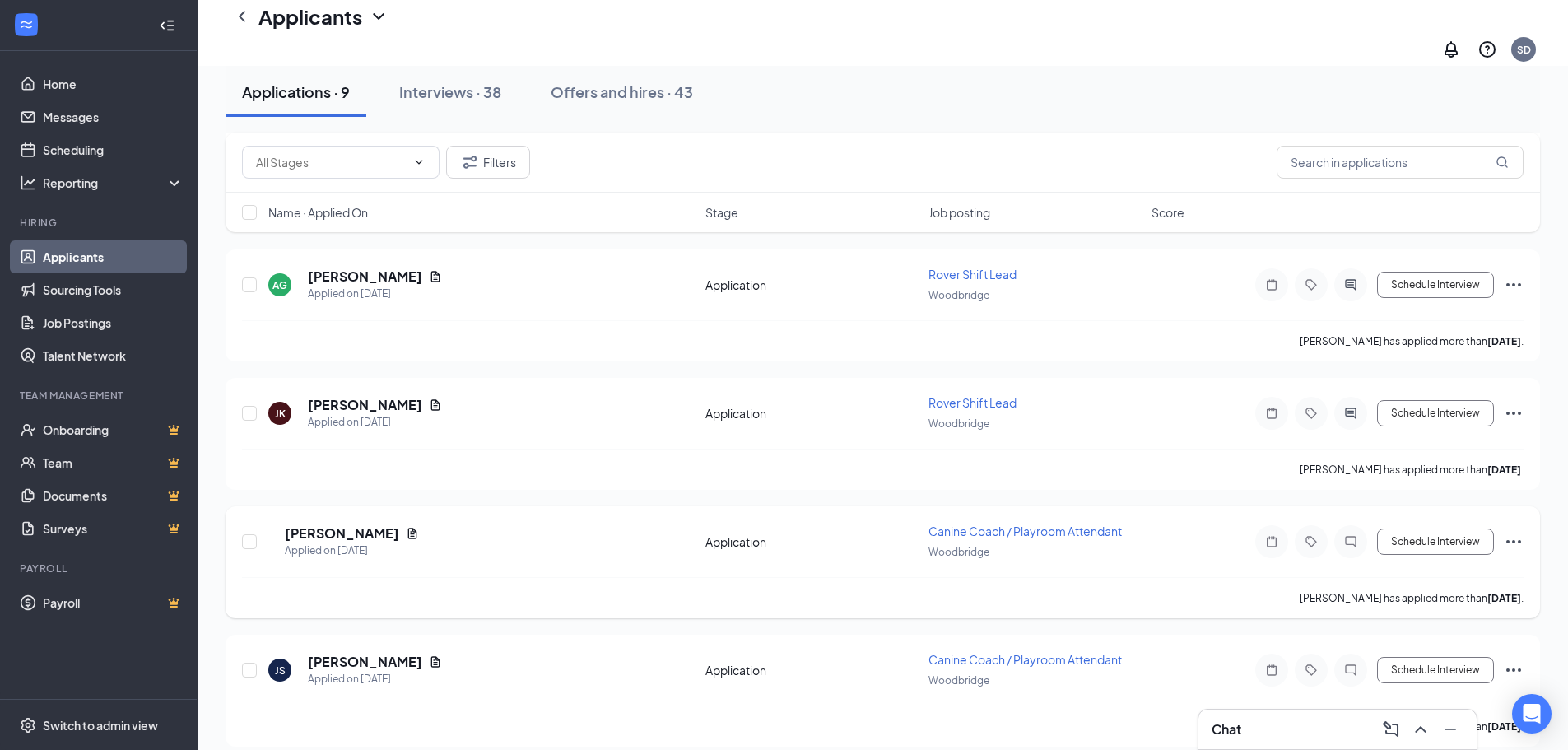
scroll to position [727, 0]
click at [1523, 659] on icon "Ellipses" at bounding box center [1514, 668] width 20 height 20
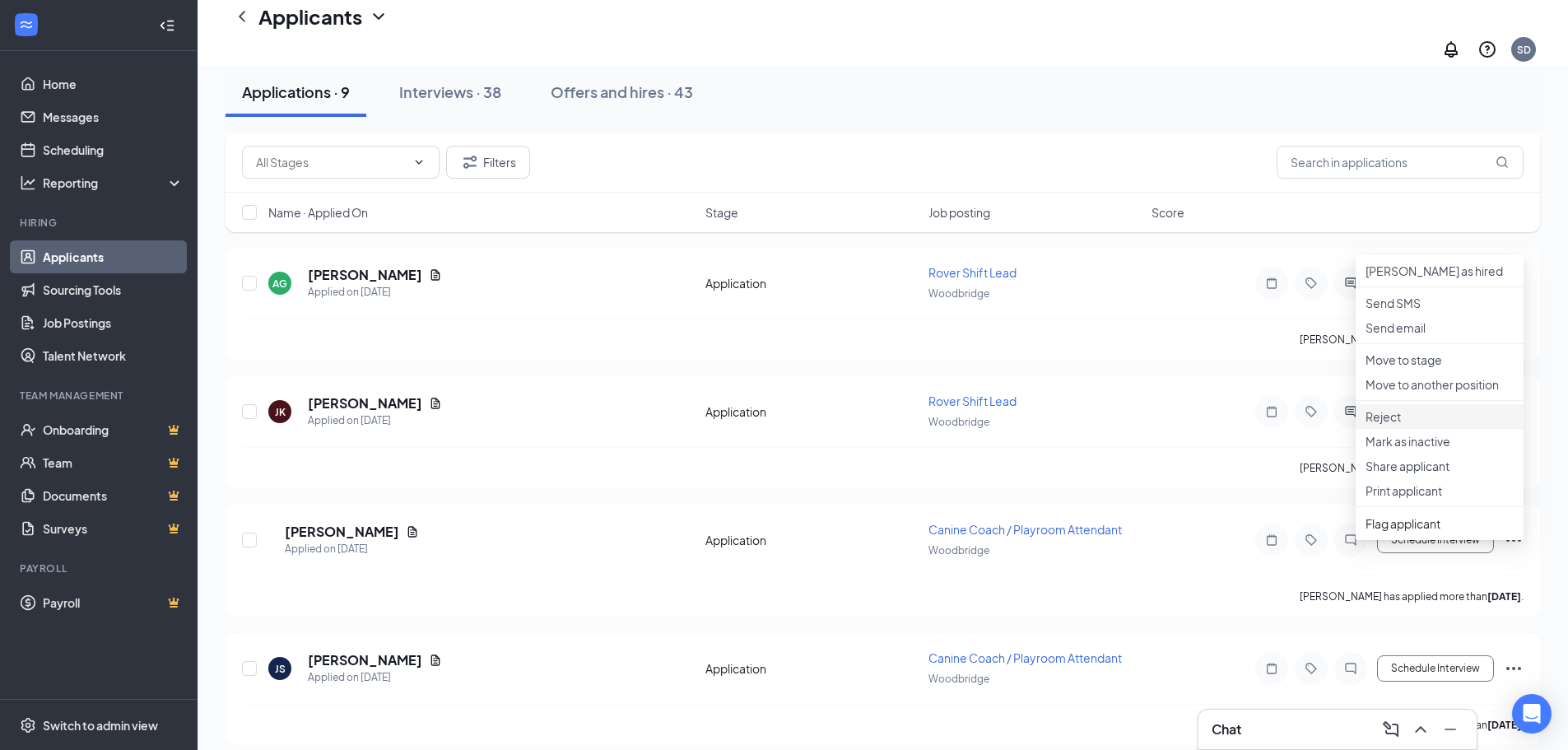
click at [1413, 424] on p "Reject" at bounding box center [1440, 416] width 149 height 16
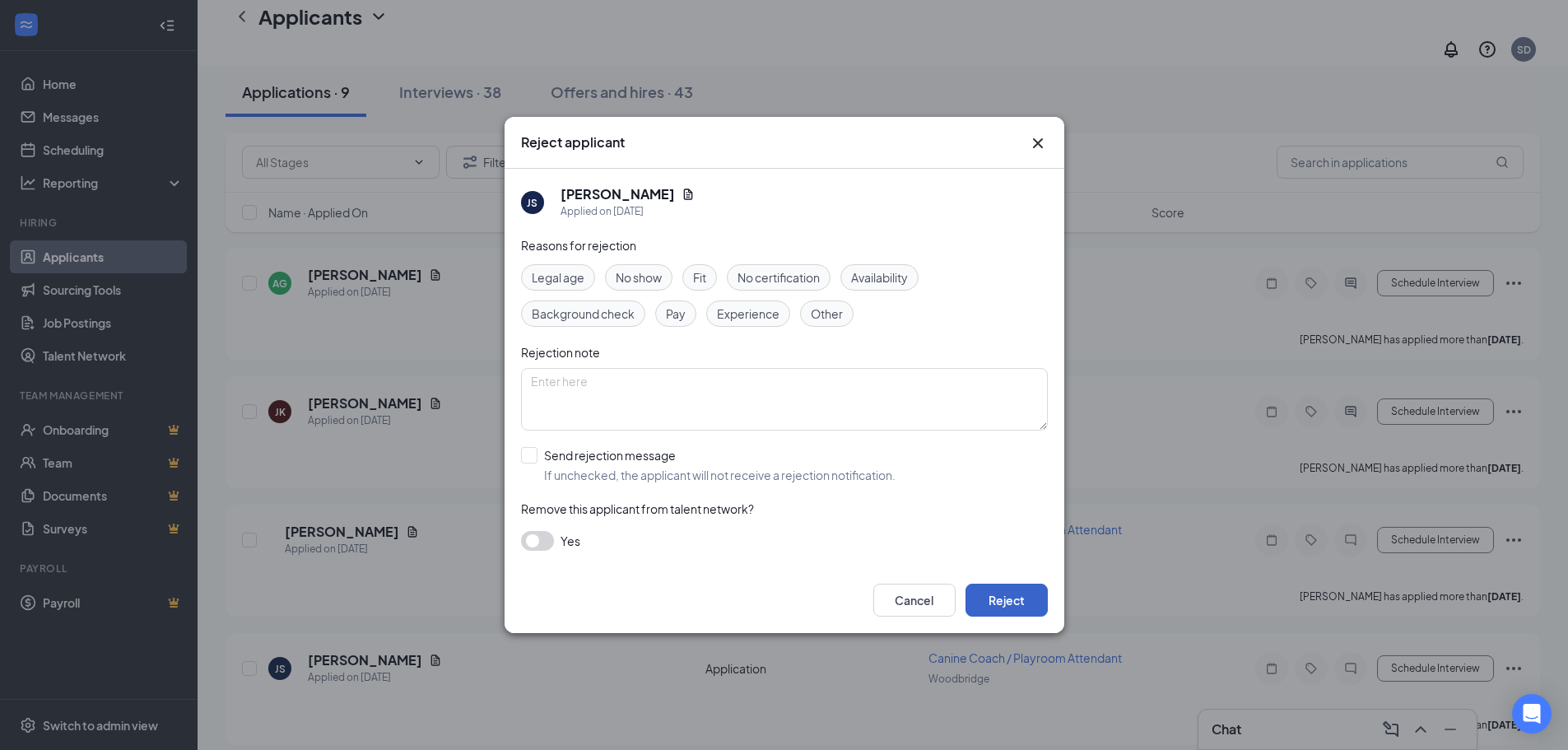
click at [992, 597] on button "Reject" at bounding box center [1006, 600] width 82 height 33
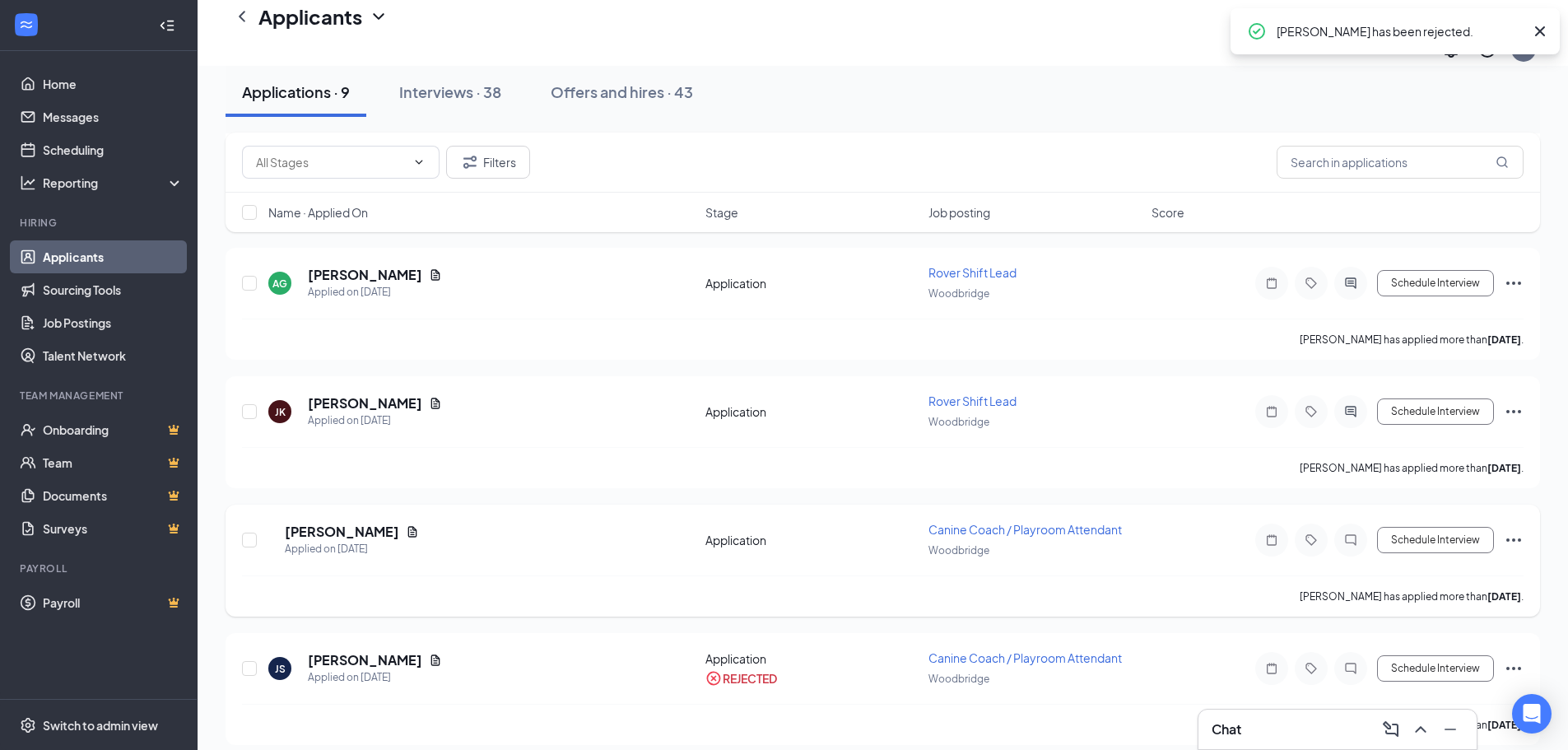
click at [1513, 530] on icon "Ellipses" at bounding box center [1514, 540] width 20 height 20
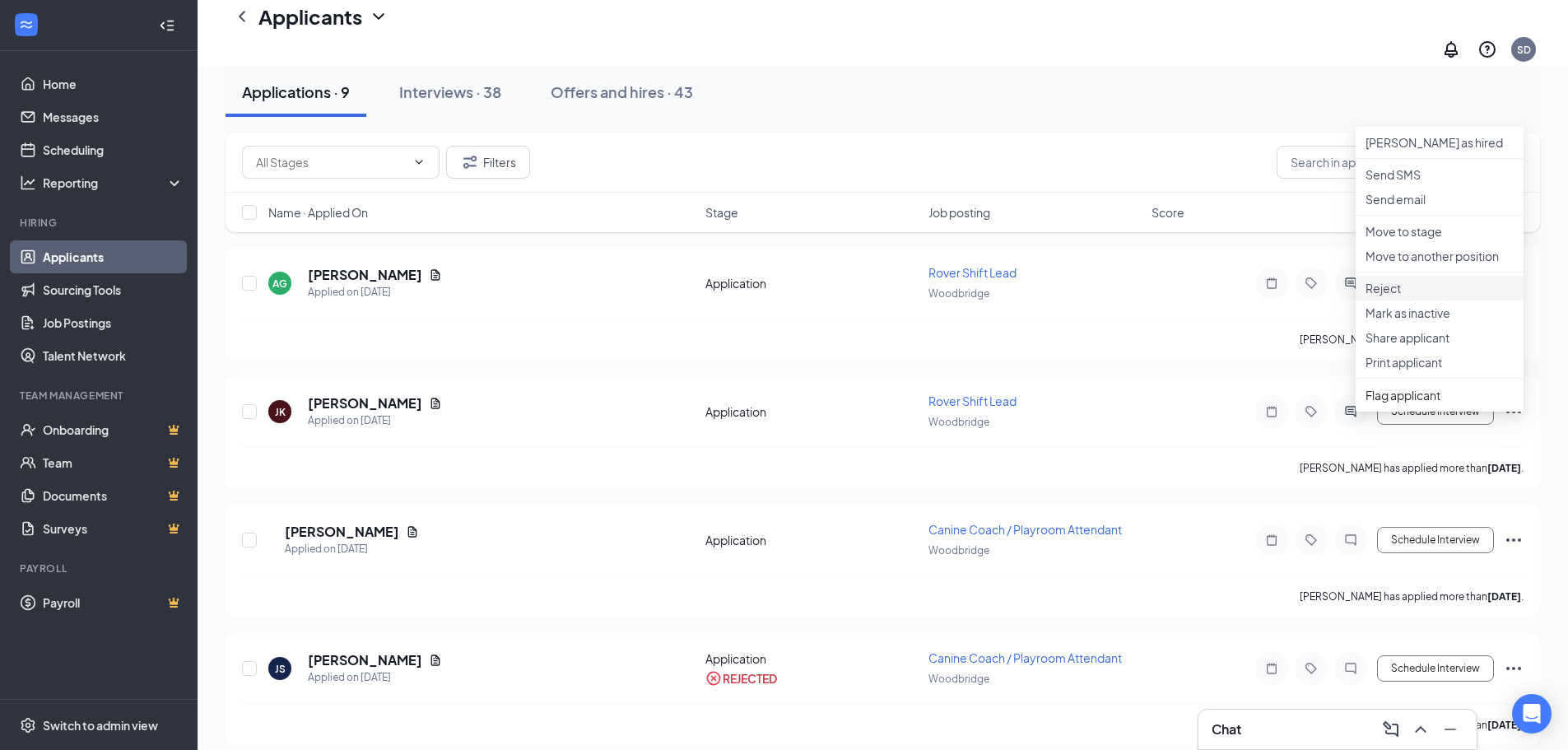
click at [1404, 301] on li "Reject" at bounding box center [1439, 288] width 168 height 25
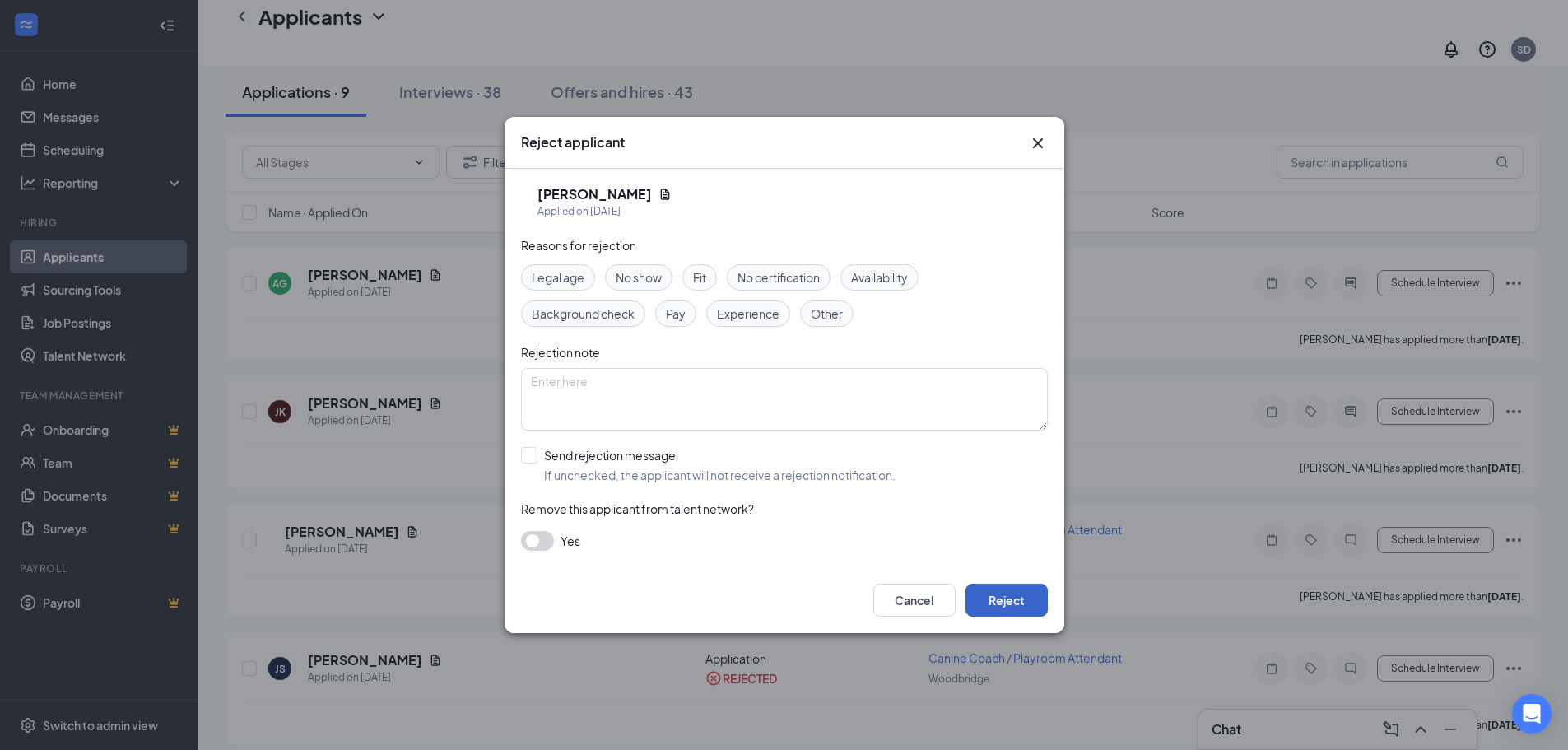
click at [1018, 593] on button "Reject" at bounding box center [1006, 600] width 82 height 33
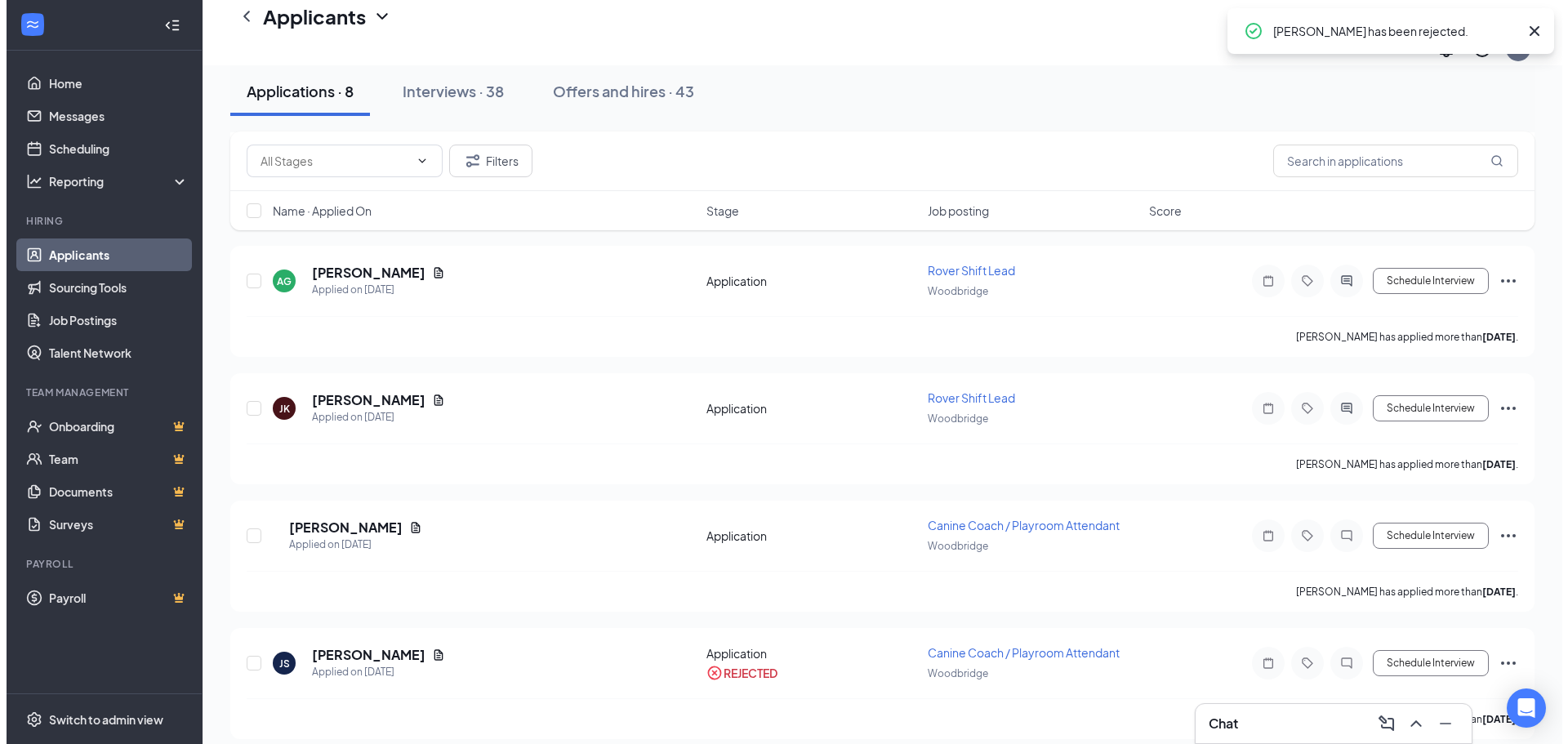
scroll to position [594, 0]
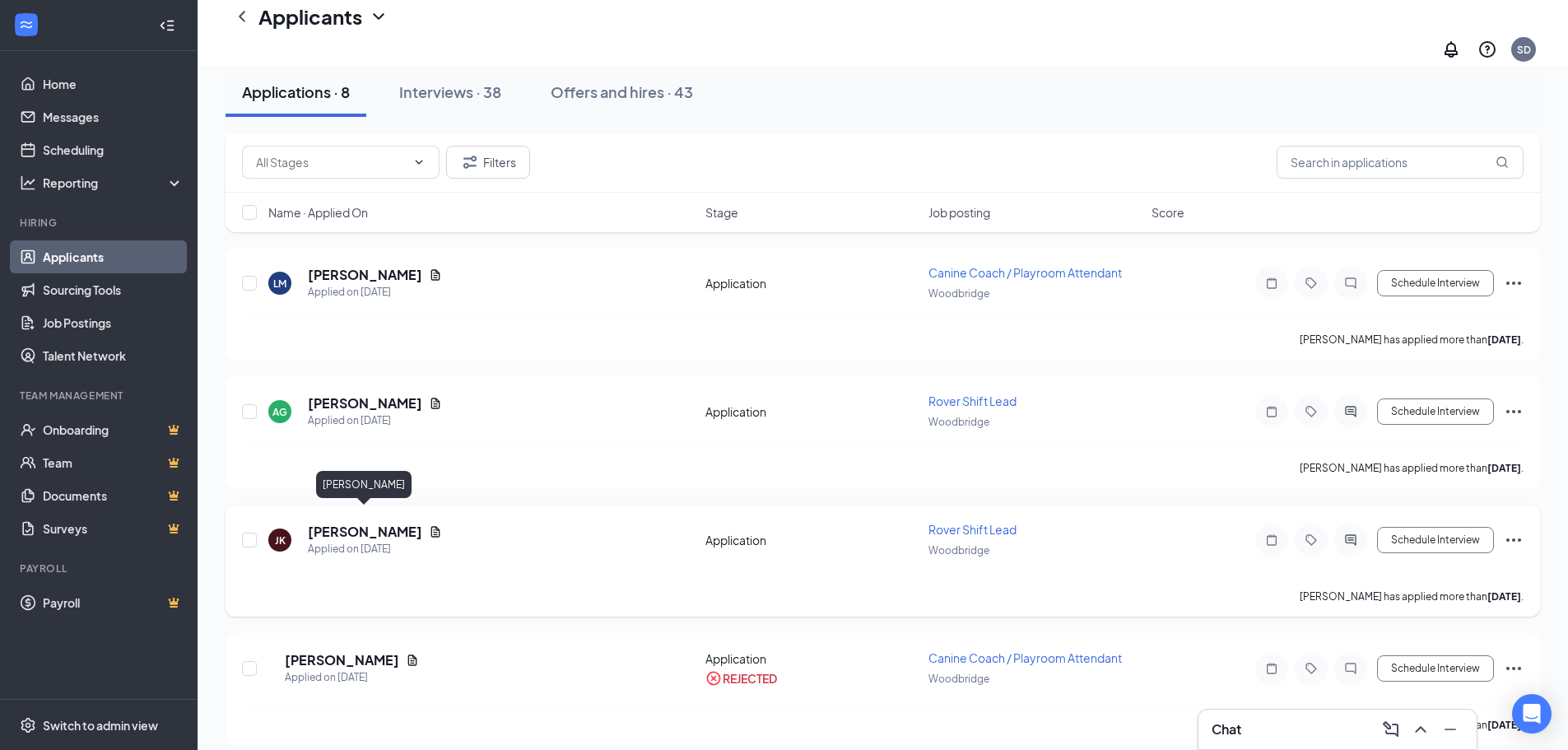
click at [401, 523] on h5 "JENNIFER KLUNDT" at bounding box center [365, 531] width 114 height 18
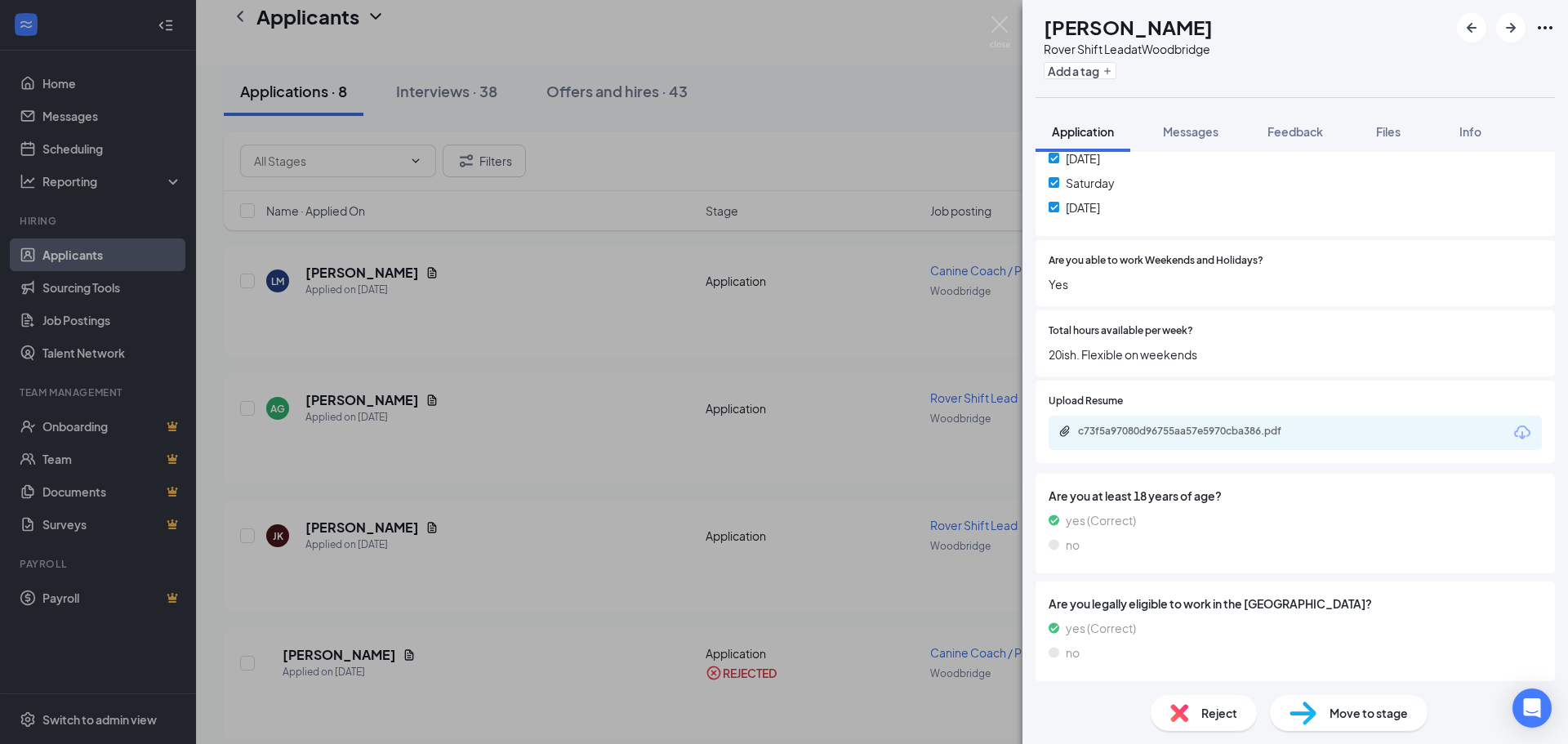
scroll to position [1023, 0]
click at [1233, 443] on div "c73f5a97080d96755aa57e5970cba386.pdf" at bounding box center [1295, 430] width 493 height 34
click at [1236, 421] on div "c73f5a97080d96755aa57e5970cba386.pdf" at bounding box center [1192, 428] width 229 height 13
click at [1204, 708] on span "Reject" at bounding box center [1219, 712] width 36 height 18
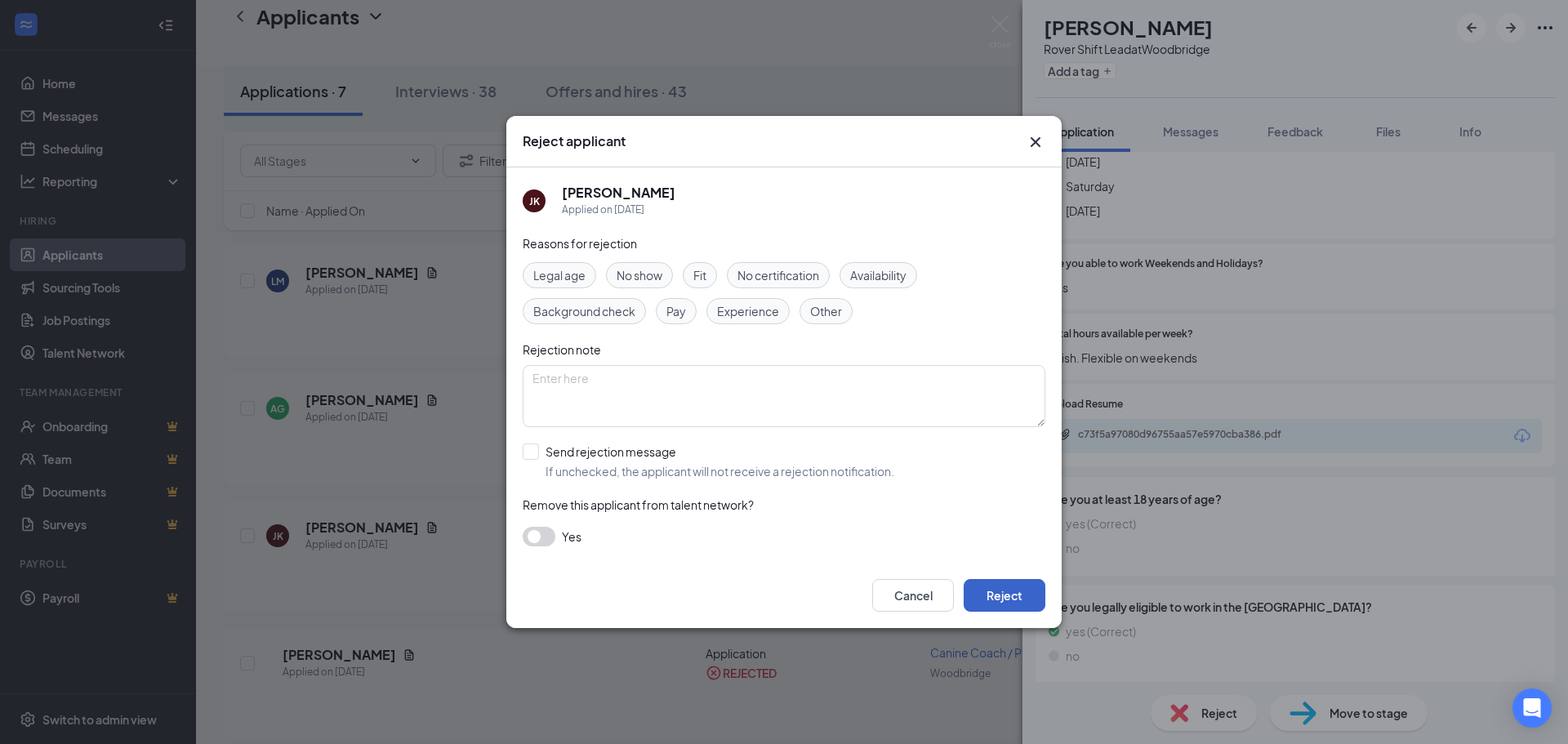
click at [1029, 601] on button "Reject" at bounding box center [1004, 595] width 81 height 33
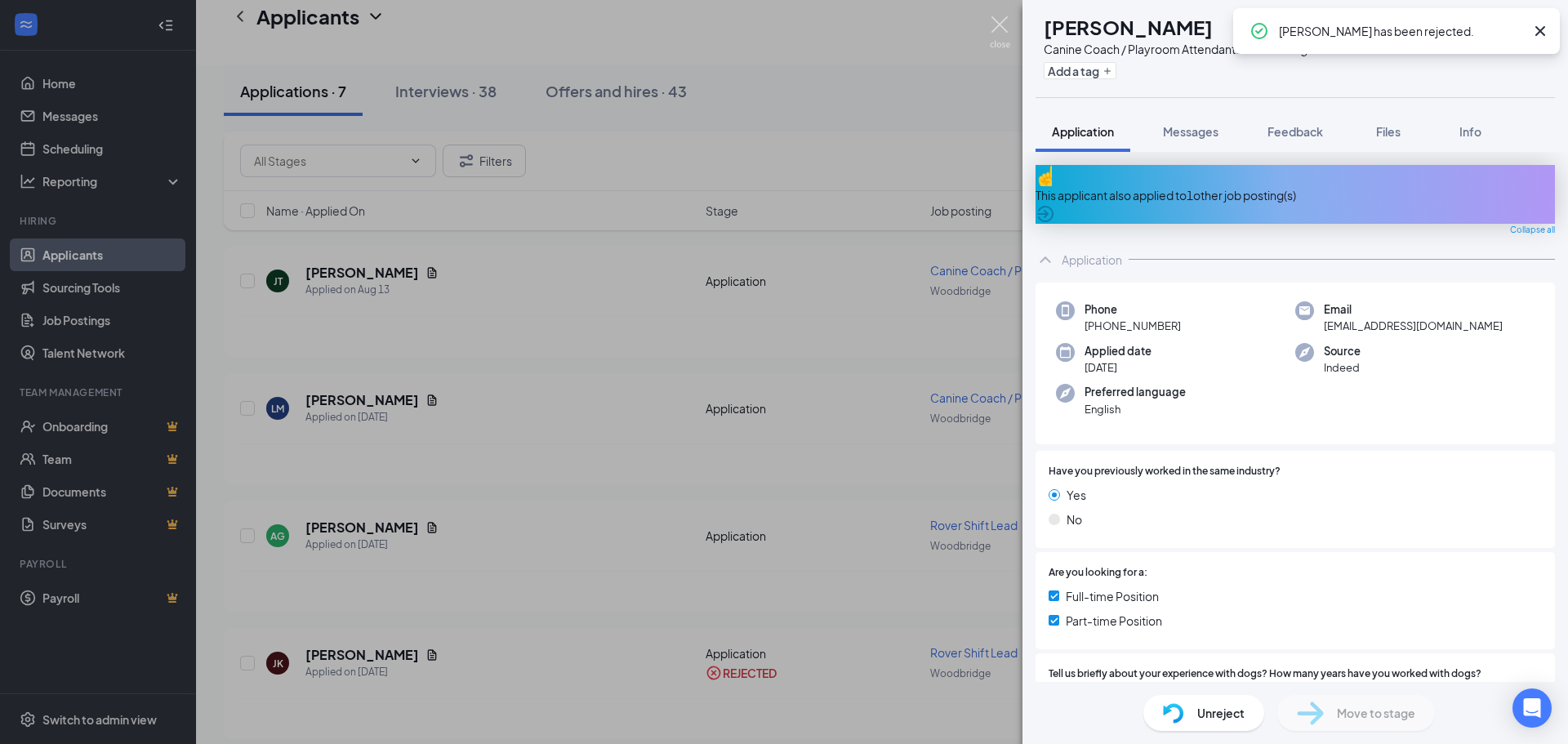
drag, startPoint x: 993, startPoint y: 27, endPoint x: 966, endPoint y: 98, distance: 76.0
click at [994, 27] on img at bounding box center [1000, 32] width 21 height 32
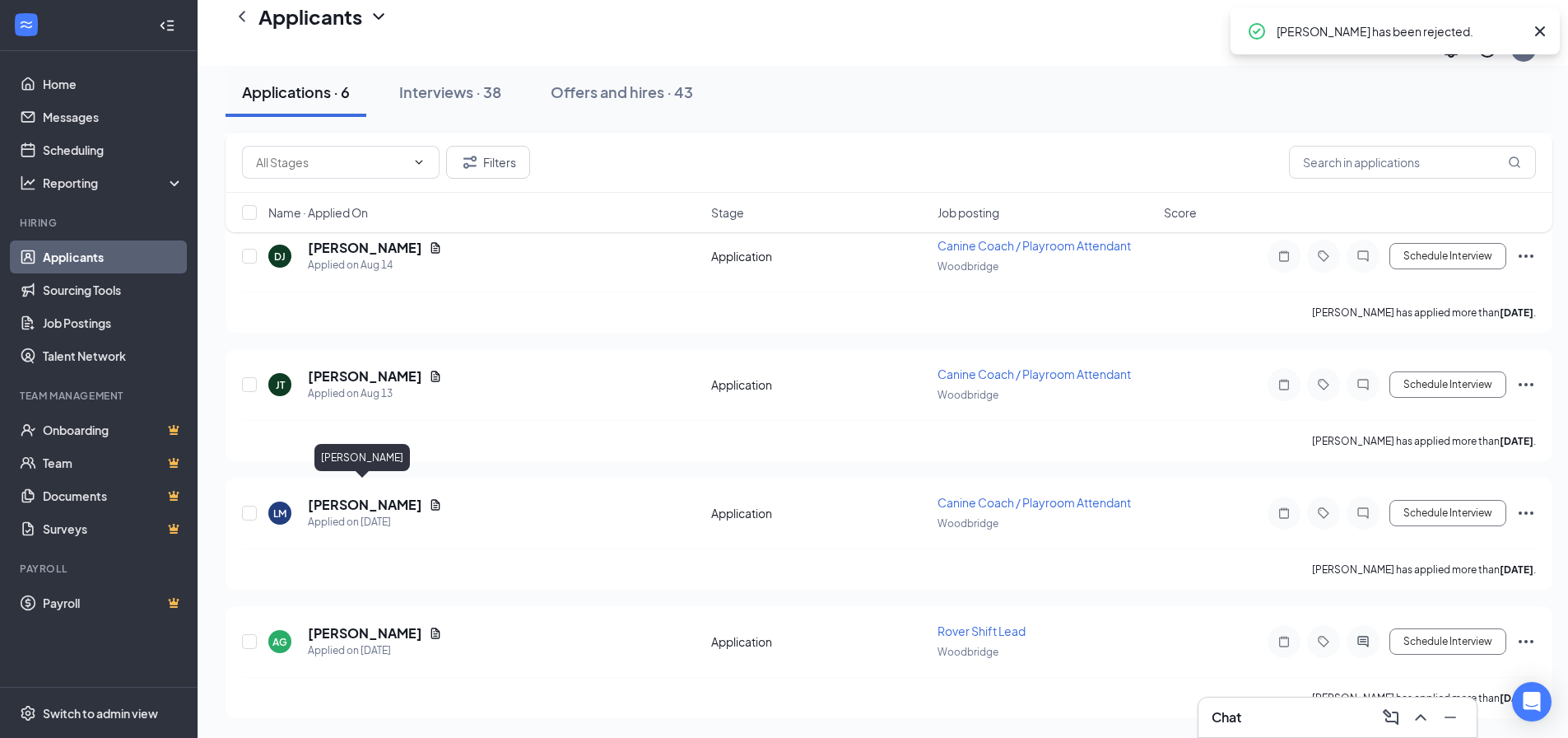
scroll to position [355, 0]
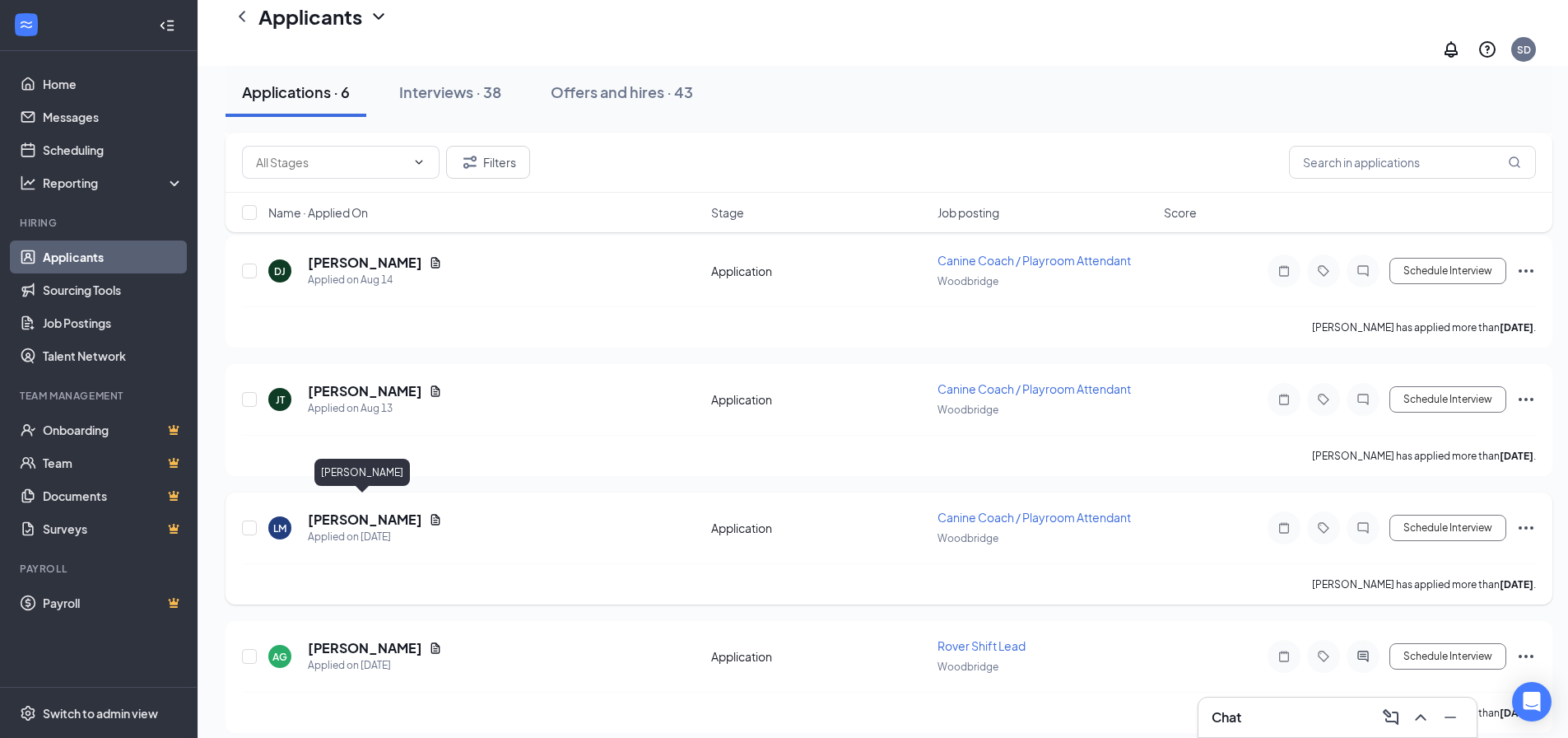
click at [387, 510] on h5 "Lawrence Meh" at bounding box center [365, 519] width 114 height 18
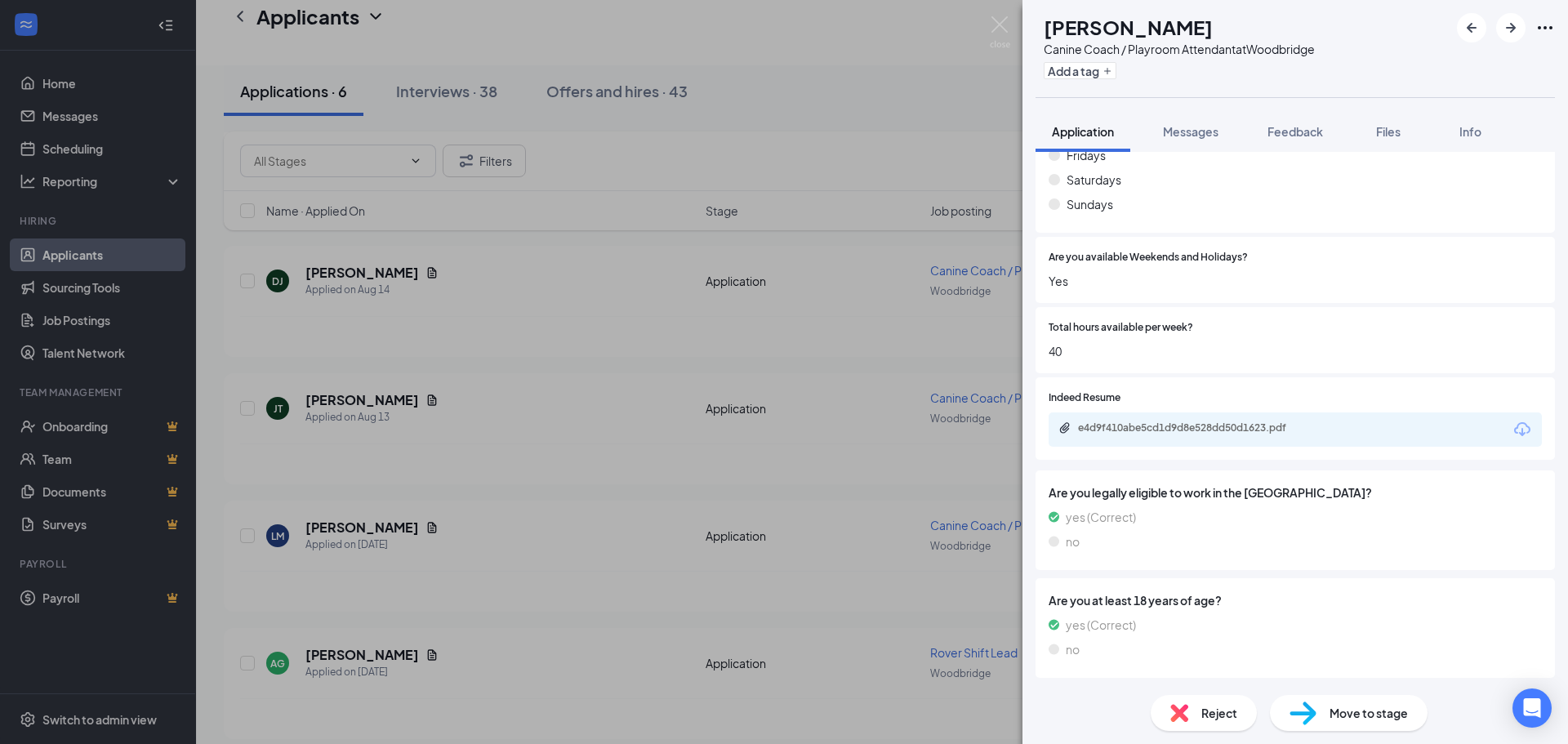
scroll to position [980, 0]
click at [1253, 434] on div "e4d9f410abe5cd1d9d8e528dd50d1623.pdf" at bounding box center [1192, 428] width 229 height 13
drag, startPoint x: 1010, startPoint y: 20, endPoint x: 730, endPoint y: 325, distance: 414.0
click at [1010, 20] on img at bounding box center [1000, 32] width 21 height 32
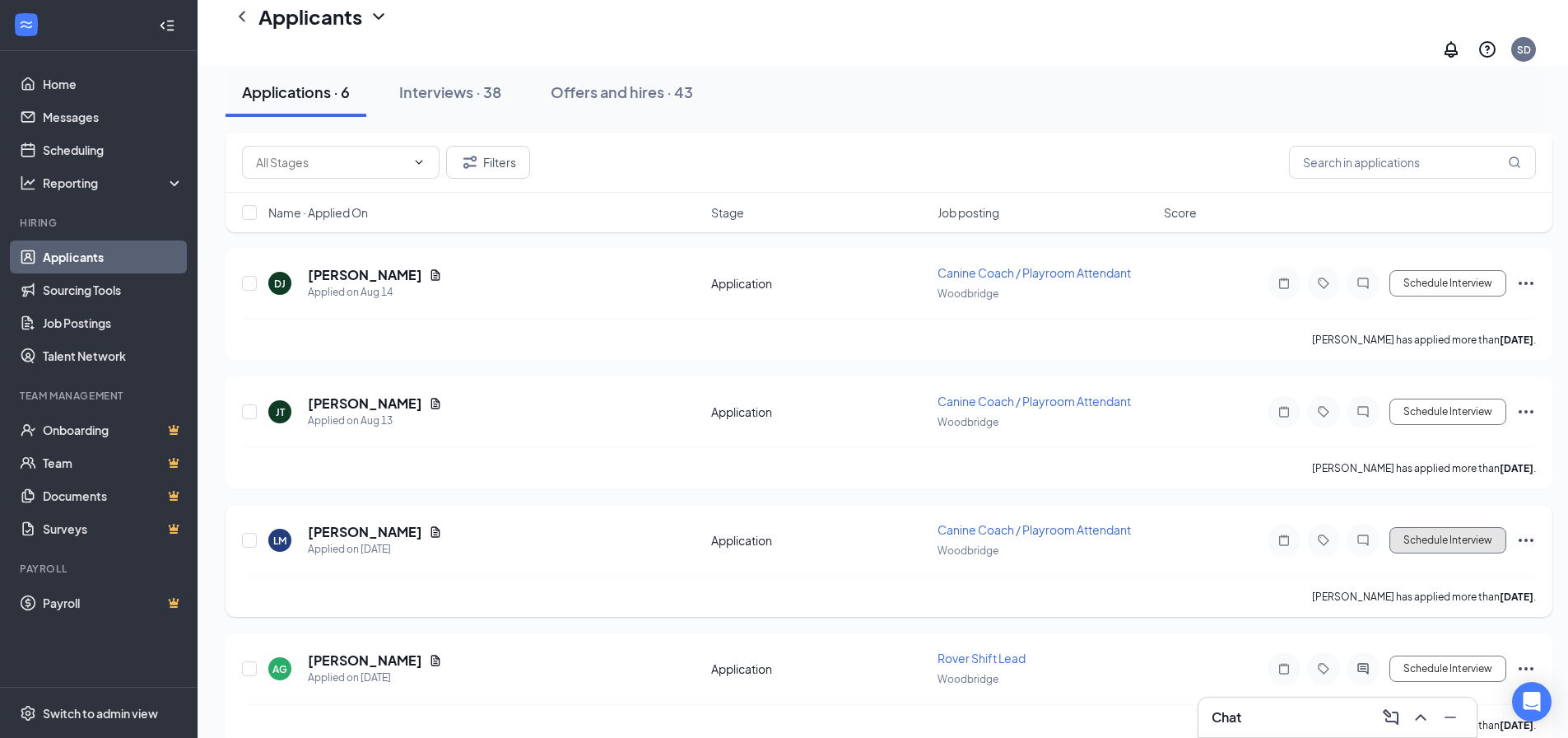
click at [1456, 527] on button "Schedule Interview" at bounding box center [1448, 540] width 117 height 27
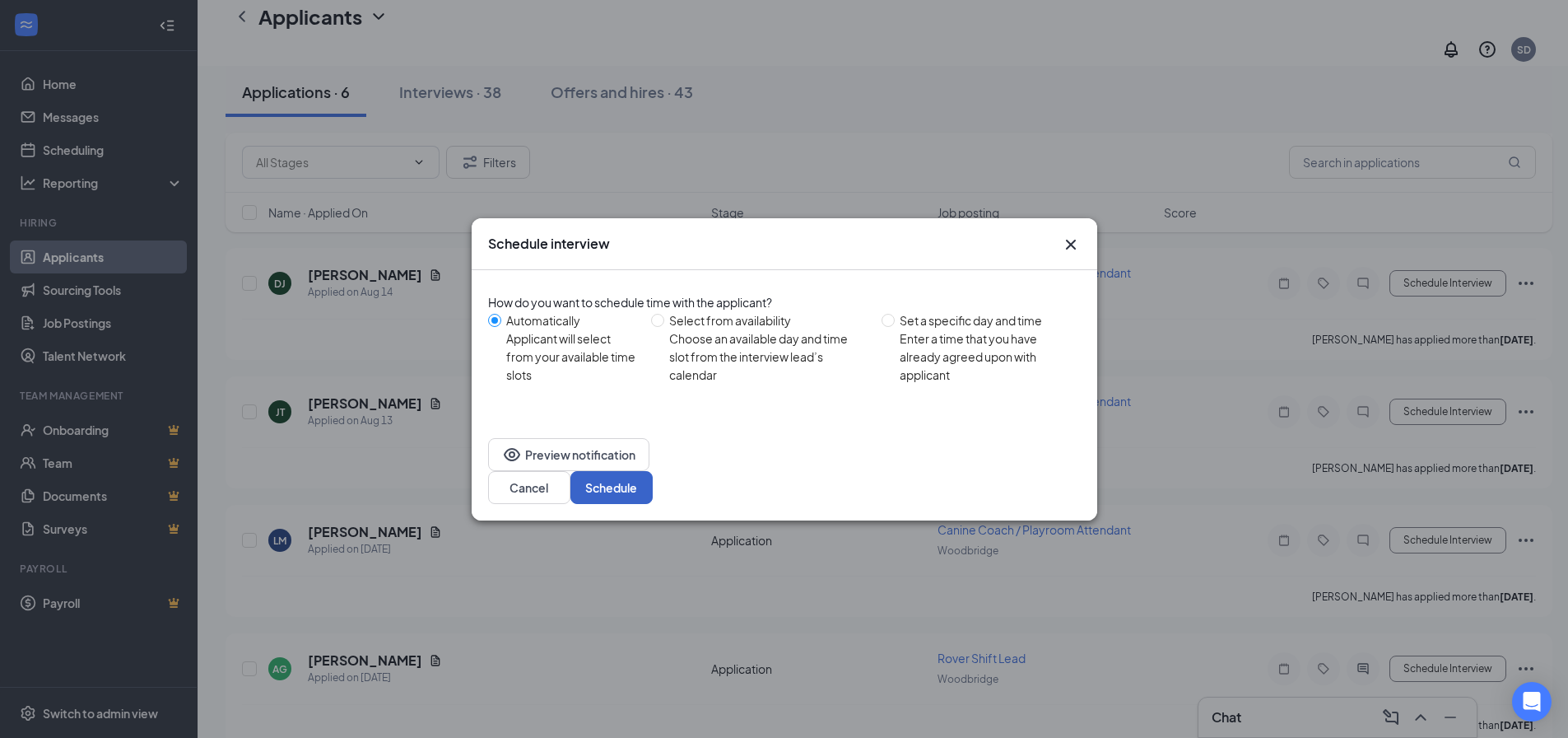
click at [653, 471] on button "Schedule" at bounding box center [611, 488] width 82 height 33
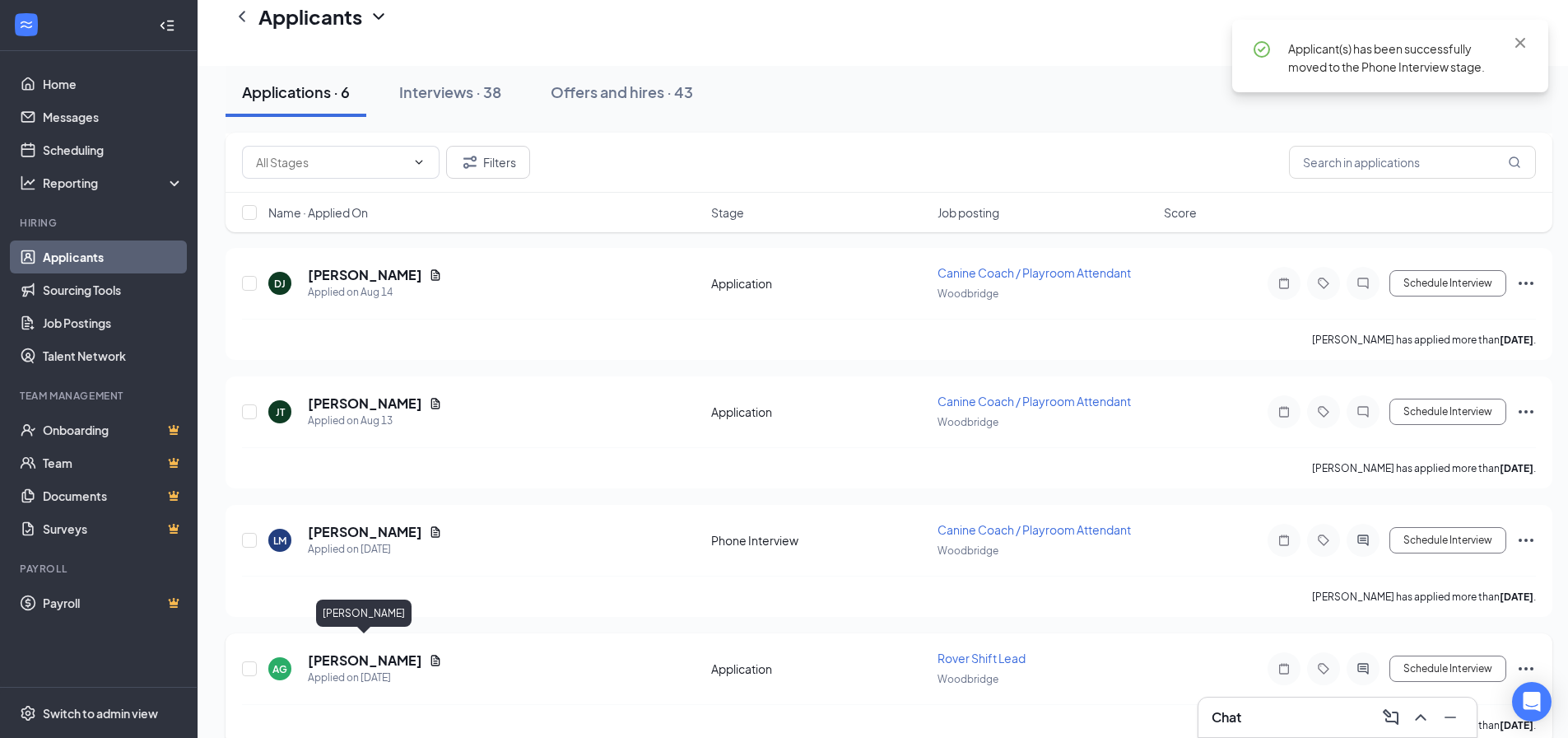
click at [362, 651] on h5 "AARON GRIFFITH" at bounding box center [365, 660] width 114 height 18
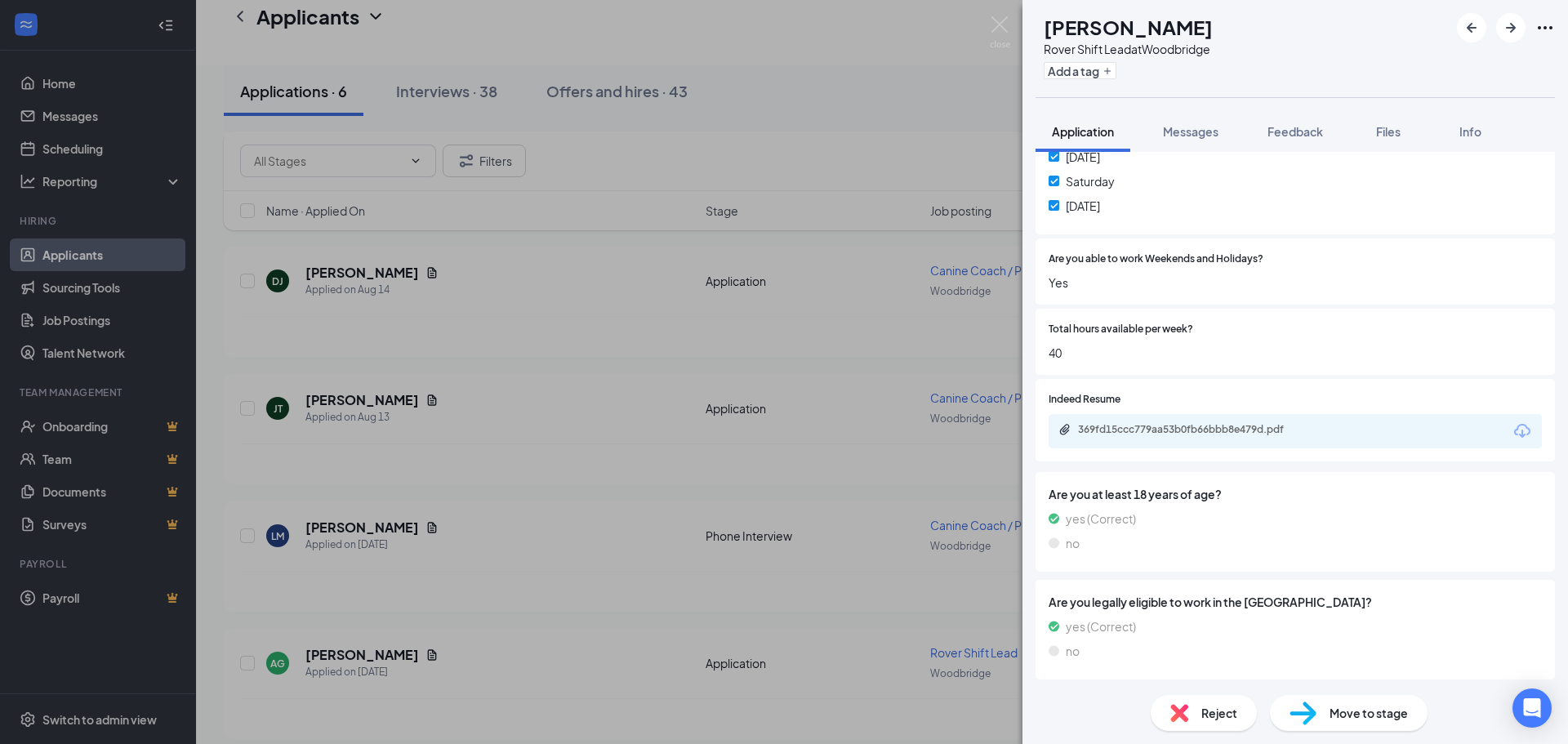
scroll to position [987, 0]
click at [1216, 419] on div "369fd15ccc779aa53b0fb66bbb8e479d.pdf" at bounding box center [1295, 430] width 493 height 34
click at [1210, 428] on div "369fd15ccc779aa53b0fb66bbb8e479d.pdf" at bounding box center [1192, 428] width 229 height 13
click at [1198, 713] on div "Reject" at bounding box center [1203, 713] width 106 height 36
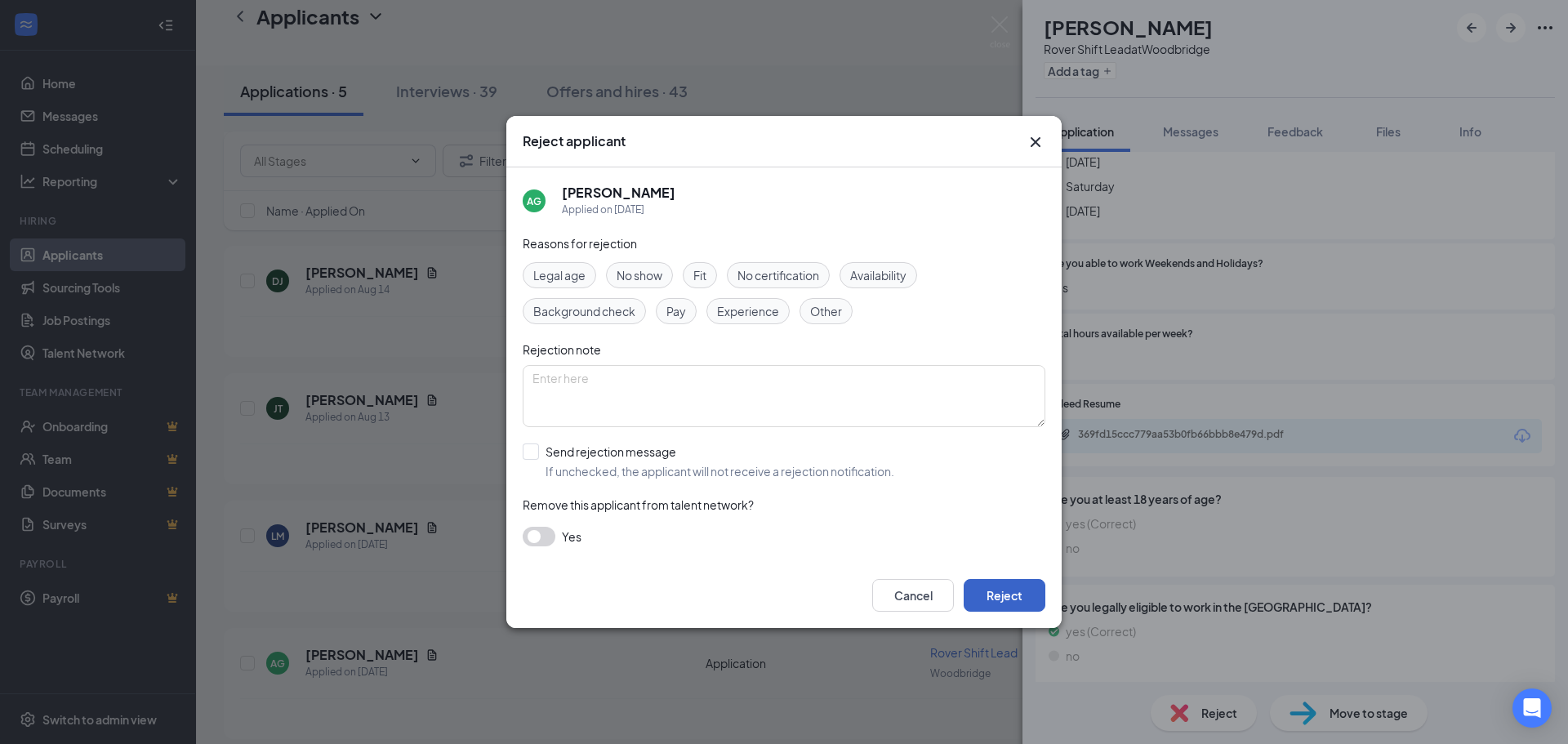
click at [1003, 604] on button "Reject" at bounding box center [1004, 595] width 81 height 33
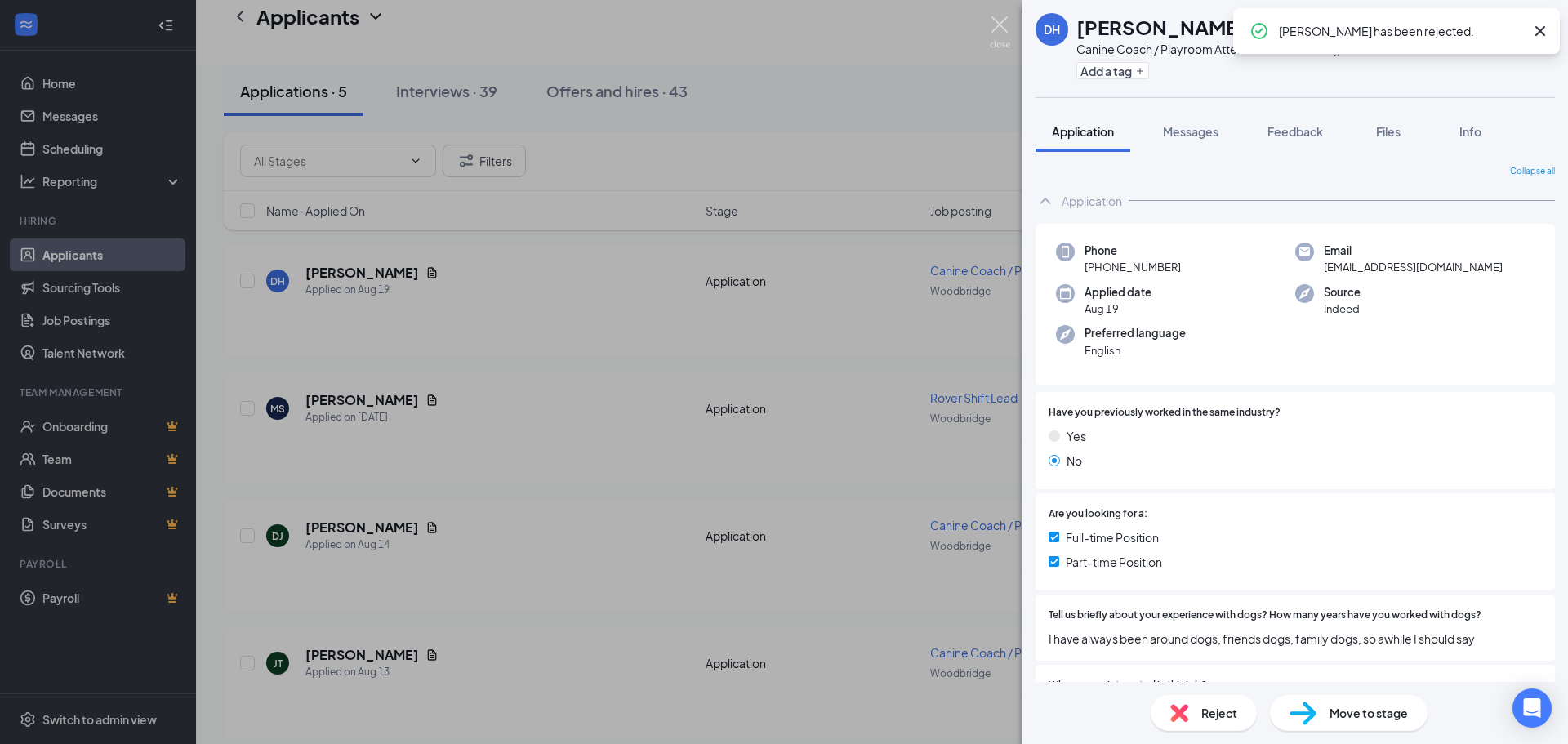
click at [998, 22] on img at bounding box center [1000, 32] width 21 height 32
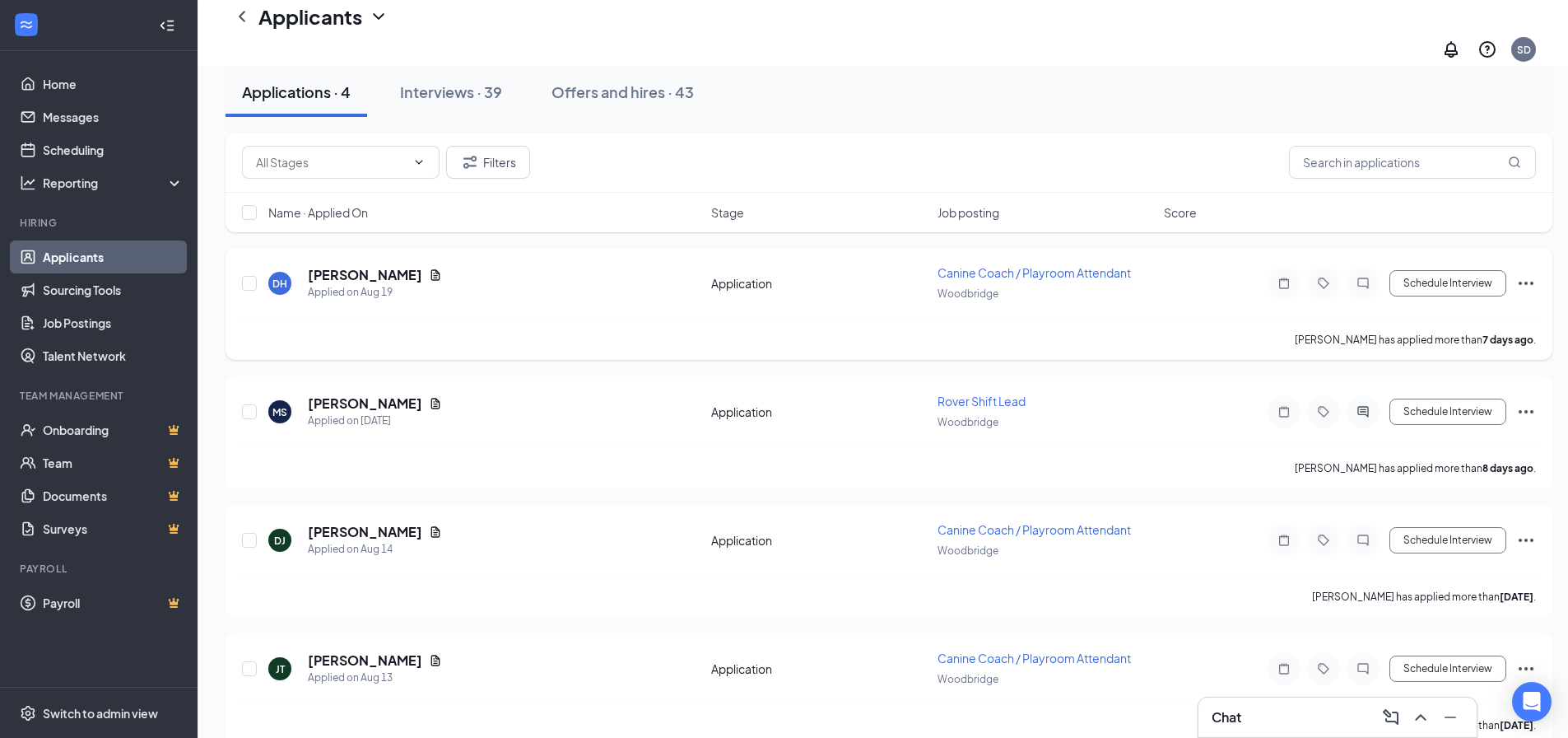
scroll to position [98, 0]
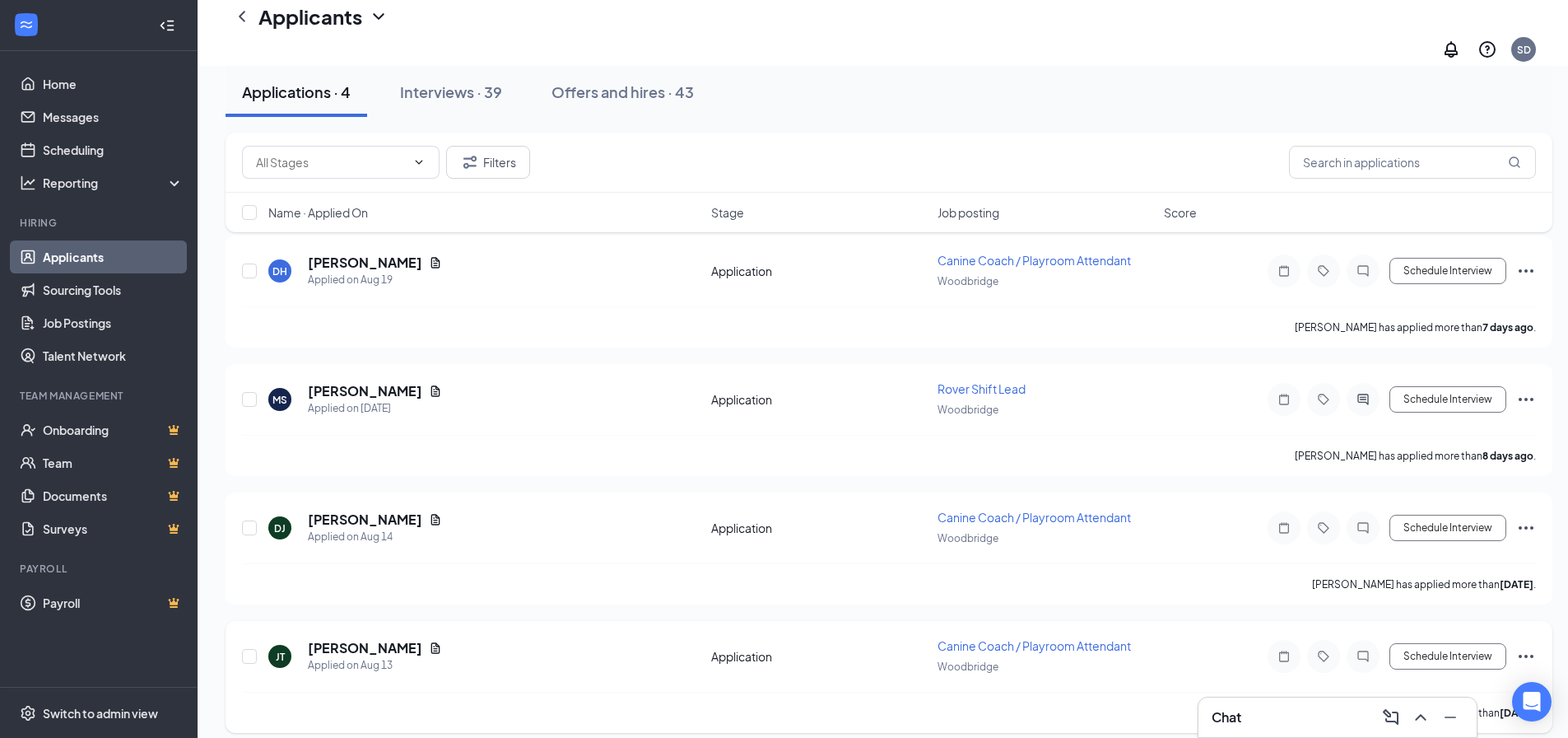
click at [1526, 654] on icon "Ellipses" at bounding box center [1526, 655] width 15 height 3
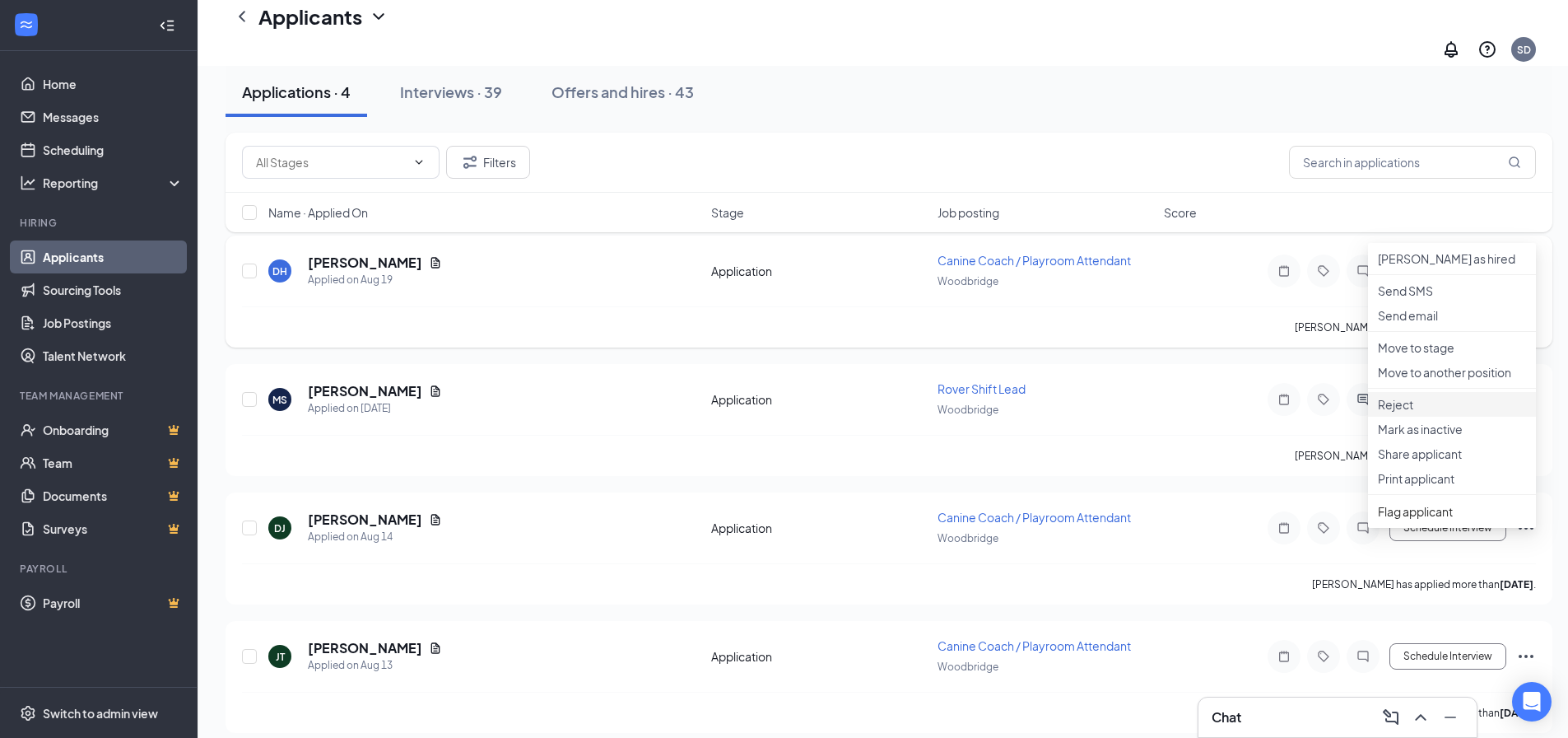
click at [1386, 412] on p "Reject" at bounding box center [1452, 404] width 149 height 16
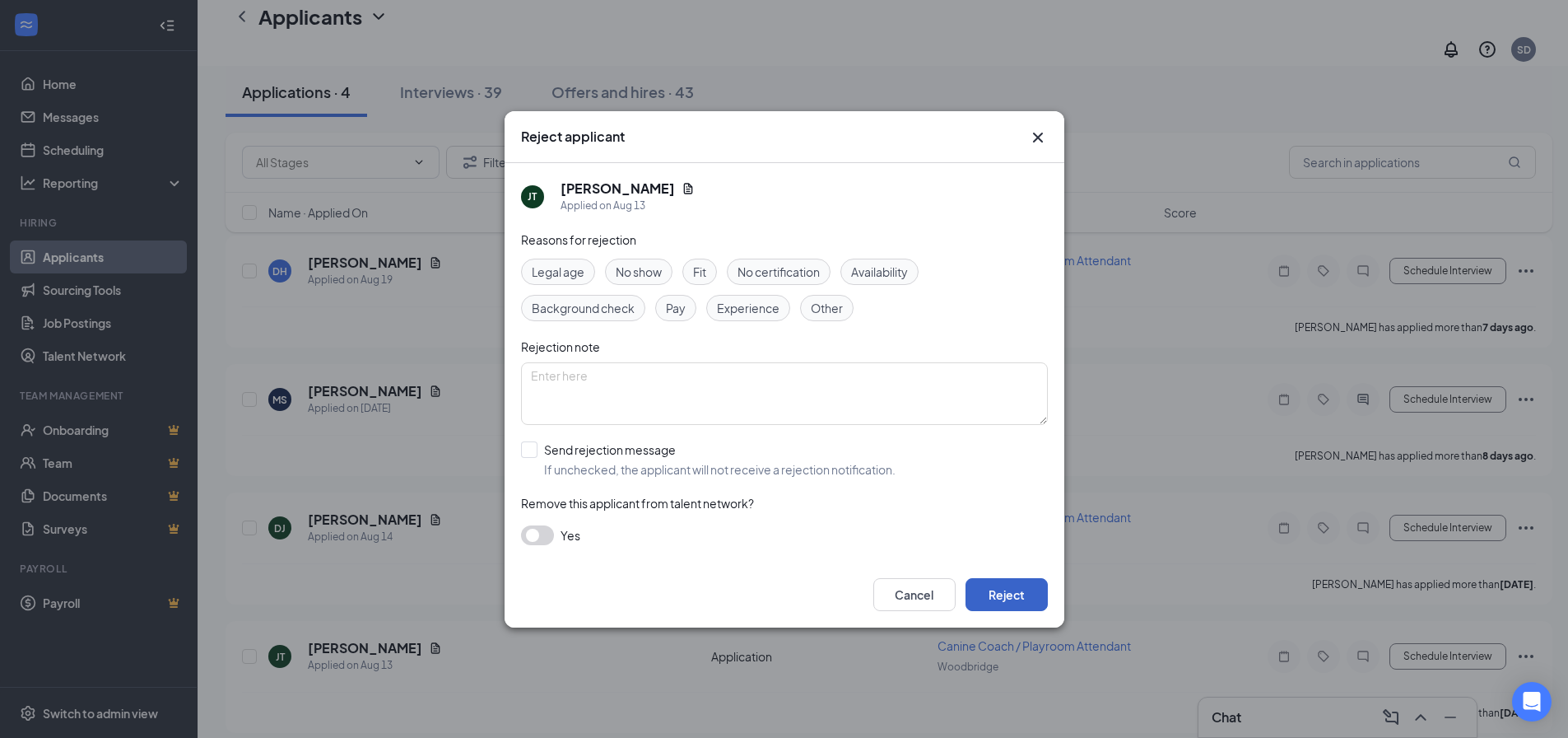
click at [1023, 608] on button "Reject" at bounding box center [1006, 594] width 82 height 33
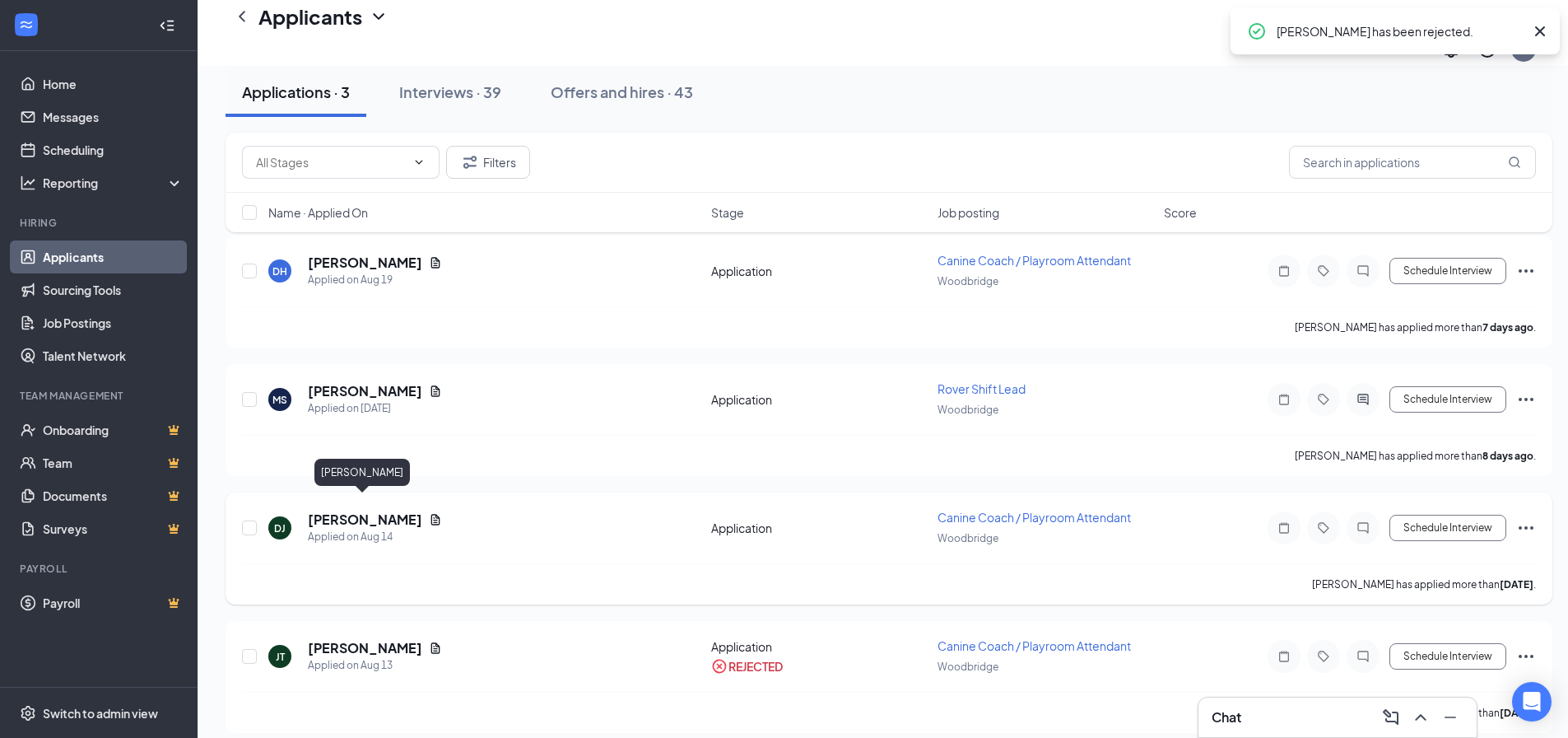
click at [368, 510] on h5 "Donna Jackson" at bounding box center [365, 519] width 114 height 18
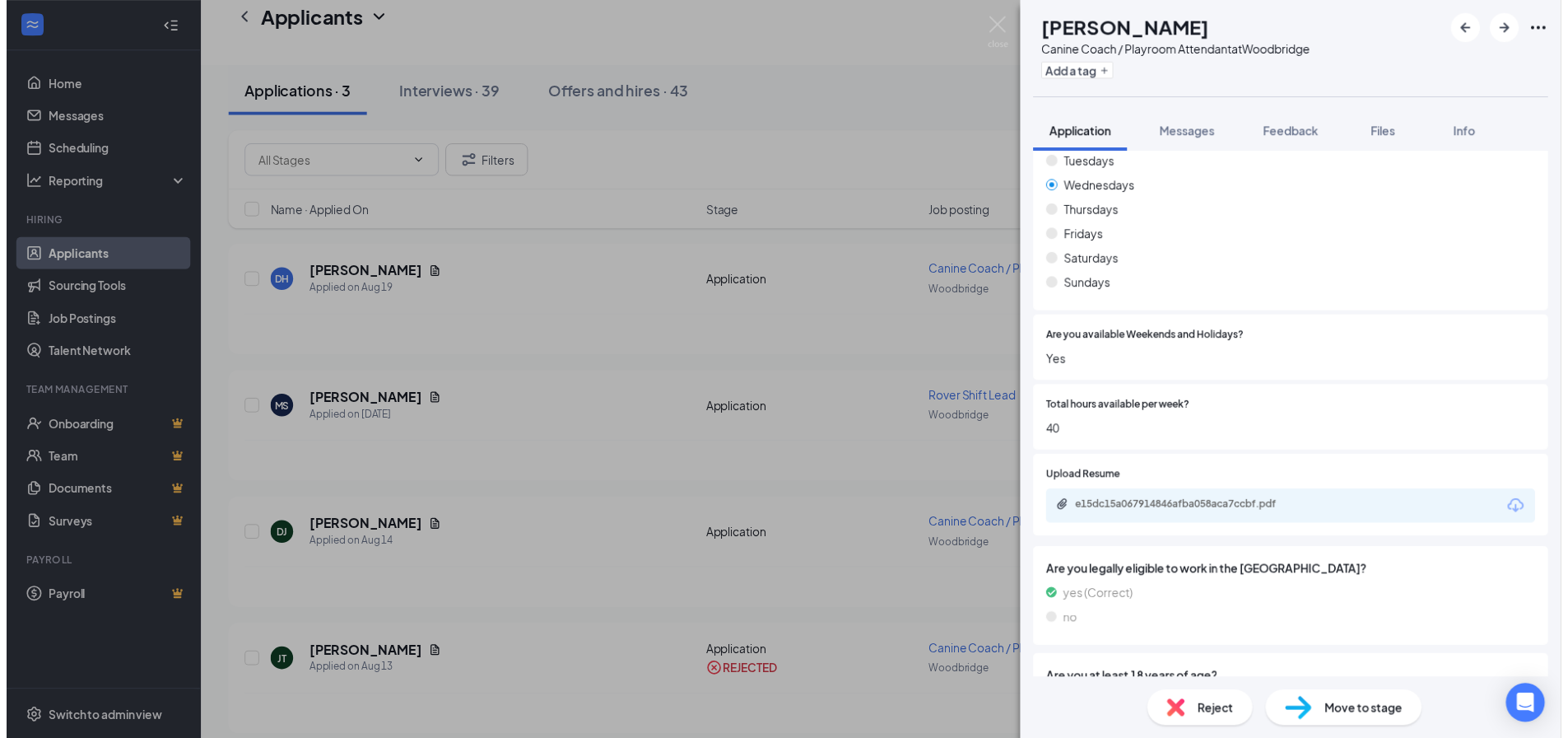
scroll to position [906, 0]
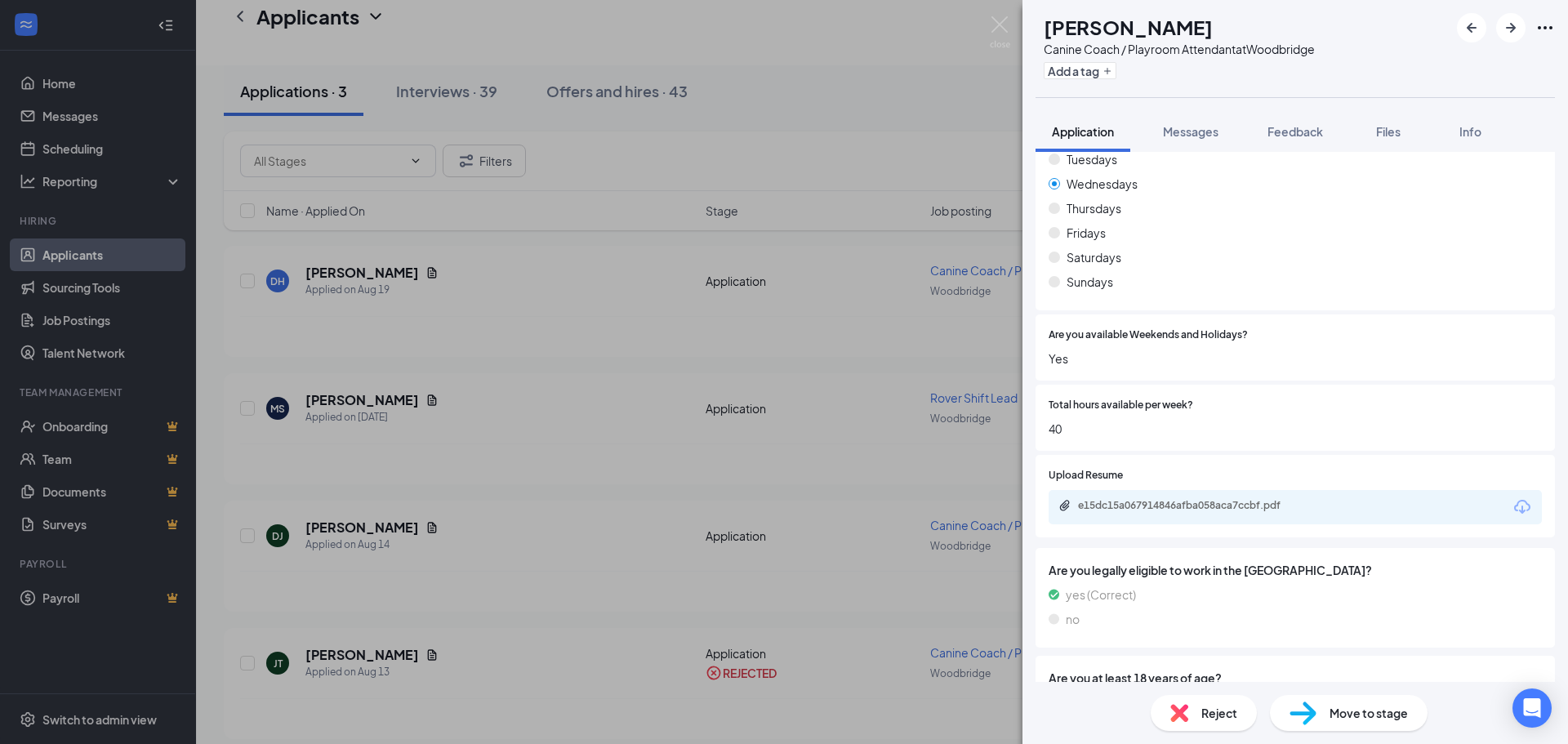
click at [1222, 490] on div "e15dc15a067914846afba058aca7ccbf.pdf" at bounding box center [1295, 507] width 493 height 34
click at [1224, 499] on div "e15dc15a067914846afba058aca7ccbf.pdf" at bounding box center [1192, 505] width 229 height 13
click at [1002, 24] on img at bounding box center [1000, 32] width 21 height 32
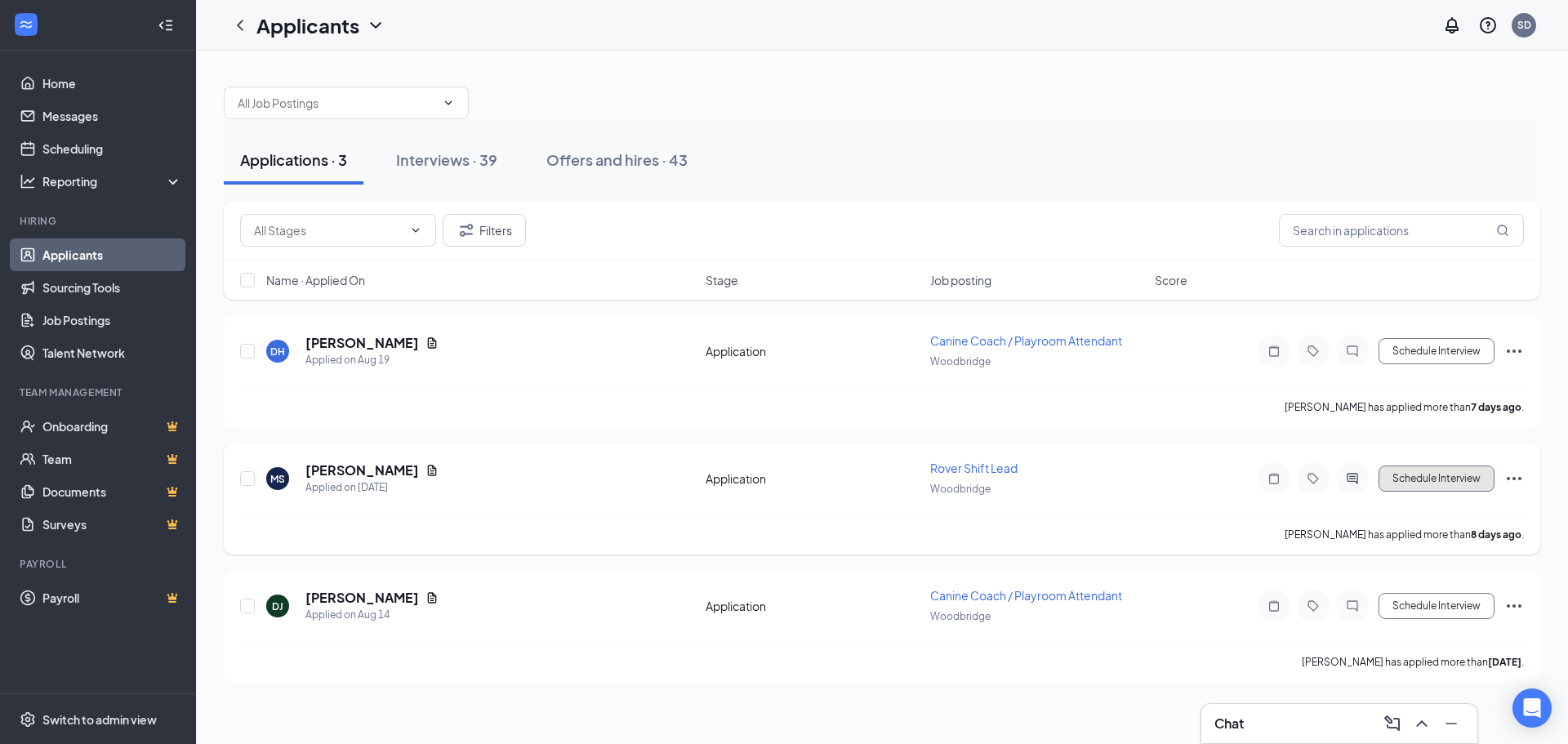
click at [1480, 483] on button "Schedule Interview" at bounding box center [1437, 479] width 116 height 26
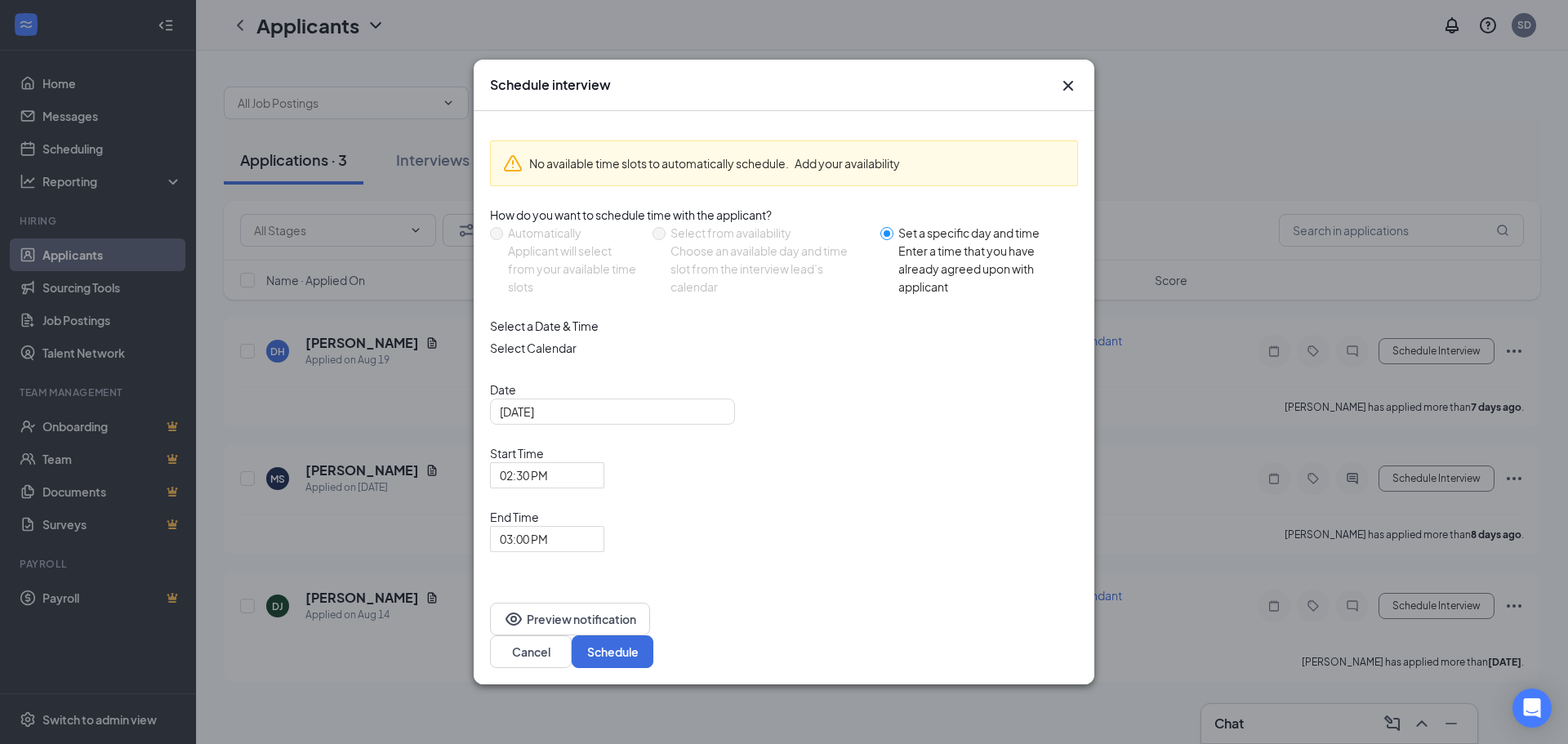
click at [1063, 95] on icon "Cross" at bounding box center [1068, 85] width 20 height 20
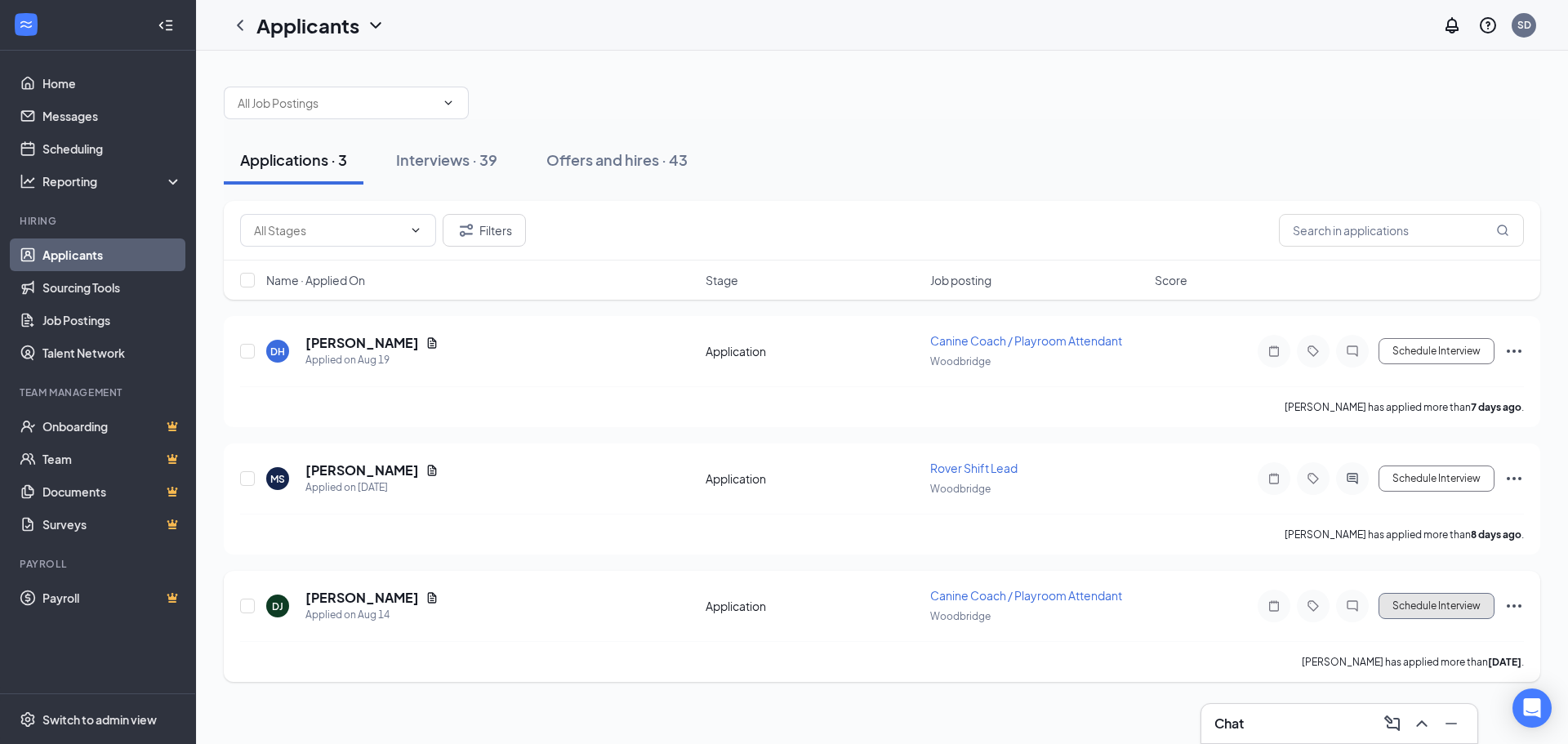
click at [1440, 603] on button "Schedule Interview" at bounding box center [1437, 606] width 116 height 26
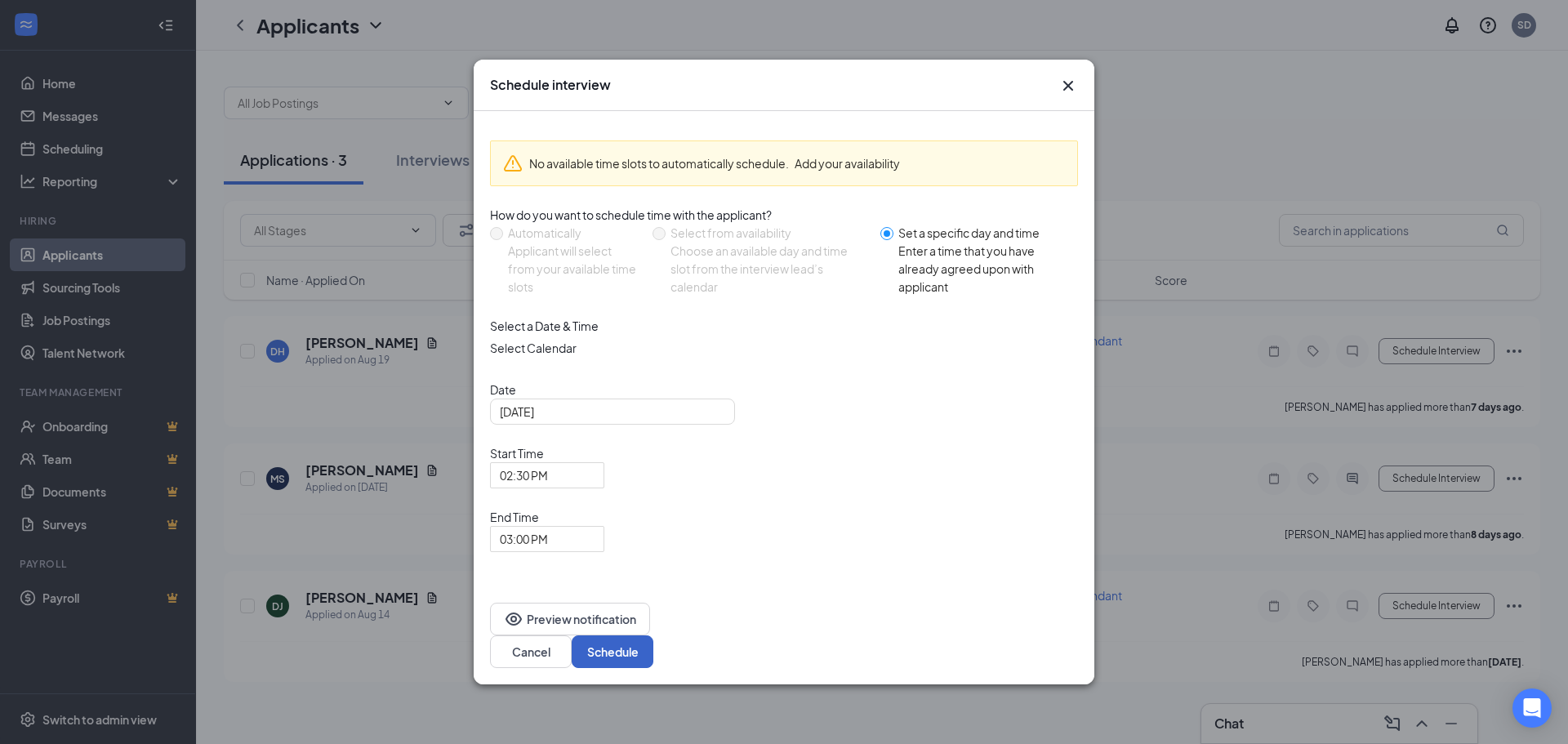
click at [654, 635] on button "Schedule" at bounding box center [612, 651] width 81 height 33
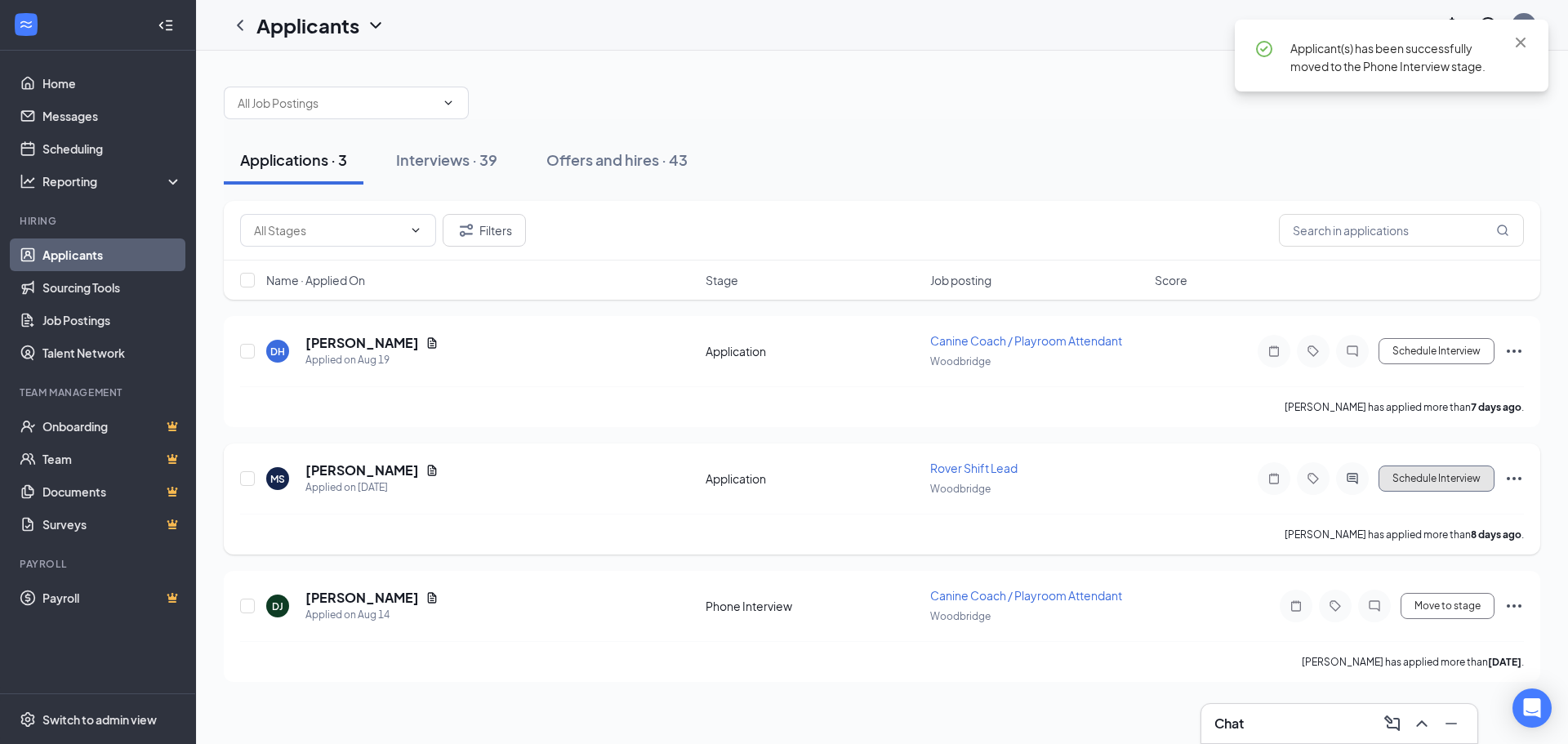
click at [1440, 482] on button "Schedule Interview" at bounding box center [1437, 479] width 116 height 26
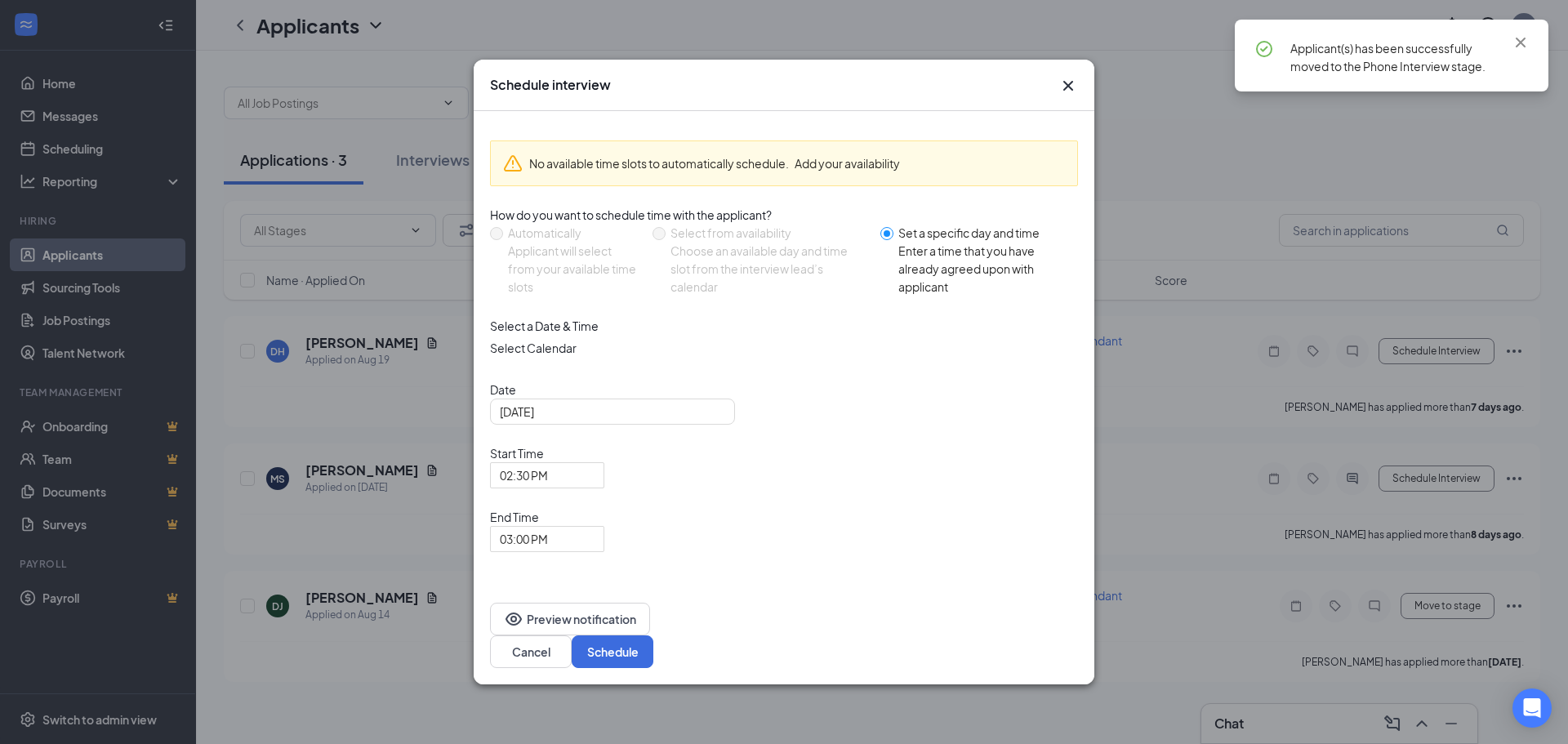
click at [1034, 604] on div "Preview notification Cancel Schedule" at bounding box center [784, 635] width 621 height 98
click at [654, 635] on button "Schedule" at bounding box center [612, 651] width 81 height 33
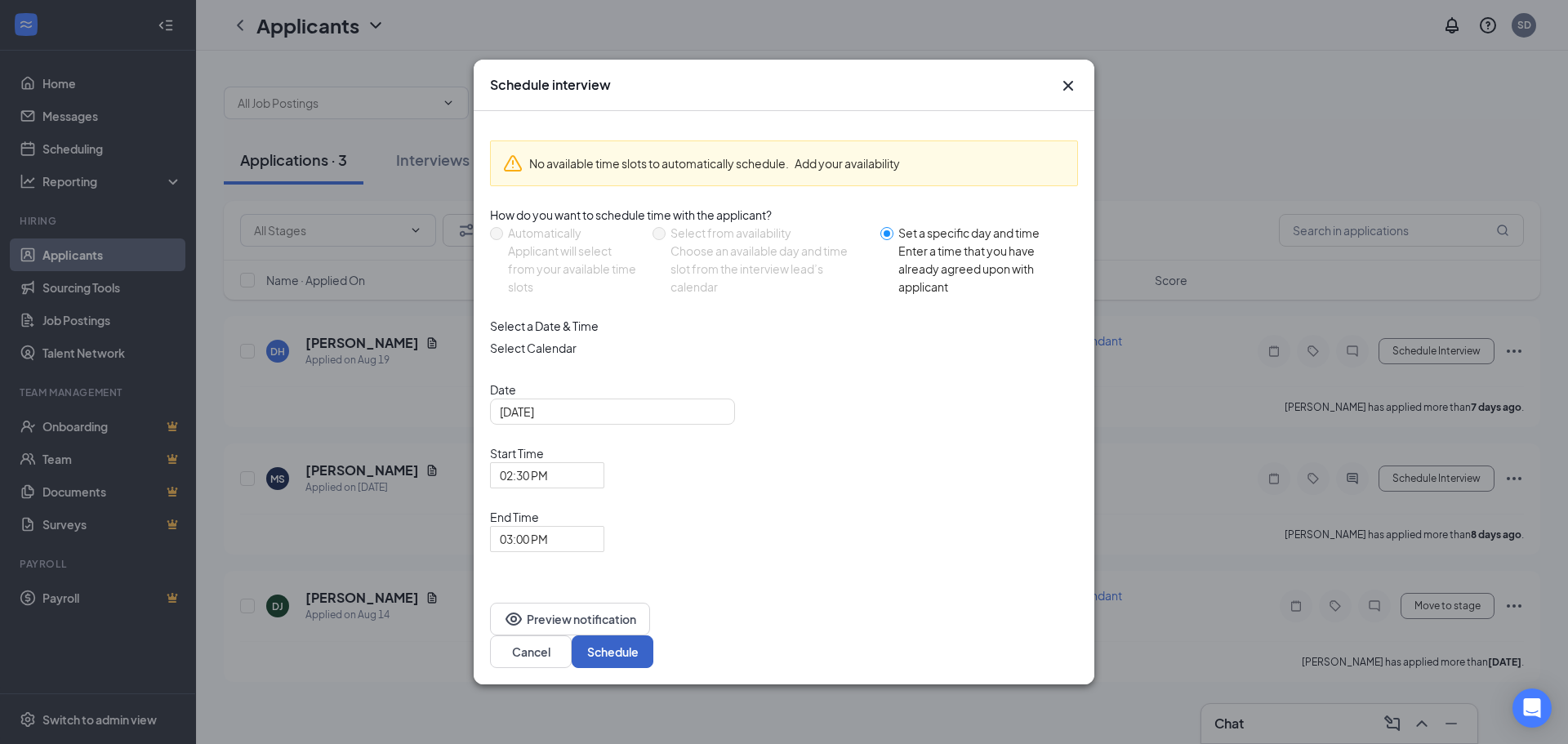
click at [654, 635] on button "Schedule" at bounding box center [612, 651] width 81 height 33
click at [1071, 91] on icon "Cross" at bounding box center [1068, 86] width 9 height 9
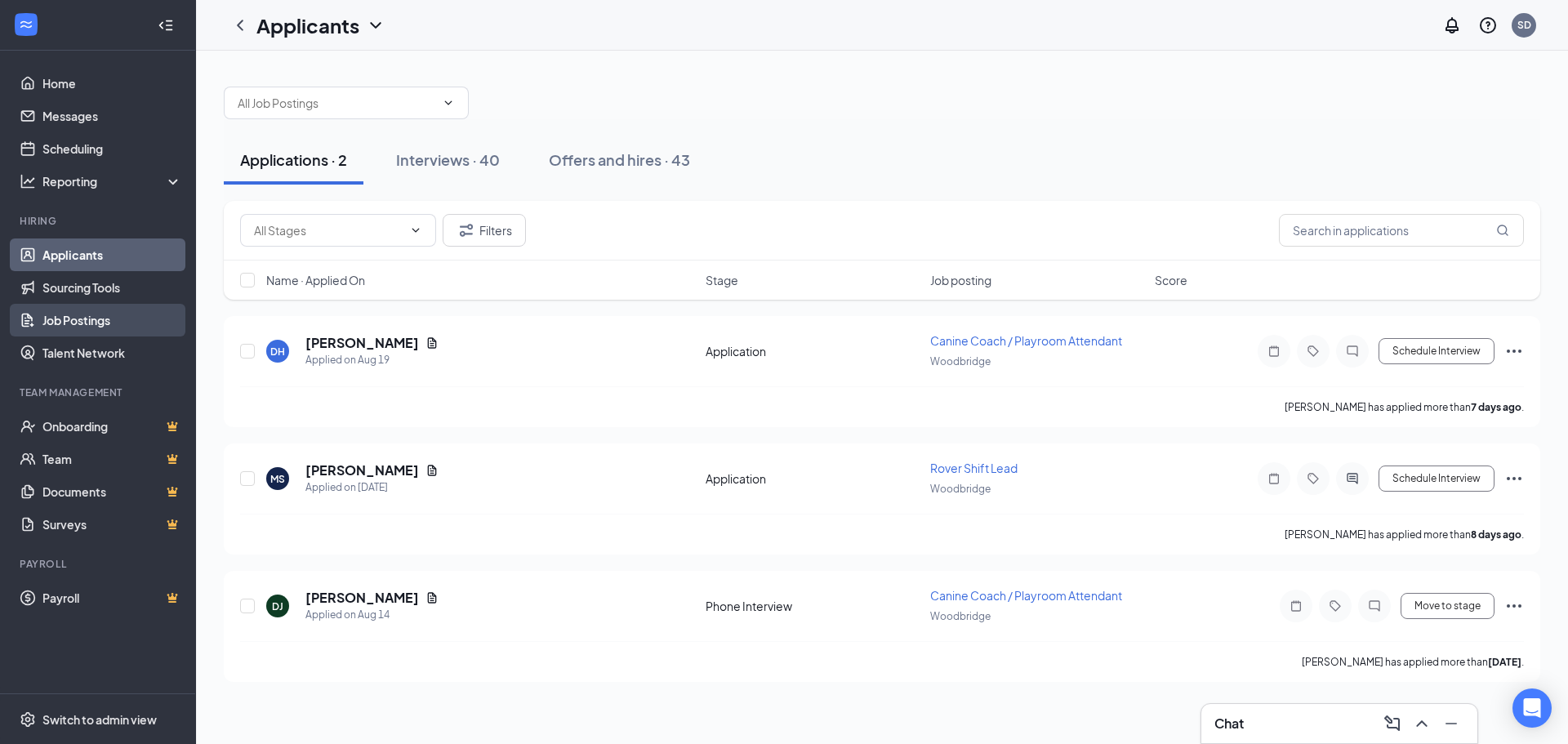
click at [78, 317] on link "Job Postings" at bounding box center [112, 320] width 140 height 33
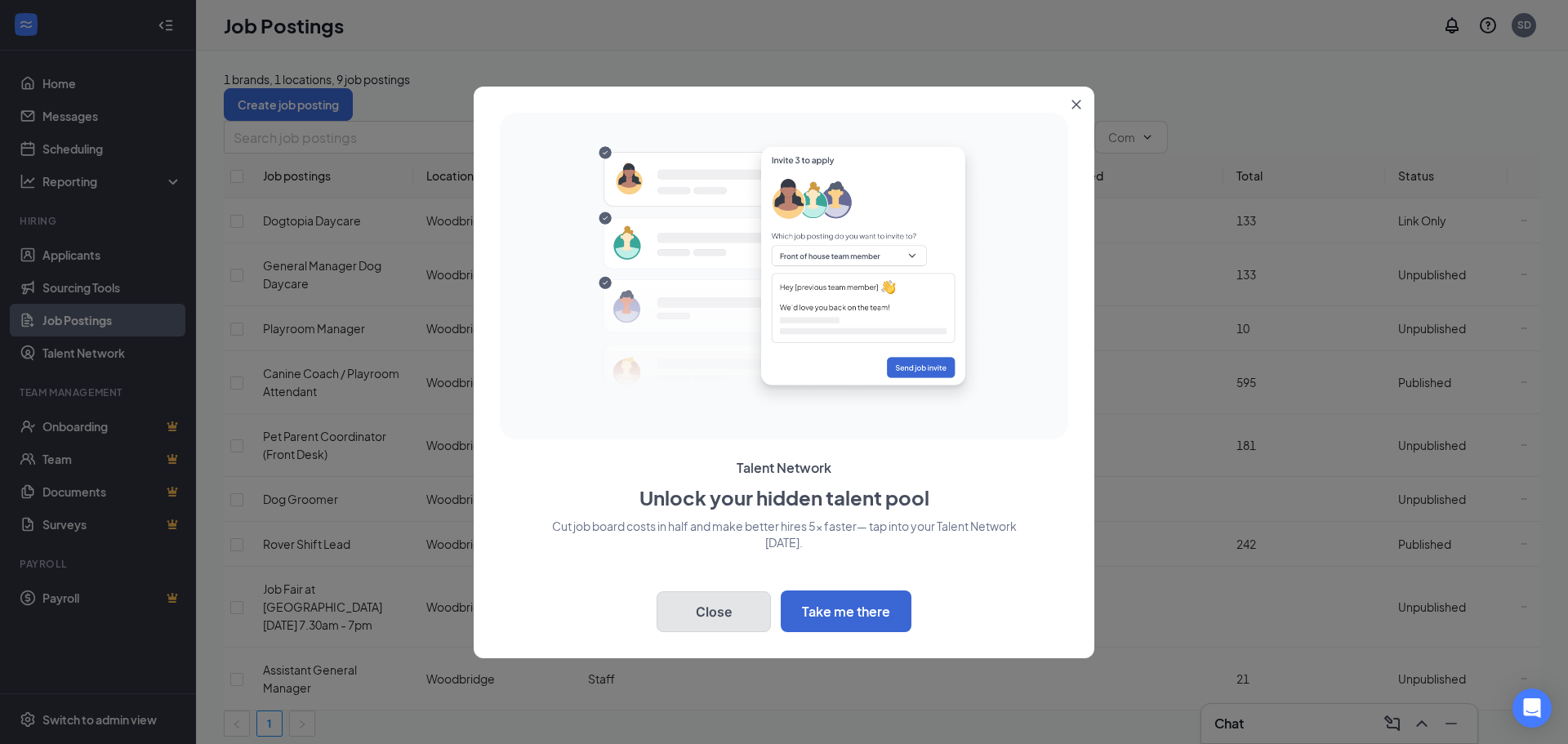
click at [701, 615] on button "Close" at bounding box center [713, 611] width 114 height 41
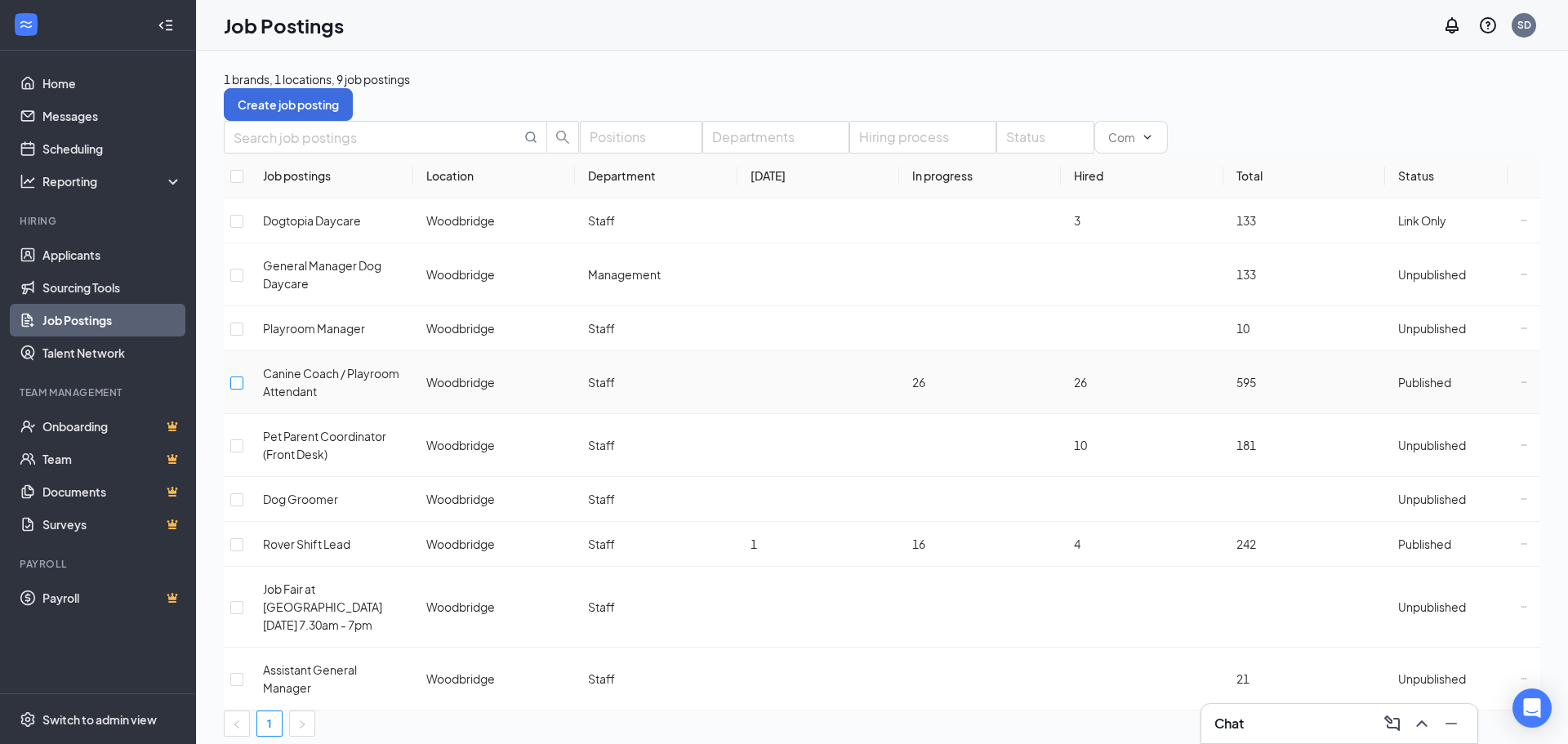
click at [244, 387] on input "checkbox" at bounding box center [237, 383] width 13 height 13
checkbox input "true"
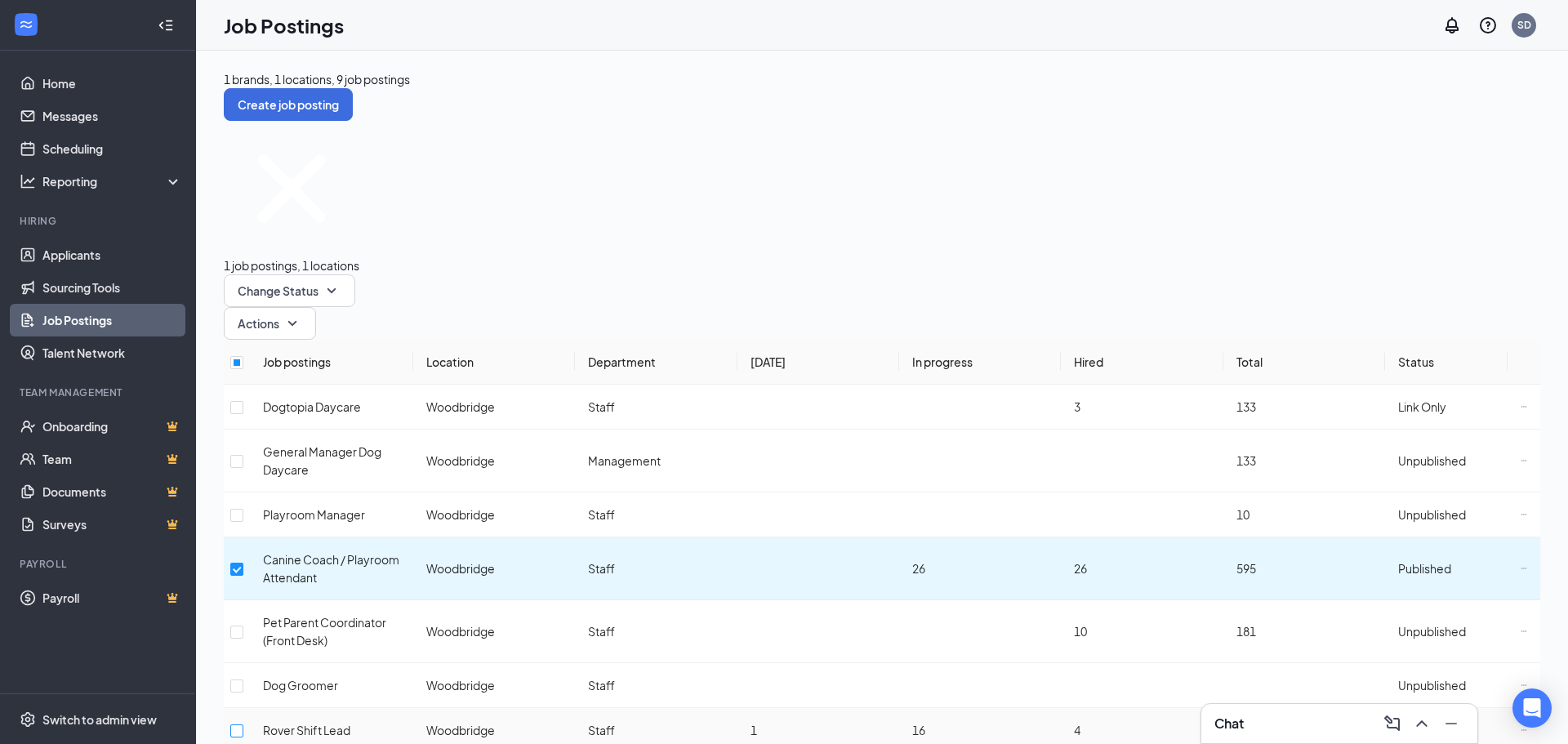
click at [244, 724] on input "checkbox" at bounding box center [237, 731] width 13 height 13
checkbox input "true"
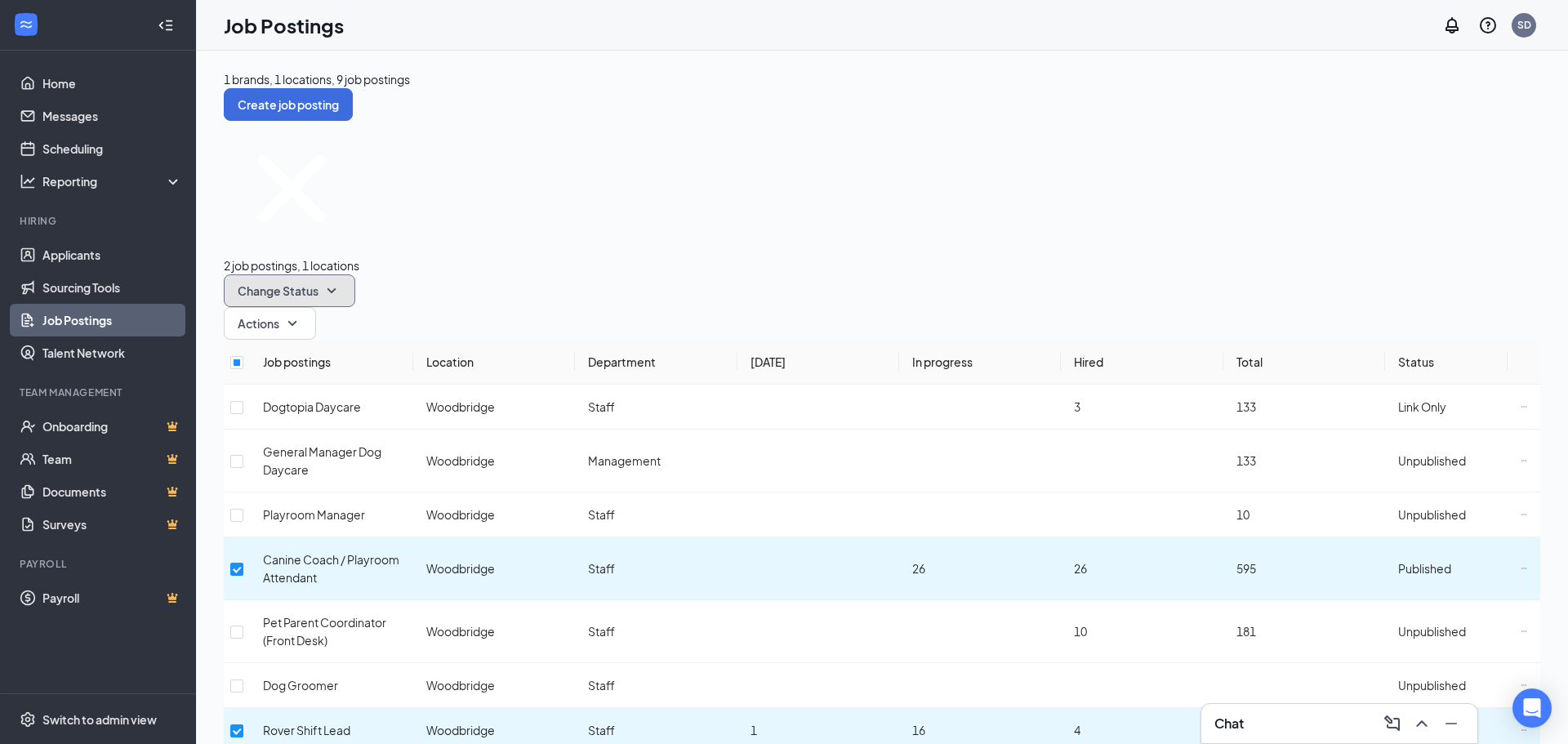
click at [341, 280] on icon "SmallChevronDown" at bounding box center [332, 290] width 20 height 20
click at [455, 223] on span "Unpublish" at bounding box center [443, 215] width 53 height 15
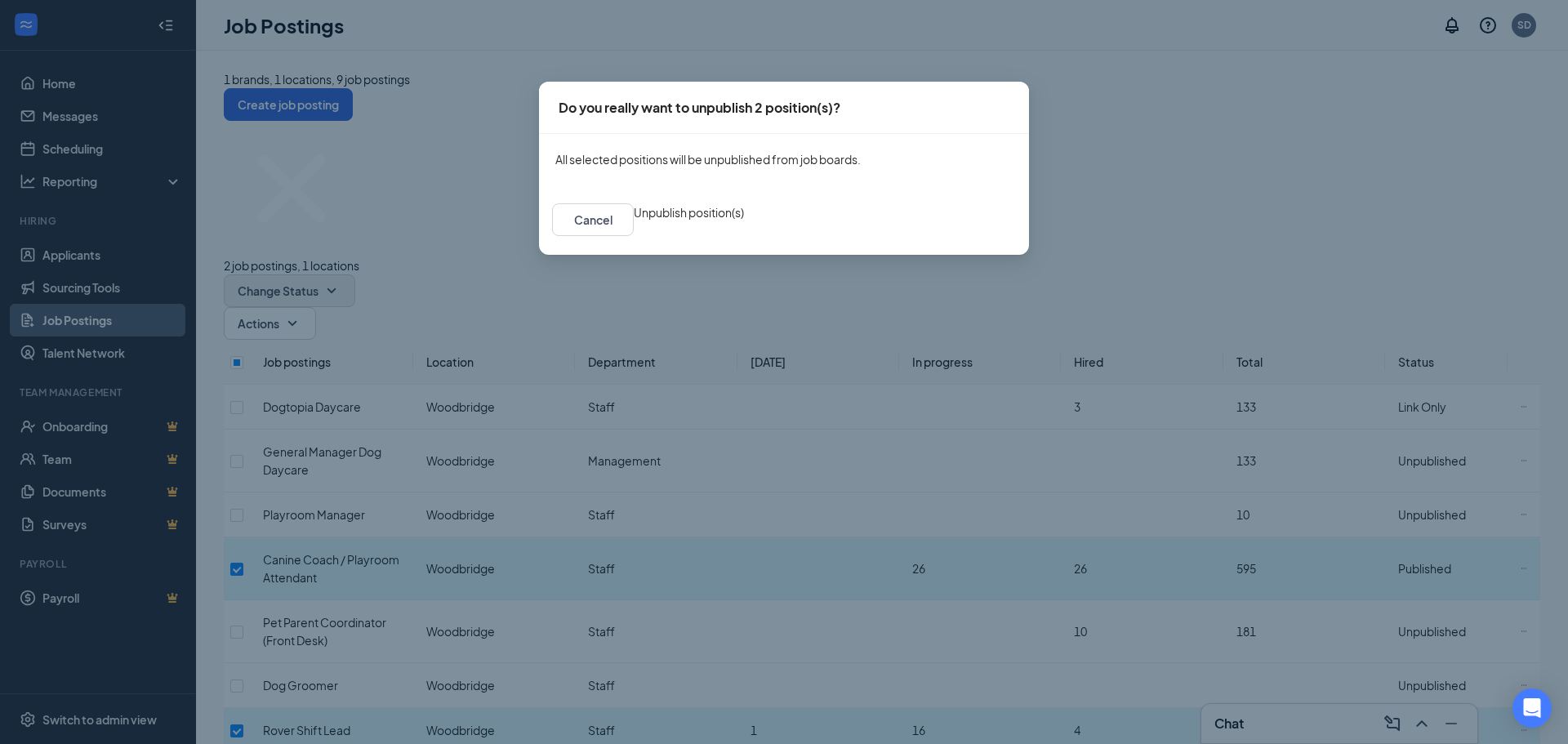
click at [744, 221] on button "Unpublish position(s)" at bounding box center [689, 211] width 111 height 18
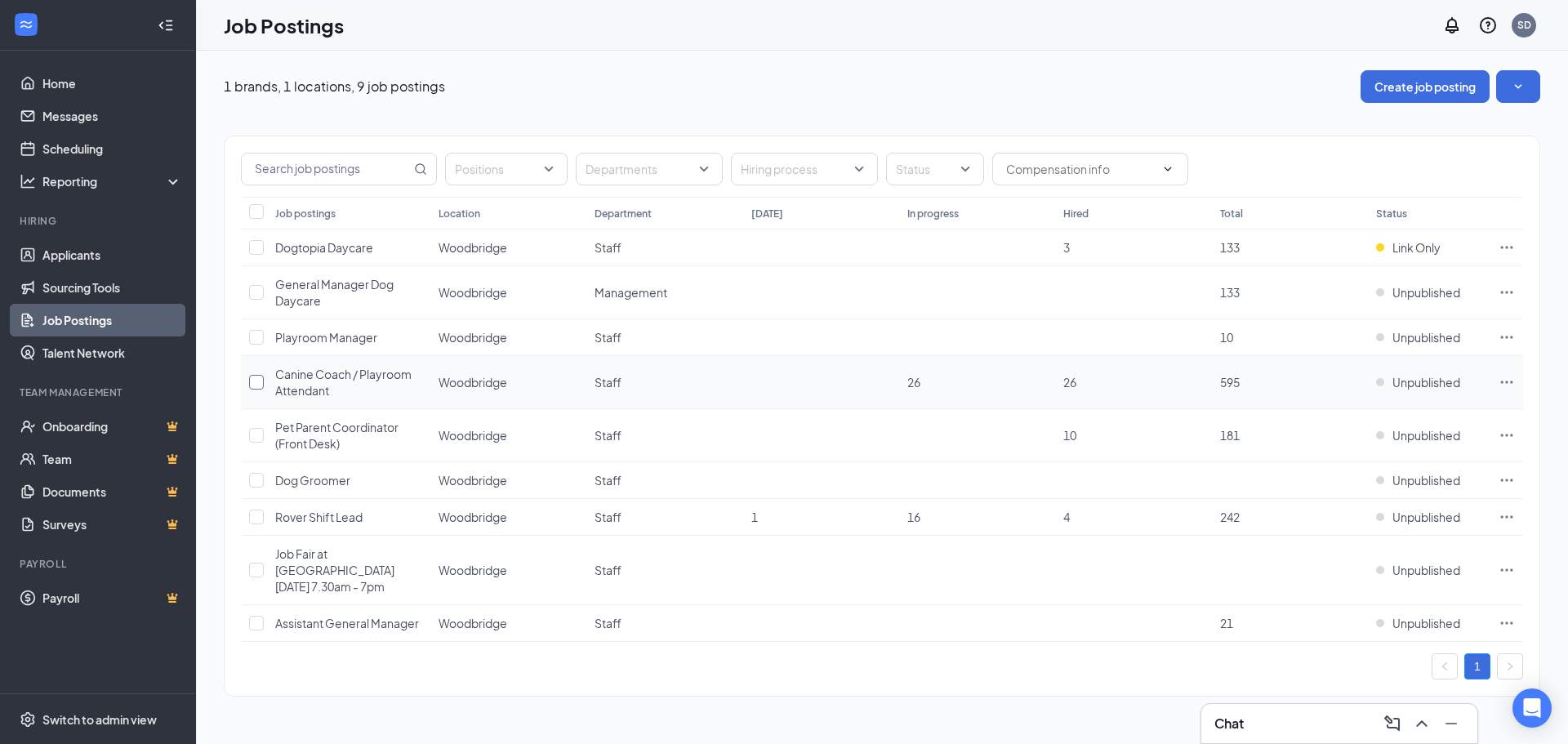
click at [260, 380] on input "checkbox" at bounding box center [257, 382] width 15 height 15
checkbox input "true"
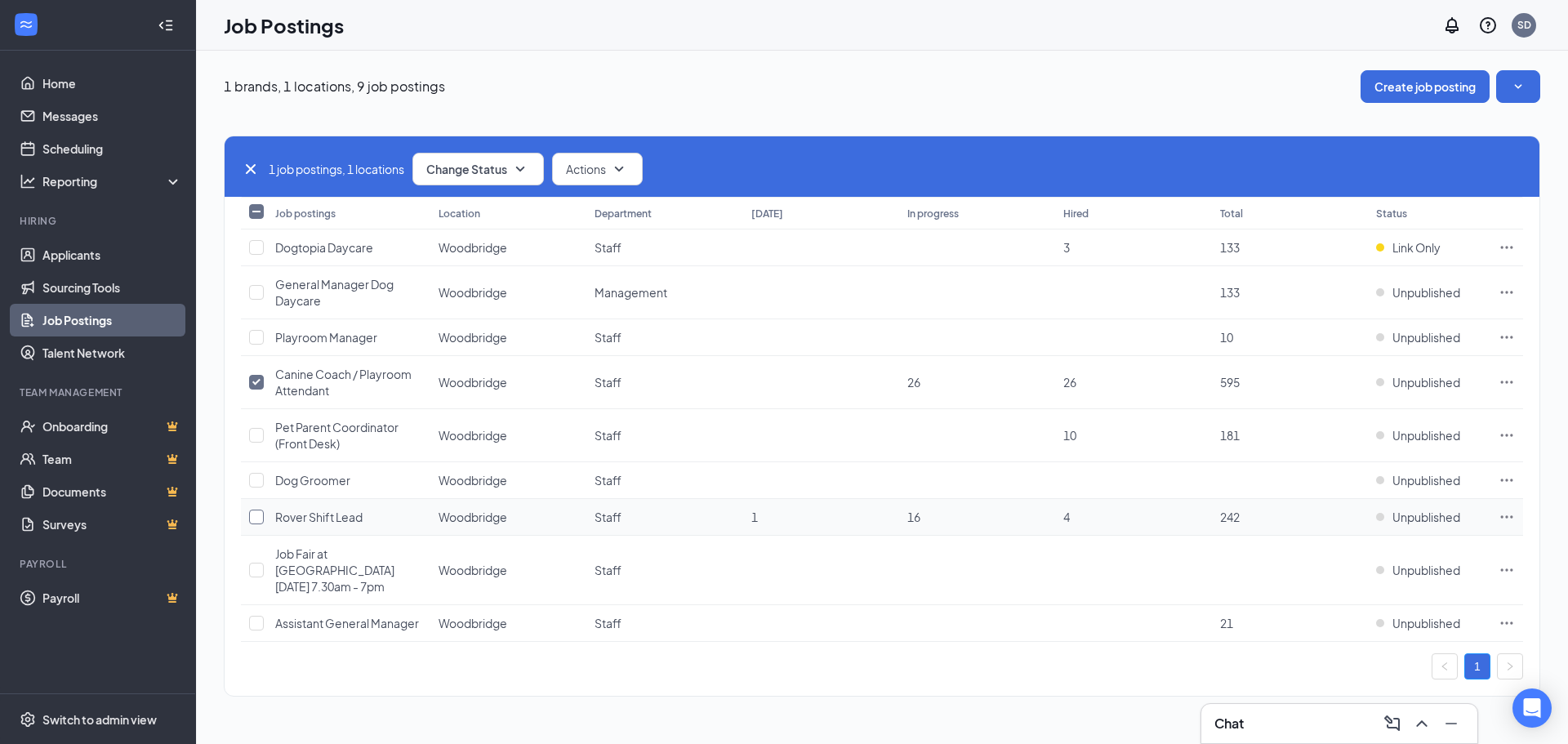
click at [255, 521] on input "checkbox" at bounding box center [257, 517] width 15 height 15
checkbox input "true"
click at [507, 163] on span "Change Status" at bounding box center [467, 169] width 81 height 11
click at [474, 210] on div "Publish" at bounding box center [515, 213] width 196 height 36
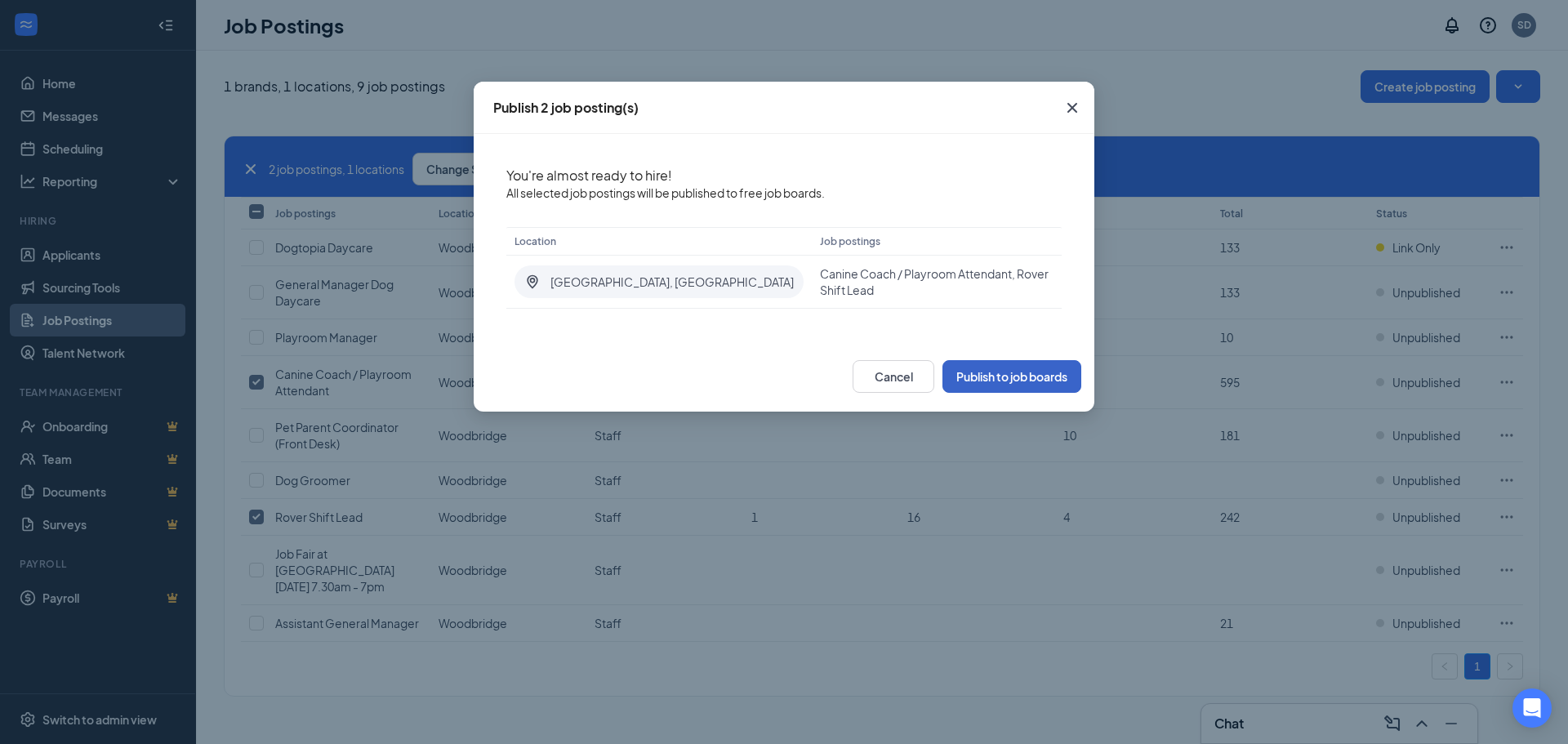
click at [993, 374] on button "Publish to job boards" at bounding box center [1012, 376] width 139 height 33
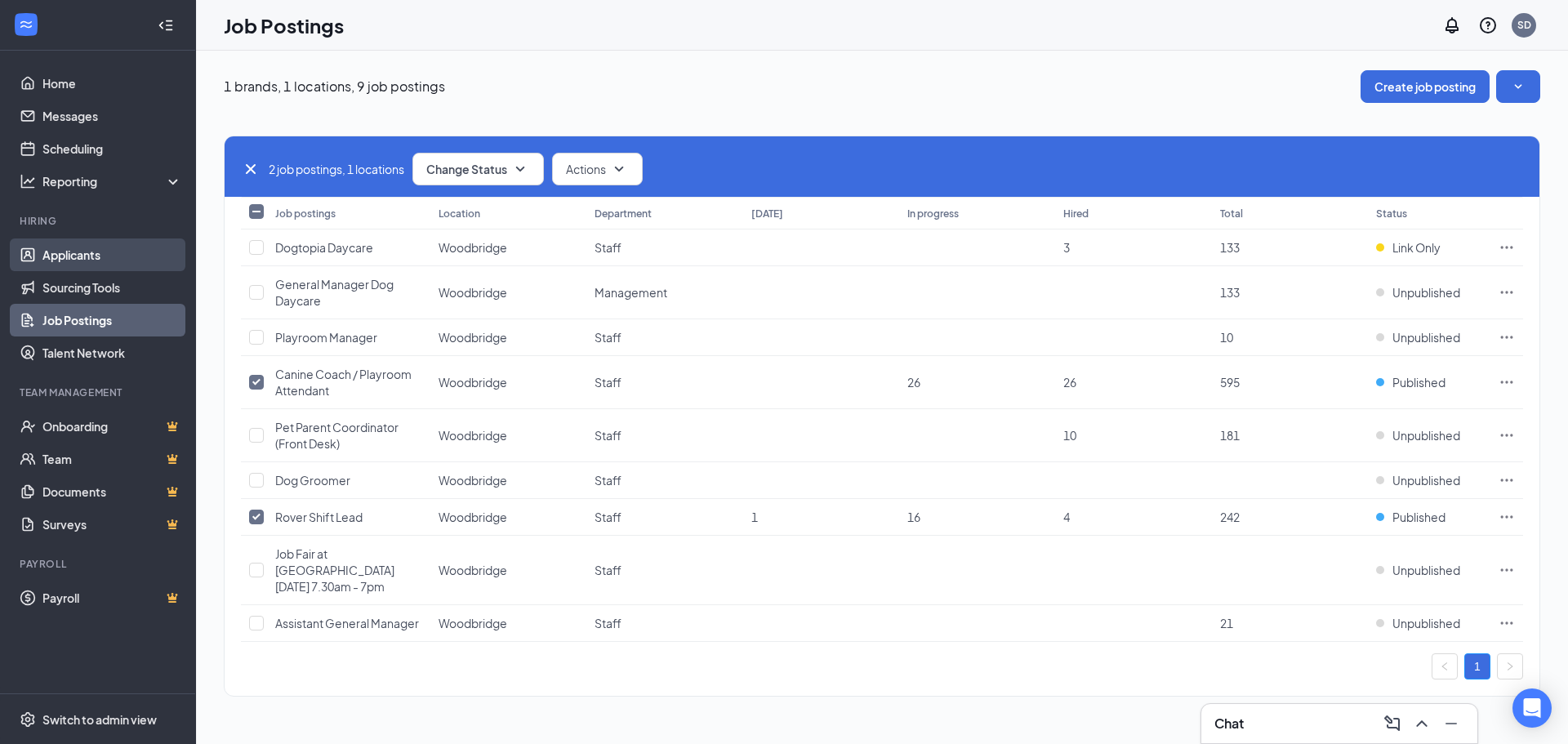
click at [78, 253] on link "Applicants" at bounding box center [112, 254] width 140 height 33
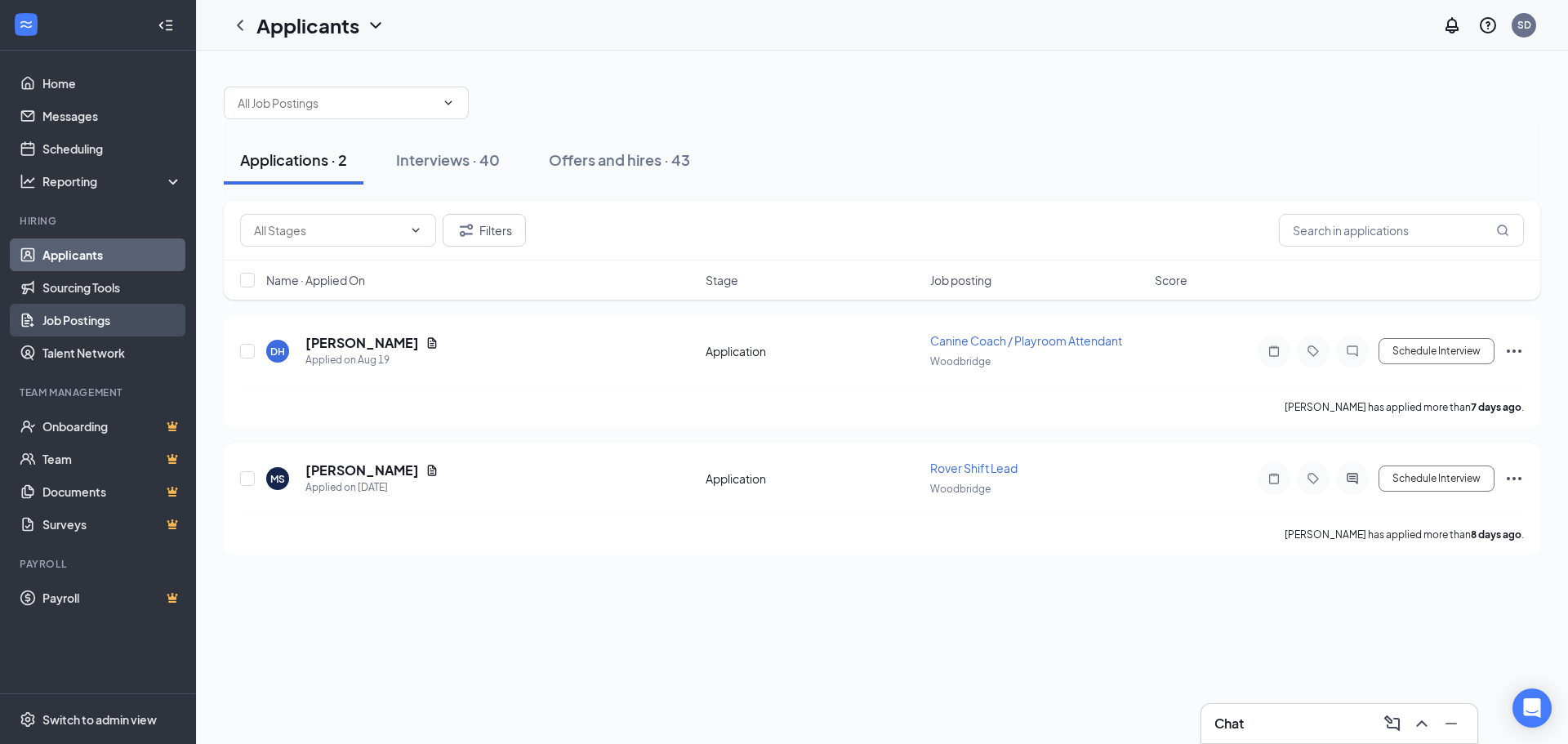
click at [101, 329] on link "Job Postings" at bounding box center [112, 320] width 140 height 33
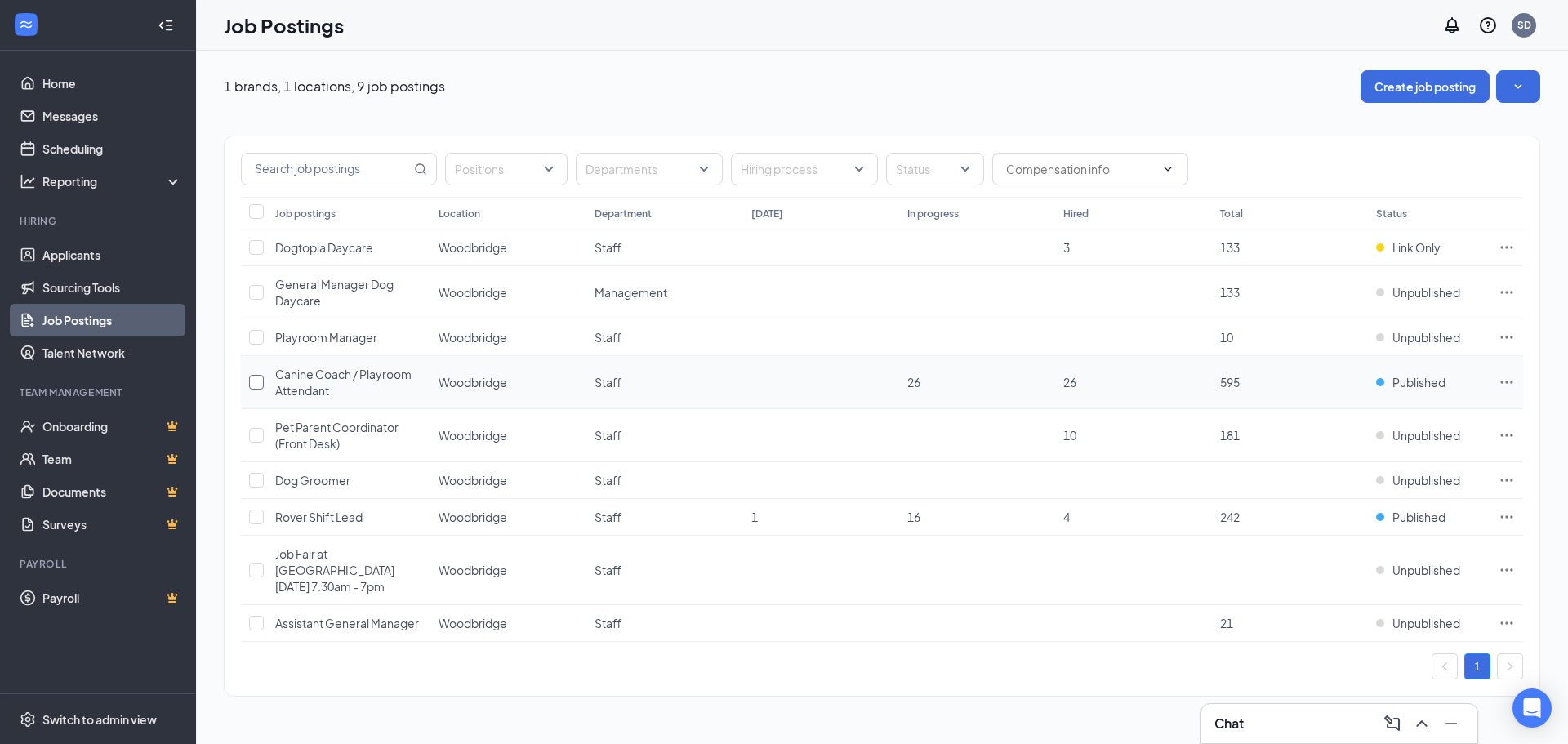
click at [258, 381] on input "checkbox" at bounding box center [257, 382] width 15 height 15
checkbox input "true"
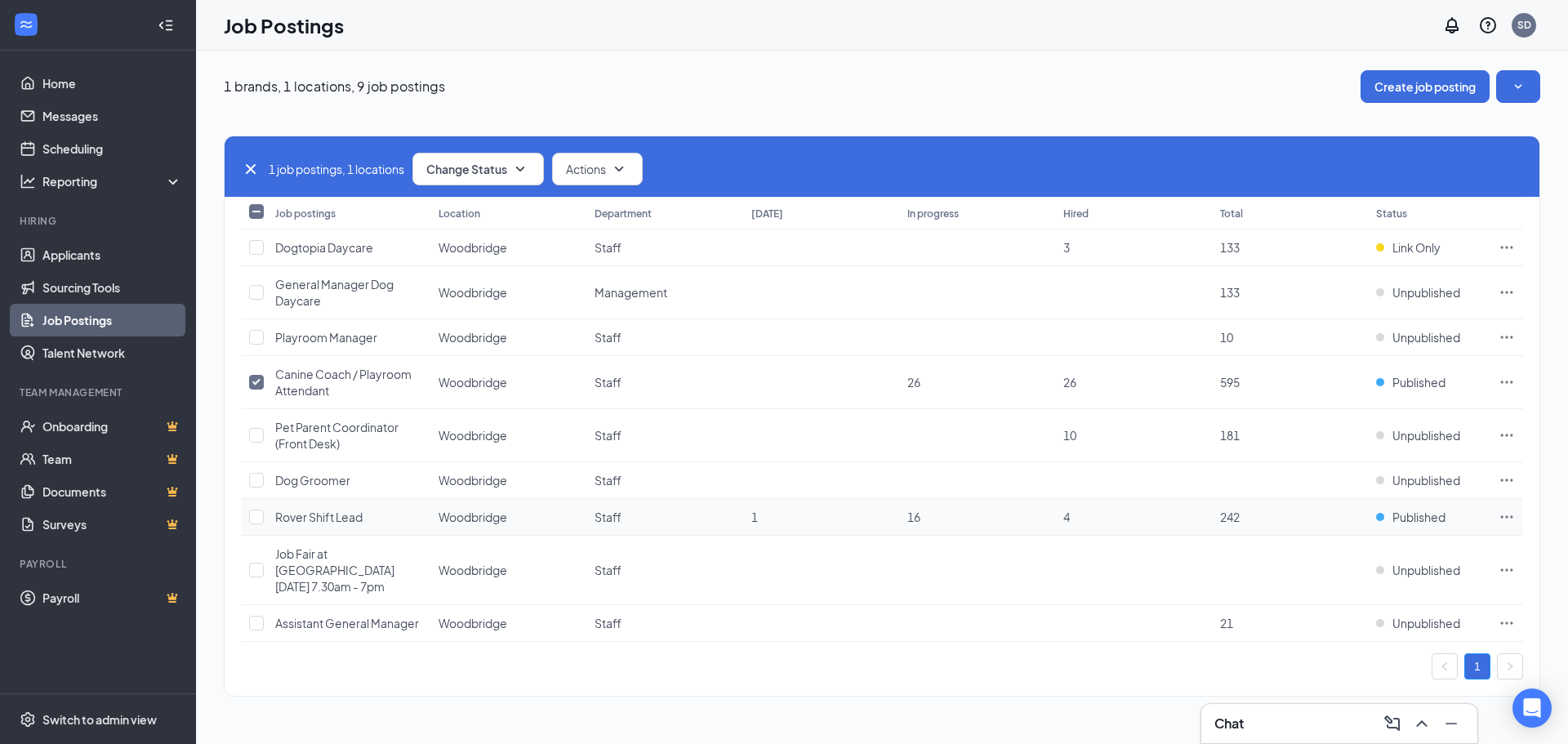
click at [264, 515] on td at bounding box center [254, 516] width 26 height 37
click at [257, 519] on input "checkbox" at bounding box center [257, 517] width 15 height 15
checkbox input "true"
click at [507, 164] on span "Change Status" at bounding box center [467, 169] width 81 height 11
click at [469, 253] on span "Unpublish" at bounding box center [456, 248] width 53 height 18
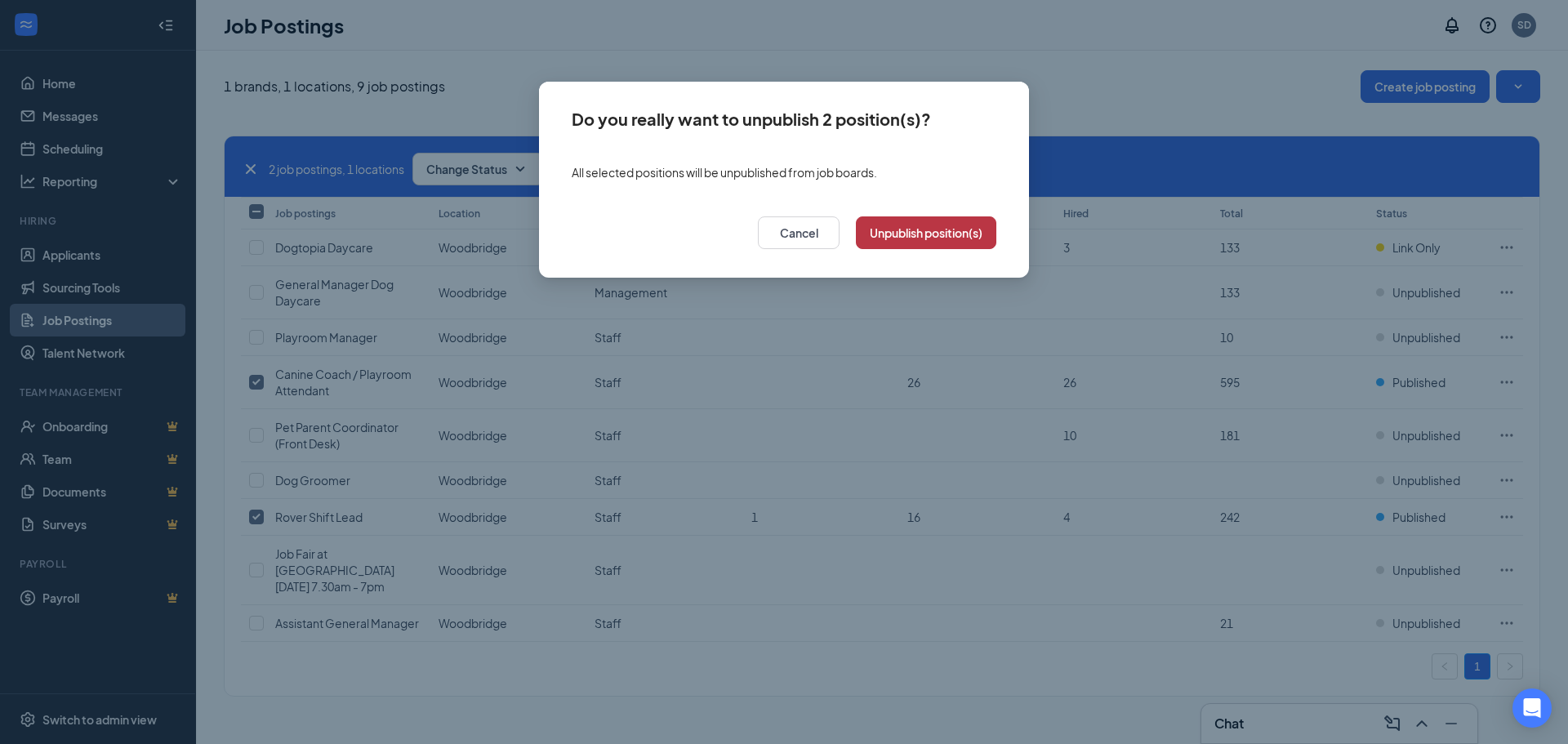
click at [909, 229] on button "Unpublish position(s)" at bounding box center [926, 232] width 141 height 33
